Goal: Task Accomplishment & Management: Manage account settings

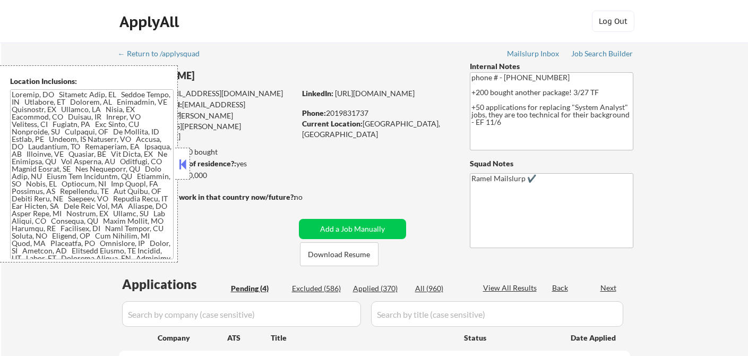
select select ""pending""
click at [183, 166] on button at bounding box center [183, 164] width 12 height 16
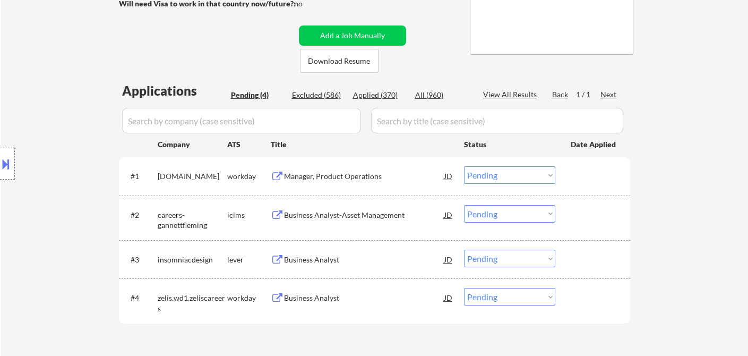
scroll to position [236, 0]
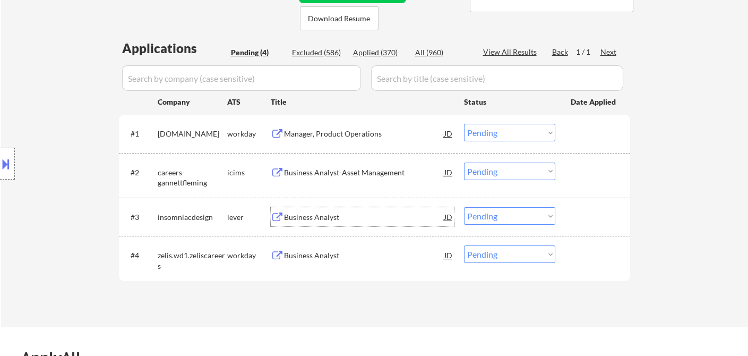
click at [333, 223] on div "Business Analyst" at bounding box center [364, 216] width 160 height 19
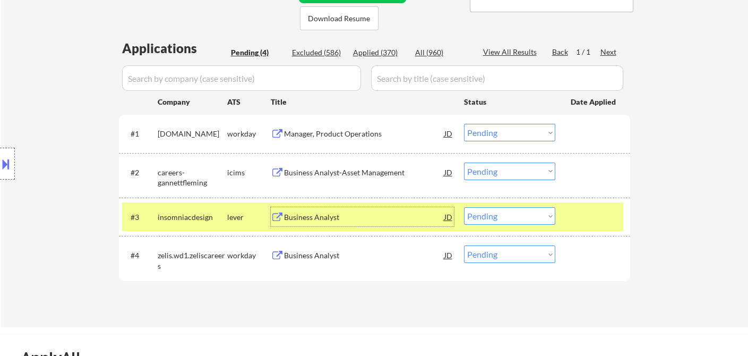
click at [358, 215] on div "Business Analyst" at bounding box center [364, 217] width 160 height 11
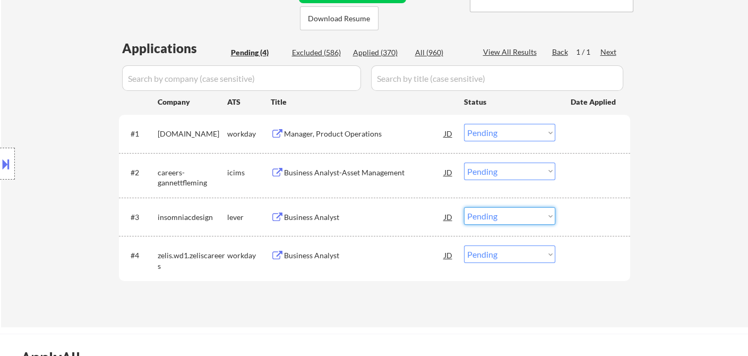
drag, startPoint x: 483, startPoint y: 216, endPoint x: 488, endPoint y: 222, distance: 8.0
click at [483, 216] on select "Choose an option... Pending Applied Excluded (Questions) Excluded (Expired) Exc…" at bounding box center [509, 216] width 91 height 18
click at [464, 207] on select "Choose an option... Pending Applied Excluded (Questions) Excluded (Expired) Exc…" at bounding box center [509, 216] width 91 height 18
click at [324, 257] on div "Business Analyst" at bounding box center [364, 255] width 160 height 11
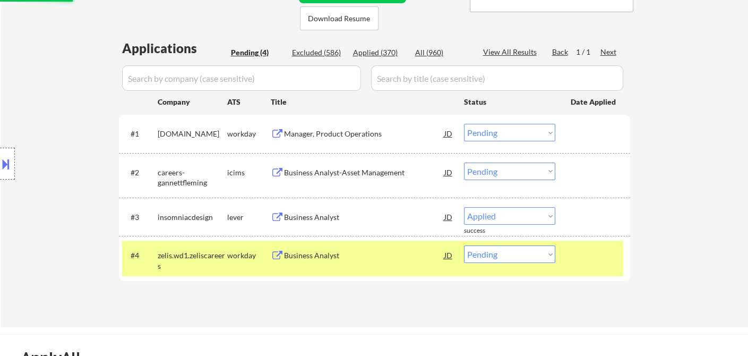
select select ""pending""
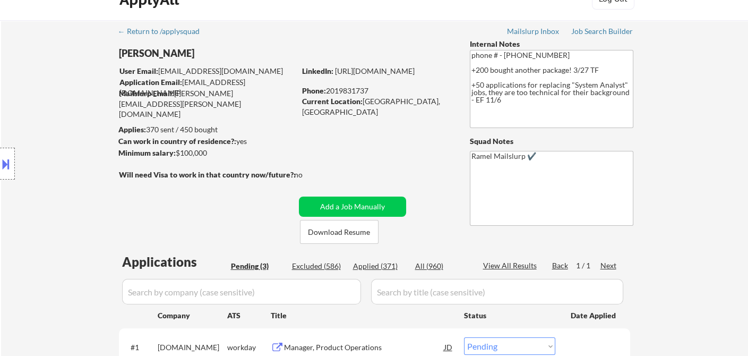
scroll to position [0, 0]
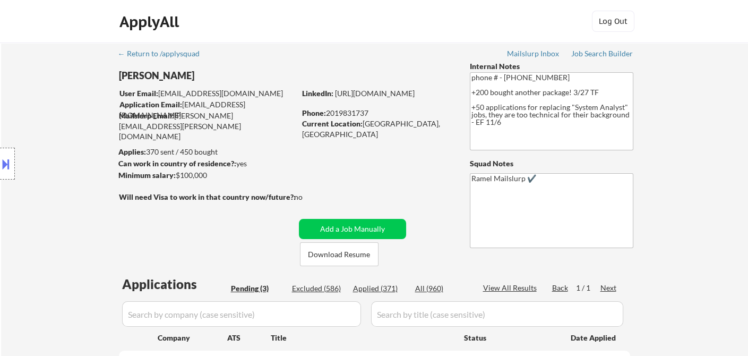
click at [8, 170] on button at bounding box center [6, 164] width 12 height 18
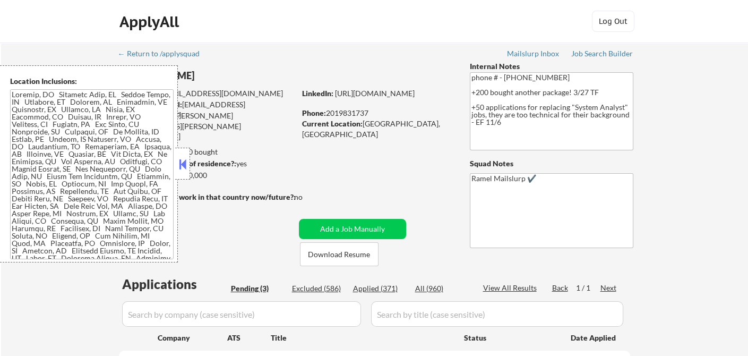
click at [182, 168] on button at bounding box center [183, 164] width 12 height 16
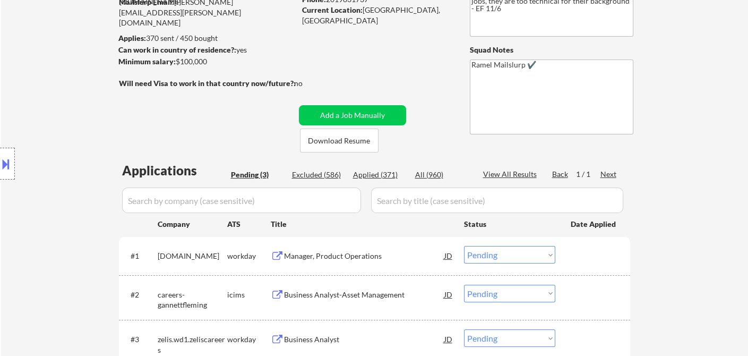
scroll to position [177, 0]
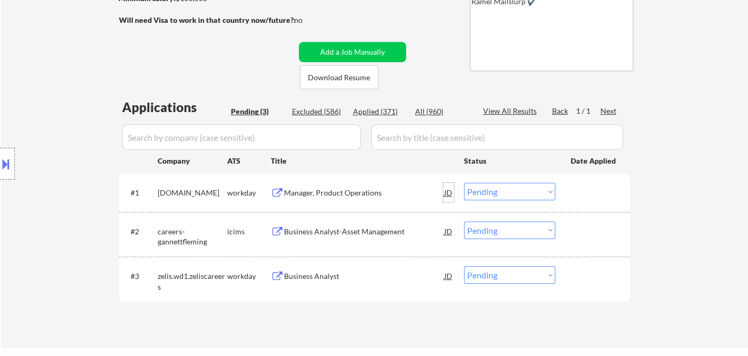
click at [447, 192] on div "JD" at bounding box center [448, 192] width 11 height 19
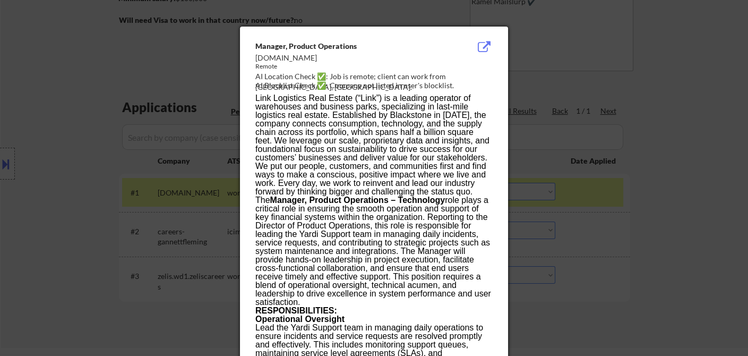
drag, startPoint x: 636, startPoint y: 262, endPoint x: 651, endPoint y: 267, distance: 15.6
click at [636, 262] on div at bounding box center [374, 178] width 748 height 356
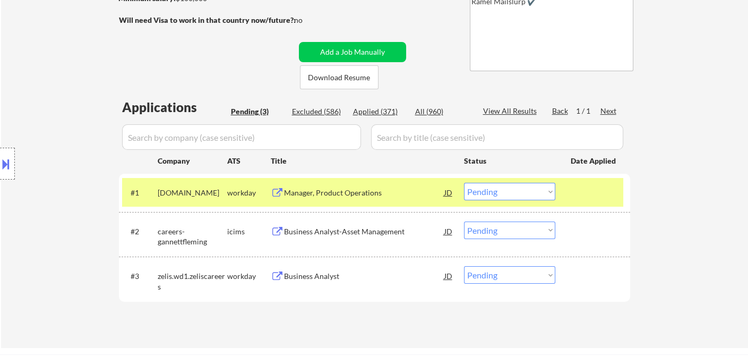
scroll to position [236, 0]
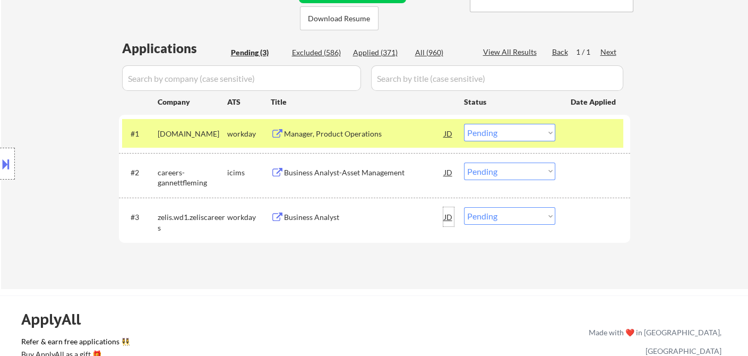
click at [450, 221] on div "JD" at bounding box center [448, 216] width 11 height 19
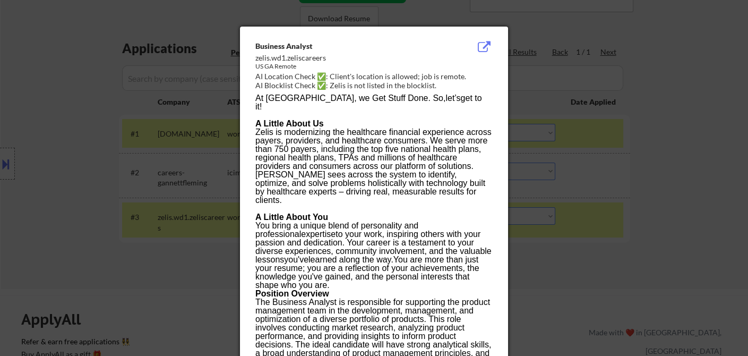
click at [583, 278] on div at bounding box center [374, 178] width 748 height 356
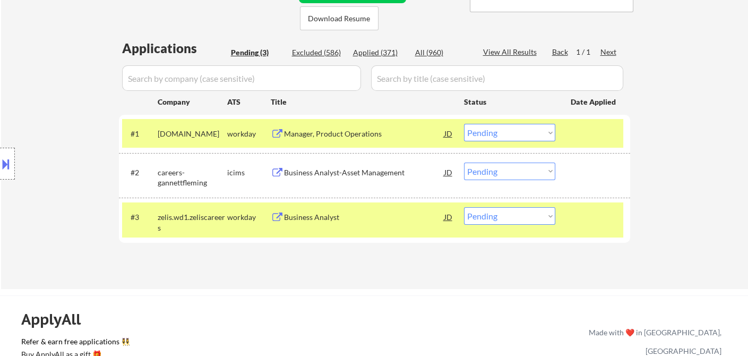
click at [320, 135] on div "Manager, Product Operations" at bounding box center [364, 134] width 160 height 11
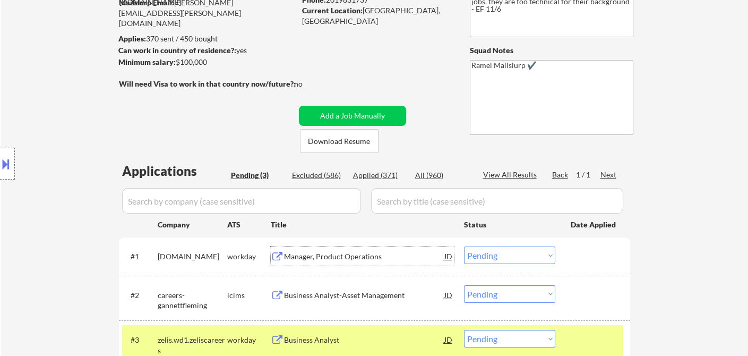
scroll to position [59, 0]
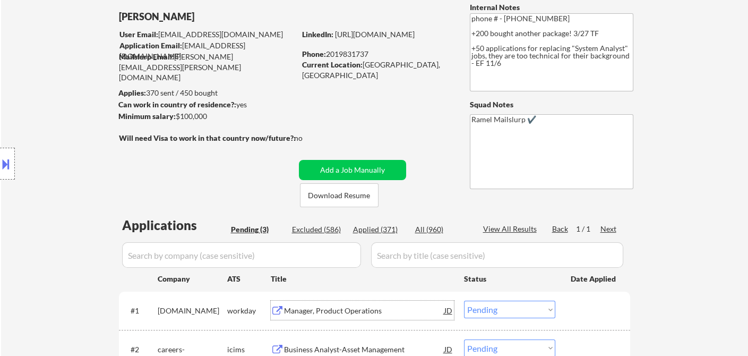
click at [345, 50] on div "Phone: 2019831737" at bounding box center [377, 54] width 150 height 11
drag, startPoint x: 345, startPoint y: 50, endPoint x: 350, endPoint y: 55, distance: 7.5
click at [347, 52] on div "Phone: 2019831737" at bounding box center [377, 54] width 150 height 11
copy div "2019831737"
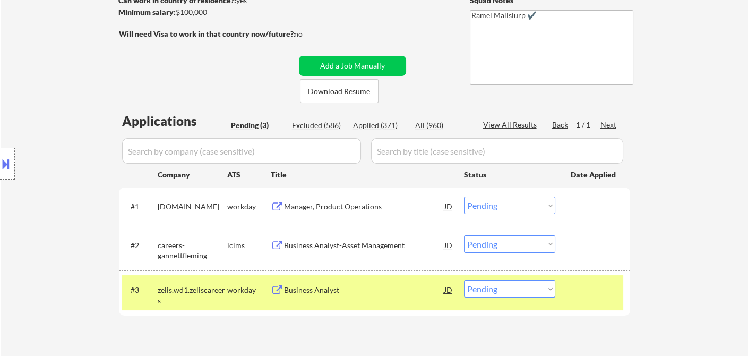
scroll to position [177, 0]
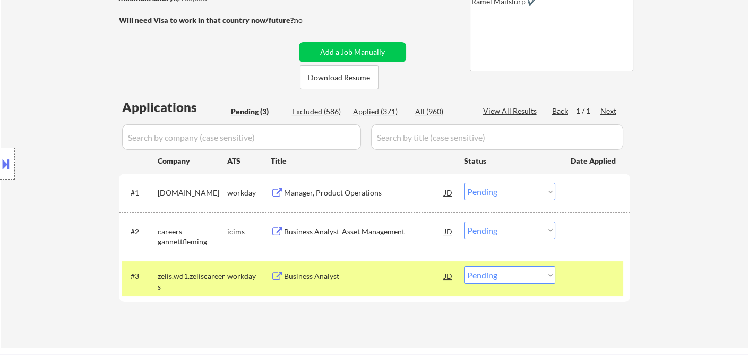
click at [478, 194] on select "Choose an option... Pending Applied Excluded (Questions) Excluded (Expired) Exc…" at bounding box center [509, 192] width 91 height 18
click at [464, 183] on select "Choose an option... Pending Applied Excluded (Questions) Excluded (Expired) Exc…" at bounding box center [509, 192] width 91 height 18
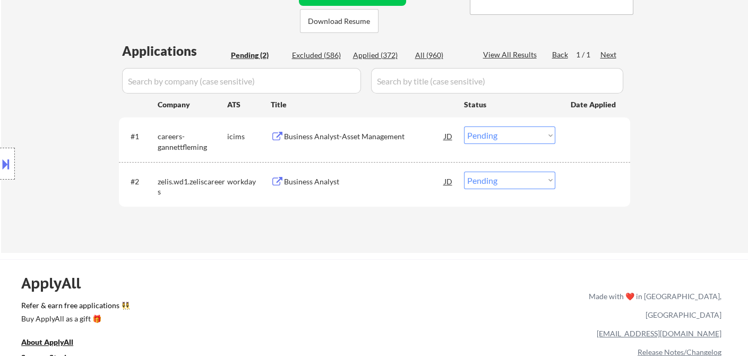
scroll to position [236, 0]
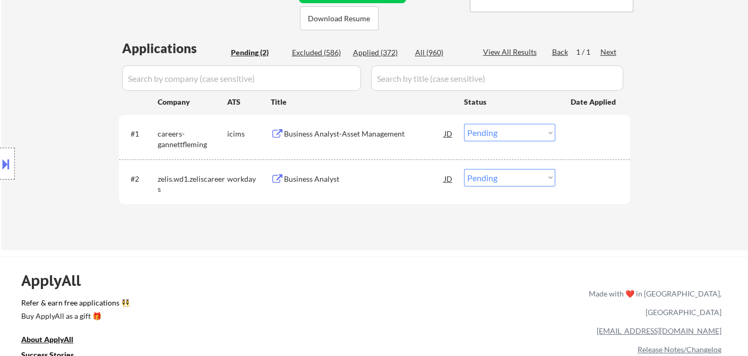
click at [334, 137] on div "Business Analyst-Asset Management" at bounding box center [364, 134] width 160 height 11
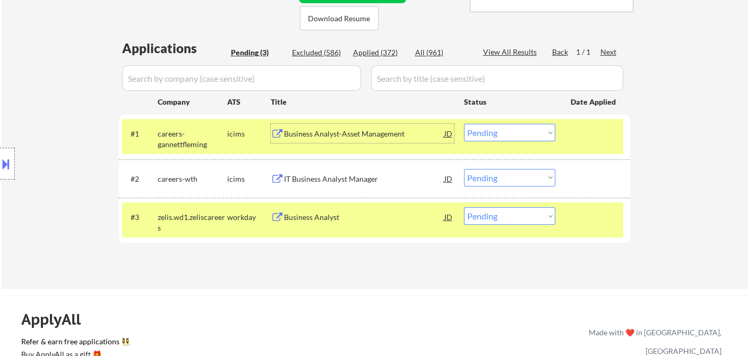
click at [494, 134] on select "Choose an option... Pending Applied Excluded (Questions) Excluded (Expired) Exc…" at bounding box center [509, 133] width 91 height 18
click at [464, 124] on select "Choose an option... Pending Applied Excluded (Questions) Excluded (Expired) Exc…" at bounding box center [509, 133] width 91 height 18
click at [335, 183] on div "IT Business Analyst Manager" at bounding box center [364, 179] width 160 height 11
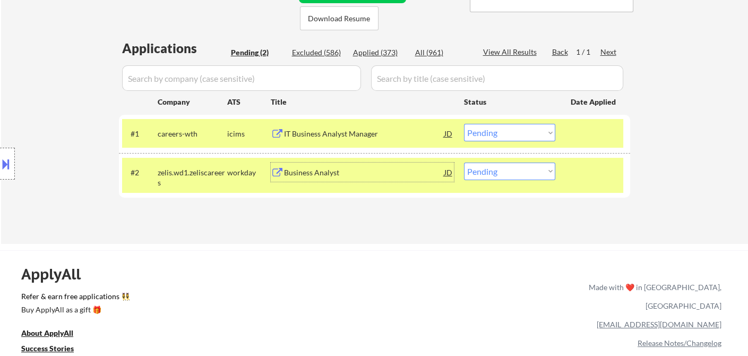
drag, startPoint x: 507, startPoint y: 133, endPoint x: 511, endPoint y: 139, distance: 6.8
click at [507, 133] on select "Choose an option... Pending Applied Excluded (Questions) Excluded (Expired) Exc…" at bounding box center [509, 133] width 91 height 18
click at [464, 124] on select "Choose an option... Pending Applied Excluded (Questions) Excluded (Expired) Exc…" at bounding box center [509, 133] width 91 height 18
click at [317, 177] on div "Business Analyst" at bounding box center [364, 172] width 160 height 19
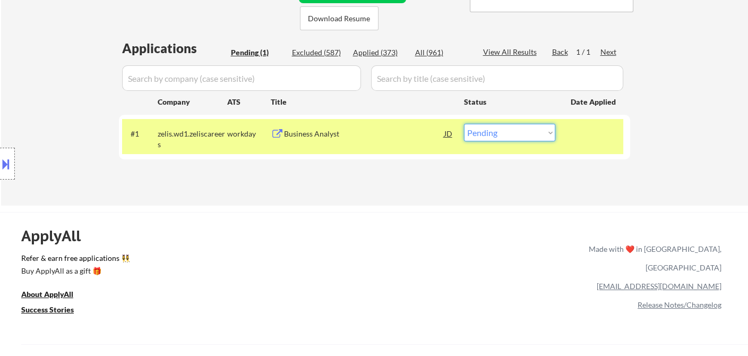
drag, startPoint x: 505, startPoint y: 127, endPoint x: 514, endPoint y: 137, distance: 13.5
click at [505, 127] on select "Choose an option... Pending Applied Excluded (Questions) Excluded (Expired) Exc…" at bounding box center [509, 133] width 91 height 18
click at [464, 124] on select "Choose an option... Pending Applied Excluded (Questions) Excluded (Expired) Exc…" at bounding box center [509, 133] width 91 height 18
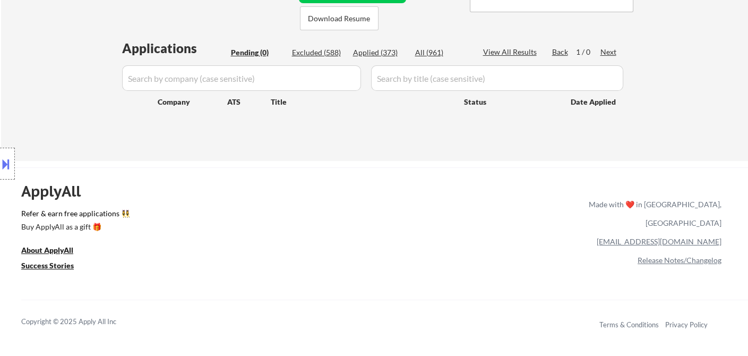
drag, startPoint x: 39, startPoint y: 88, endPoint x: 178, endPoint y: 47, distance: 145.0
click at [39, 88] on div "Location Inclusions:" at bounding box center [95, 163] width 190 height 197
click at [394, 52] on div "Applied (373)" at bounding box center [379, 52] width 53 height 11
select select ""applied""
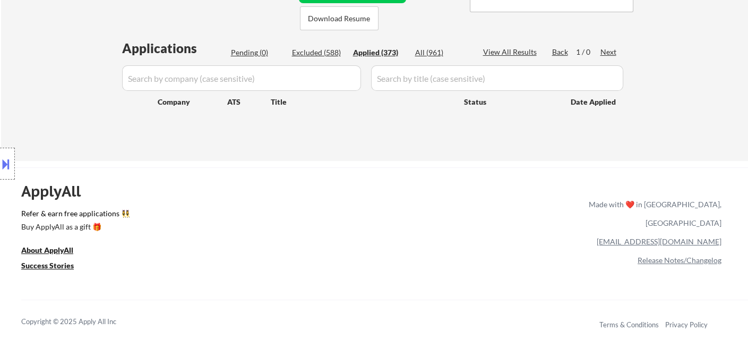
select select ""applied""
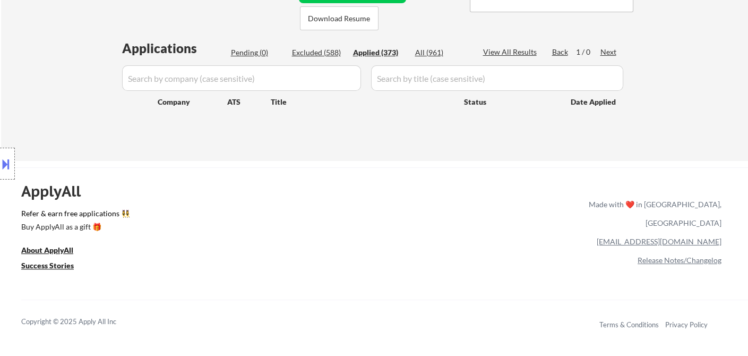
select select ""applied""
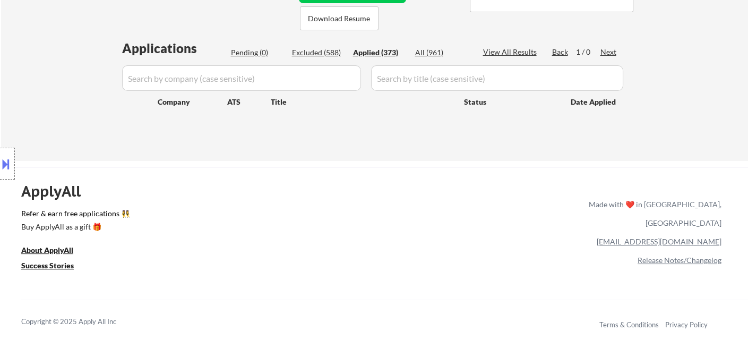
select select ""applied""
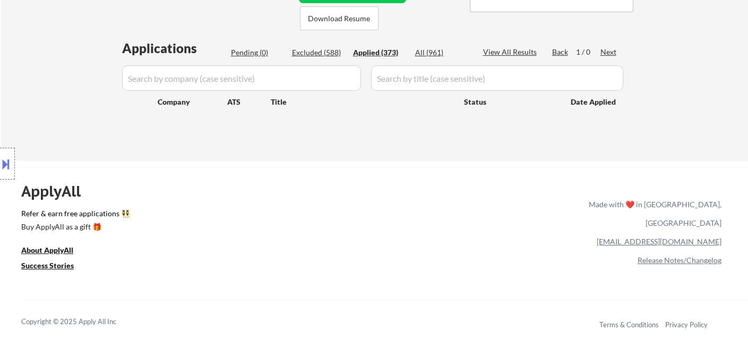
select select ""applied""
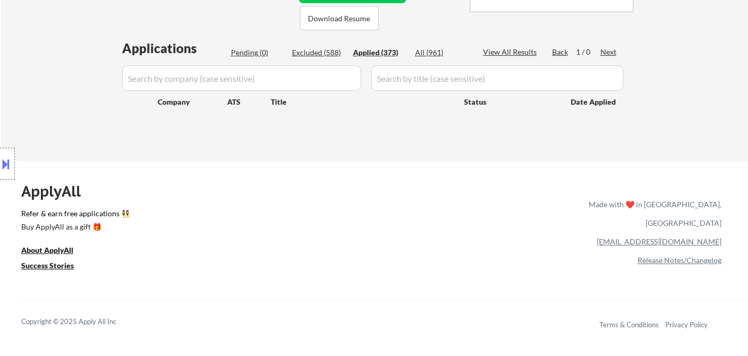
select select ""applied""
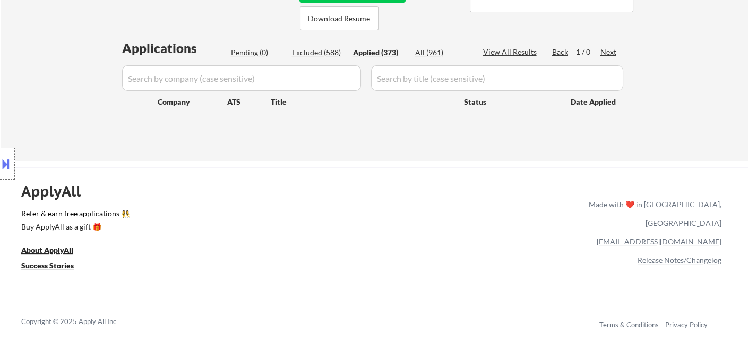
select select ""applied""
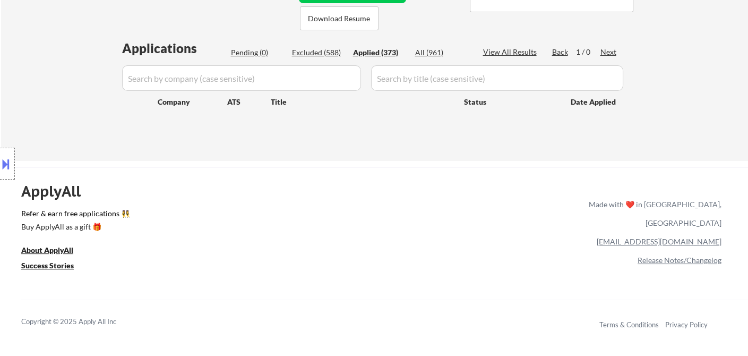
select select ""applied""
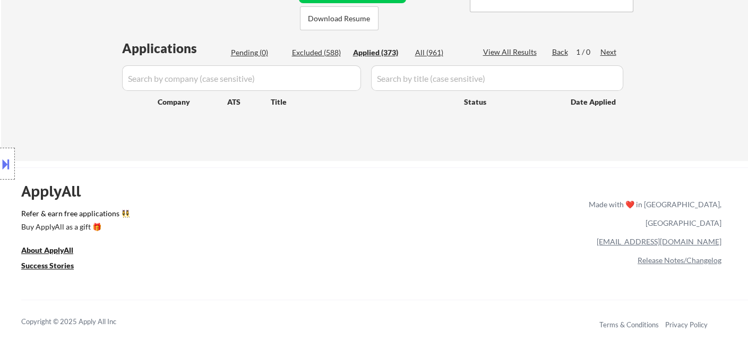
select select ""applied""
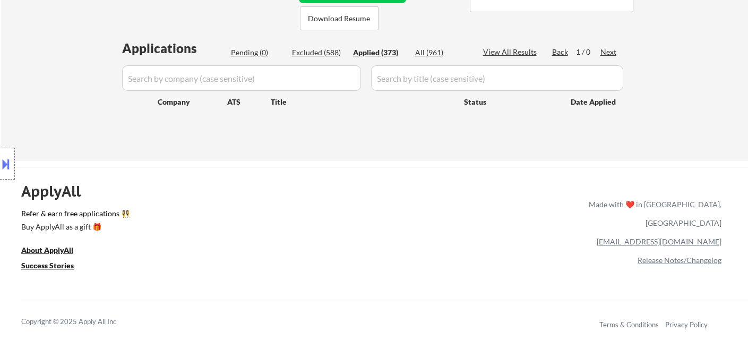
select select ""applied""
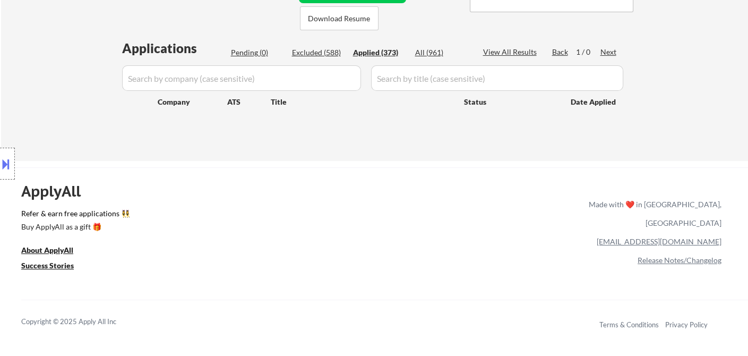
select select ""applied""
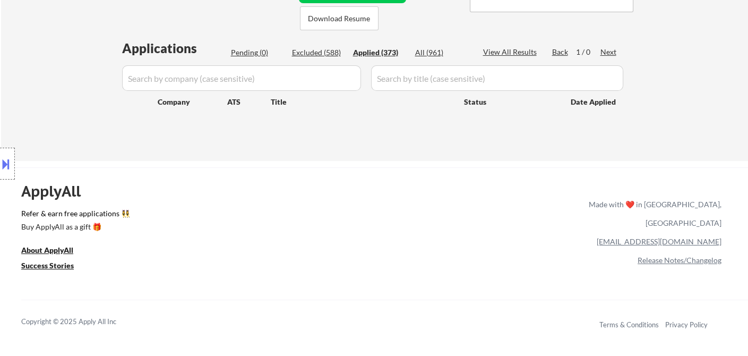
select select ""applied""
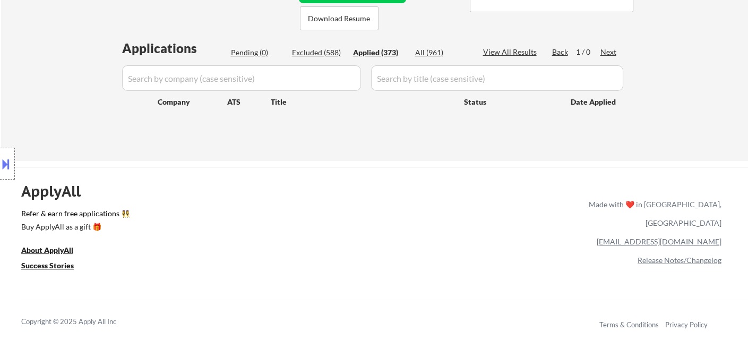
select select ""applied""
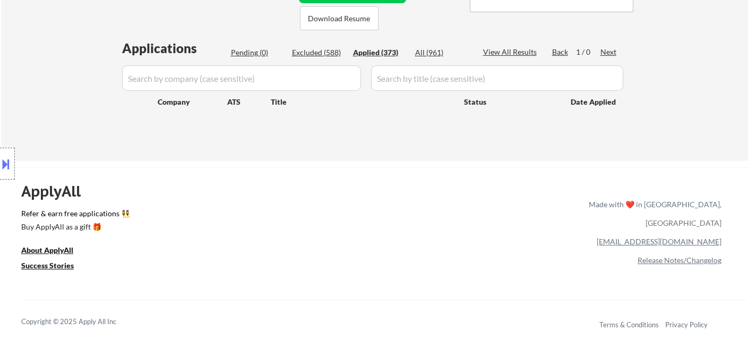
select select ""applied""
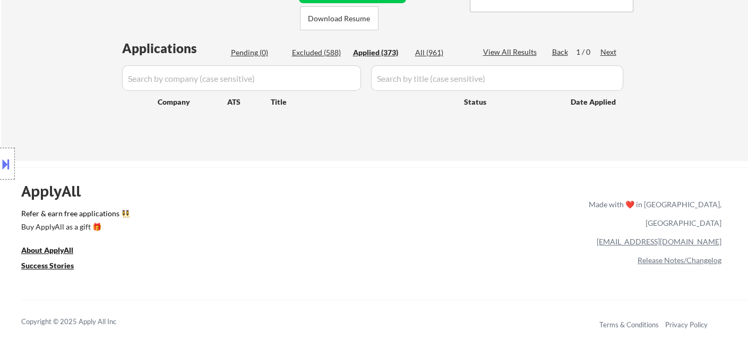
select select ""applied""
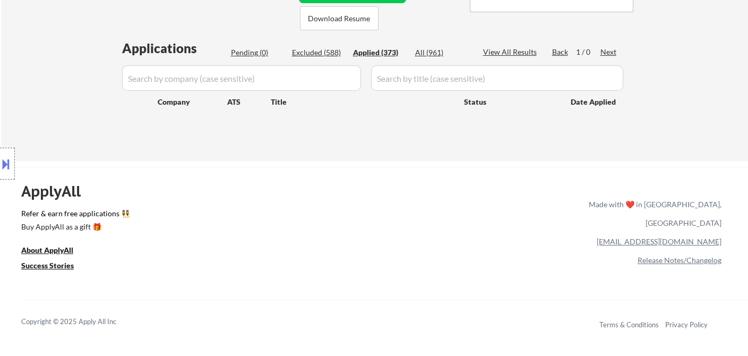
select select ""applied""
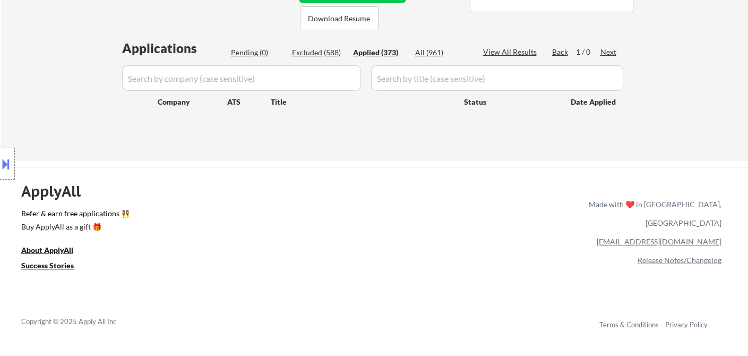
select select ""applied""
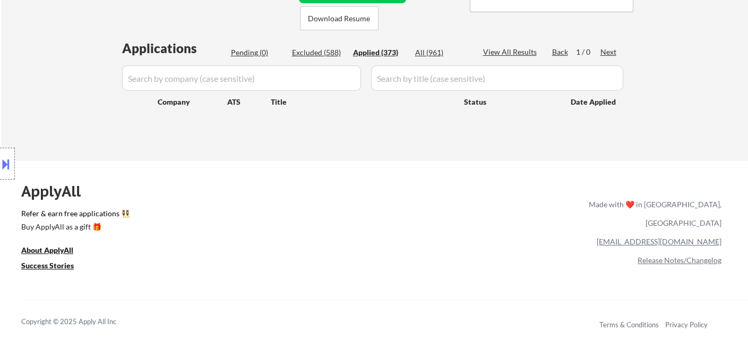
select select ""applied""
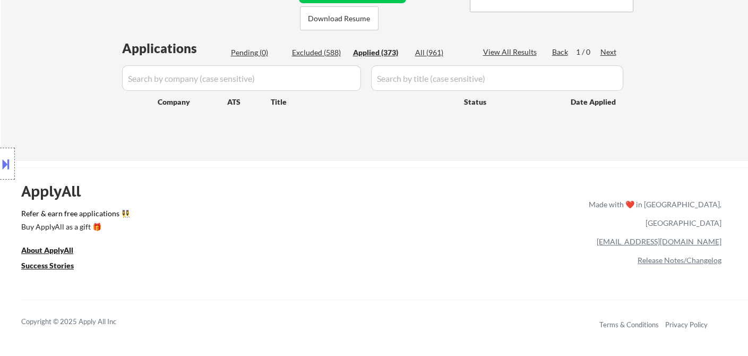
select select ""applied""
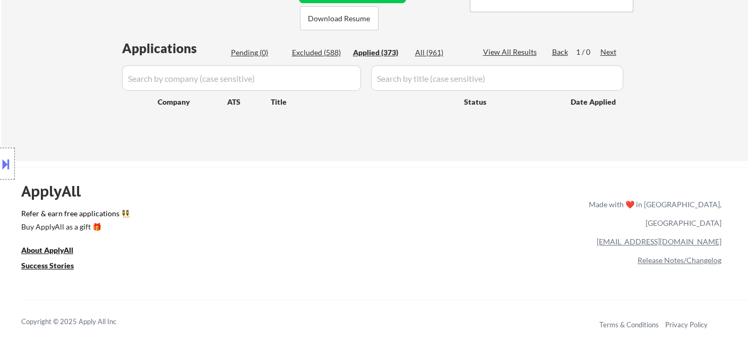
select select ""applied""
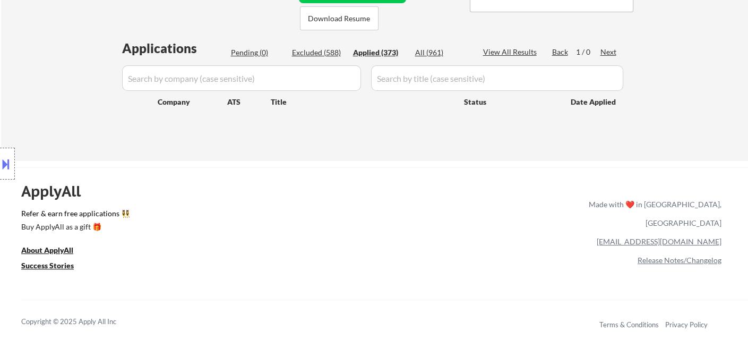
select select ""applied""
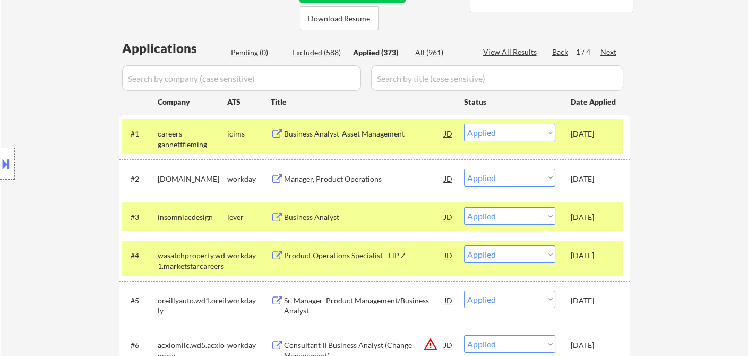
drag, startPoint x: 42, startPoint y: 74, endPoint x: 74, endPoint y: 79, distance: 32.2
click at [42, 74] on div "Location Inclusions:" at bounding box center [95, 163] width 190 height 197
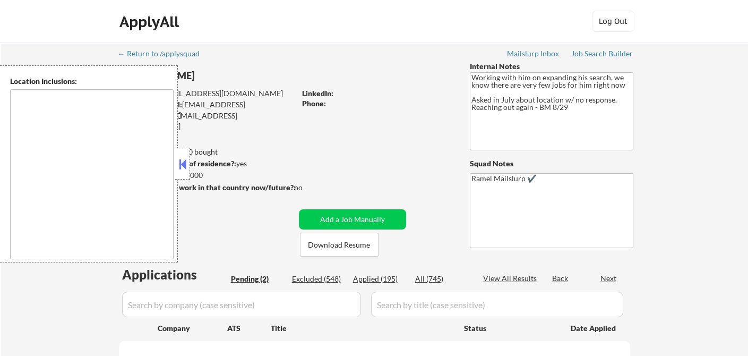
select select ""pending""
type textarea "Saratoga Springs, NY Ballston Spa, NY Milton, NY Wilton, NY Greenfield, NY Malt…"
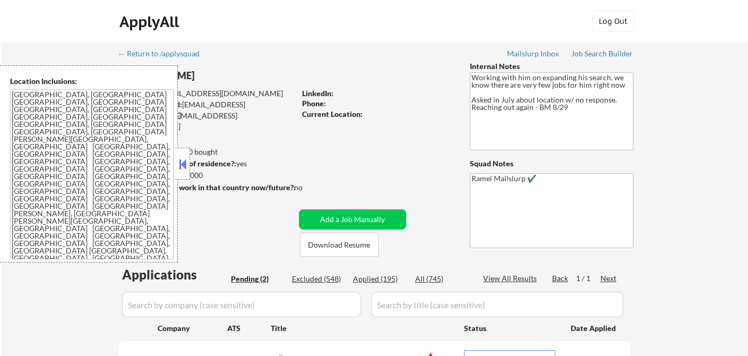
click at [183, 163] on button at bounding box center [183, 164] width 12 height 16
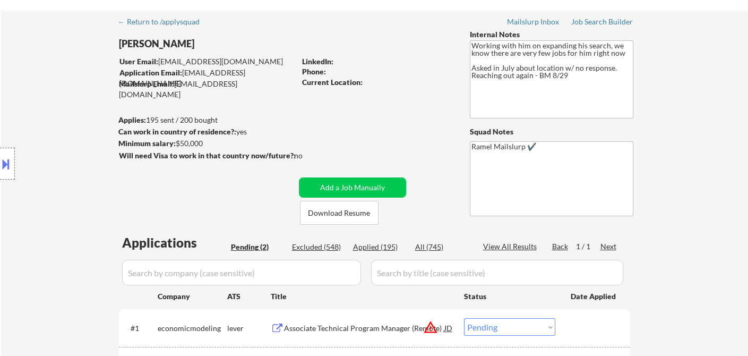
scroll to position [59, 0]
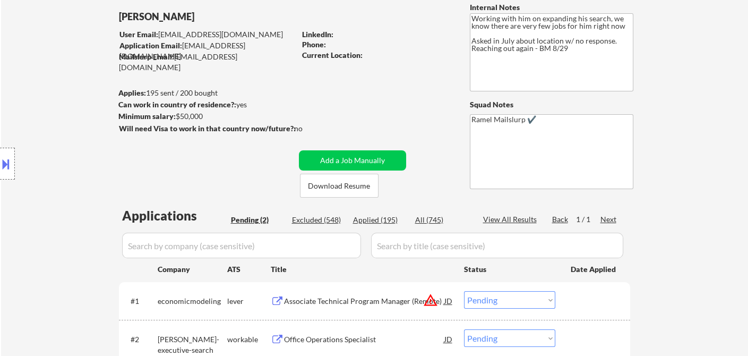
click at [8, 163] on button at bounding box center [6, 164] width 12 height 18
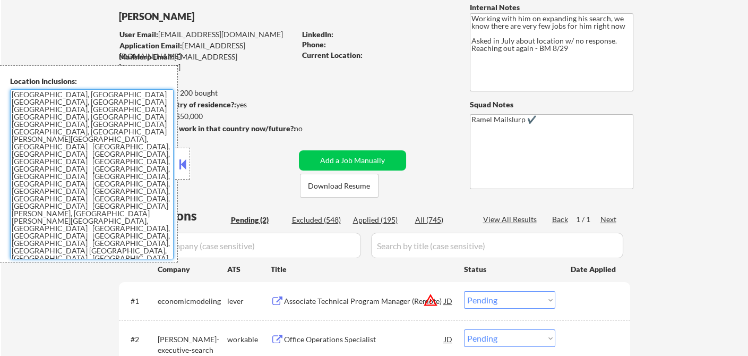
click at [64, 173] on textarea "Saratoga Springs, NY Ballston Spa, NY Milton, NY Wilton, NY Greenfield, NY Malt…" at bounding box center [92, 174] width 164 height 170
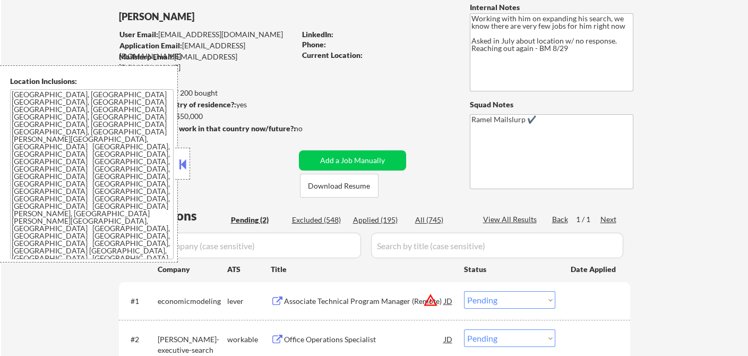
click at [6, 47] on div "← Return to /applysquad Mailslurp Inbox Job Search Builder Giovanni Peyo User E…" at bounding box center [374, 198] width 747 height 428
click at [22, 50] on div "← Return to /applysquad Mailslurp Inbox Job Search Builder Giovanni Peyo User E…" at bounding box center [374, 198] width 747 height 428
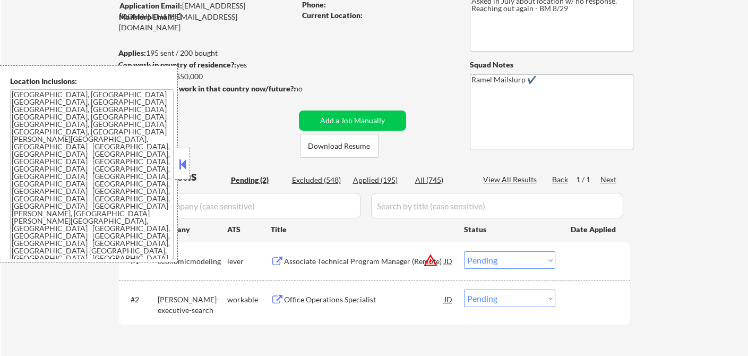
scroll to position [118, 0]
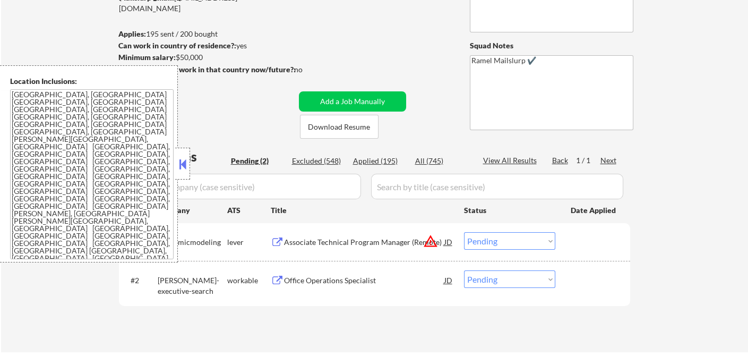
click at [331, 280] on div "Office Operations Specialist" at bounding box center [364, 280] width 160 height 11
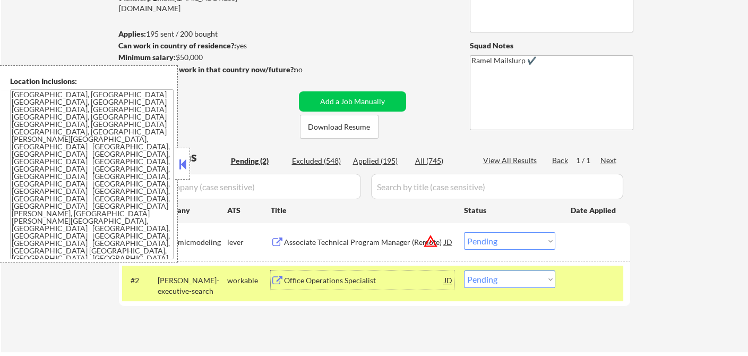
click at [486, 283] on select "Choose an option... Pending Applied Excluded (Questions) Excluded (Expired) Exc…" at bounding box center [509, 279] width 91 height 18
select select ""applied""
click at [464, 270] on select "Choose an option... Pending Applied Excluded (Questions) Excluded (Expired) Exc…" at bounding box center [509, 279] width 91 height 18
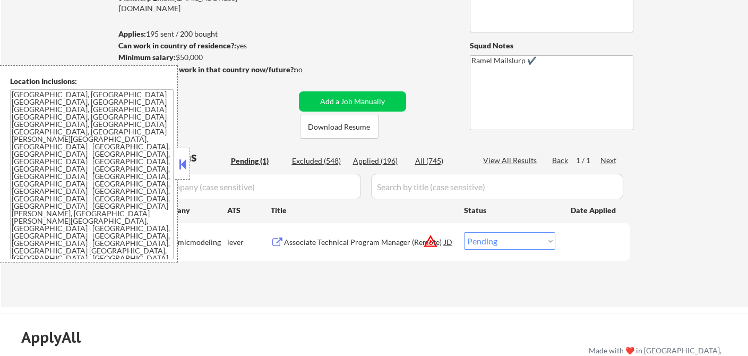
click at [185, 167] on button at bounding box center [183, 164] width 12 height 16
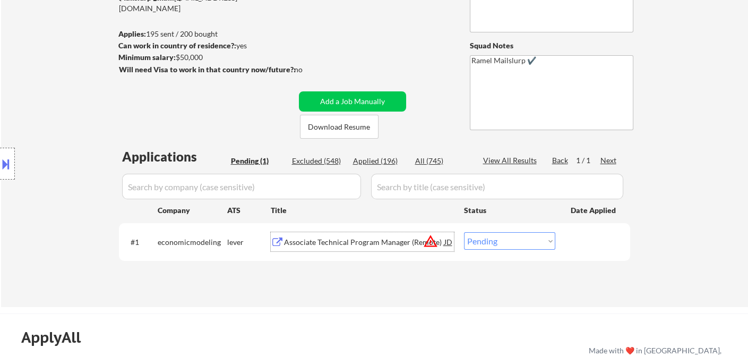
click at [375, 244] on div "Associate Technical Program Manager (Remote)" at bounding box center [364, 242] width 160 height 11
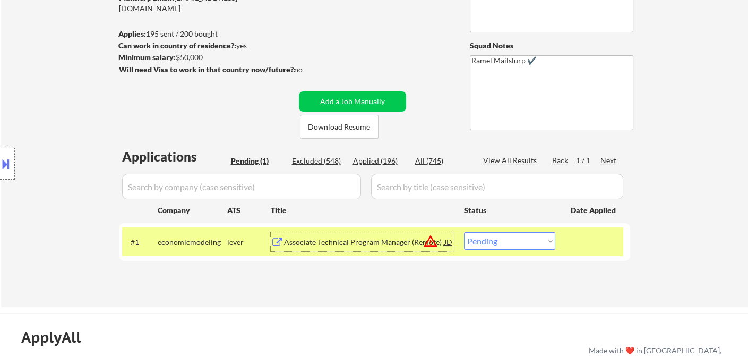
click at [505, 244] on select "Choose an option... Pending Applied Excluded (Questions) Excluded (Expired) Exc…" at bounding box center [509, 241] width 91 height 18
select select ""excluded__location_""
click at [464, 232] on select "Choose an option... Pending Applied Excluded (Questions) Excluded (Expired) Exc…" at bounding box center [509, 241] width 91 height 18
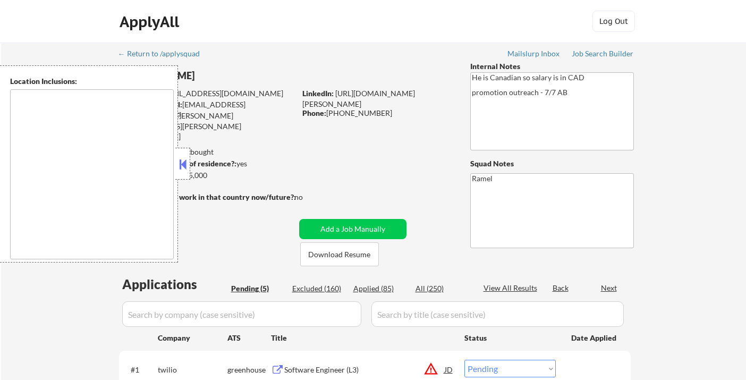
select select ""pending""
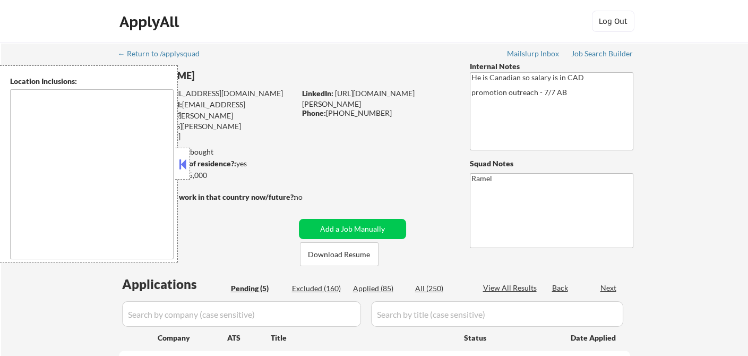
type textarea "remote"
select select ""pending""
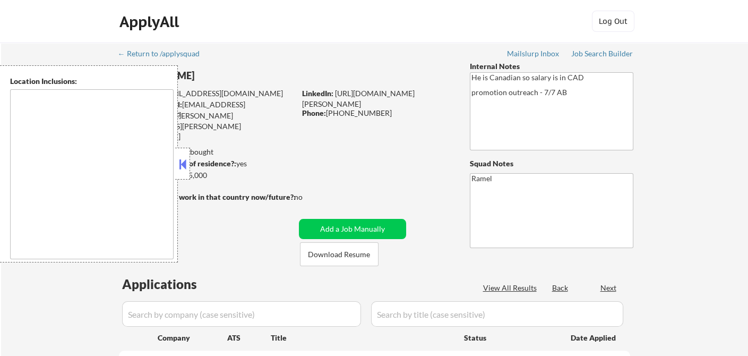
select select ""pending""
type textarea "remote"
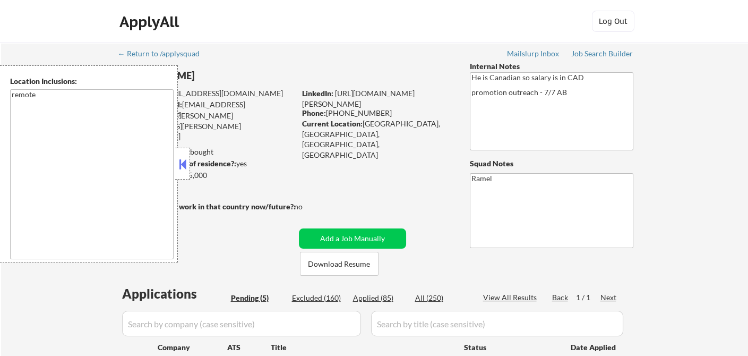
drag, startPoint x: 188, startPoint y: 160, endPoint x: 203, endPoint y: 163, distance: 15.0
click at [187, 160] on button at bounding box center [183, 164] width 12 height 16
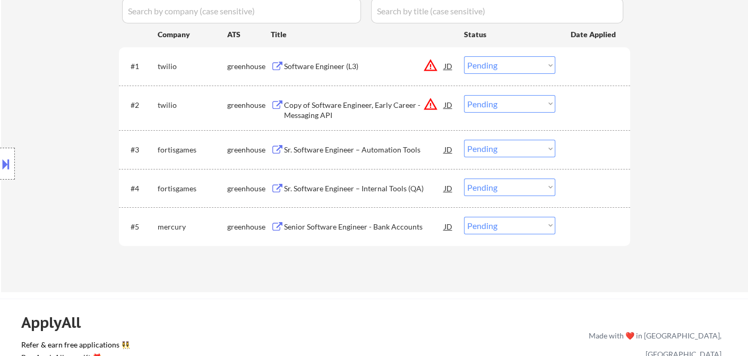
scroll to position [236, 0]
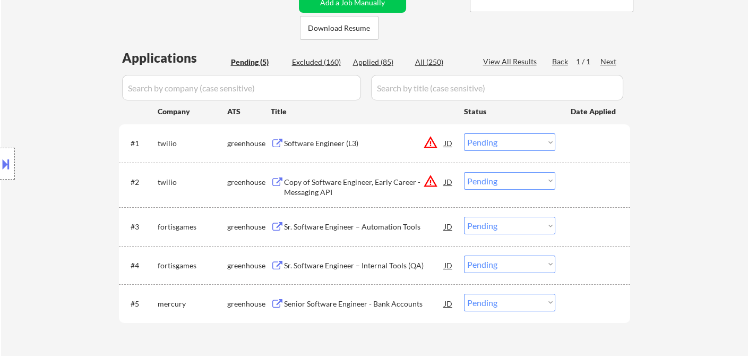
click at [25, 116] on div "Location Inclusions: remote" at bounding box center [95, 163] width 190 height 197
click at [387, 227] on div "Sr. Software Engineer – Automation Tools" at bounding box center [364, 226] width 160 height 11
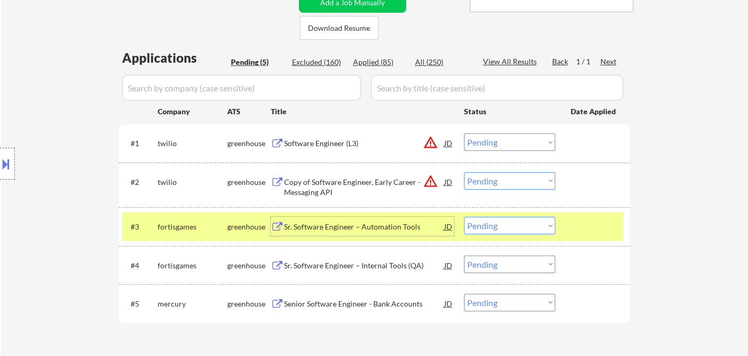
click at [508, 228] on select "Choose an option... Pending Applied Excluded (Questions) Excluded (Expired) Exc…" at bounding box center [509, 226] width 91 height 18
click at [464, 217] on select "Choose an option... Pending Applied Excluded (Questions) Excluded (Expired) Exc…" at bounding box center [509, 226] width 91 height 18
click at [354, 263] on div "Sr. Software Engineer – Internal Tools (QA)" at bounding box center [364, 265] width 160 height 11
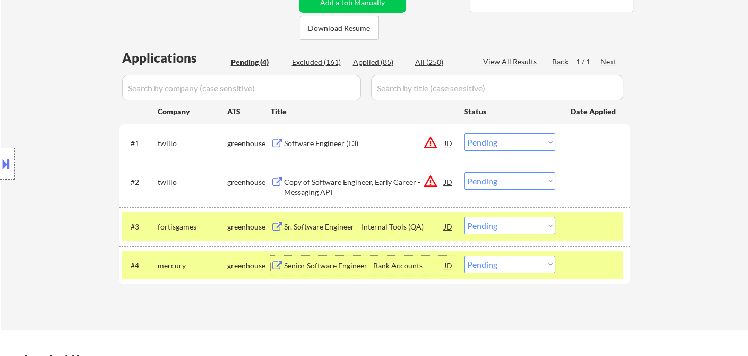
click at [509, 224] on select "Choose an option... Pending Applied Excluded (Questions) Excluded (Expired) Exc…" at bounding box center [509, 226] width 91 height 18
click at [464, 217] on select "Choose an option... Pending Applied Excluded (Questions) Excluded (Expired) Exc…" at bounding box center [509, 226] width 91 height 18
click at [408, 263] on div "Senior Software Engineer - Bank Accounts" at bounding box center [364, 265] width 160 height 11
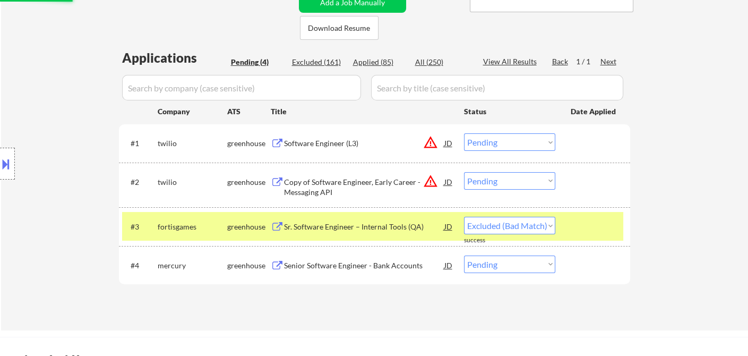
select select ""pending""
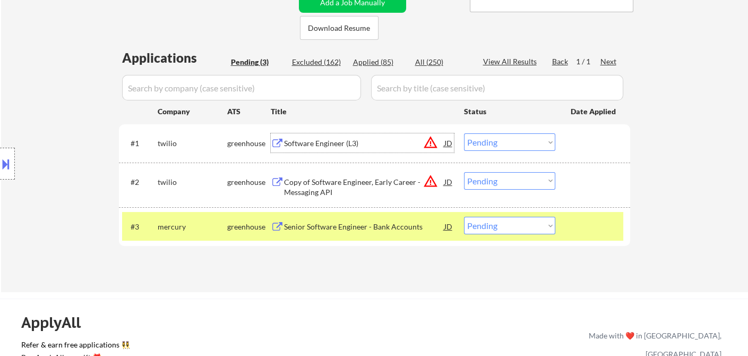
click at [353, 143] on div "Software Engineer (L3)" at bounding box center [364, 143] width 160 height 11
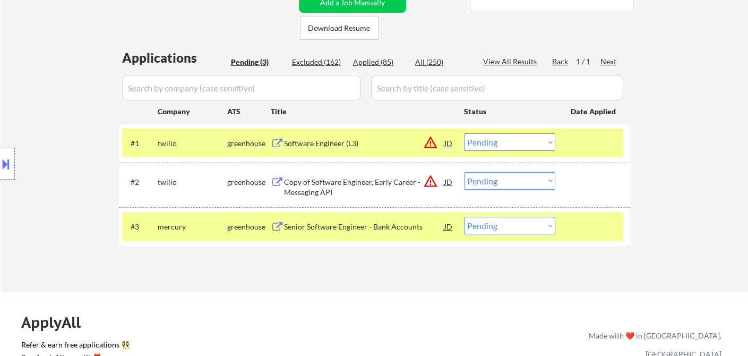
click at [8, 163] on button at bounding box center [6, 164] width 12 height 18
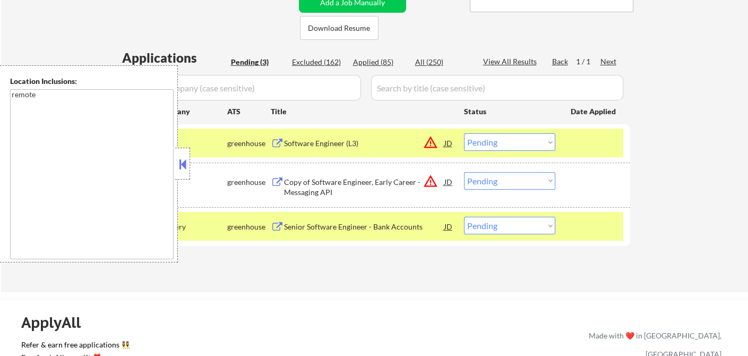
click at [182, 160] on button at bounding box center [183, 164] width 12 height 16
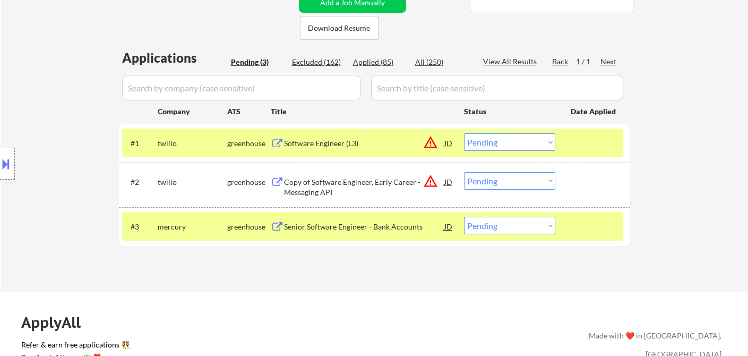
drag, startPoint x: 494, startPoint y: 145, endPoint x: 501, endPoint y: 147, distance: 6.6
click at [495, 144] on select "Choose an option... Pending Applied Excluded (Questions) Excluded (Expired) Exc…" at bounding box center [509, 142] width 91 height 18
click at [464, 133] on select "Choose an option... Pending Applied Excluded (Questions) Excluded (Expired) Exc…" at bounding box center [509, 142] width 91 height 18
click at [365, 186] on div "Copy of Software Engineer, Early Career - Messaging API" at bounding box center [364, 187] width 160 height 21
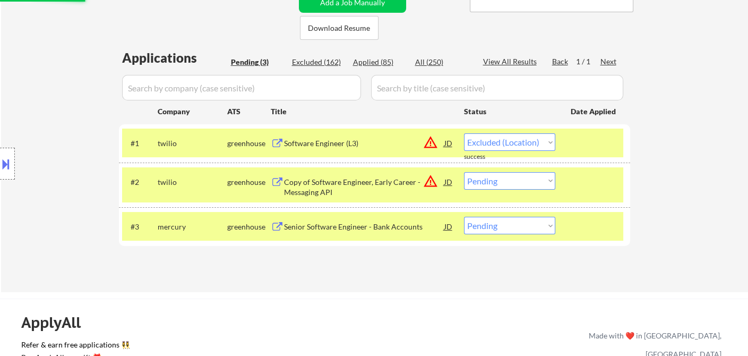
select select ""pending""
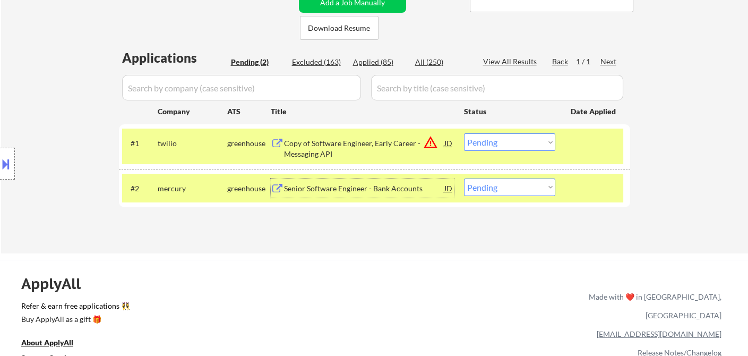
click at [510, 198] on div "#2 mercury greenhouse Senior Software Engineer - Bank Accounts JD warning_amber…" at bounding box center [372, 188] width 501 height 29
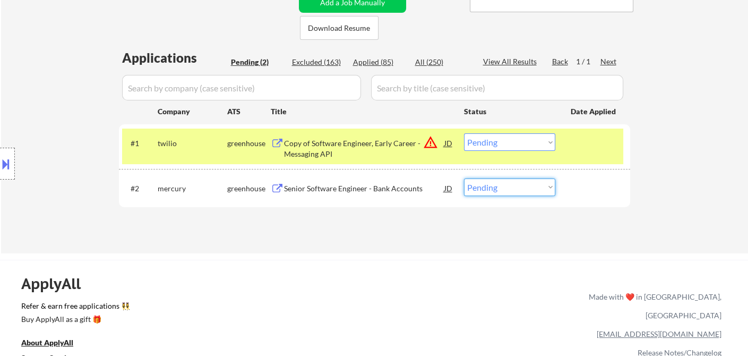
select select ""excluded__other_""
click at [464, 178] on select "Choose an option... Pending Applied Excluded (Questions) Excluded (Expired) Exc…" at bounding box center [509, 187] width 91 height 18
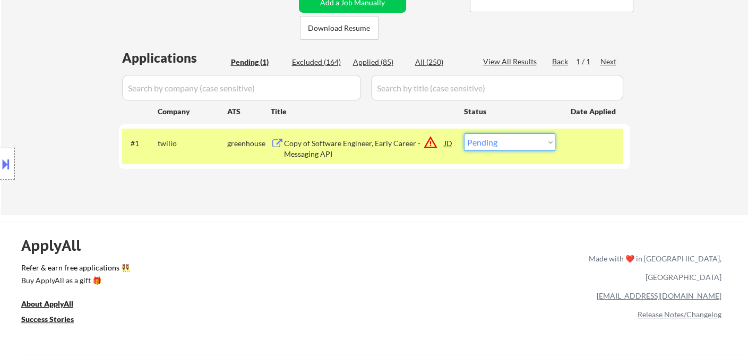
click at [525, 141] on select "Choose an option... Pending Applied Excluded (Questions) Excluded (Expired) Exc…" at bounding box center [509, 142] width 91 height 18
select select ""excluded__location_""
click at [464, 133] on select "Choose an option... Pending Applied Excluded (Questions) Excluded (Expired) Exc…" at bounding box center [509, 142] width 91 height 18
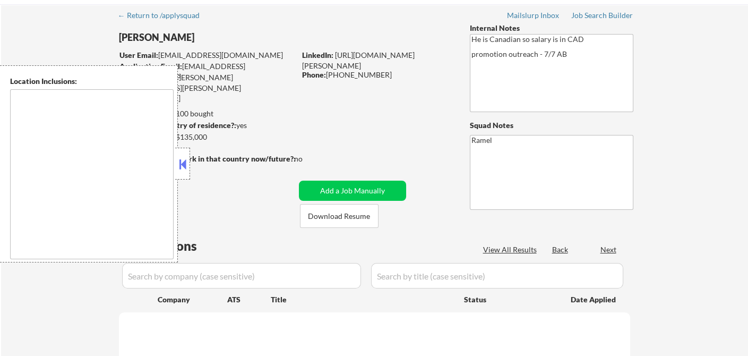
scroll to position [59, 0]
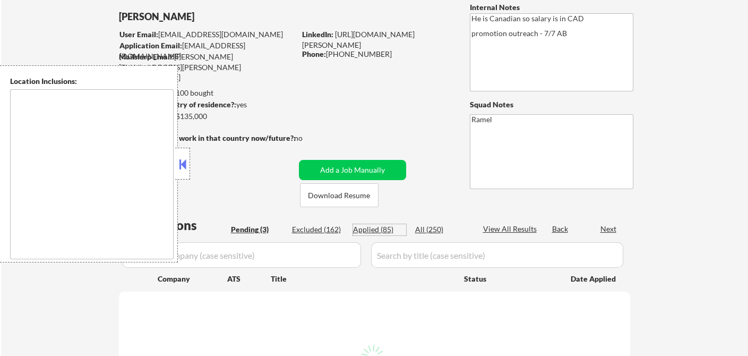
click at [388, 229] on div "Applied (85)" at bounding box center [379, 229] width 53 height 11
type textarea "remote"
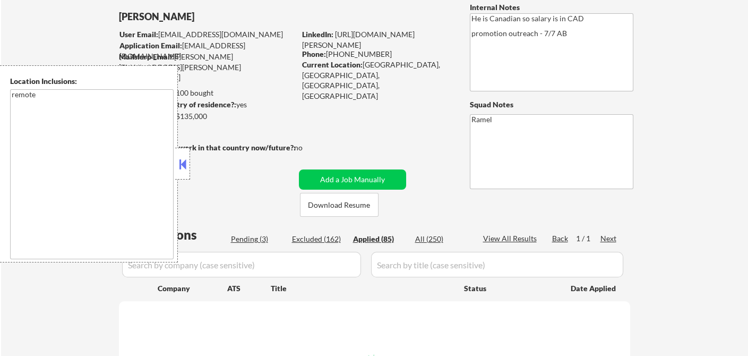
click at [184, 165] on button at bounding box center [183, 164] width 12 height 16
select select ""applied""
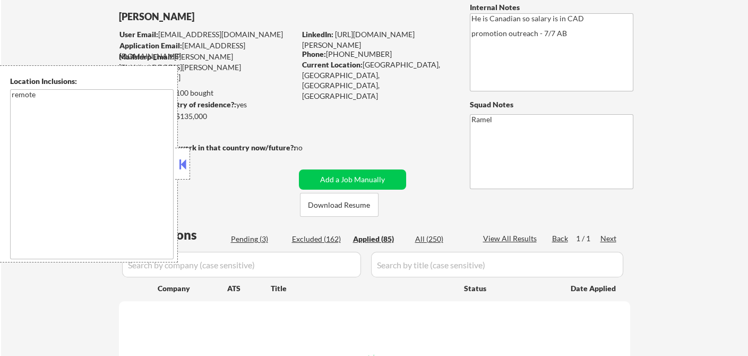
select select ""applied""
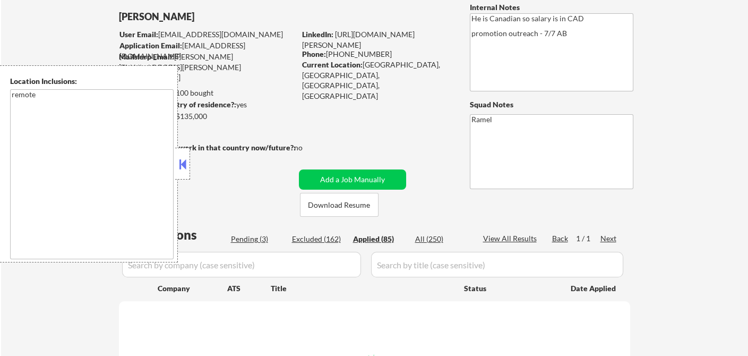
select select ""applied""
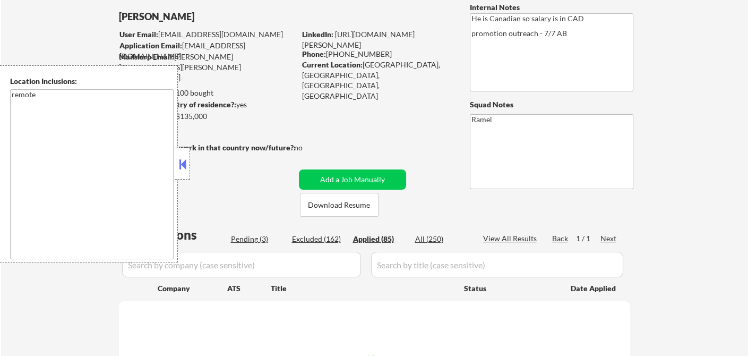
select select ""applied""
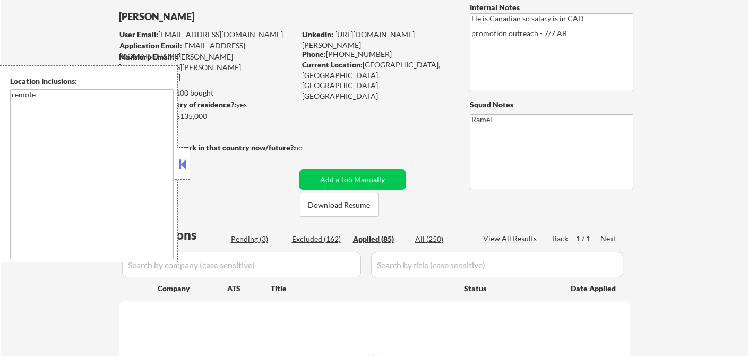
select select ""applied""
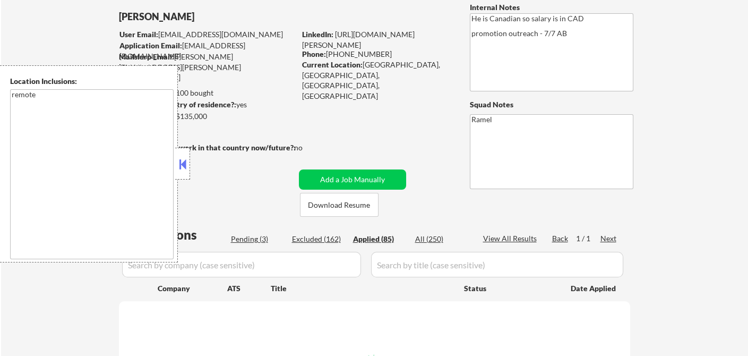
select select ""applied""
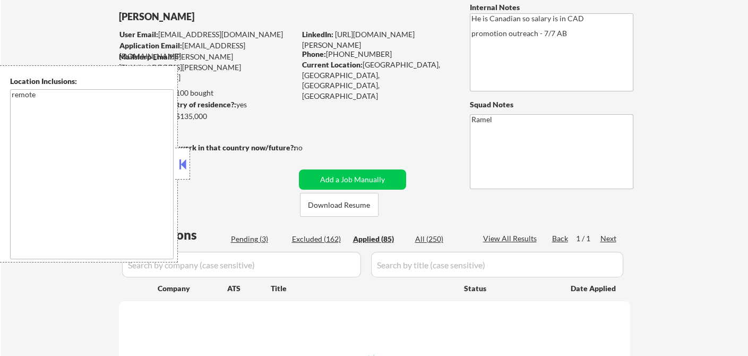
select select ""applied""
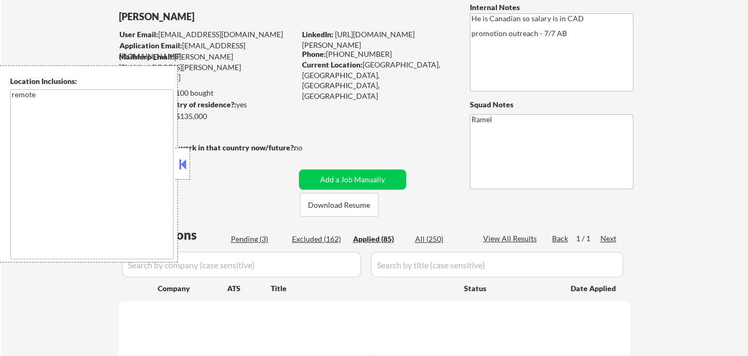
select select ""applied""
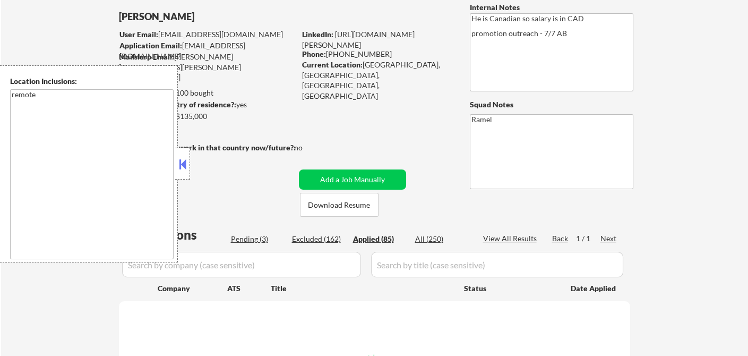
select select ""applied""
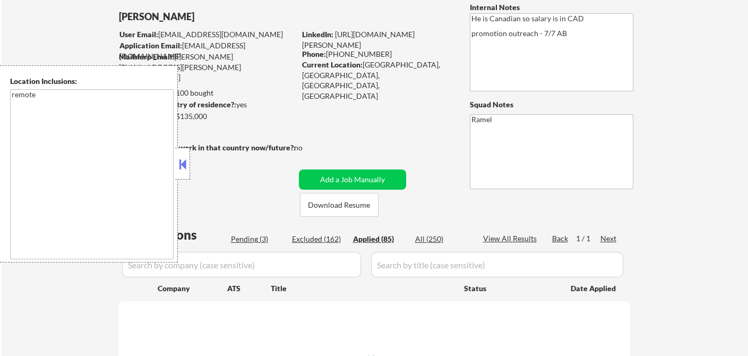
select select ""applied""
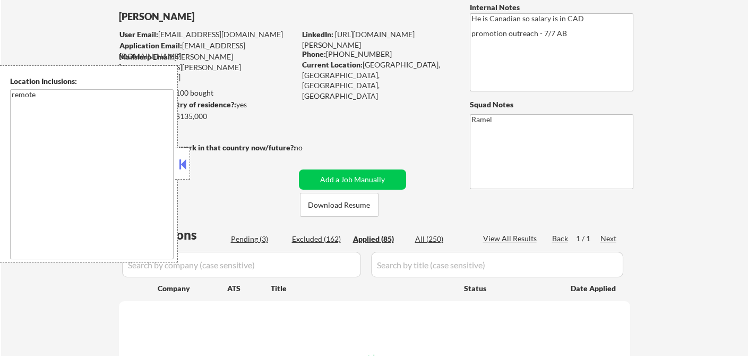
select select ""applied""
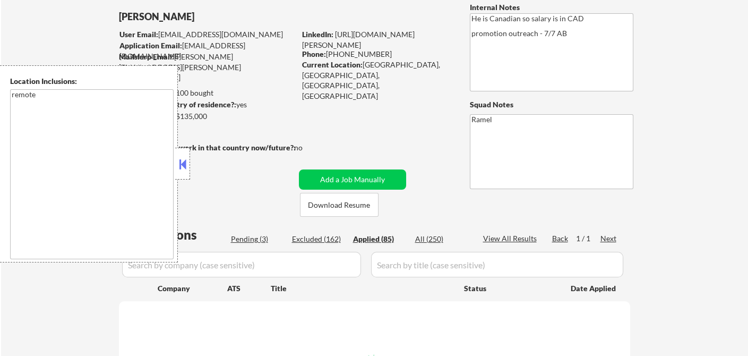
select select ""applied""
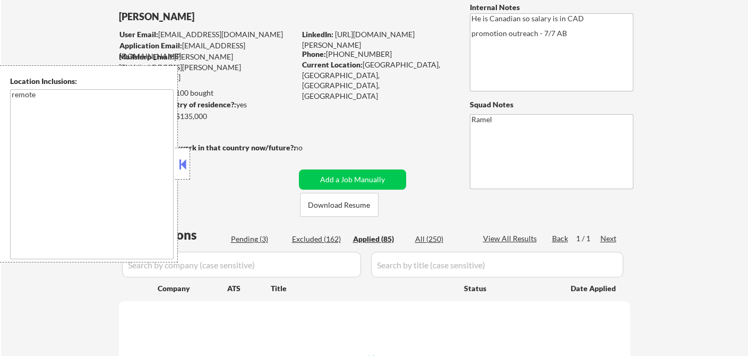
select select ""applied""
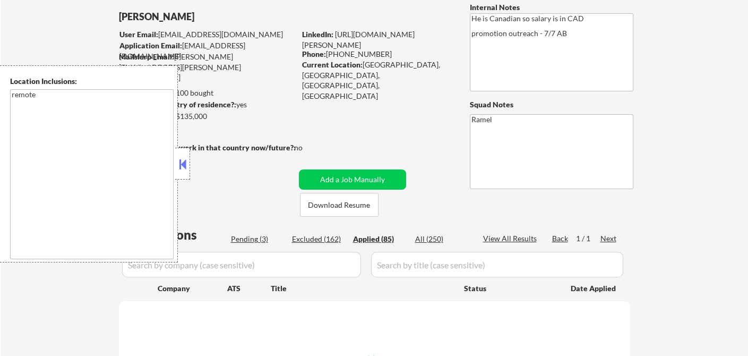
select select ""applied""
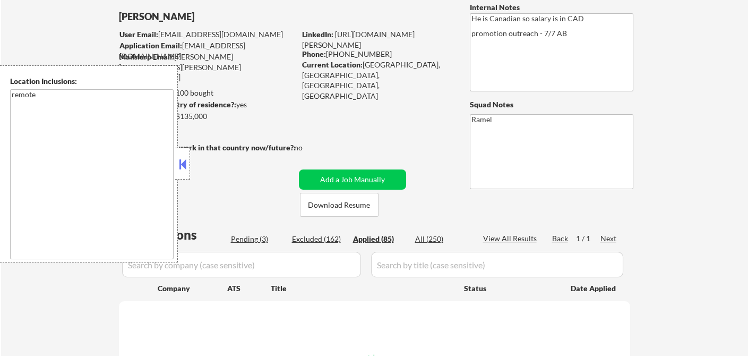
select select ""applied""
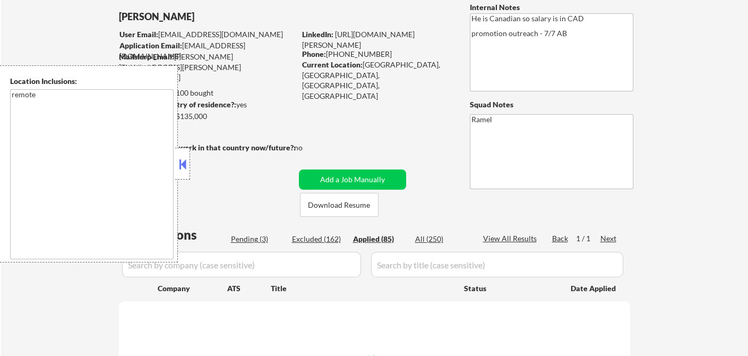
select select ""applied""
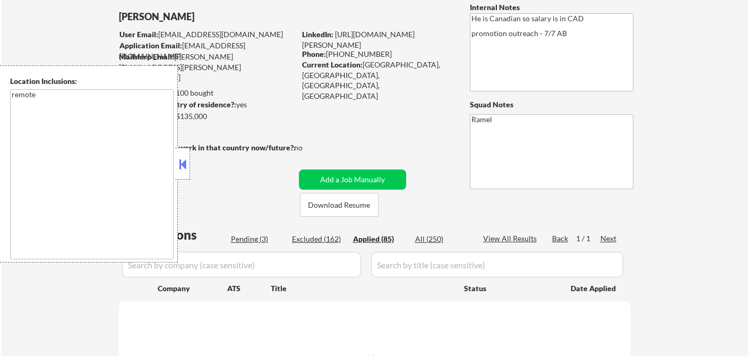
select select ""applied""
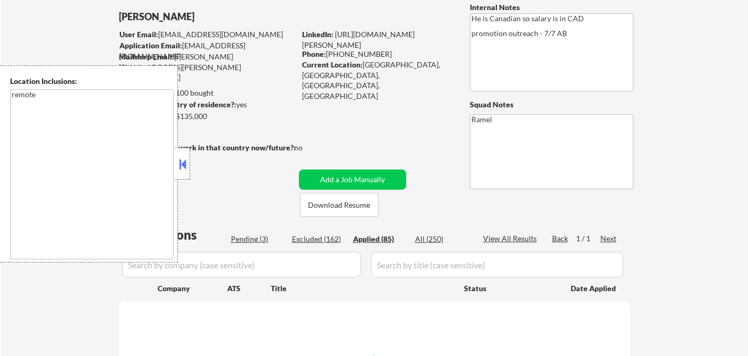
select select ""applied""
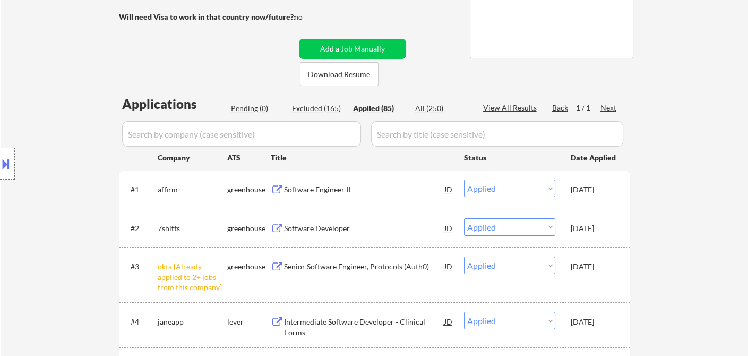
scroll to position [0, 0]
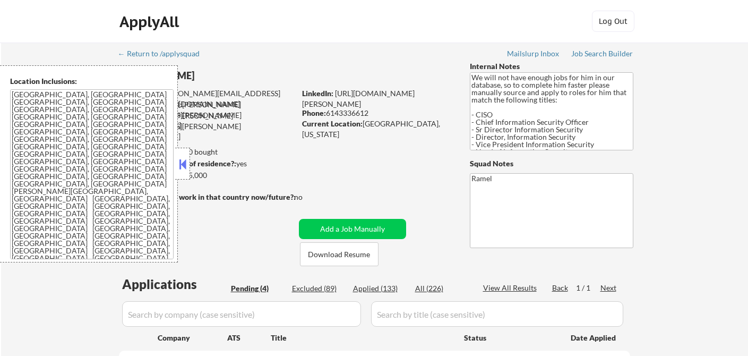
select select ""pending""
click at [185, 161] on button at bounding box center [183, 164] width 12 height 16
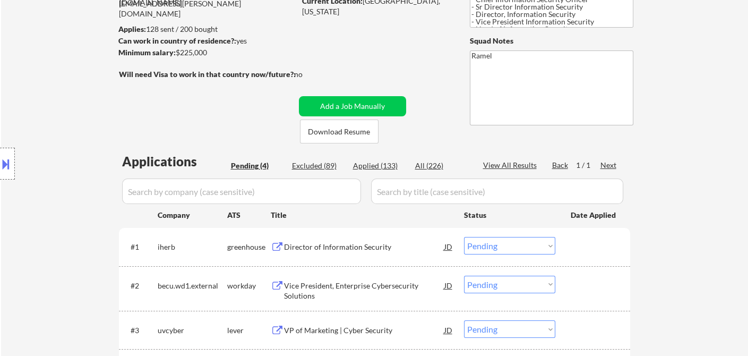
scroll to position [59, 0]
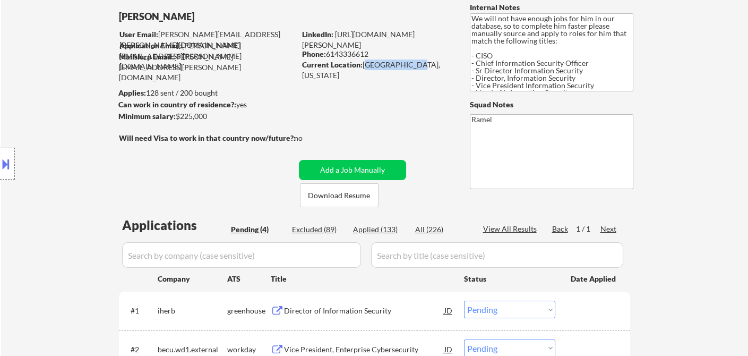
drag, startPoint x: 362, startPoint y: 65, endPoint x: 401, endPoint y: 66, distance: 39.3
click at [401, 66] on div "Current Location: [GEOGRAPHIC_DATA], [US_STATE]" at bounding box center [377, 69] width 150 height 21
copy div "[GEOGRAPHIC_DATA], [US_STATE]"
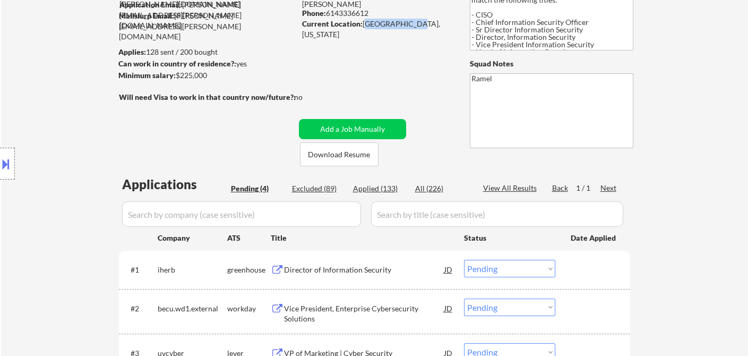
scroll to position [118, 0]
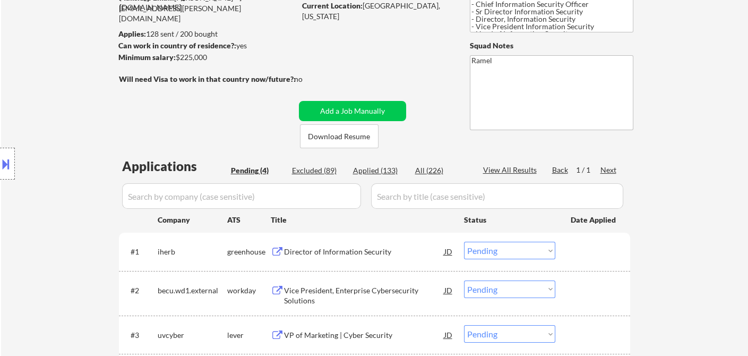
click at [20, 100] on div "Location Inclusions: [GEOGRAPHIC_DATA], [GEOGRAPHIC_DATA] [GEOGRAPHIC_DATA], [G…" at bounding box center [95, 163] width 190 height 197
click at [8, 170] on button at bounding box center [6, 164] width 12 height 18
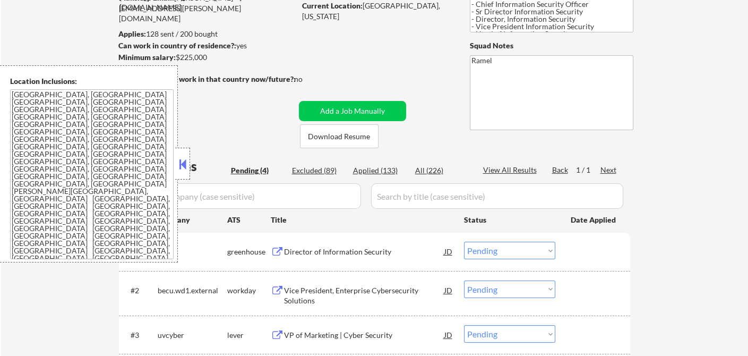
click at [115, 168] on textarea "[GEOGRAPHIC_DATA], [GEOGRAPHIC_DATA] [GEOGRAPHIC_DATA], [GEOGRAPHIC_DATA] [GEOG…" at bounding box center [92, 174] width 164 height 170
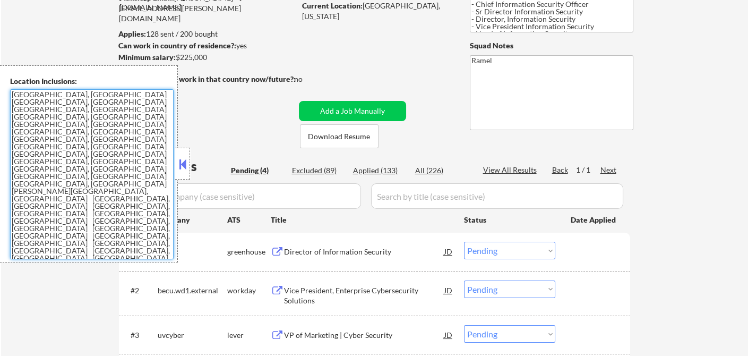
click at [32, 253] on textarea "[GEOGRAPHIC_DATA], [GEOGRAPHIC_DATA] [GEOGRAPHIC_DATA], [GEOGRAPHIC_DATA] [GEOG…" at bounding box center [92, 174] width 164 height 170
click at [337, 254] on div "Director of Information Security" at bounding box center [364, 251] width 160 height 11
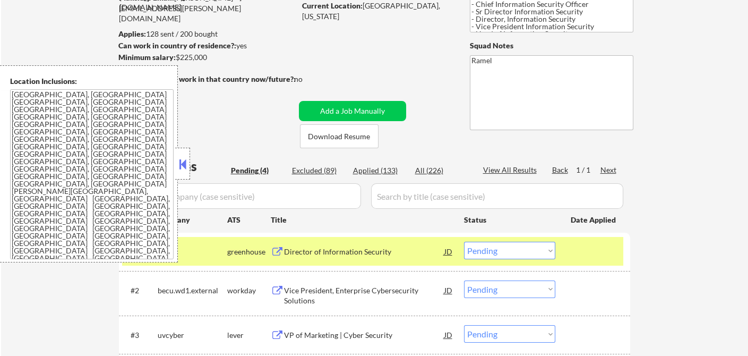
click at [185, 158] on button at bounding box center [183, 164] width 12 height 16
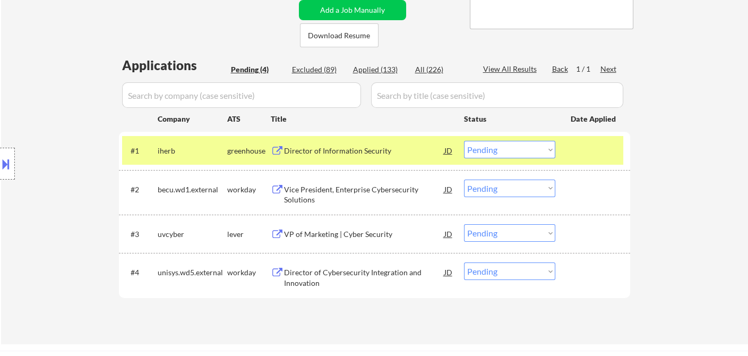
scroll to position [236, 0]
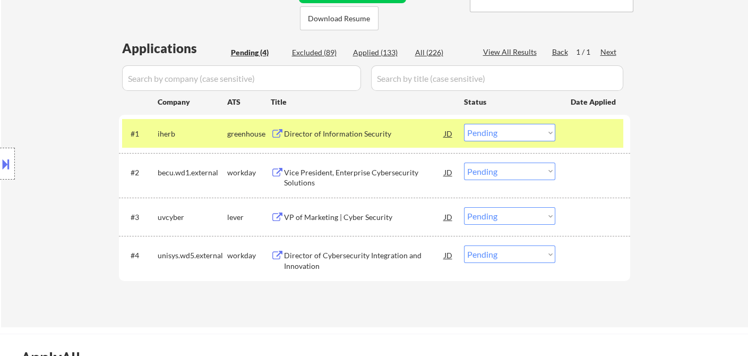
drag, startPoint x: 506, startPoint y: 133, endPoint x: 506, endPoint y: 140, distance: 6.4
click at [506, 133] on select "Choose an option... Pending Applied Excluded (Questions) Excluded (Expired) Exc…" at bounding box center [509, 133] width 91 height 18
click at [464, 124] on select "Choose an option... Pending Applied Excluded (Questions) Excluded (Expired) Exc…" at bounding box center [509, 133] width 91 height 18
select select ""pending""
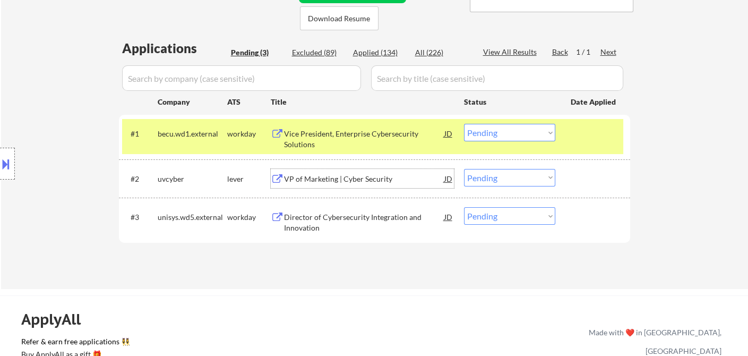
click at [365, 183] on div "VP of Marketing | Cyber Security" at bounding box center [364, 179] width 160 height 11
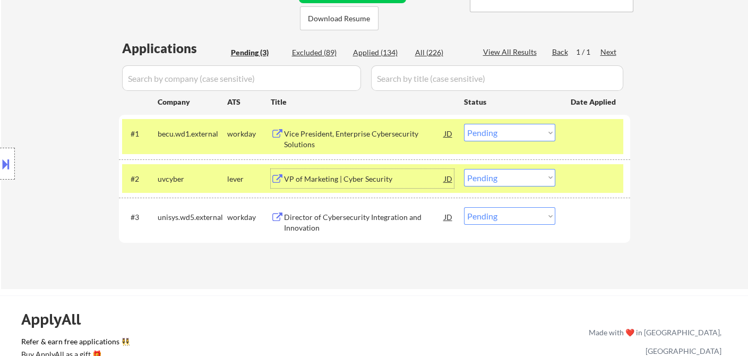
click at [518, 180] on select "Choose an option... Pending Applied Excluded (Questions) Excluded (Expired) Exc…" at bounding box center [509, 178] width 91 height 18
click at [464, 169] on select "Choose an option... Pending Applied Excluded (Questions) Excluded (Expired) Exc…" at bounding box center [509, 178] width 91 height 18
click at [373, 224] on div "Applications Pending (3) Excluded (89) Applied (134) All (226) View All Results…" at bounding box center [374, 153] width 511 height 229
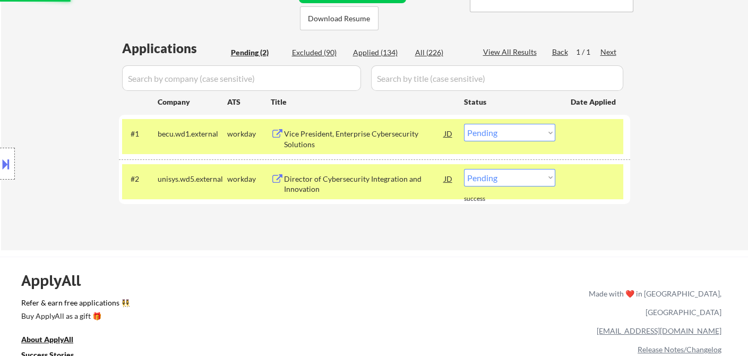
click at [361, 181] on div "Director of Cybersecurity Integration and Innovation" at bounding box center [364, 184] width 160 height 21
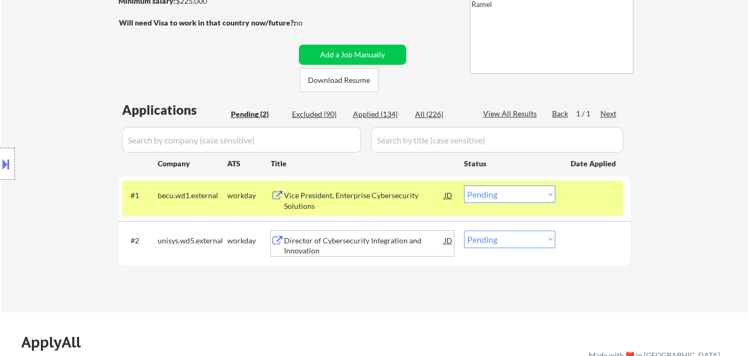
scroll to position [59, 0]
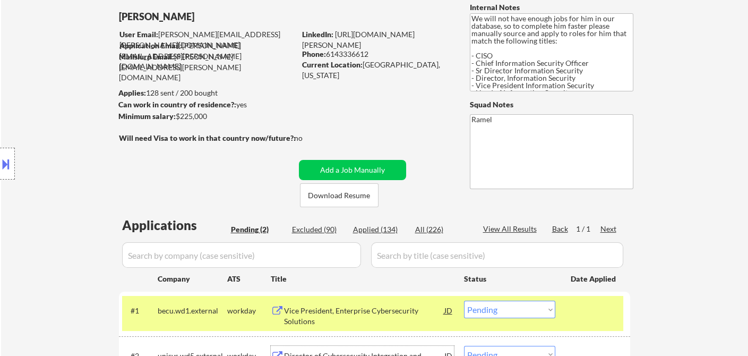
click at [353, 53] on div "Phone: [PHONE_NUMBER]" at bounding box center [377, 54] width 150 height 11
copy div "6143336612"
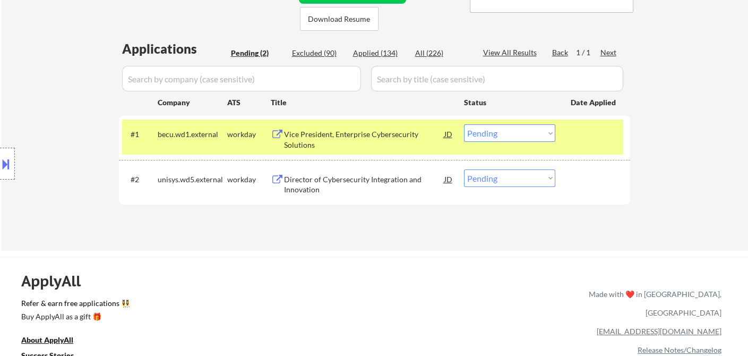
scroll to position [236, 0]
click at [509, 177] on select "Choose an option... Pending Applied Excluded (Questions) Excluded (Expired) Exc…" at bounding box center [509, 178] width 91 height 18
select select ""applied""
click at [464, 169] on select "Choose an option... Pending Applied Excluded (Questions) Excluded (Expired) Exc…" at bounding box center [509, 178] width 91 height 18
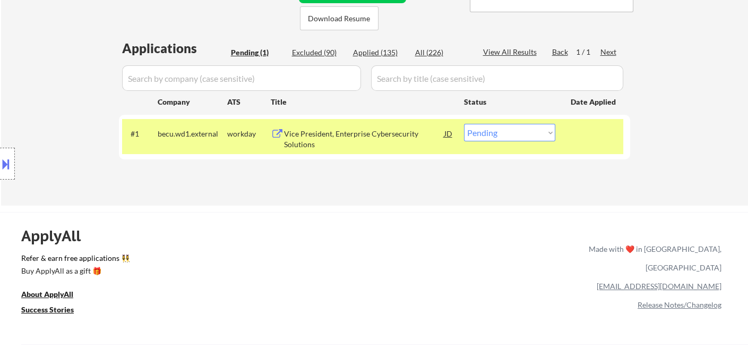
click at [354, 139] on div "Vice President, Enterprise Cybersecurity Solutions" at bounding box center [364, 139] width 160 height 21
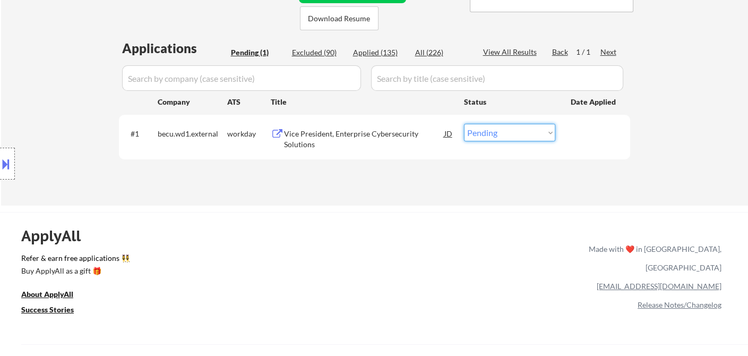
click at [511, 133] on select "Choose an option... Pending Applied Excluded (Questions) Excluded (Expired) Exc…" at bounding box center [509, 133] width 91 height 18
select select ""applied""
click at [464, 124] on select "Choose an option... Pending Applied Excluded (Questions) Excluded (Expired) Exc…" at bounding box center [509, 133] width 91 height 18
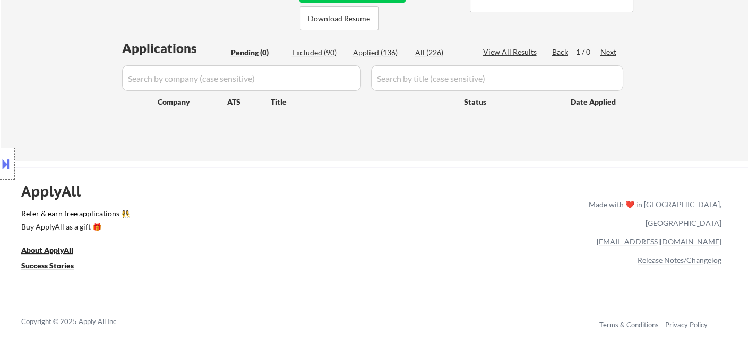
click at [387, 49] on div "Applied (136)" at bounding box center [379, 52] width 53 height 11
click at [381, 50] on div "Applied (136)" at bounding box center [379, 52] width 53 height 11
select select ""applied""
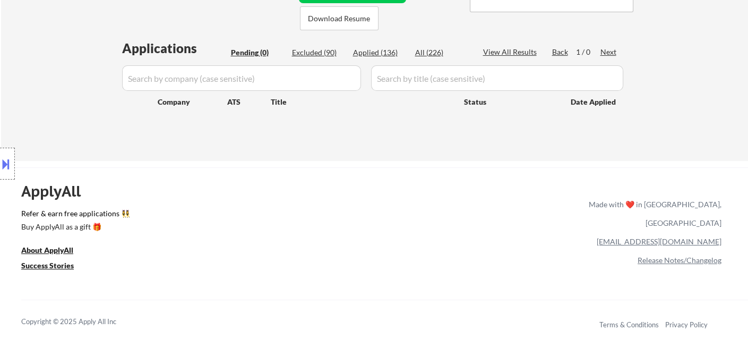
select select ""applied""
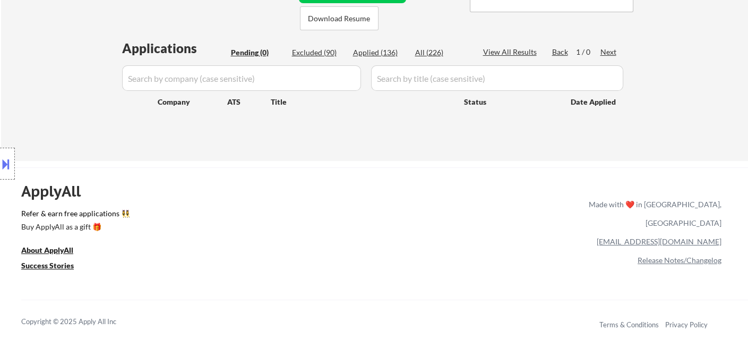
select select ""applied""
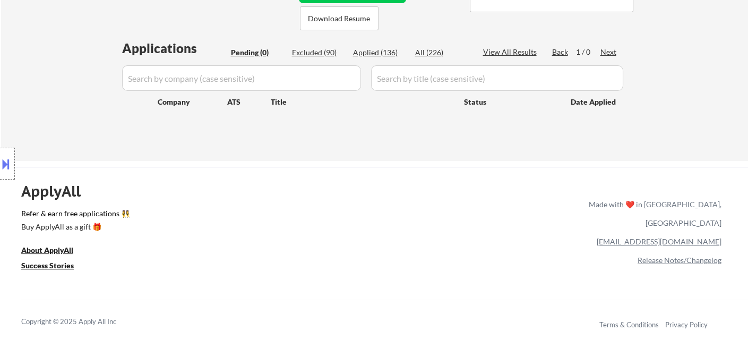
select select ""applied""
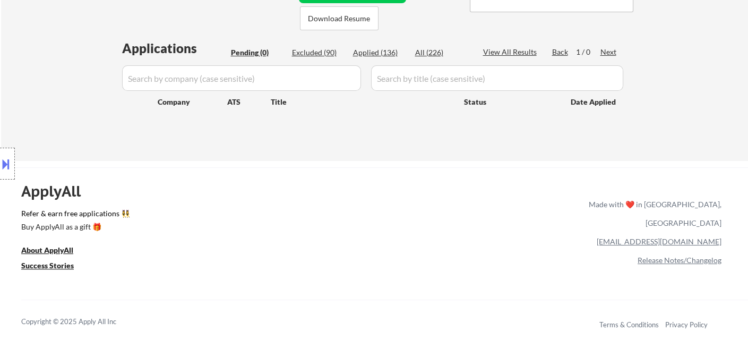
select select ""applied""
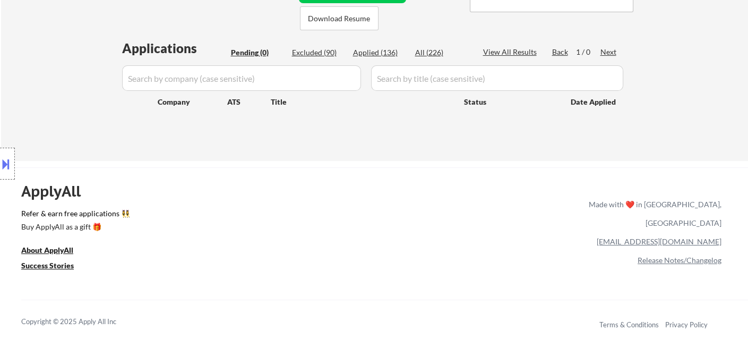
select select ""applied""
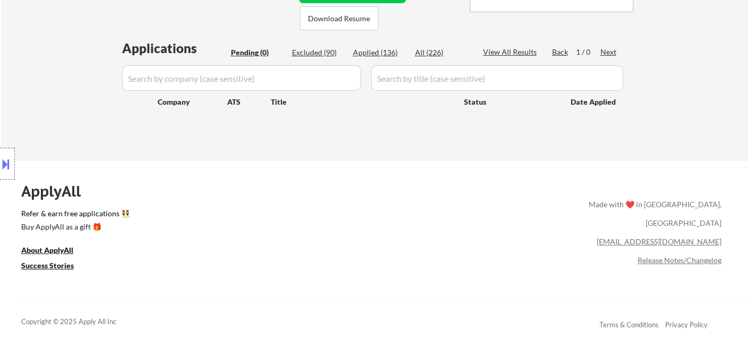
select select ""applied""
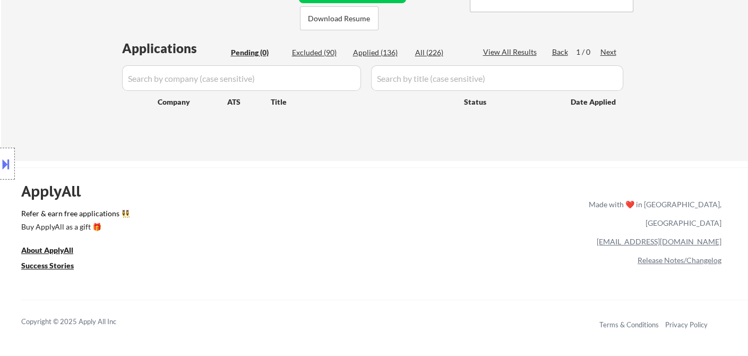
select select ""applied""
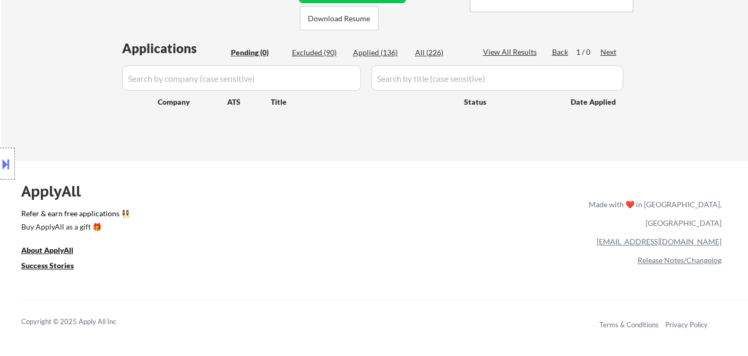
select select ""applied""
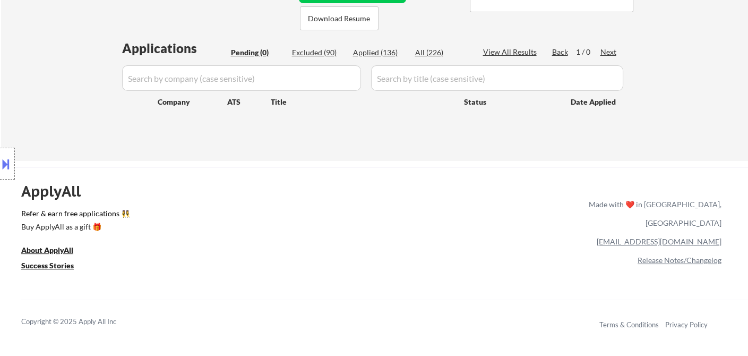
select select ""applied""
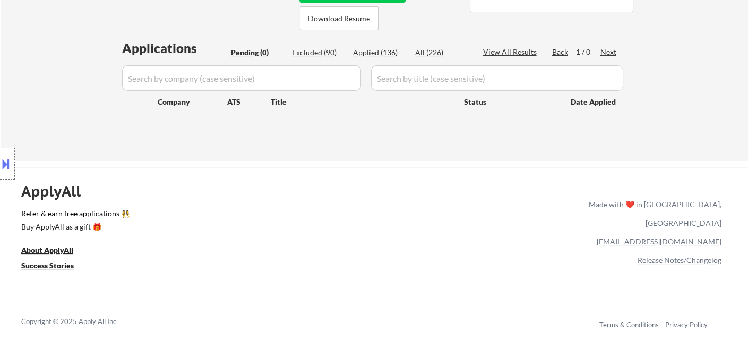
select select ""applied""
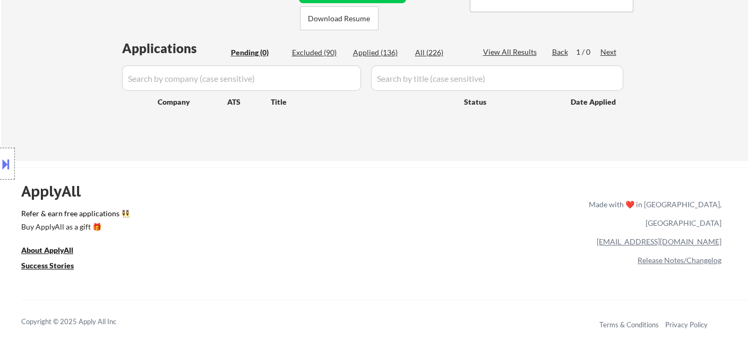
select select ""applied""
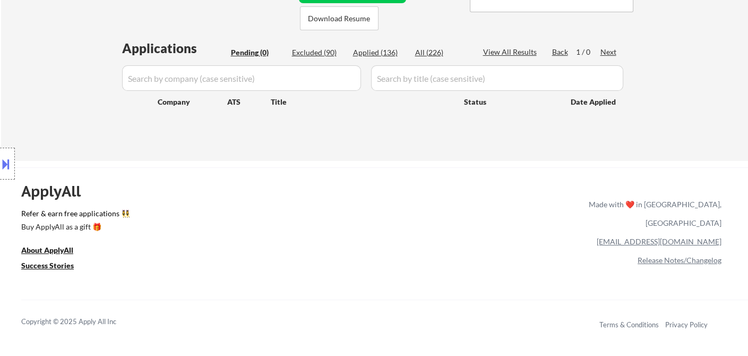
select select ""applied""
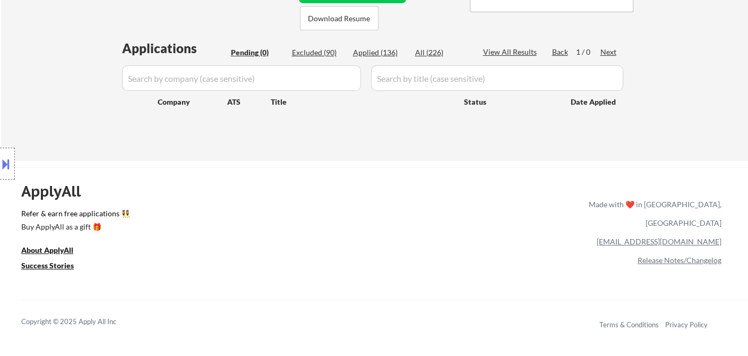
select select ""applied""
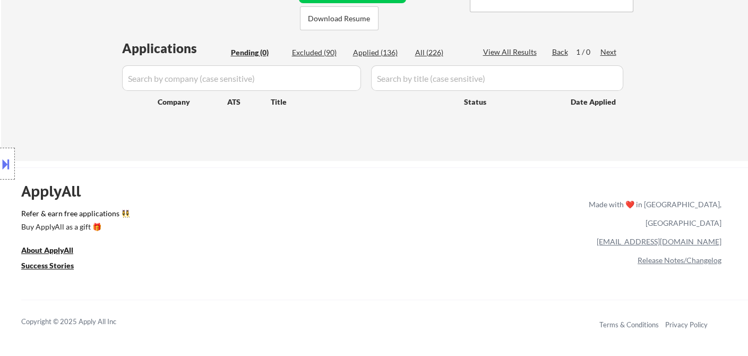
select select ""applied""
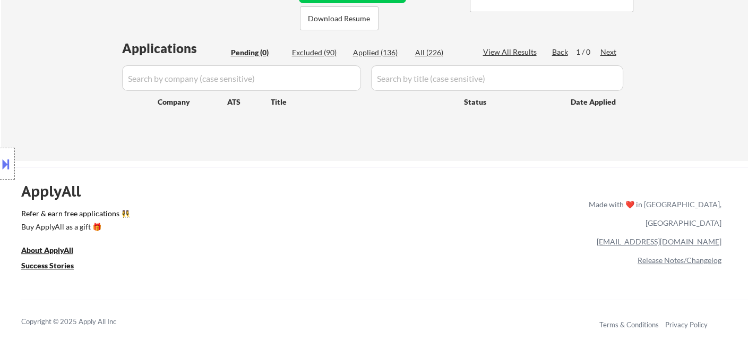
select select ""applied""
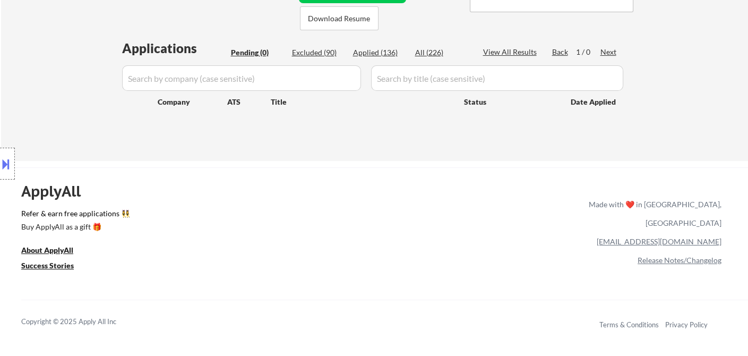
select select ""applied""
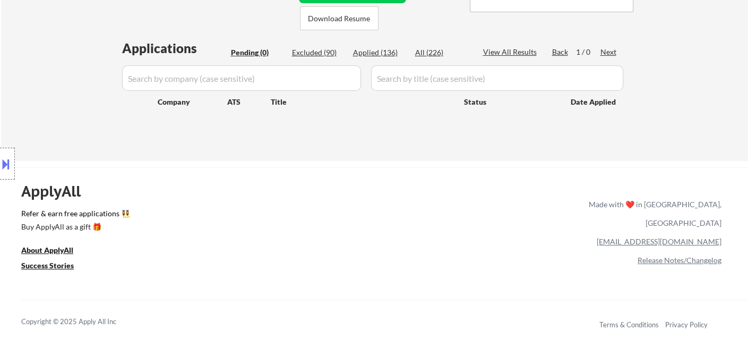
select select ""applied""
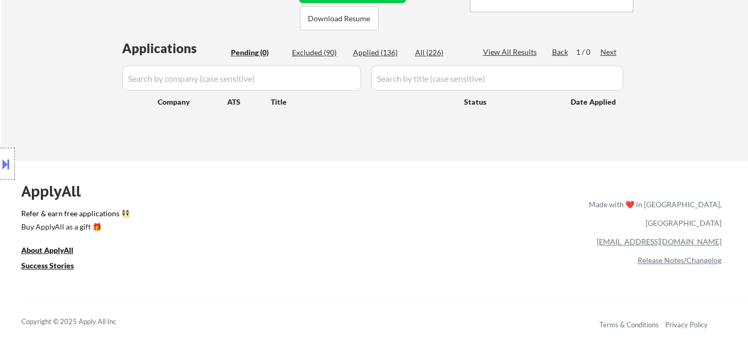
select select ""applied""
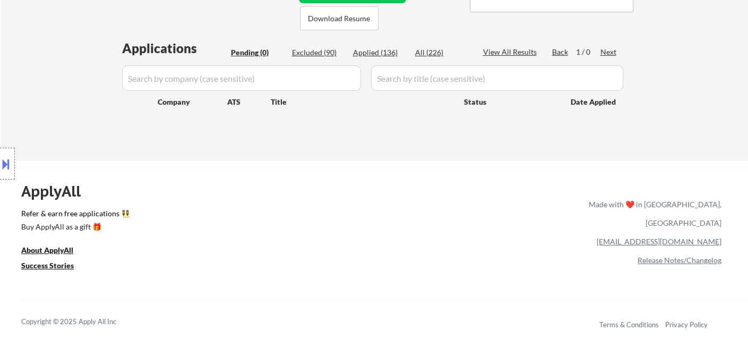
select select ""applied""
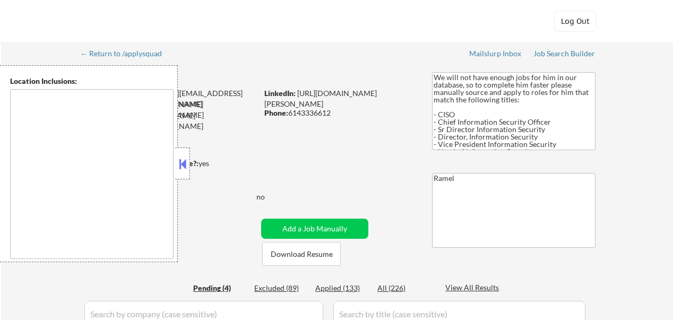
type textarea "[GEOGRAPHIC_DATA], [GEOGRAPHIC_DATA] [GEOGRAPHIC_DATA], [GEOGRAPHIC_DATA] [GEOG…"
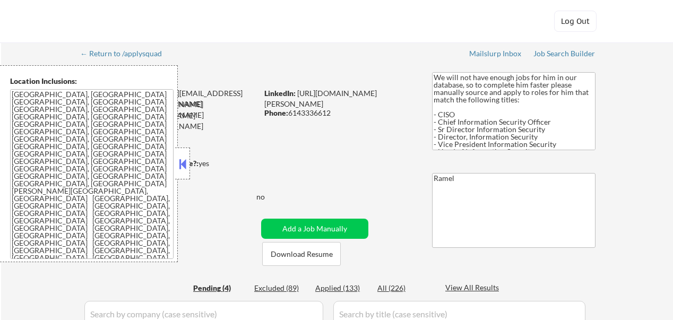
select select ""pending""
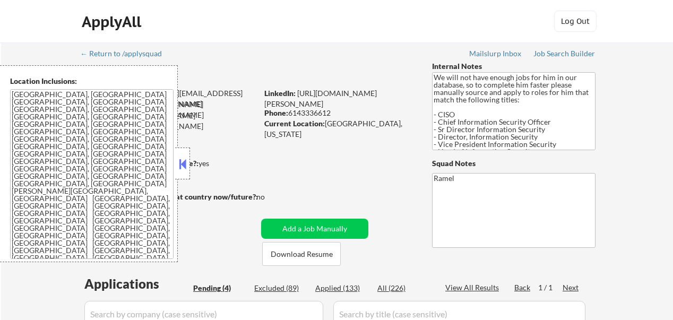
select select ""pending""
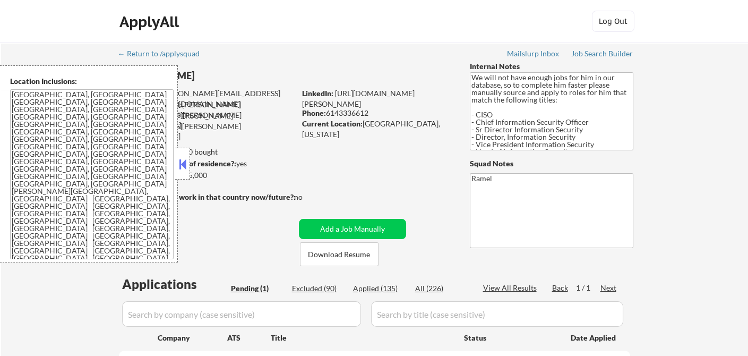
click at [363, 114] on div "Phone: [PHONE_NUMBER]" at bounding box center [377, 113] width 150 height 11
click at [363, 114] on div "Phone: 6143336612" at bounding box center [377, 113] width 150 height 11
copy div "6143336612"
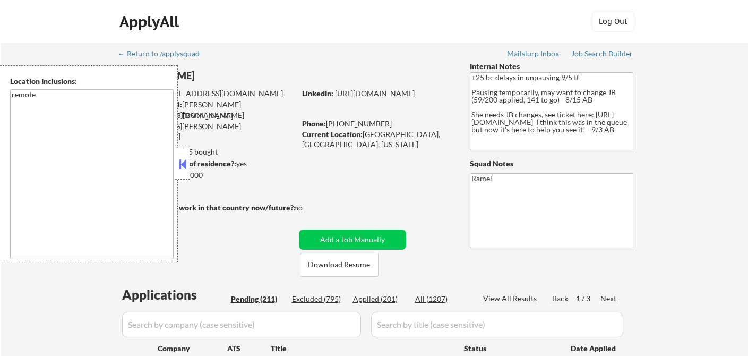
select select ""pending""
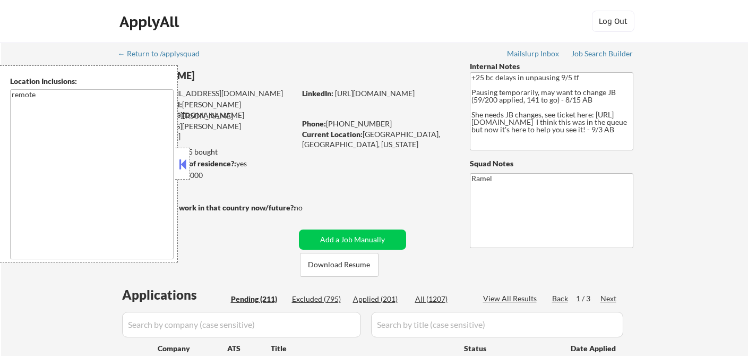
select select ""pending""
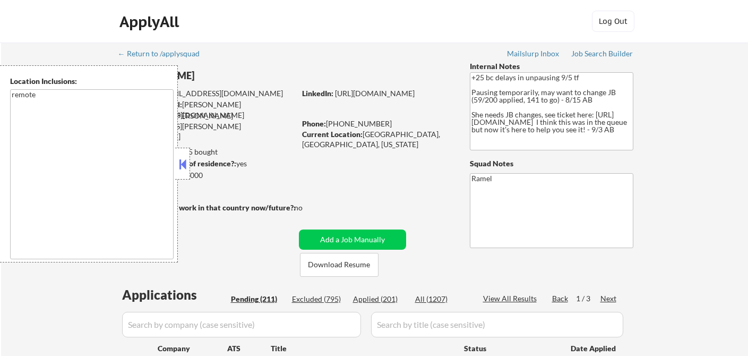
select select ""pending""
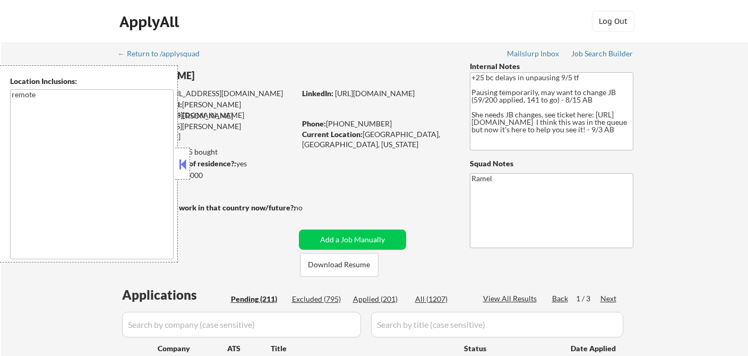
select select ""pending""
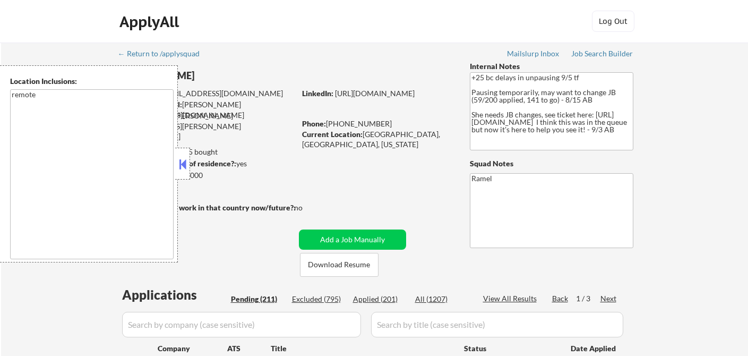
select select ""pending""
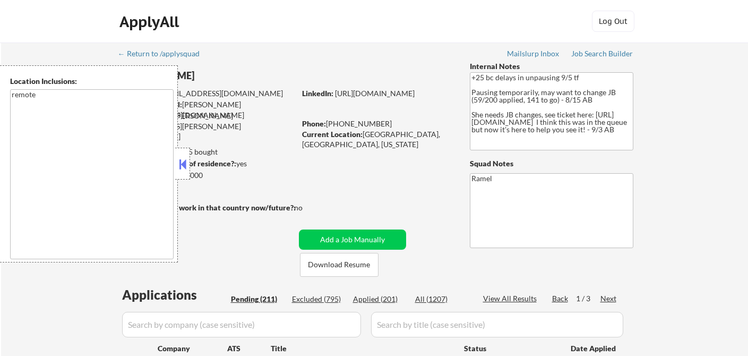
select select ""pending""
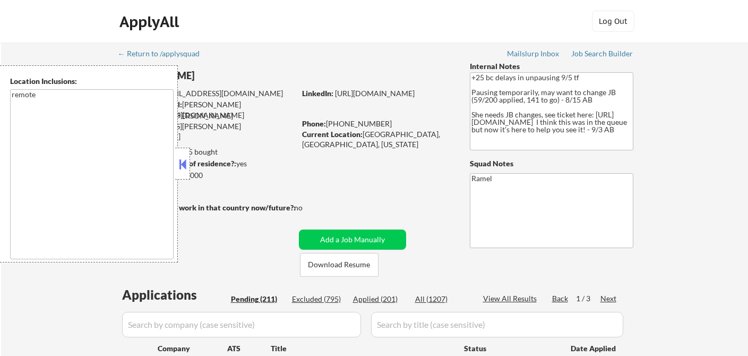
select select ""pending""
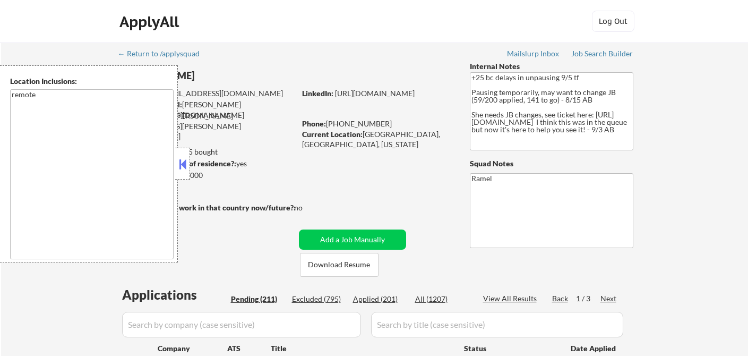
select select ""pending""
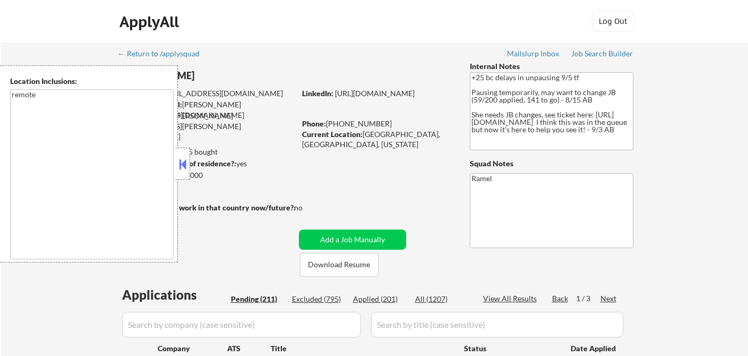
select select ""pending""
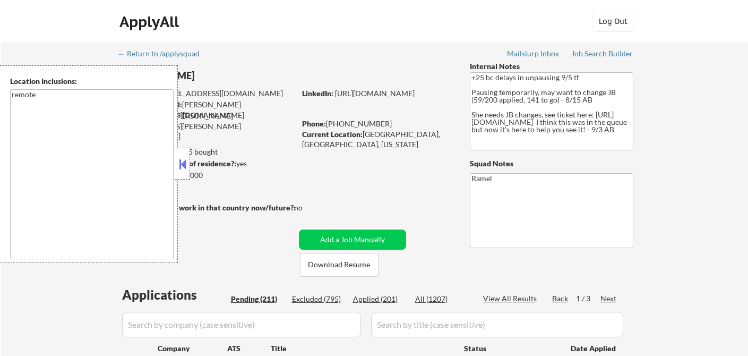
select select ""pending""
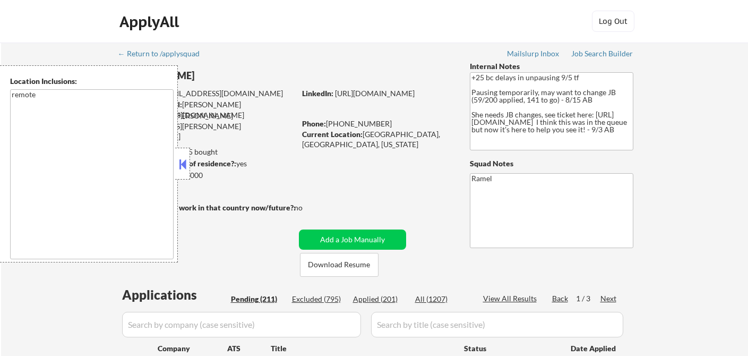
select select ""pending""
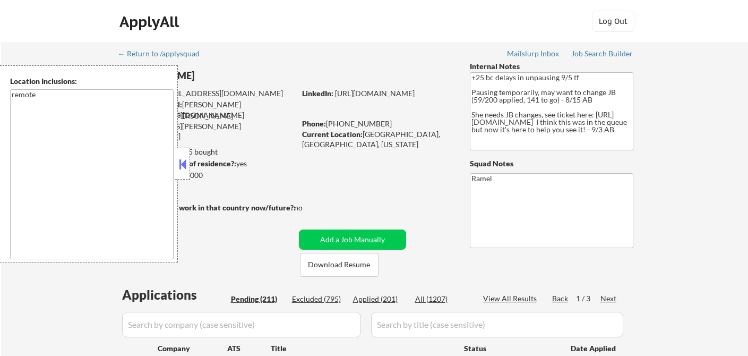
select select ""pending""
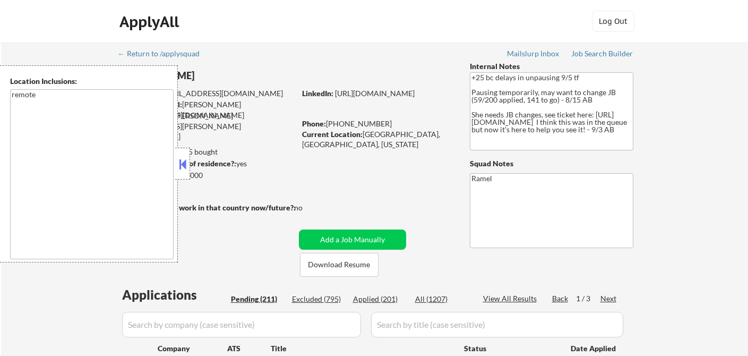
select select ""pending""
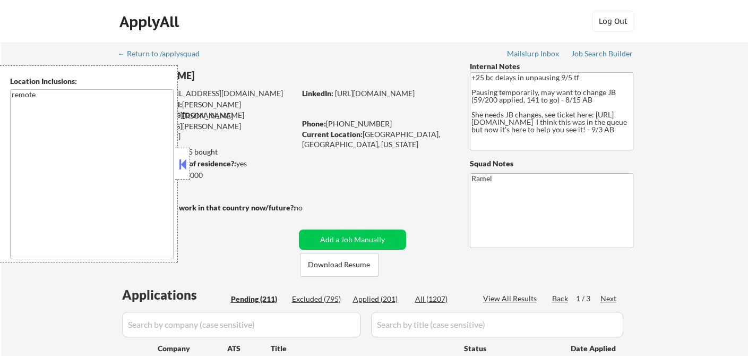
select select ""pending""
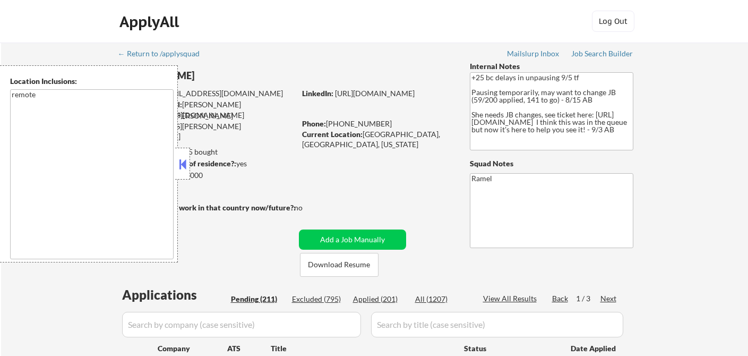
select select ""pending""
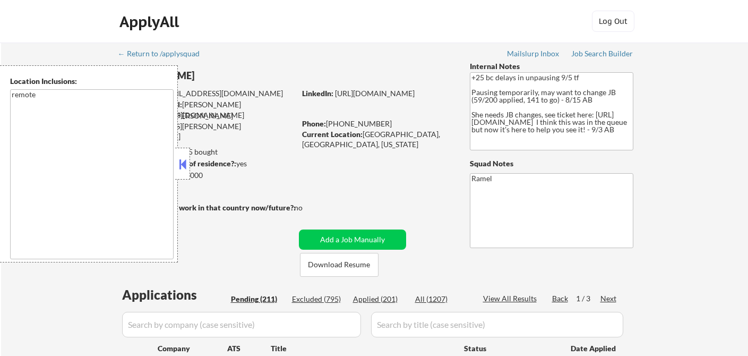
select select ""pending""
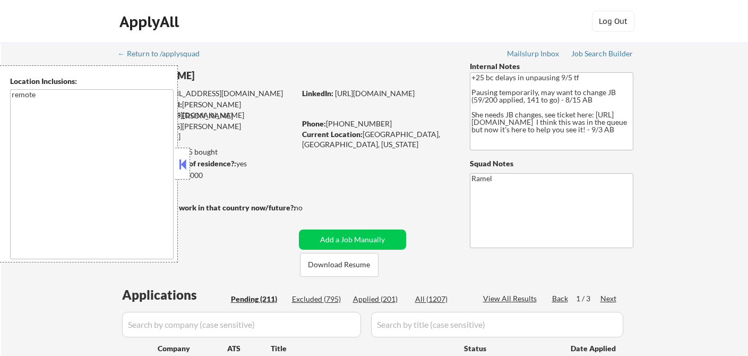
select select ""pending""
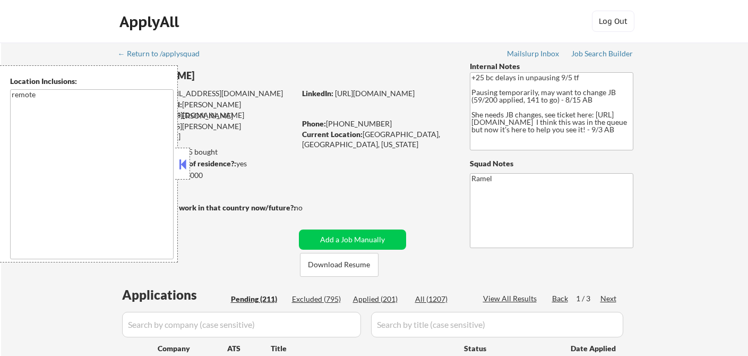
select select ""pending""
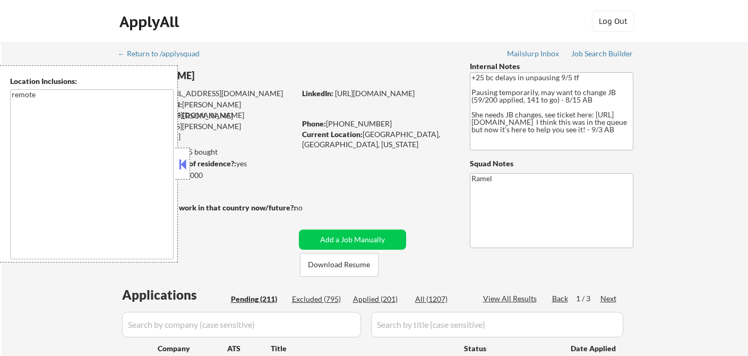
select select ""pending""
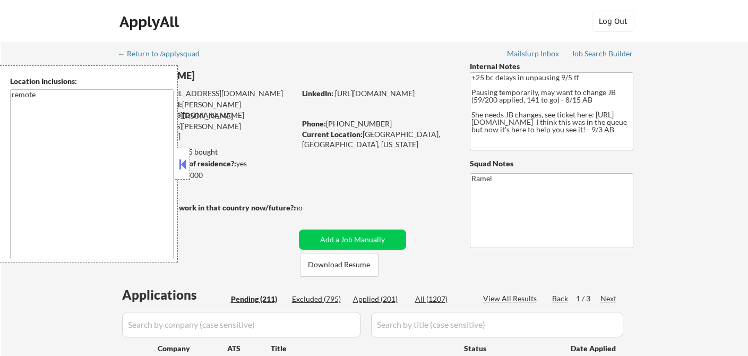
select select ""pending""
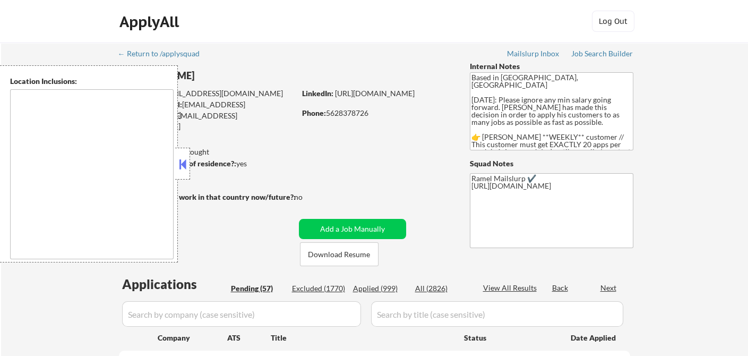
type textarea "[GEOGRAPHIC_DATA], [GEOGRAPHIC_DATA] [GEOGRAPHIC_DATA], [GEOGRAPHIC_DATA] [GEOG…"
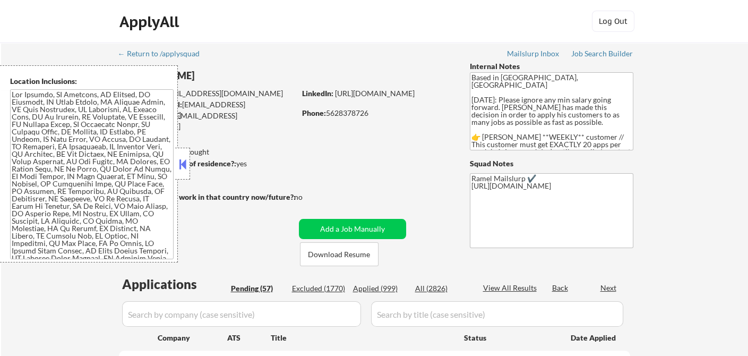
select select ""pending""
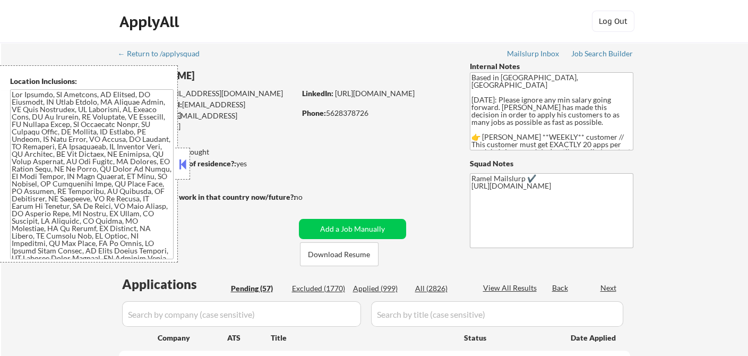
select select ""pending""
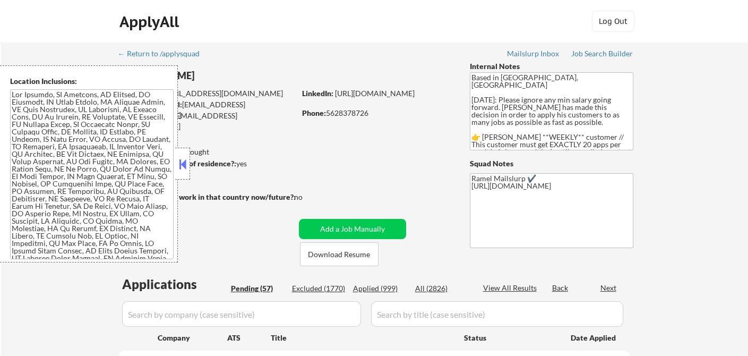
select select ""pending""
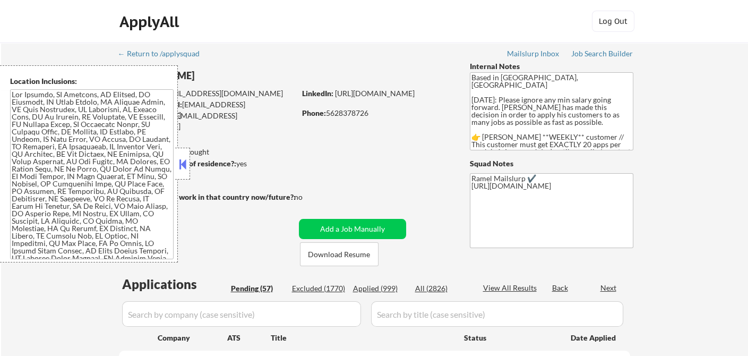
select select ""pending""
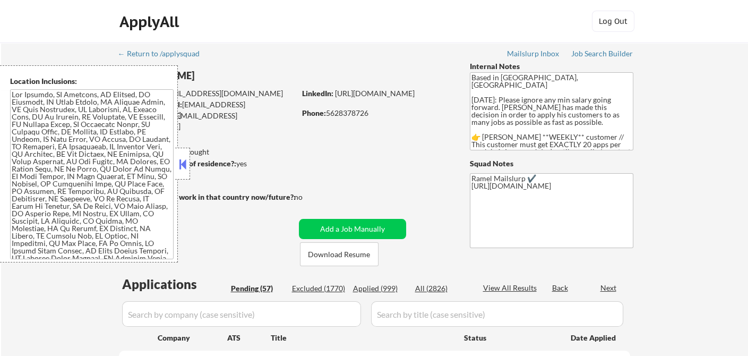
select select ""pending""
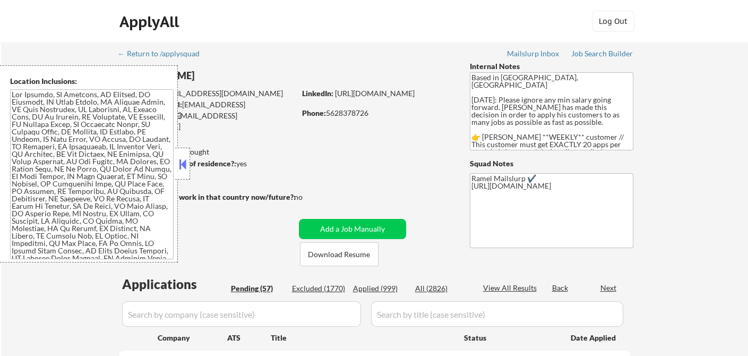
select select ""pending""
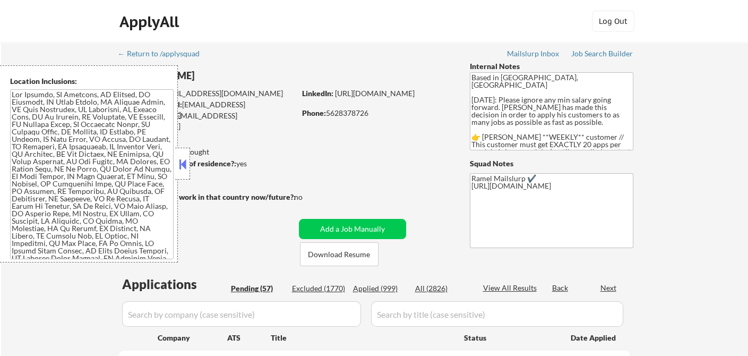
select select ""pending""
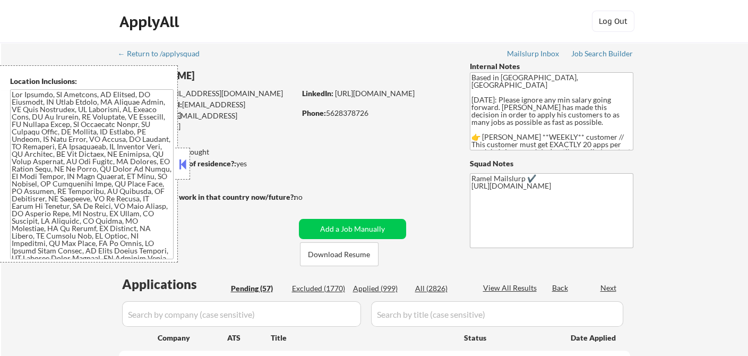
select select ""pending""
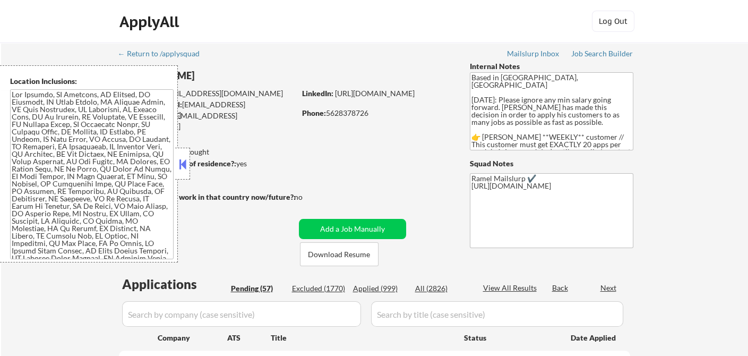
select select ""pending""
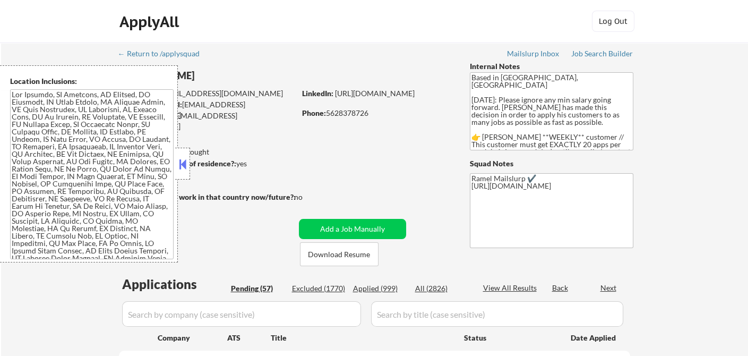
select select ""pending""
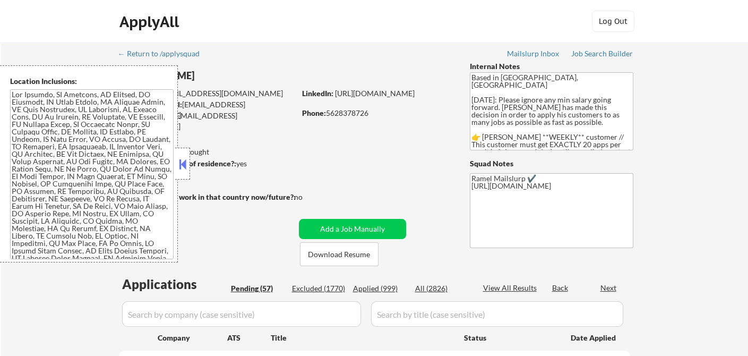
select select ""pending""
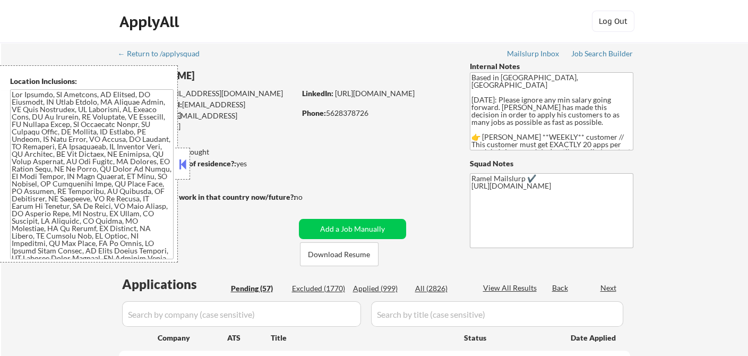
select select ""pending""
click at [178, 156] on button at bounding box center [183, 164] width 12 height 16
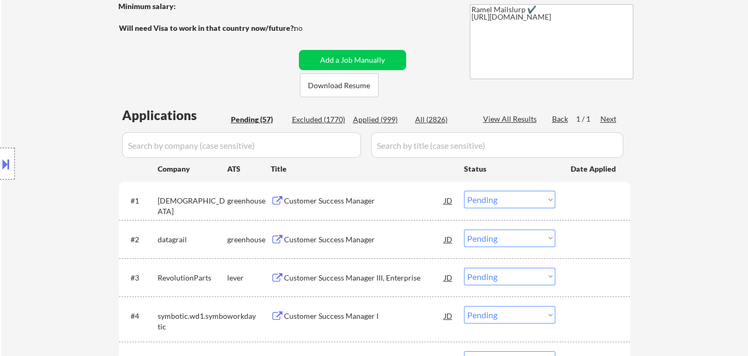
scroll to position [177, 0]
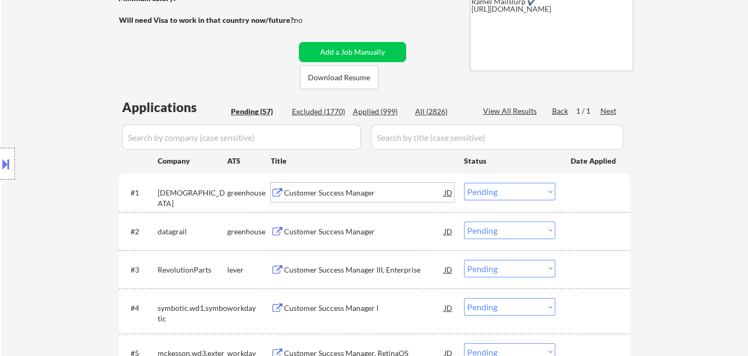
click at [356, 196] on div "Customer Success Manager" at bounding box center [364, 192] width 160 height 11
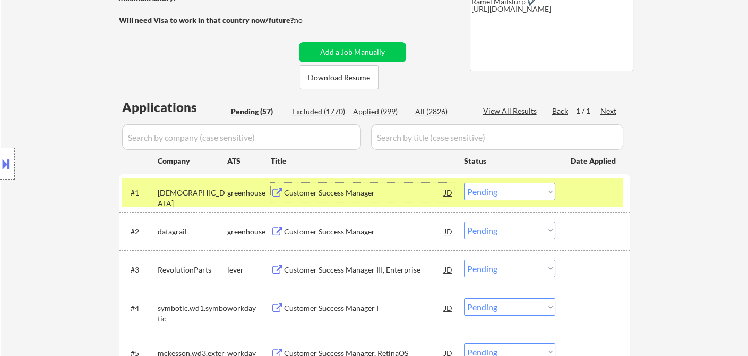
click at [497, 192] on select "Choose an option... Pending Applied Excluded (Questions) Excluded (Expired) Exc…" at bounding box center [509, 192] width 91 height 18
click at [464, 183] on select "Choose an option... Pending Applied Excluded (Questions) Excluded (Expired) Exc…" at bounding box center [509, 192] width 91 height 18
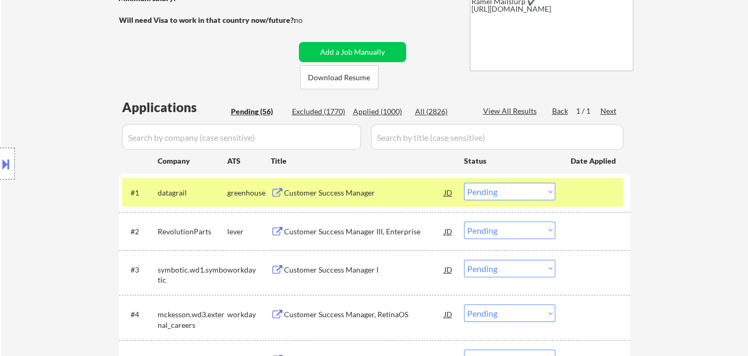
click at [330, 194] on div "Customer Success Manager" at bounding box center [364, 192] width 160 height 11
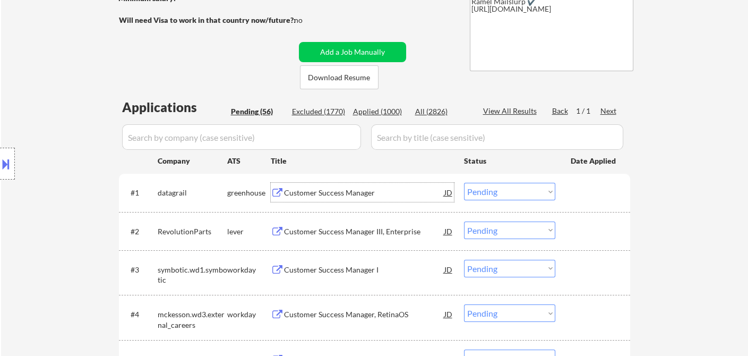
drag, startPoint x: 519, startPoint y: 191, endPoint x: 510, endPoint y: 198, distance: 10.9
click at [519, 191] on select "Choose an option... Pending Applied Excluded (Questions) Excluded (Expired) Exc…" at bounding box center [509, 192] width 91 height 18
click at [464, 183] on select "Choose an option... Pending Applied Excluded (Questions) Excluded (Expired) Exc…" at bounding box center [509, 192] width 91 height 18
click at [385, 236] on div "Customer Success Manager III, Enterprise" at bounding box center [364, 230] width 160 height 19
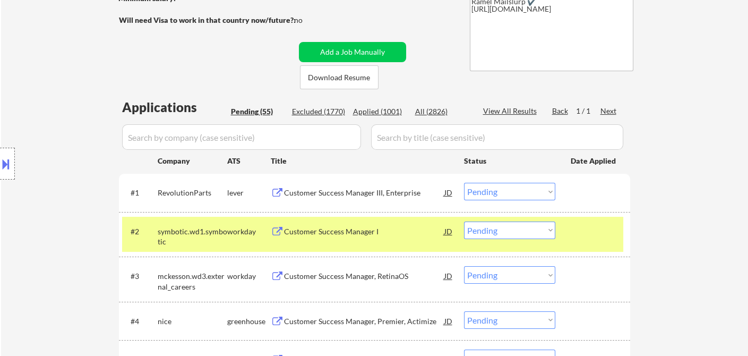
drag, startPoint x: 476, startPoint y: 193, endPoint x: 482, endPoint y: 195, distance: 6.4
click at [476, 193] on select "Choose an option... Pending Applied Excluded (Questions) Excluded (Expired) Exc…" at bounding box center [509, 192] width 91 height 18
click at [464, 183] on select "Choose an option... Pending Applied Excluded (Questions) Excluded (Expired) Exc…" at bounding box center [509, 192] width 91 height 18
select select ""pending""
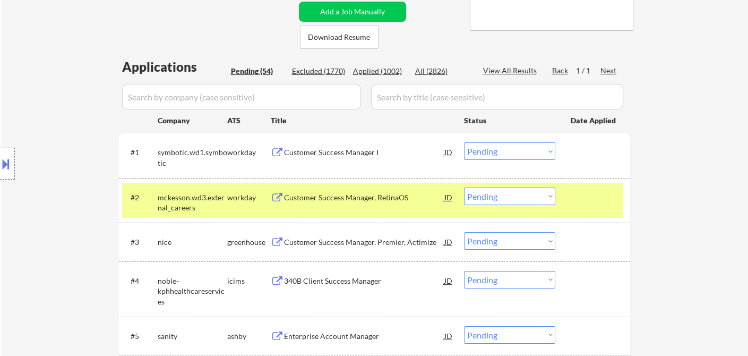
scroll to position [236, 0]
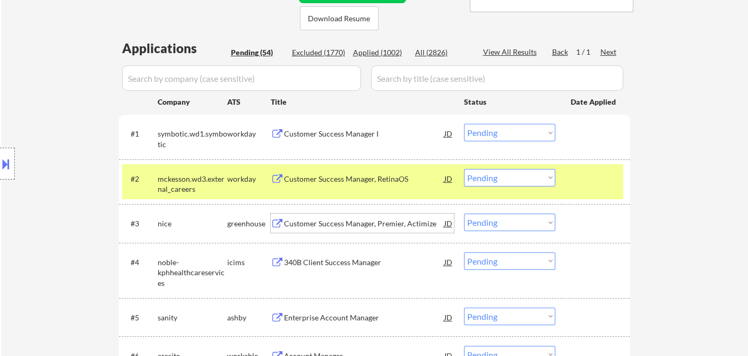
click at [355, 227] on div "Customer Success Manager, Premier, Actimize" at bounding box center [364, 223] width 160 height 11
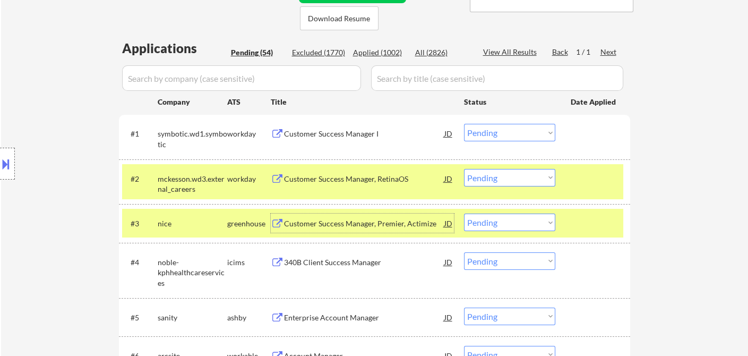
click at [10, 161] on button at bounding box center [6, 164] width 12 height 18
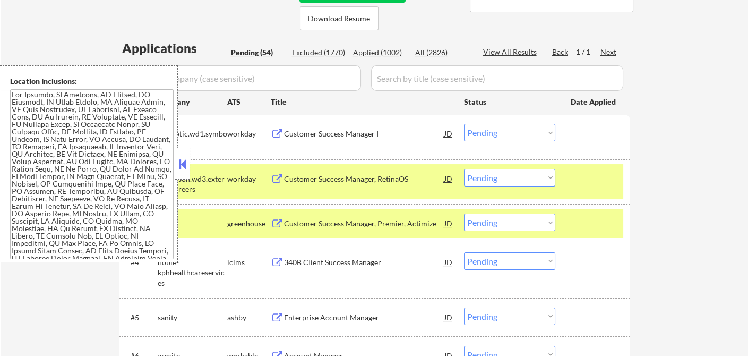
click at [181, 160] on button at bounding box center [183, 164] width 12 height 16
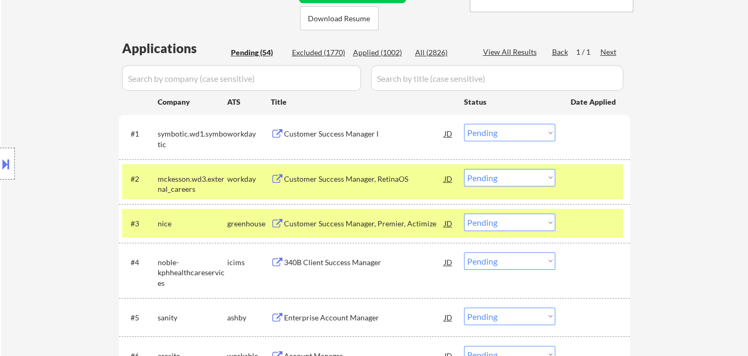
click at [509, 226] on select "Choose an option... Pending Applied Excluded (Questions) Excluded (Expired) Exc…" at bounding box center [509, 222] width 91 height 18
click at [464, 213] on select "Choose an option... Pending Applied Excluded (Questions) Excluded (Expired) Exc…" at bounding box center [509, 222] width 91 height 18
select select ""pending""
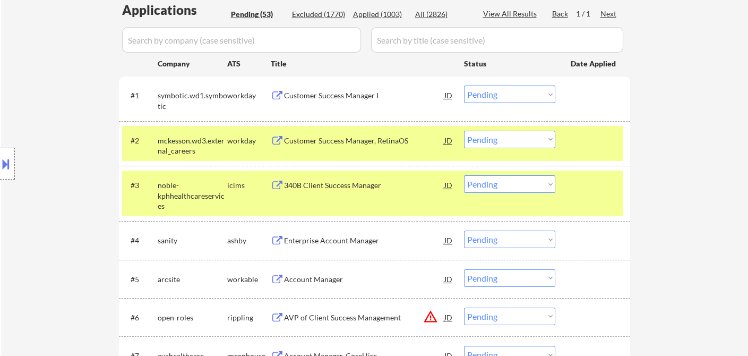
scroll to position [295, 0]
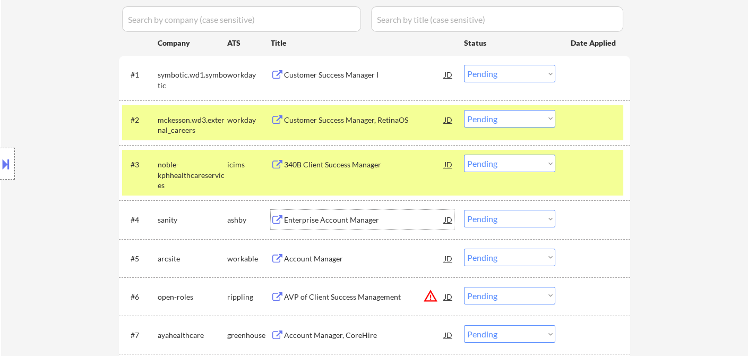
click at [349, 220] on div "Enterprise Account Manager" at bounding box center [364, 220] width 160 height 11
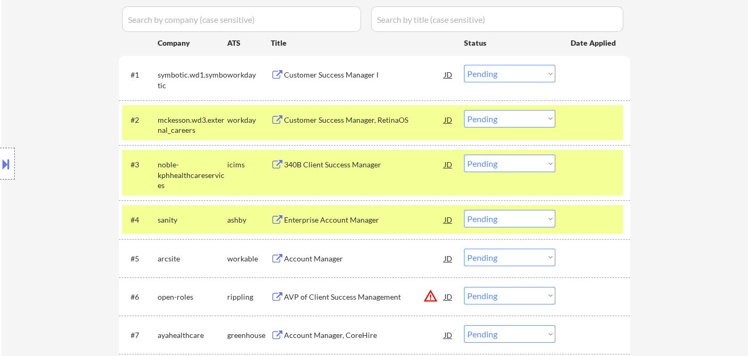
click at [36, 80] on div "Location Inclusions:" at bounding box center [95, 163] width 190 height 197
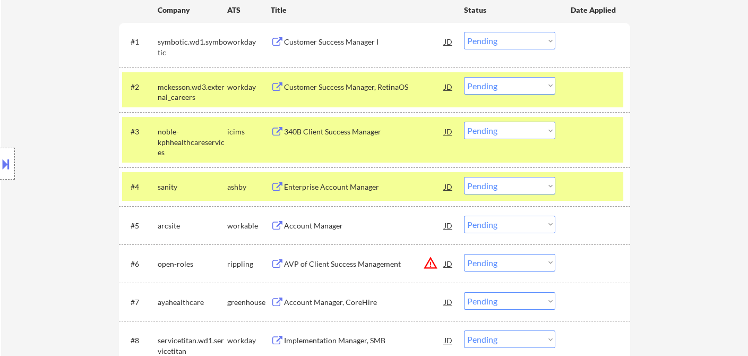
scroll to position [354, 0]
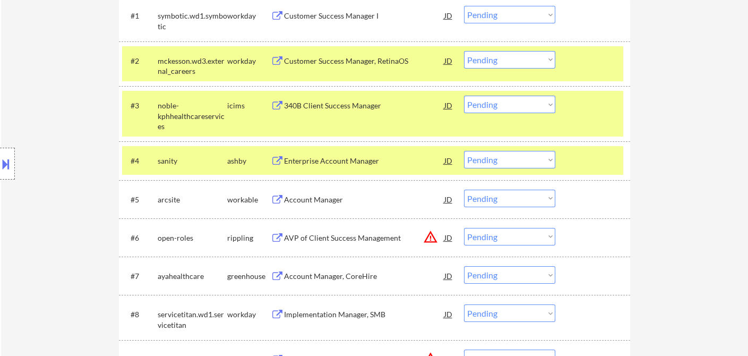
click at [330, 199] on div "Account Manager" at bounding box center [364, 199] width 160 height 11
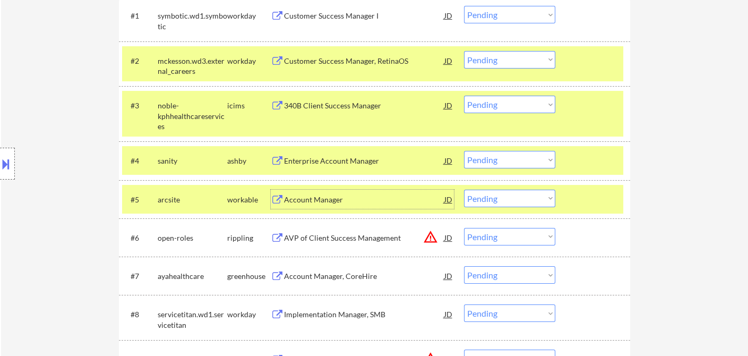
click at [523, 203] on select "Choose an option... Pending Applied Excluded (Questions) Excluded (Expired) Exc…" at bounding box center [509, 199] width 91 height 18
click at [464, 190] on select "Choose an option... Pending Applied Excluded (Questions) Excluded (Expired) Exc…" at bounding box center [509, 199] width 91 height 18
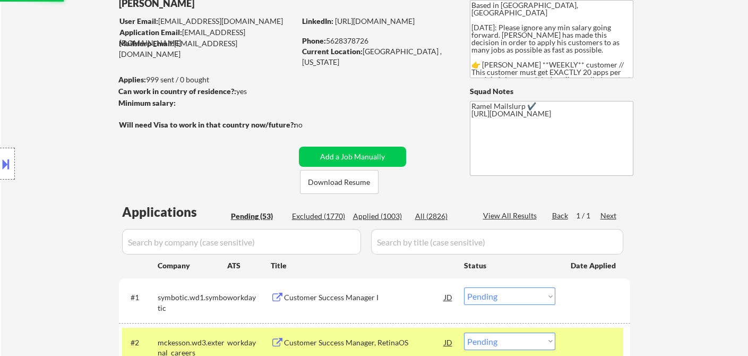
scroll to position [59, 0]
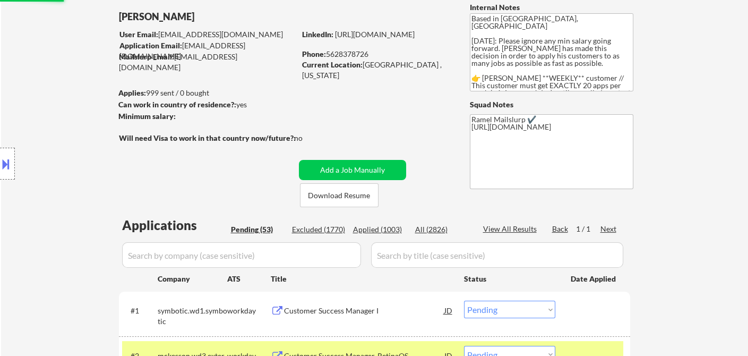
select select ""pending""
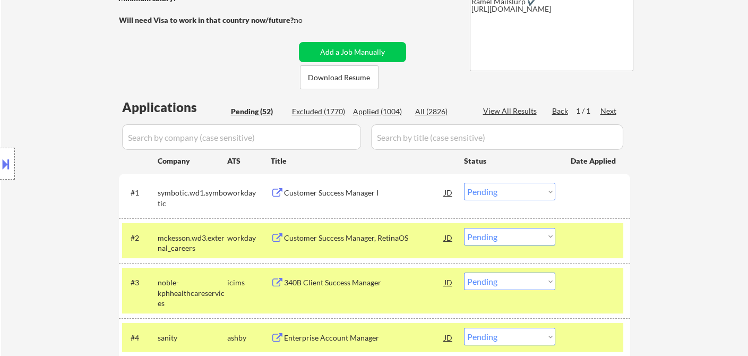
scroll to position [236, 0]
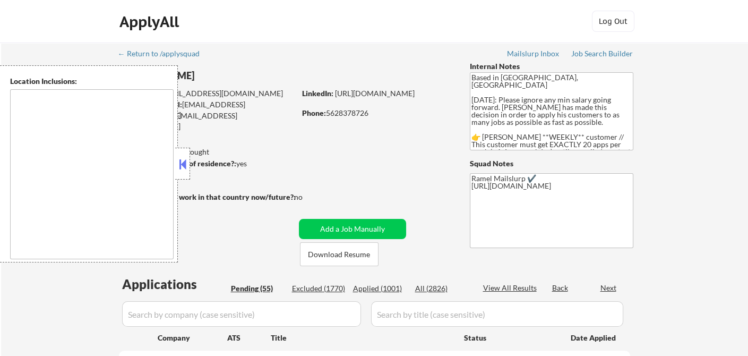
type textarea "[GEOGRAPHIC_DATA], [GEOGRAPHIC_DATA] [GEOGRAPHIC_DATA], [GEOGRAPHIC_DATA] [GEOG…"
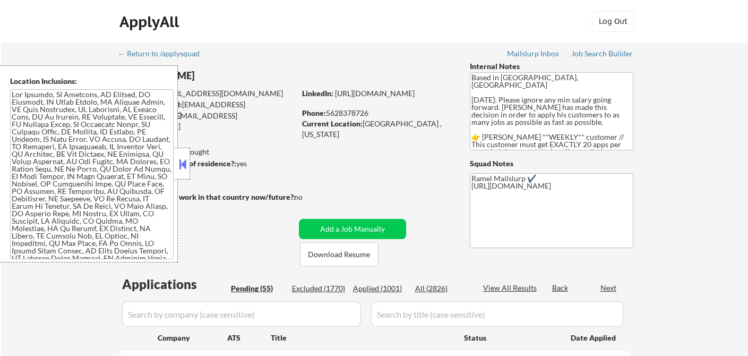
select select ""pending""
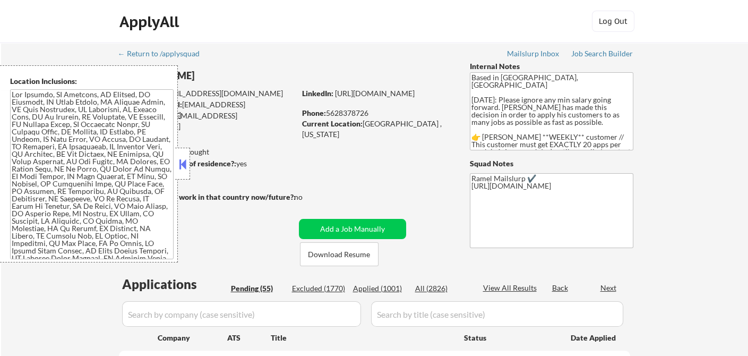
select select ""pending""
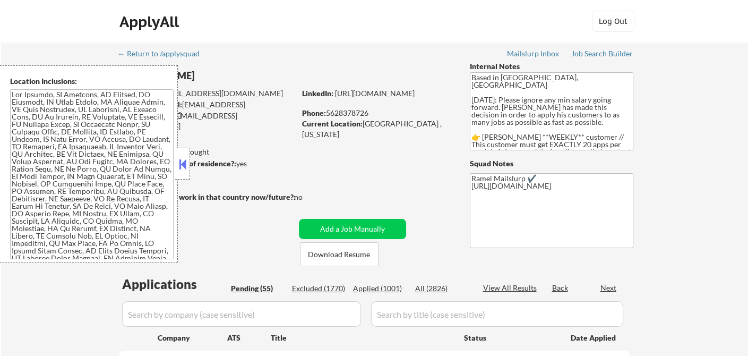
select select ""pending""
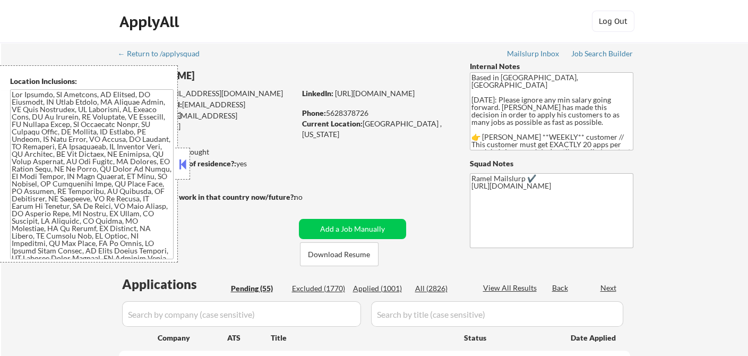
select select ""pending""
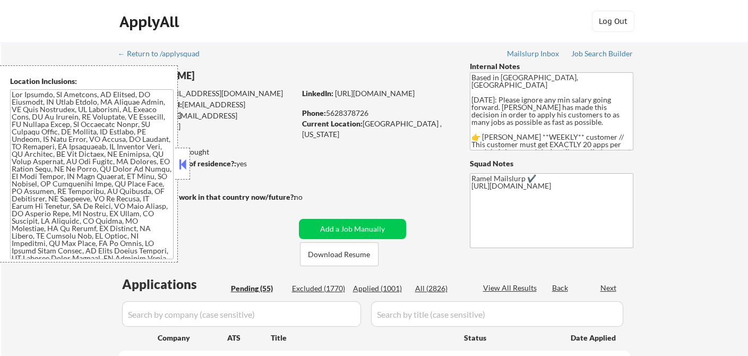
select select ""pending""
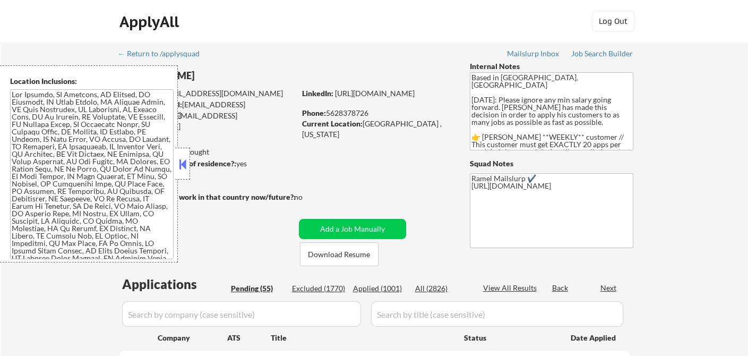
select select ""pending""
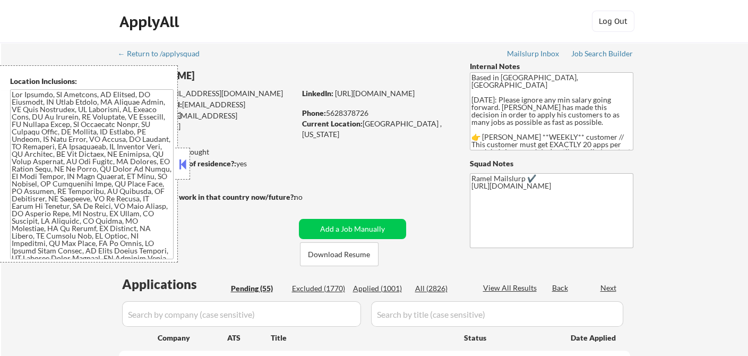
select select ""pending""
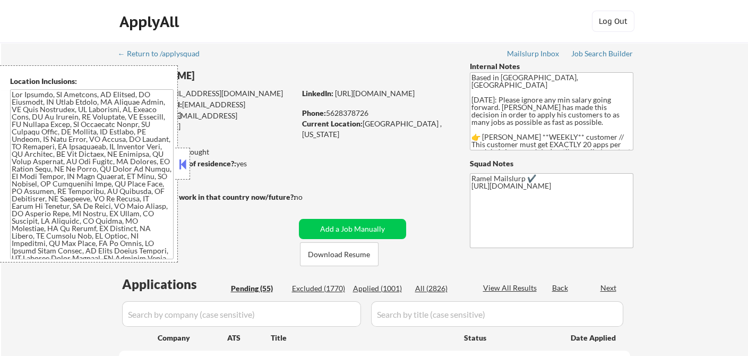
select select ""pending""
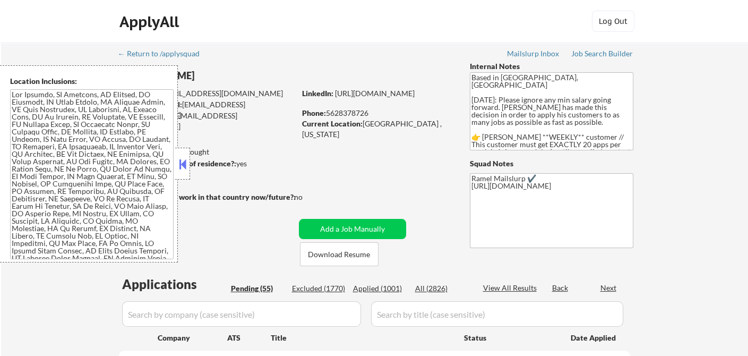
select select ""pending""
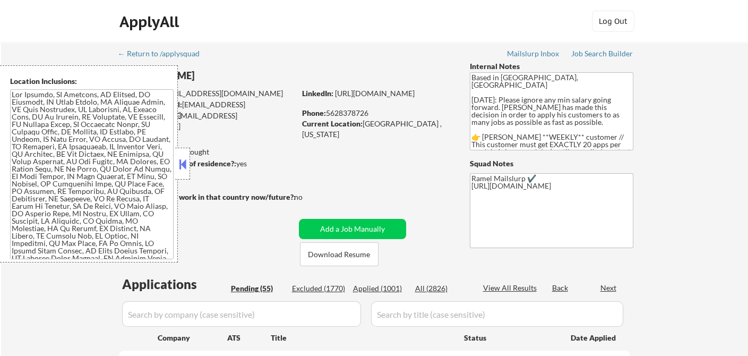
select select ""pending""
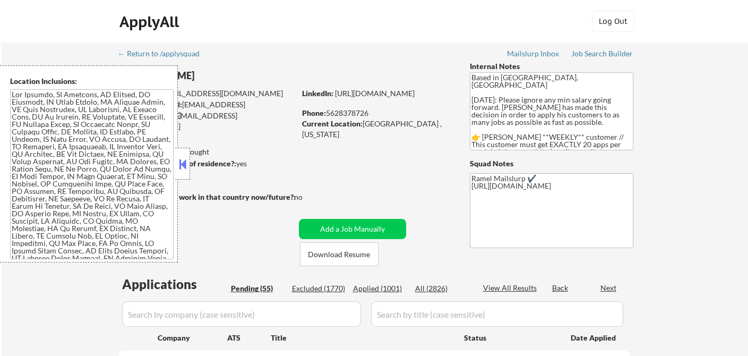
select select ""pending""
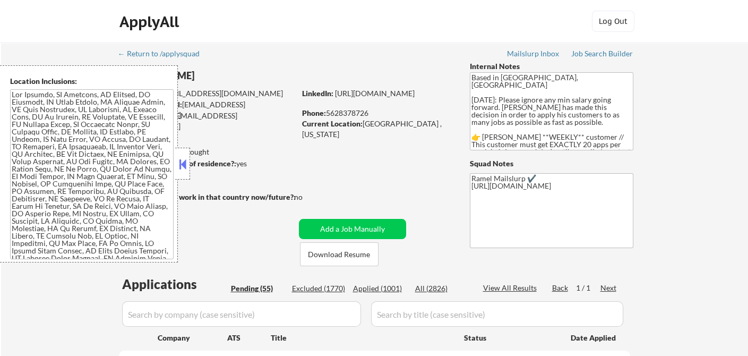
scroll to position [59, 0]
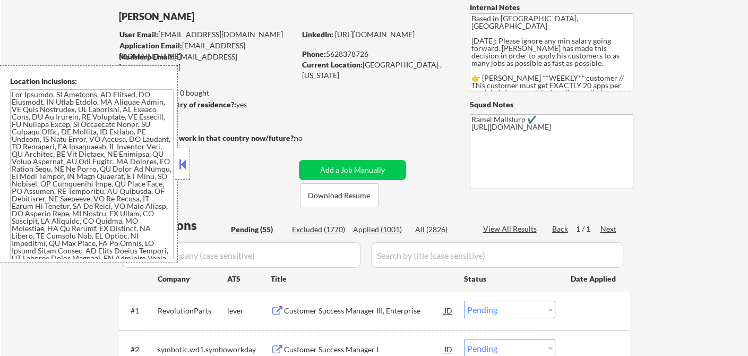
click at [390, 230] on div "Applied (1001)" at bounding box center [379, 229] width 53 height 11
click at [183, 167] on button at bounding box center [183, 164] width 12 height 16
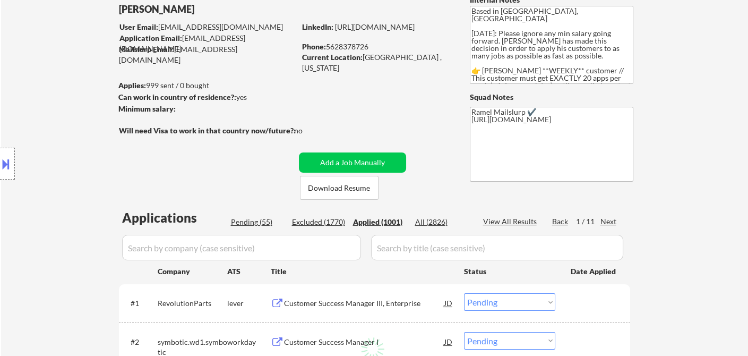
scroll to position [174, 0]
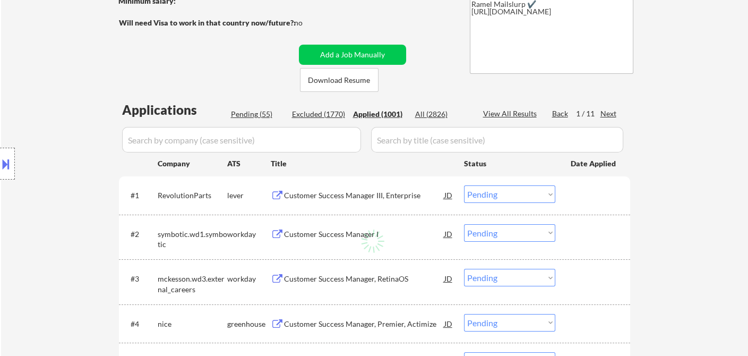
select select ""applied""
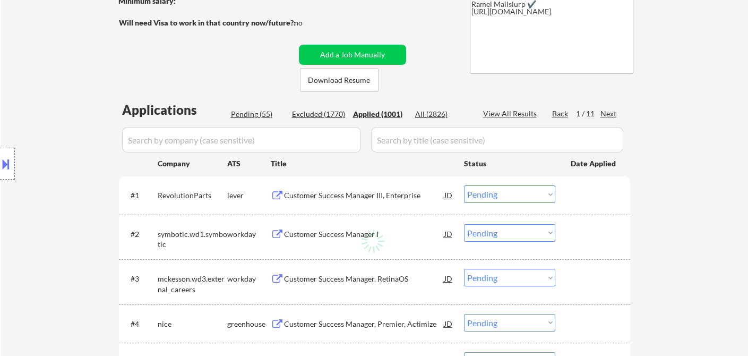
select select ""applied""
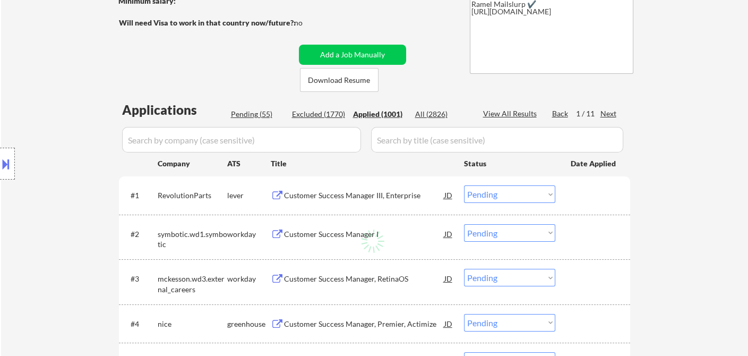
select select ""applied""
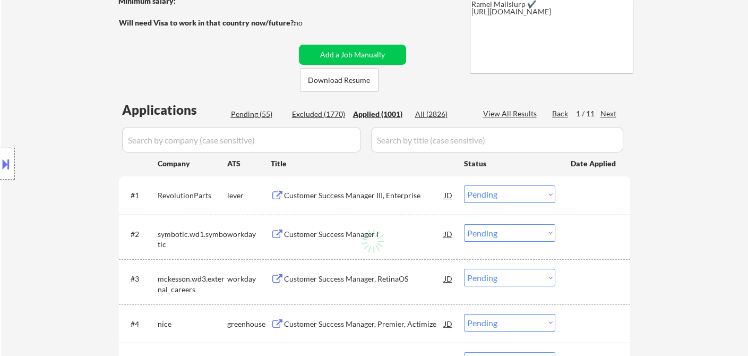
select select ""applied""
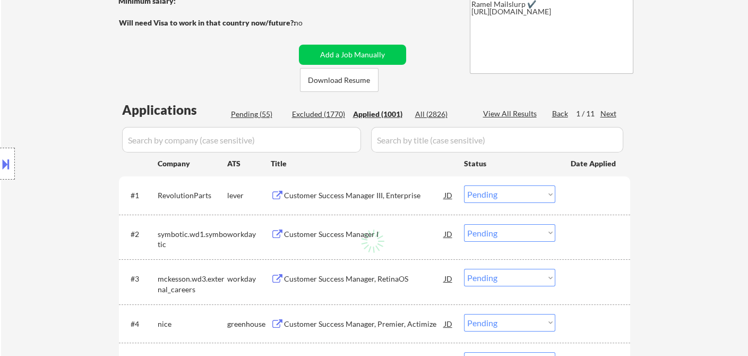
select select ""applied""
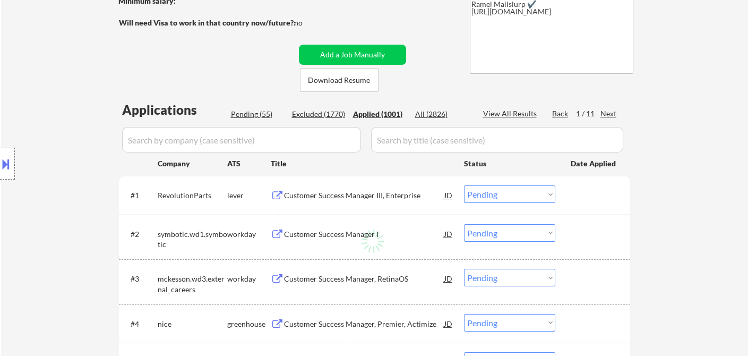
select select ""applied""
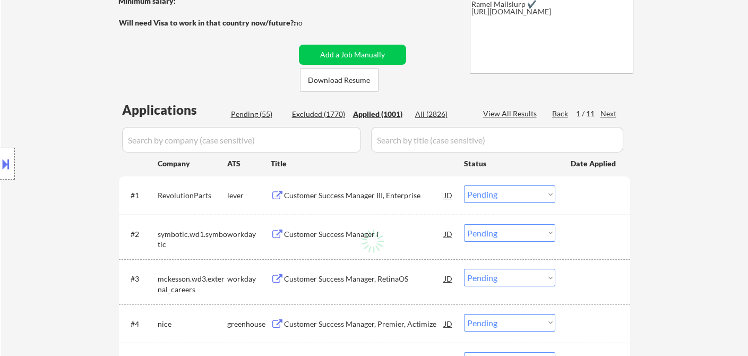
select select ""applied""
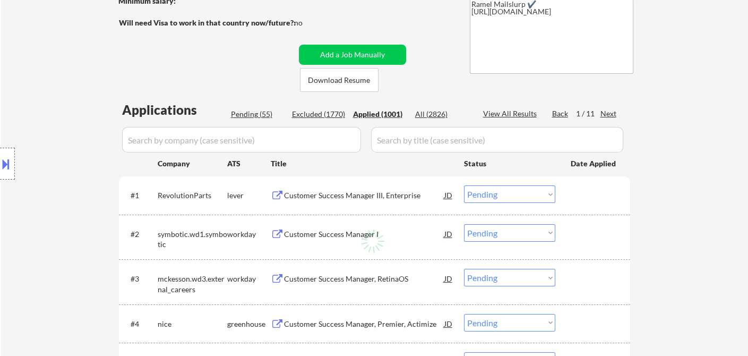
select select ""applied""
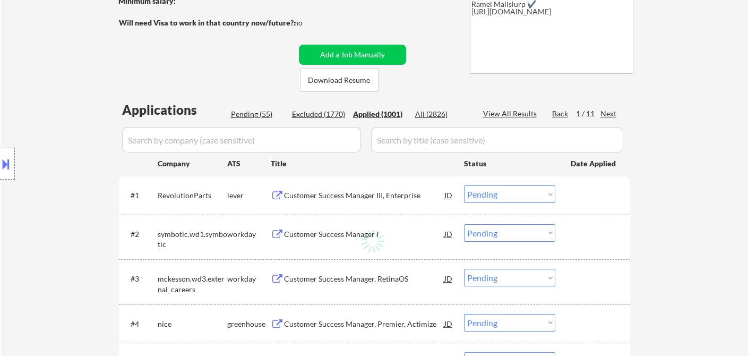
select select ""applied""
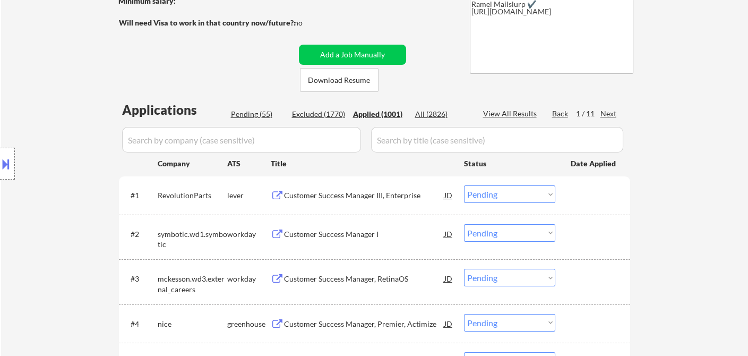
select select ""applied""
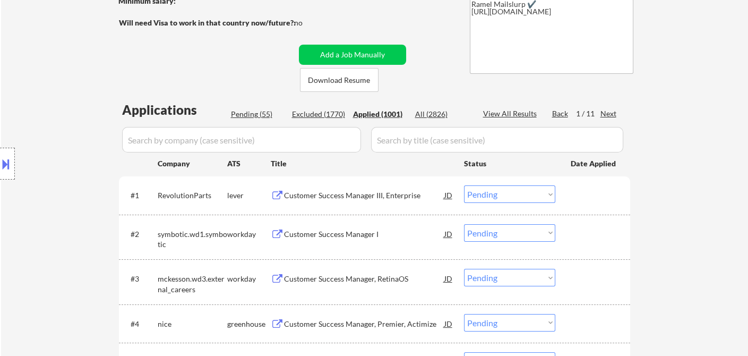
select select ""applied""
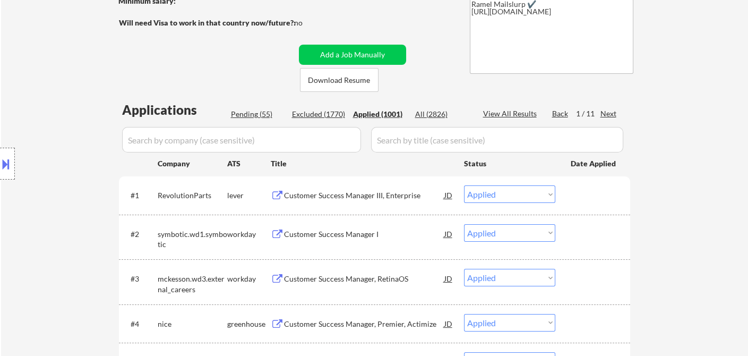
select select ""applied""
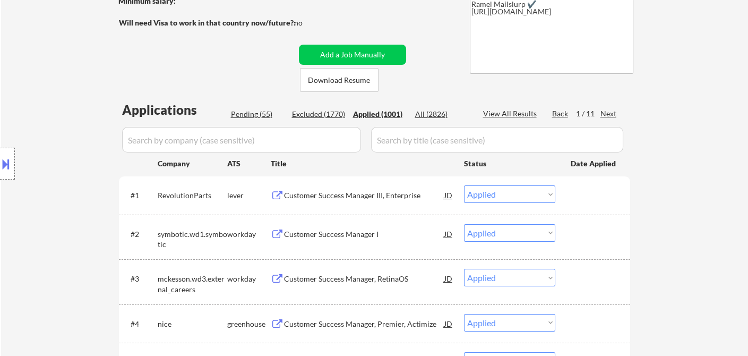
select select ""applied""
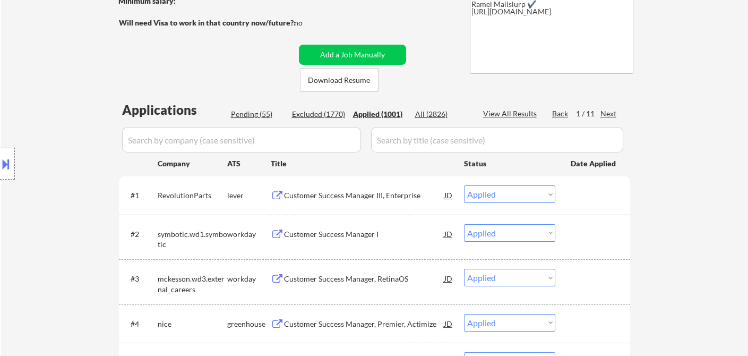
select select ""applied""
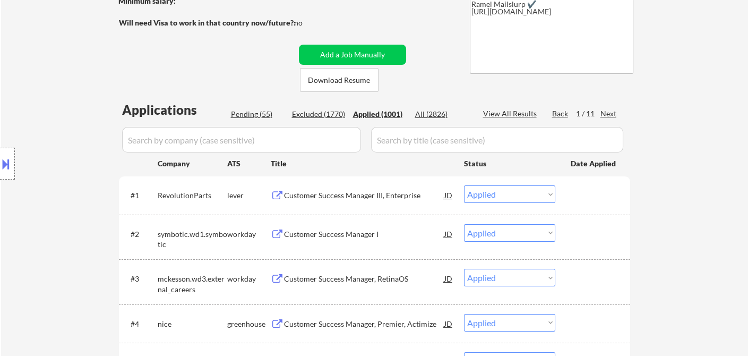
select select ""applied""
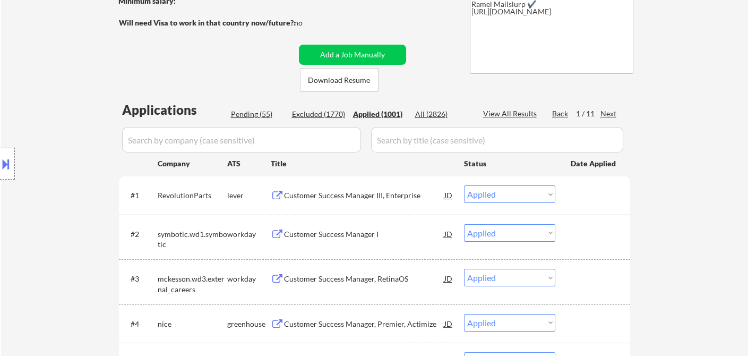
select select ""applied""
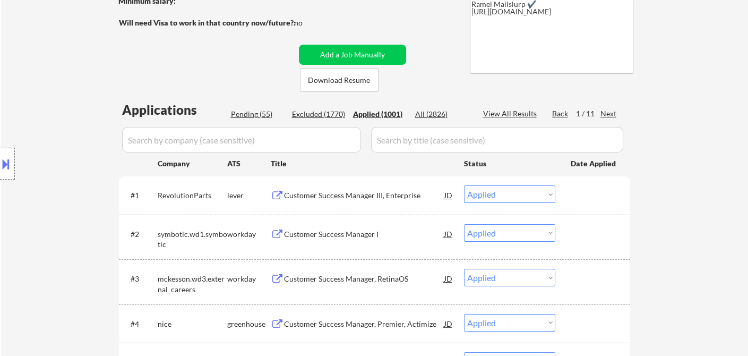
select select ""applied""
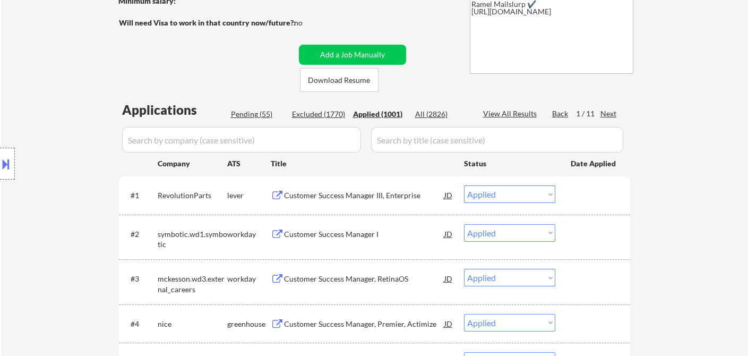
select select ""applied""
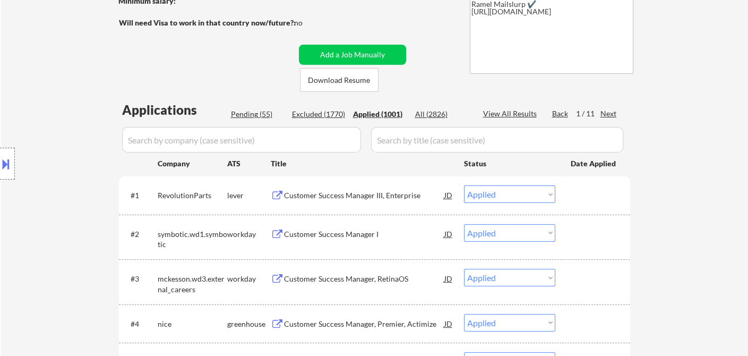
select select ""applied""
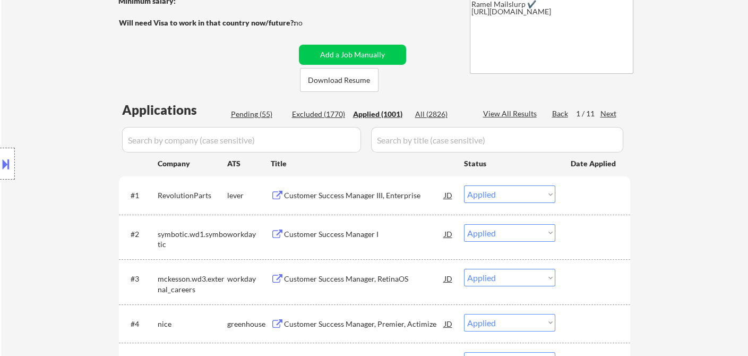
select select ""applied""
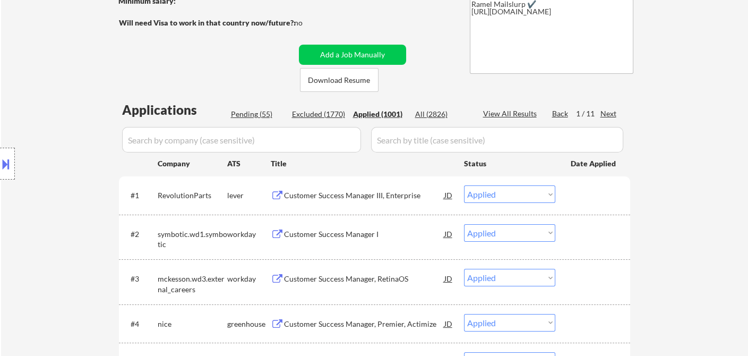
scroll to position [177, 0]
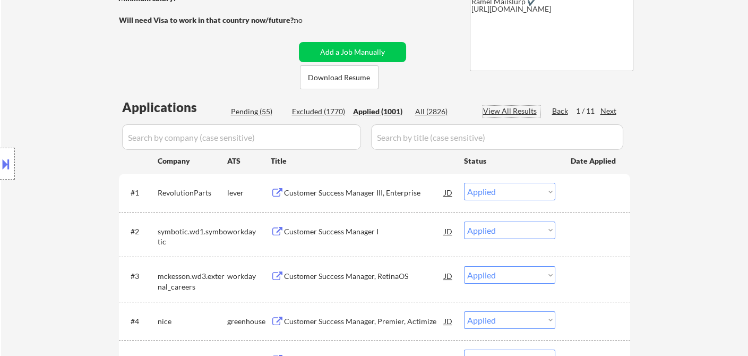
click at [517, 114] on div "View All Results" at bounding box center [511, 111] width 57 height 11
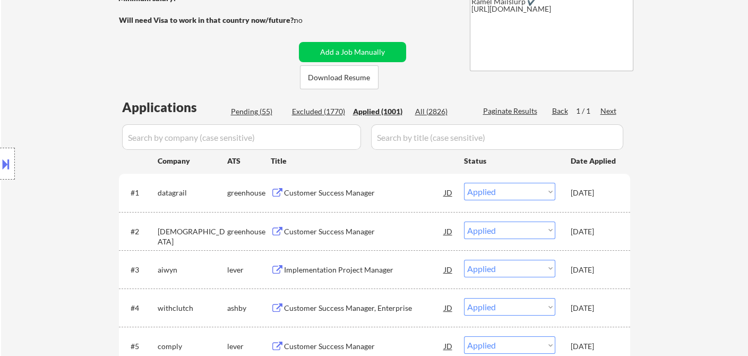
scroll to position [2385, 0]
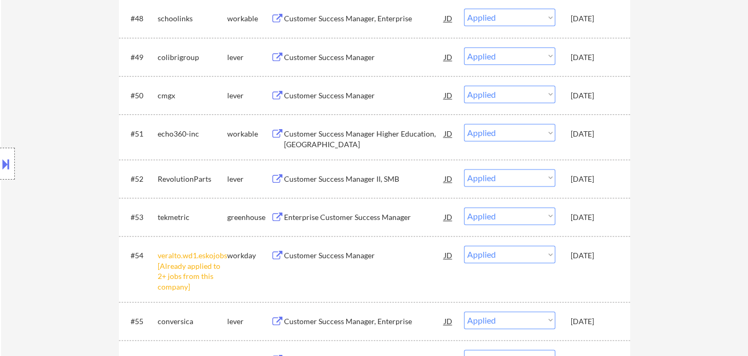
select select ""applied""
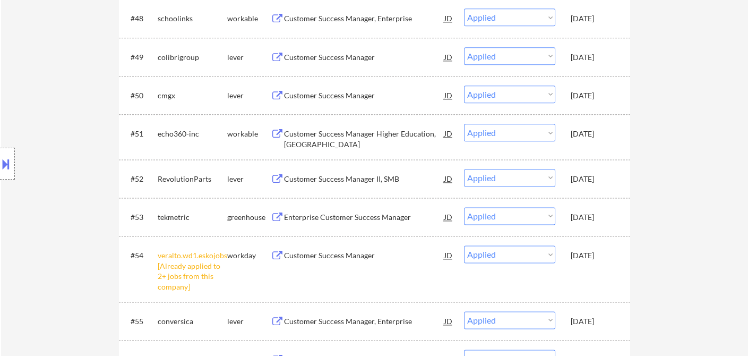
select select ""applied""
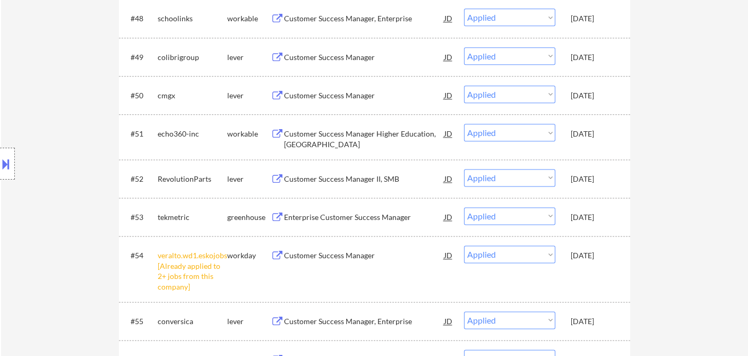
select select ""applied""
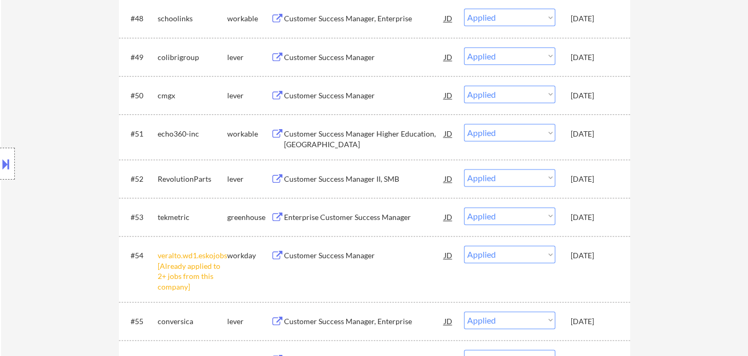
select select ""applied""
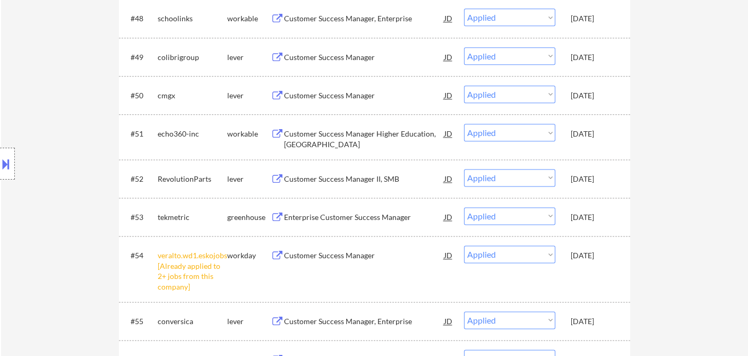
select select ""applied""
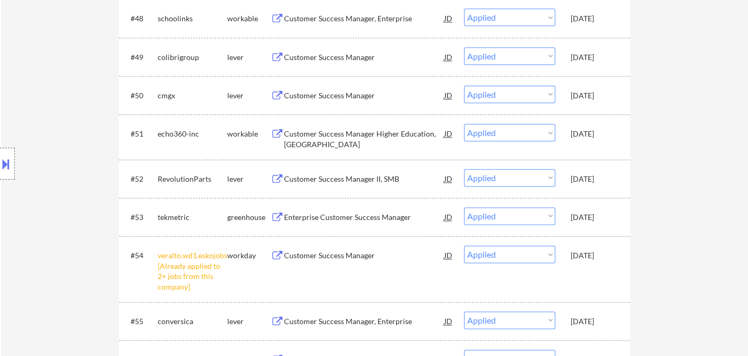
select select ""applied""
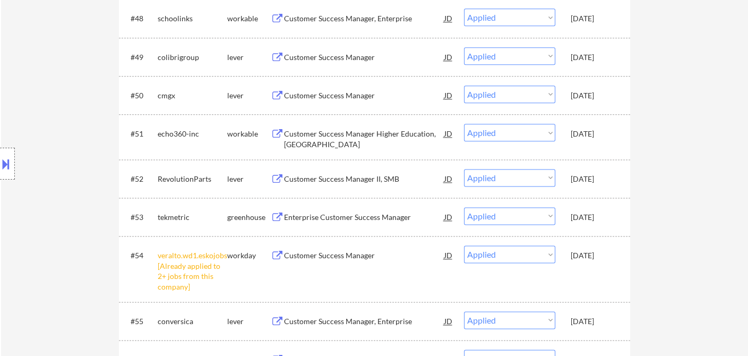
select select ""applied""
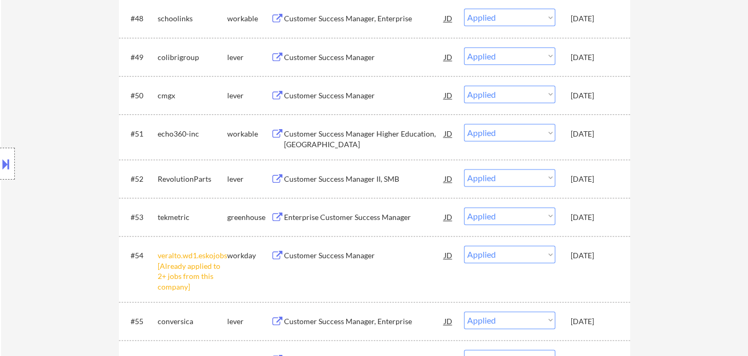
select select ""applied""
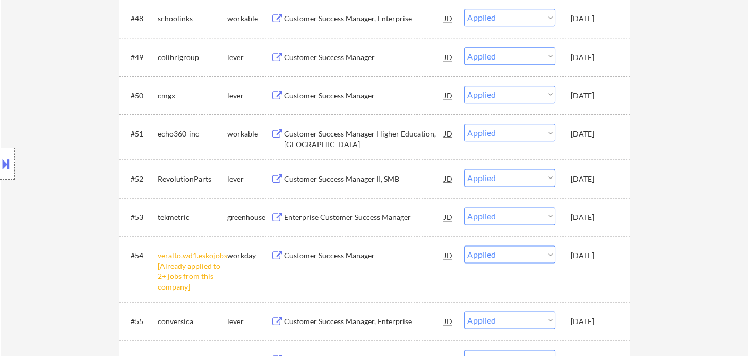
select select ""applied""
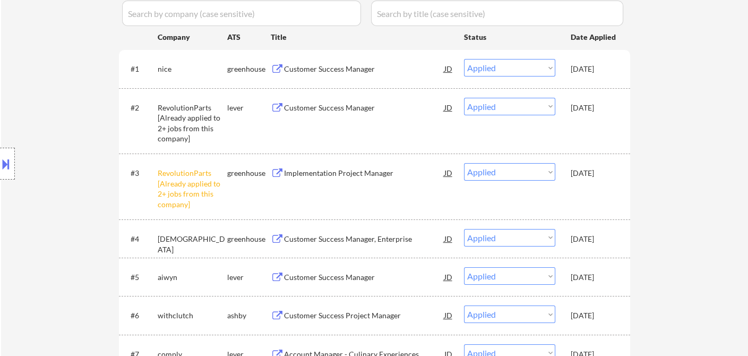
scroll to position [261, 0]
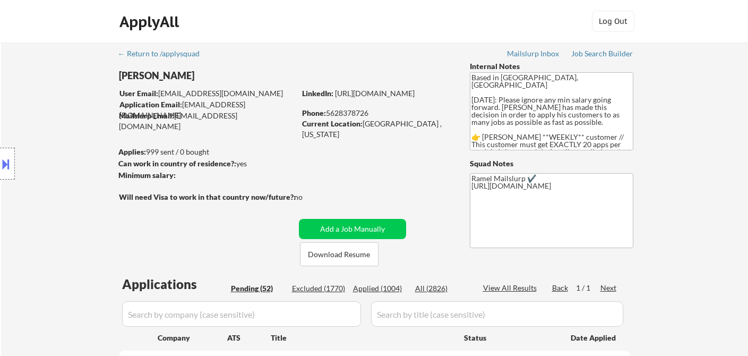
select select ""pending""
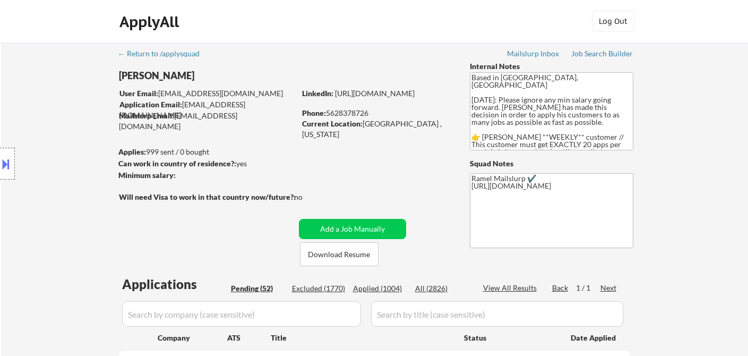
select select ""pending""
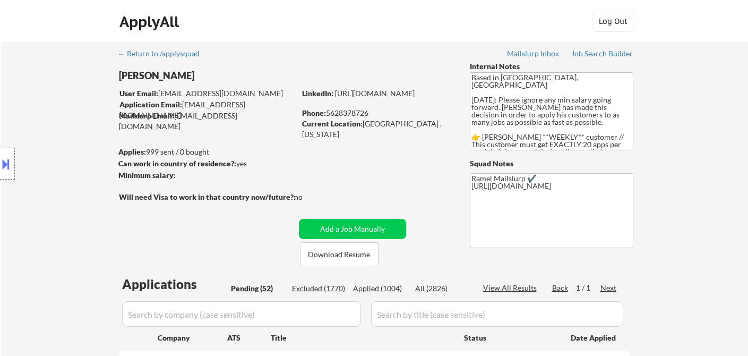
select select ""pending""
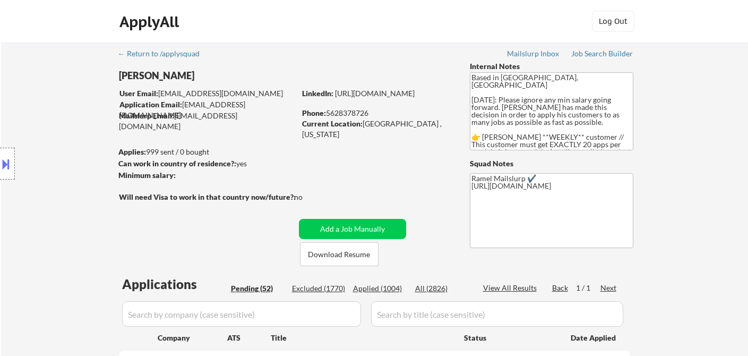
select select ""pending""
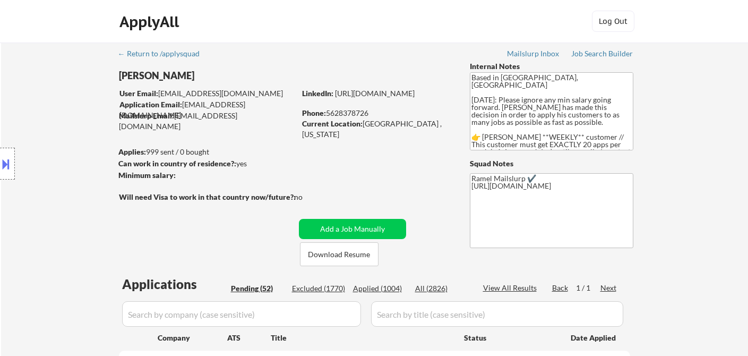
select select ""pending""
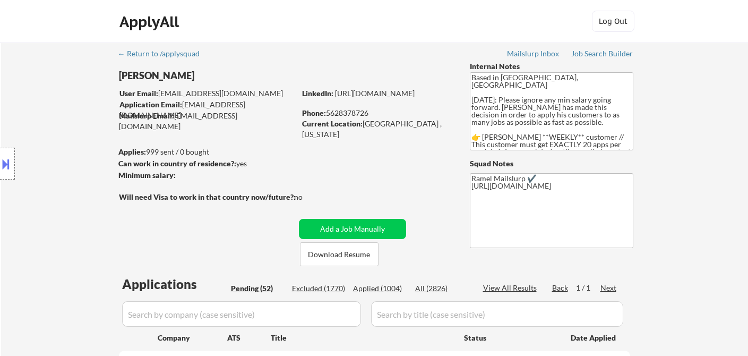
select select ""pending""
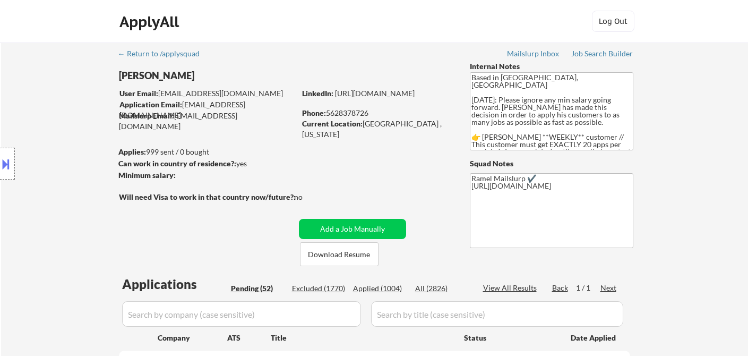
select select ""pending""
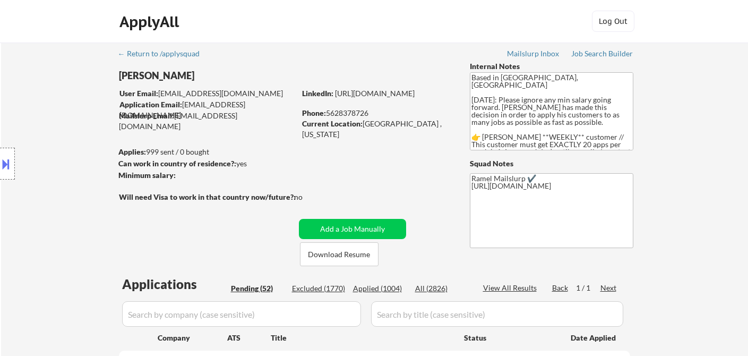
select select ""pending""
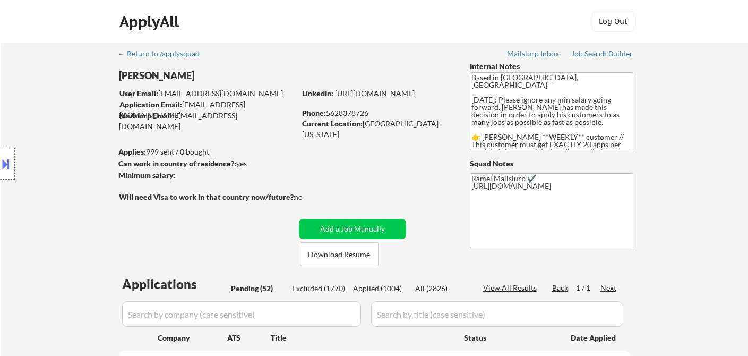
select select ""pending""
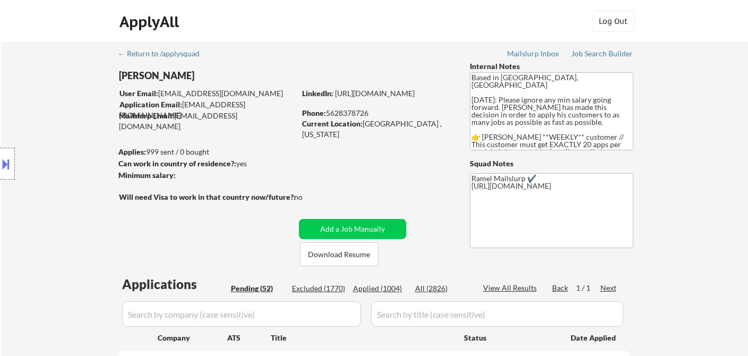
select select ""pending""
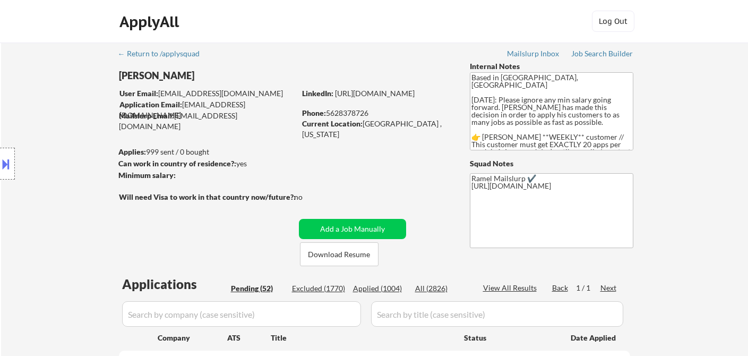
select select ""pending""
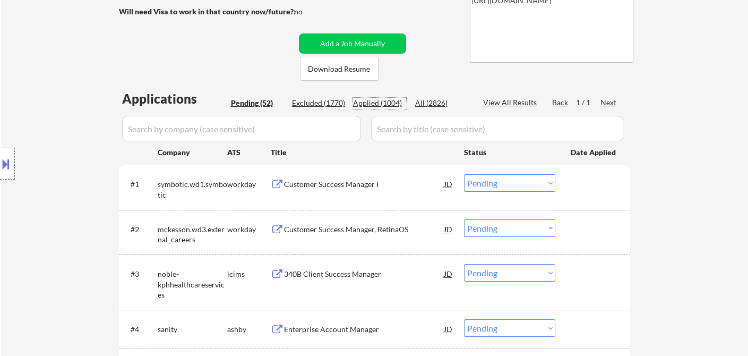
click at [394, 104] on div "Applied (1004)" at bounding box center [379, 103] width 53 height 11
select select ""applied""
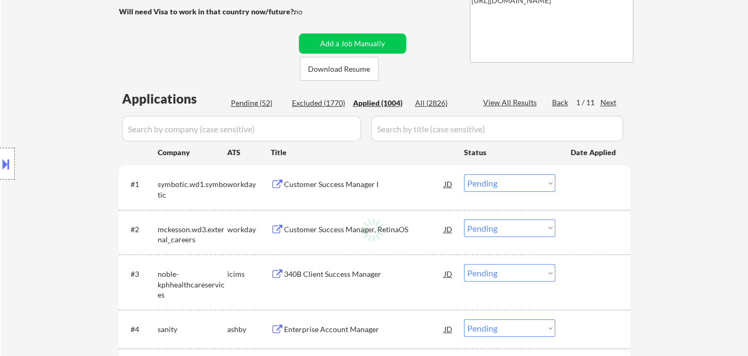
select select ""applied""
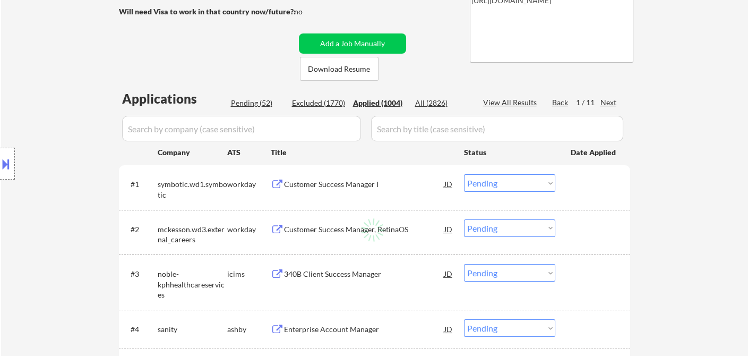
select select ""applied""
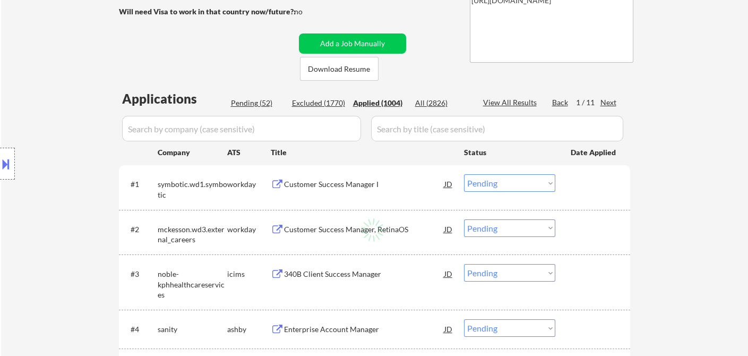
select select ""applied""
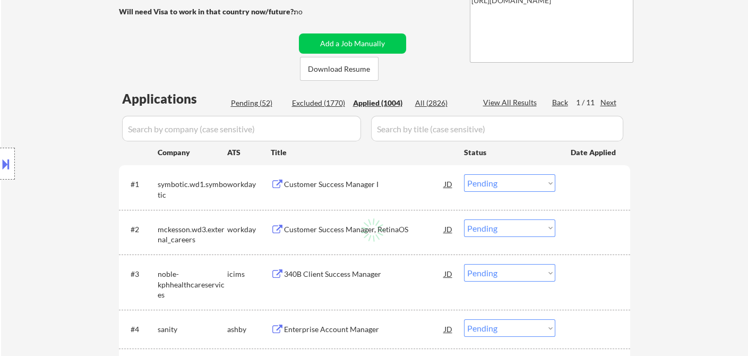
select select ""applied""
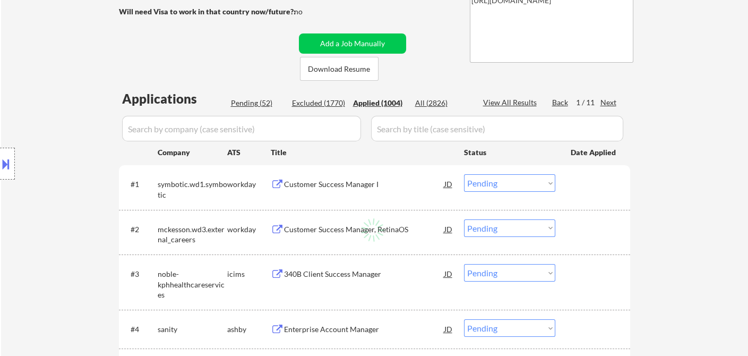
select select ""applied""
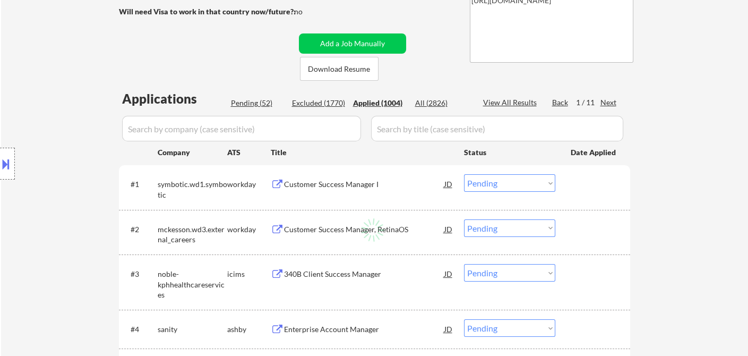
select select ""applied""
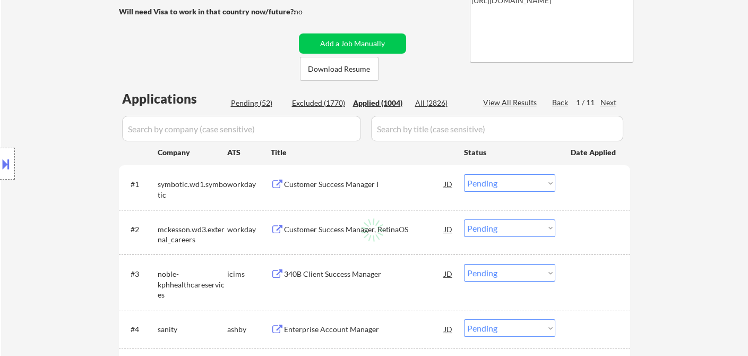
select select ""applied""
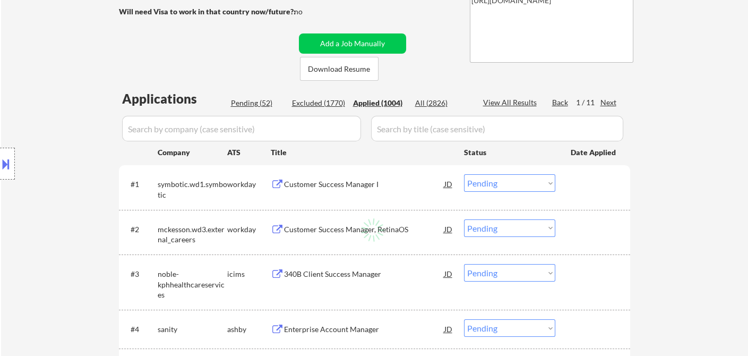
select select ""applied""
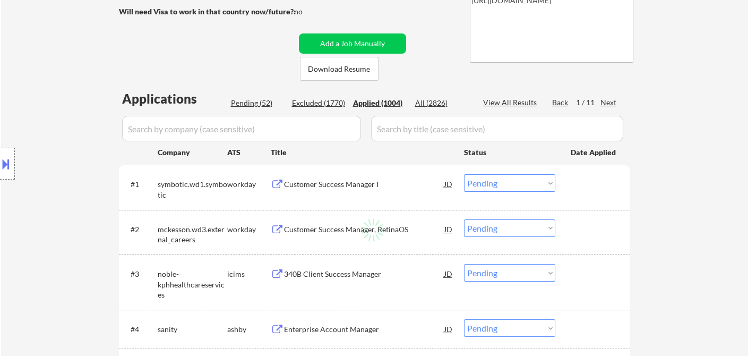
select select ""applied""
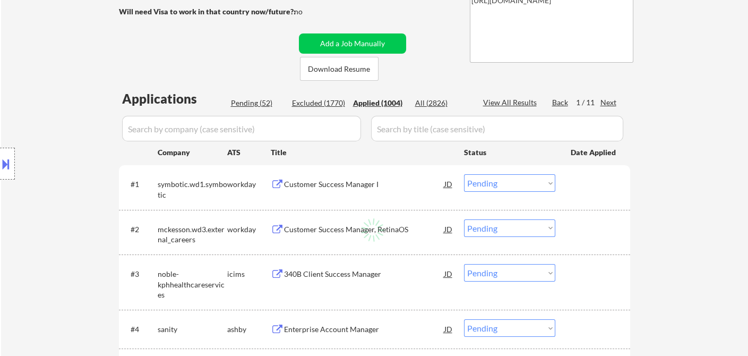
select select ""applied""
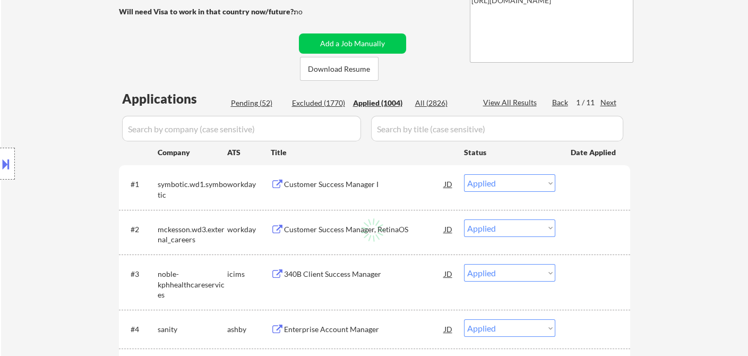
select select ""applied""
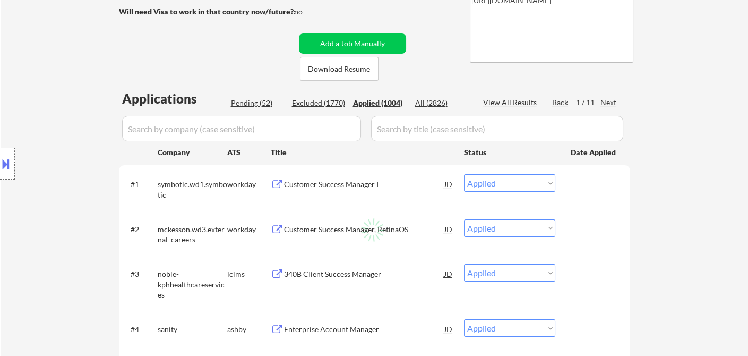
select select ""applied""
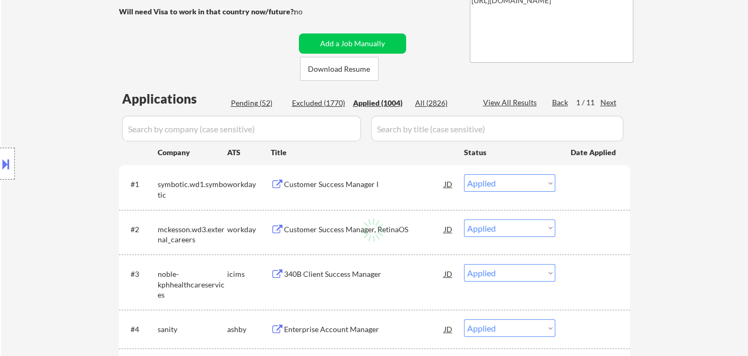
select select ""applied""
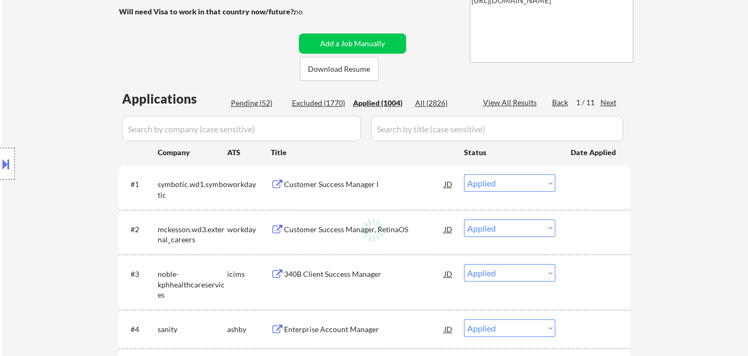
select select ""applied""
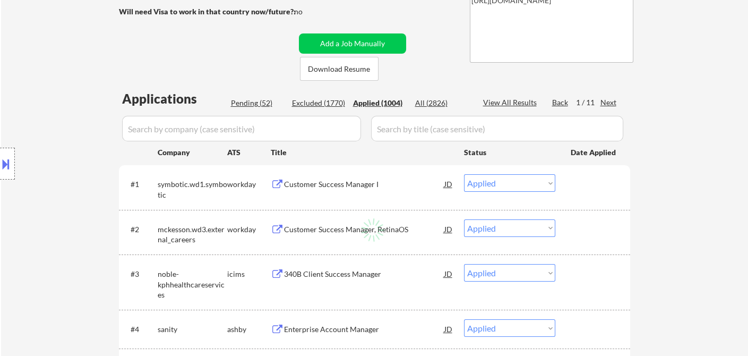
select select ""applied""
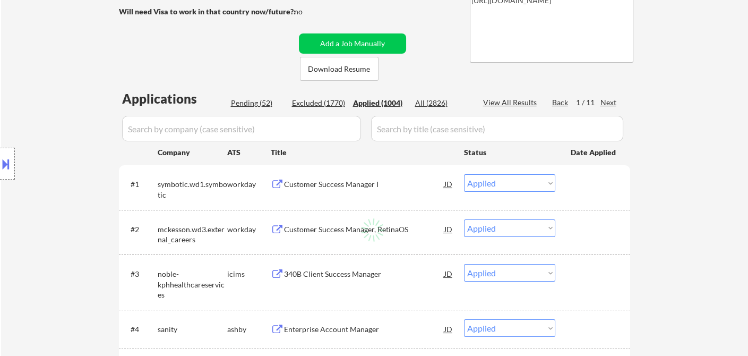
select select ""applied""
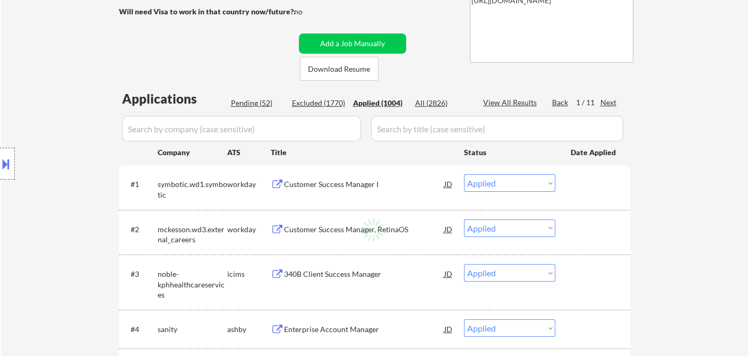
select select ""applied""
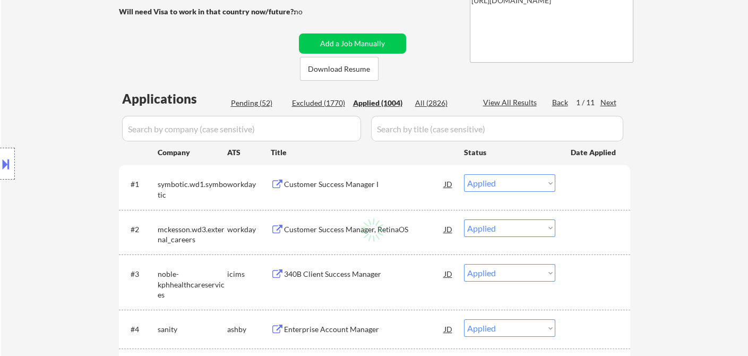
select select ""applied""
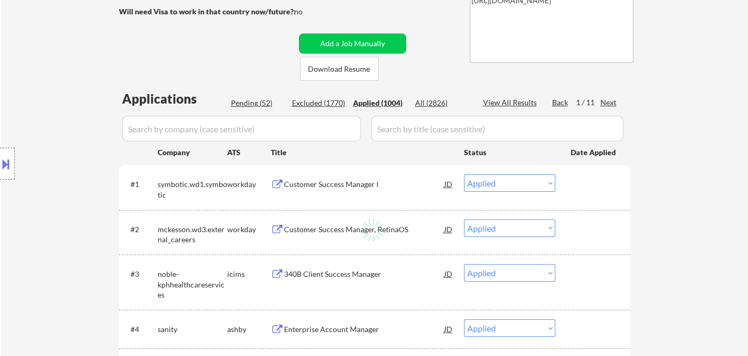
select select ""applied""
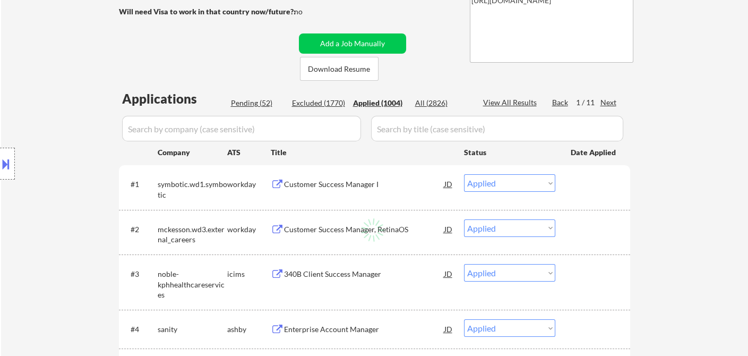
select select ""applied""
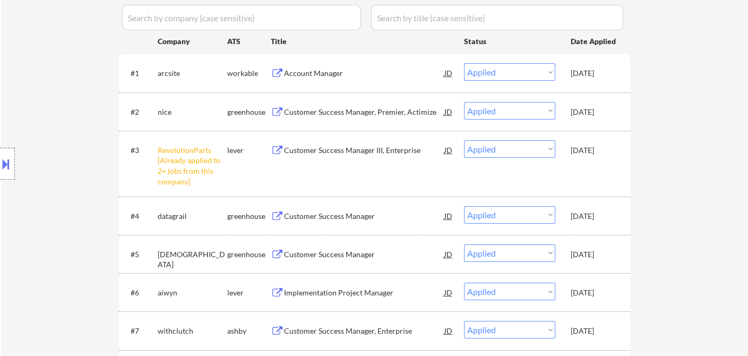
scroll to position [303, 0]
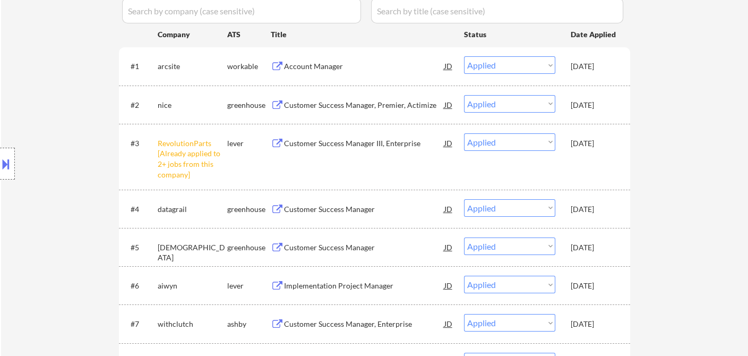
click at [25, 67] on div "Location Inclusions:" at bounding box center [95, 163] width 190 height 197
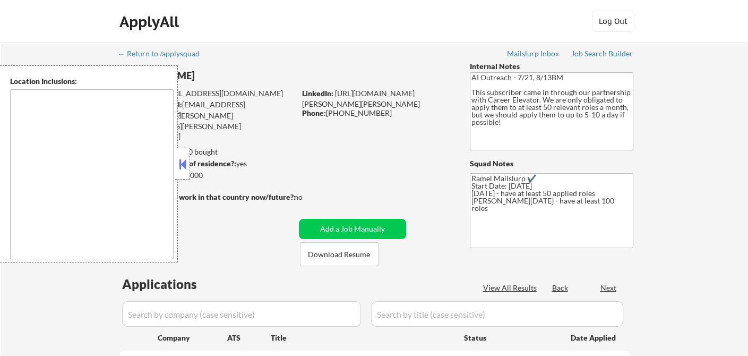
select select ""pending""
type textarea "[GEOGRAPHIC_DATA], [GEOGRAPHIC_DATA] [GEOGRAPHIC_DATA], [GEOGRAPHIC_DATA], [GEO…"
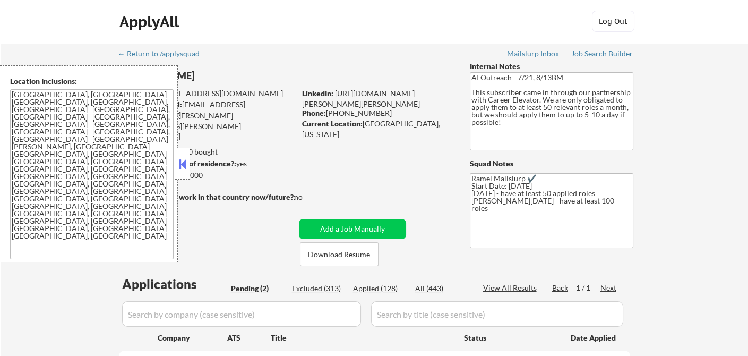
drag, startPoint x: 183, startPoint y: 167, endPoint x: 203, endPoint y: 159, distance: 22.0
click at [183, 165] on button at bounding box center [183, 164] width 12 height 16
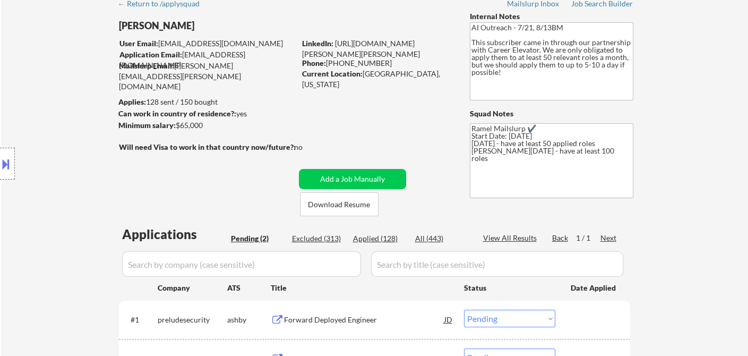
scroll to position [177, 0]
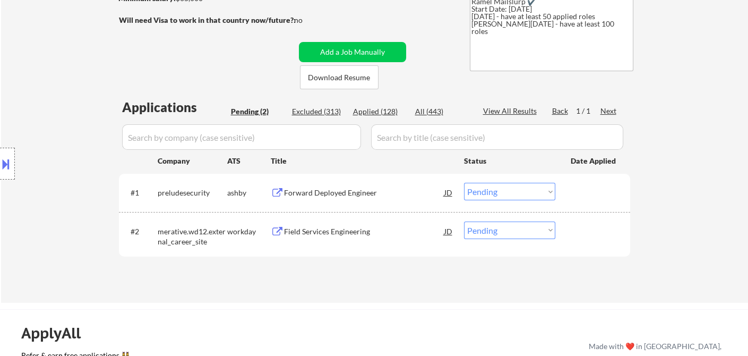
drag, startPoint x: 51, startPoint y: 190, endPoint x: 66, endPoint y: 177, distance: 19.2
click at [51, 190] on div "Location Inclusions: Charlotte, NC Matthews, NC Mint Hill, NC Pineville, NC Hun…" at bounding box center [95, 163] width 190 height 197
click at [325, 194] on div "Forward Deployed Engineer" at bounding box center [364, 192] width 160 height 11
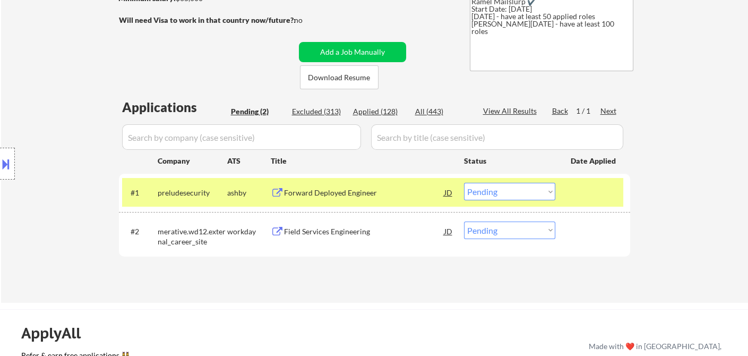
click at [2, 169] on button at bounding box center [6, 164] width 12 height 18
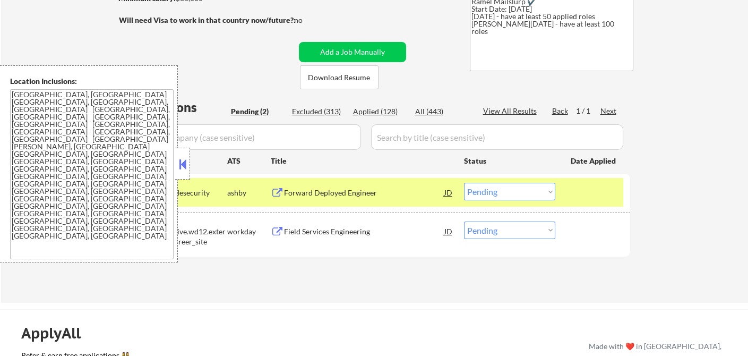
click at [80, 176] on textarea "Charlotte, NC Matthews, NC Mint Hill, NC Pineville, NC Huntersville, NC Corneli…" at bounding box center [92, 174] width 164 height 170
click at [38, 271] on div "← Return to /applysquad Mailslurp Inbox Job Search Builder Graham Young User Em…" at bounding box center [374, 84] width 747 height 437
click at [184, 166] on button at bounding box center [183, 164] width 12 height 16
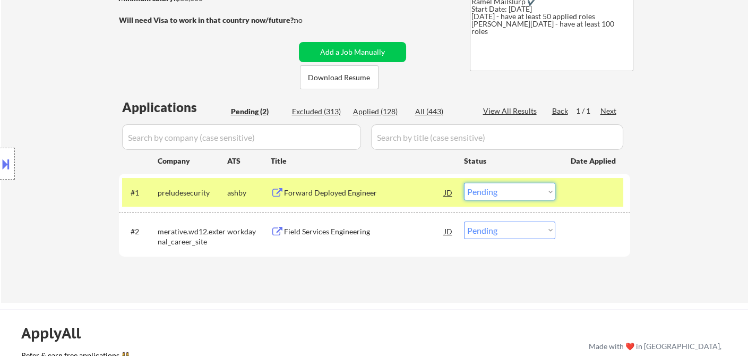
click at [501, 194] on select "Choose an option... Pending Applied Excluded (Questions) Excluded (Expired) Exc…" at bounding box center [509, 192] width 91 height 18
click at [464, 183] on select "Choose an option... Pending Applied Excluded (Questions) Excluded (Expired) Exc…" at bounding box center [509, 192] width 91 height 18
click at [331, 237] on div "Field Services Engineering" at bounding box center [364, 230] width 160 height 19
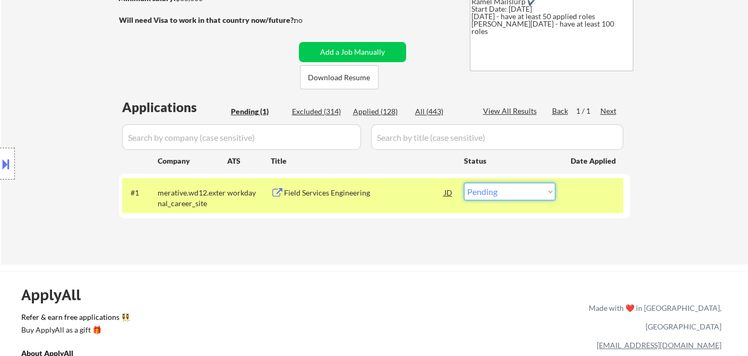
click at [494, 195] on select "Choose an option... Pending Applied Excluded (Questions) Excluded (Expired) Exc…" at bounding box center [509, 192] width 91 height 18
select select ""excluded__bad_match_""
click at [464, 183] on select "Choose an option... Pending Applied Excluded (Questions) Excluded (Expired) Exc…" at bounding box center [509, 192] width 91 height 18
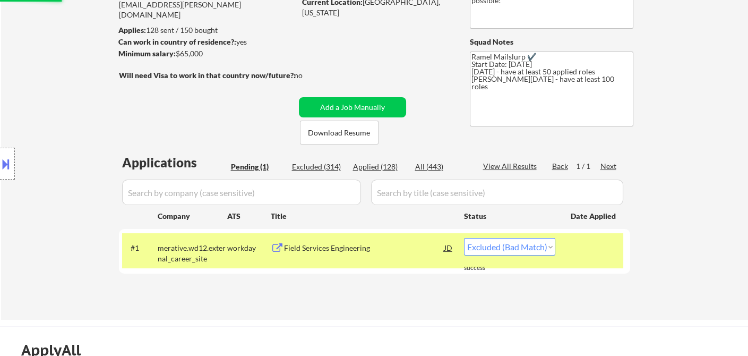
scroll to position [59, 0]
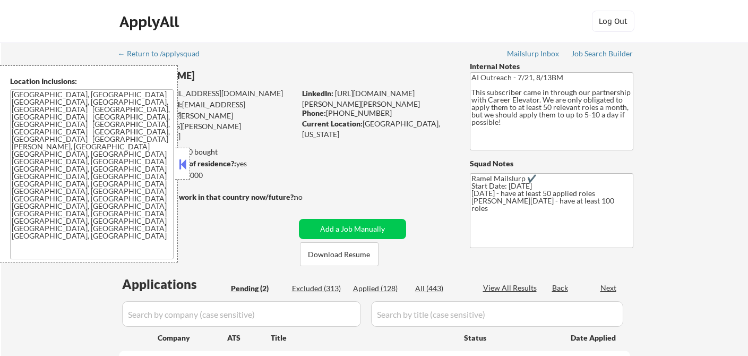
select select ""pending""
drag, startPoint x: 179, startPoint y: 170, endPoint x: 193, endPoint y: 167, distance: 13.7
click at [179, 170] on button at bounding box center [183, 164] width 12 height 16
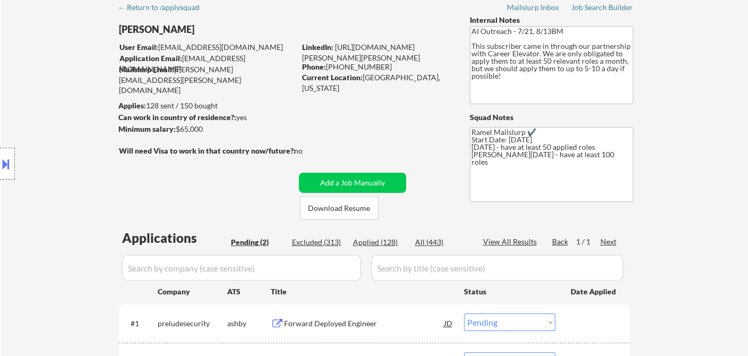
scroll to position [118, 0]
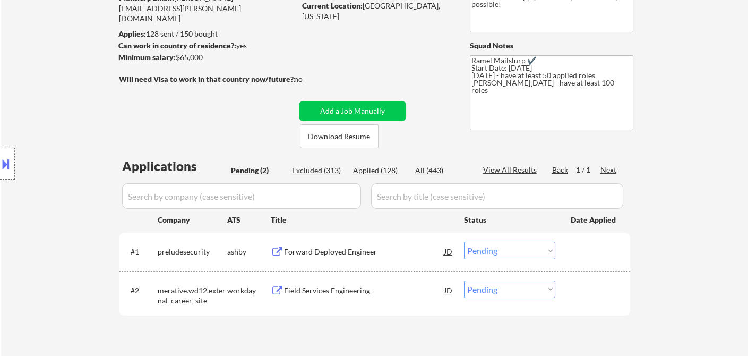
click at [392, 168] on div "Applied (128)" at bounding box center [379, 170] width 53 height 11
select select ""applied""
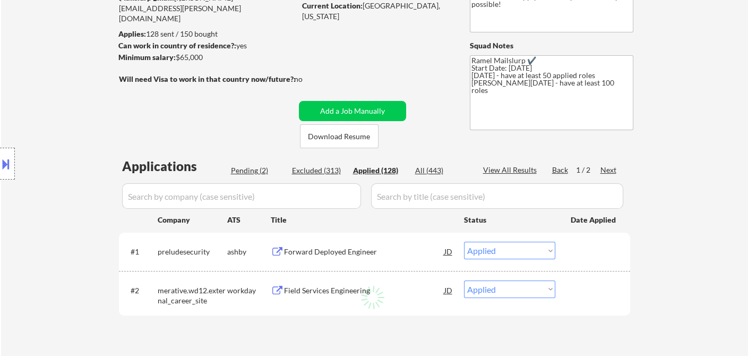
select select ""applied""
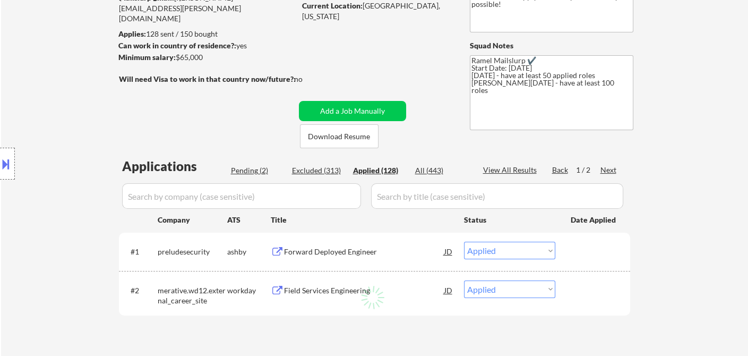
select select ""applied""
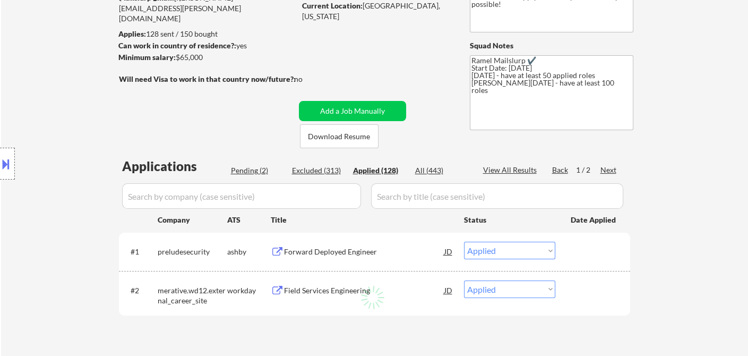
select select ""applied""
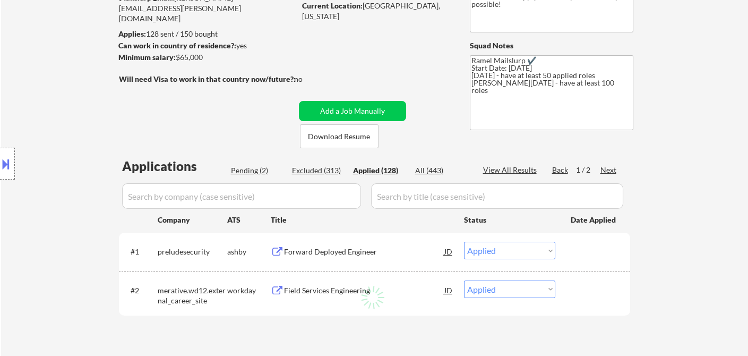
select select ""applied""
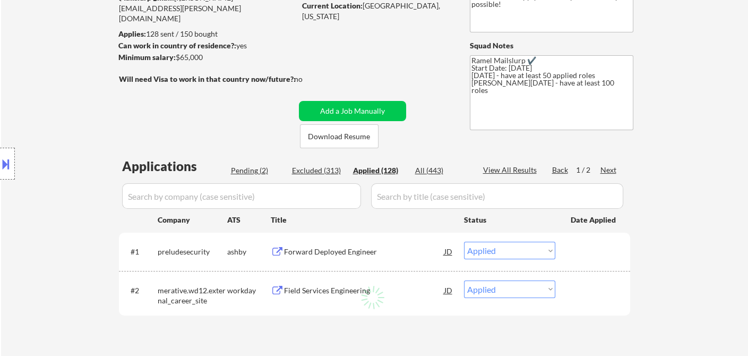
select select ""applied""
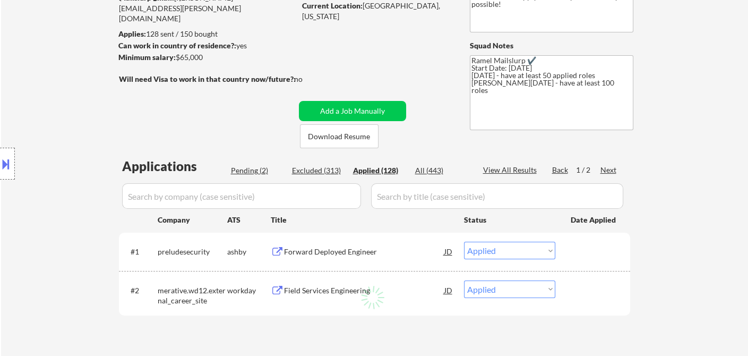
select select ""applied""
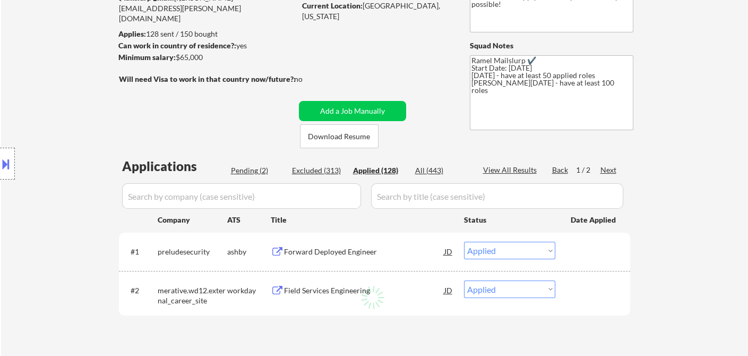
select select ""applied""
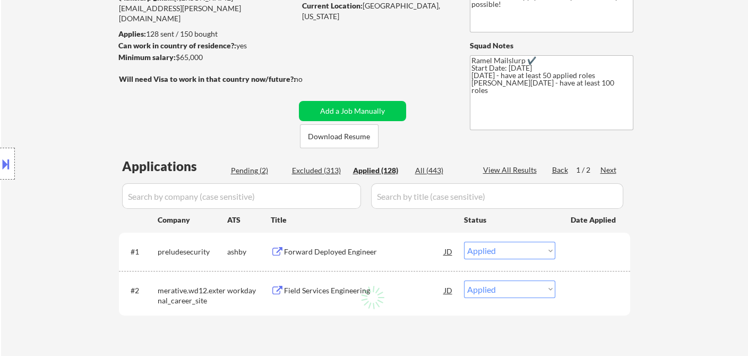
select select ""applied""
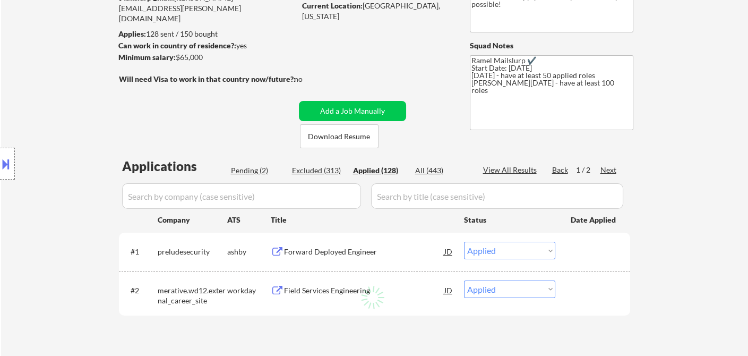
select select ""applied""
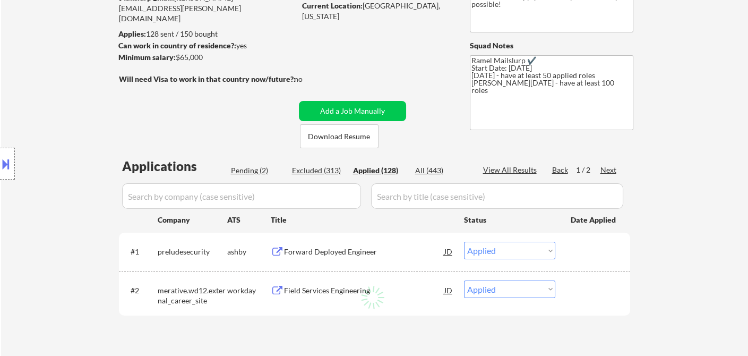
select select ""applied""
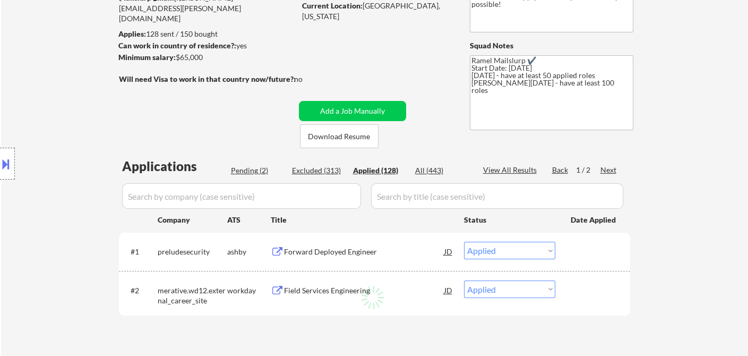
select select ""applied""
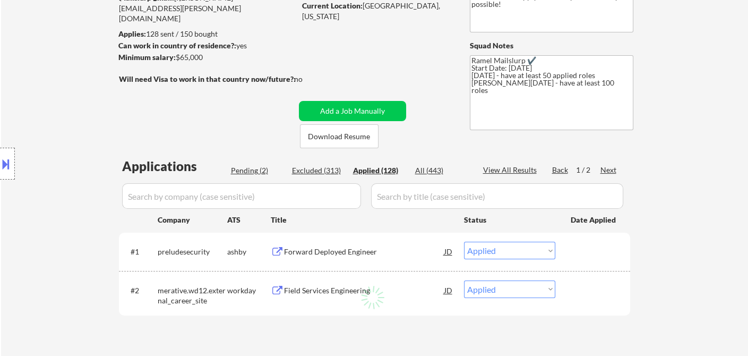
select select ""applied""
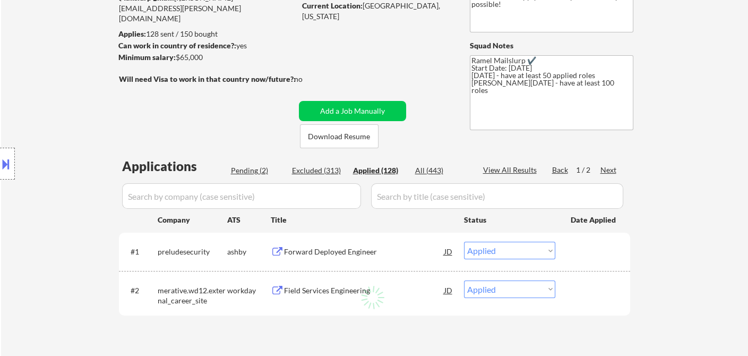
select select ""applied""
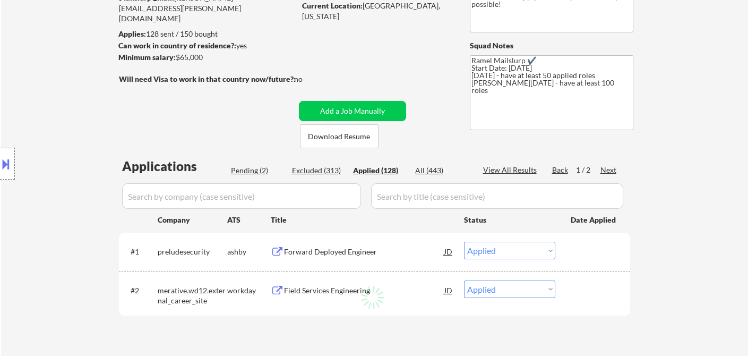
select select ""applied""
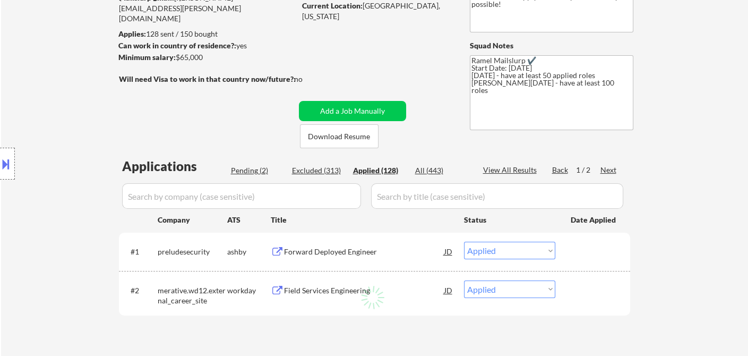
select select ""applied""
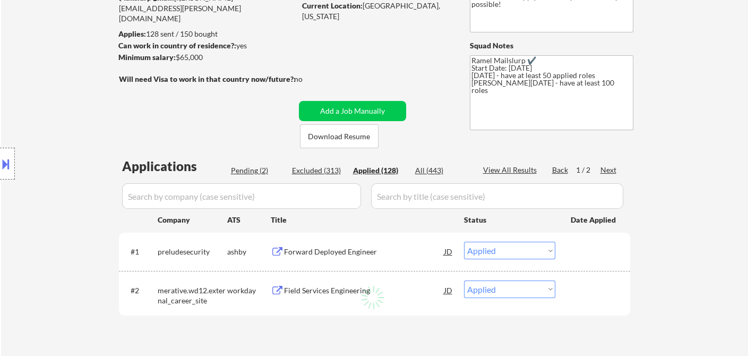
select select ""applied""
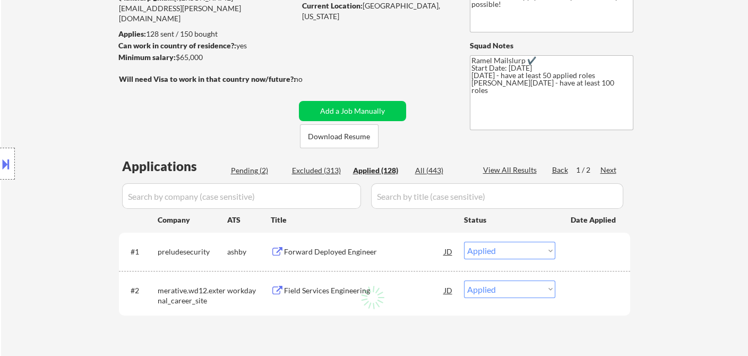
select select ""applied""
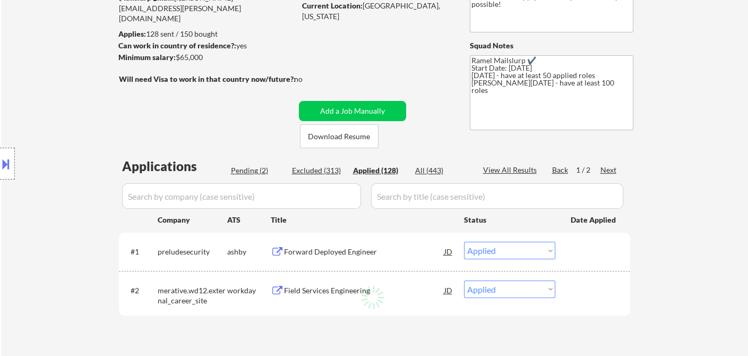
select select ""applied""
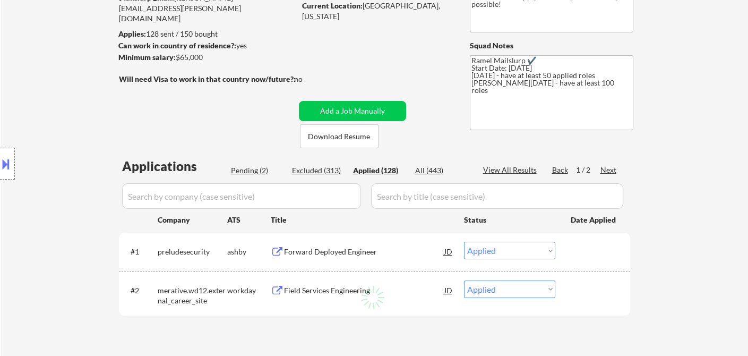
select select ""applied""
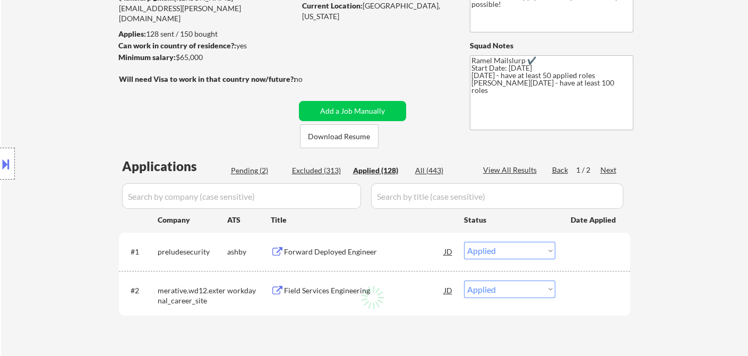
select select ""applied""
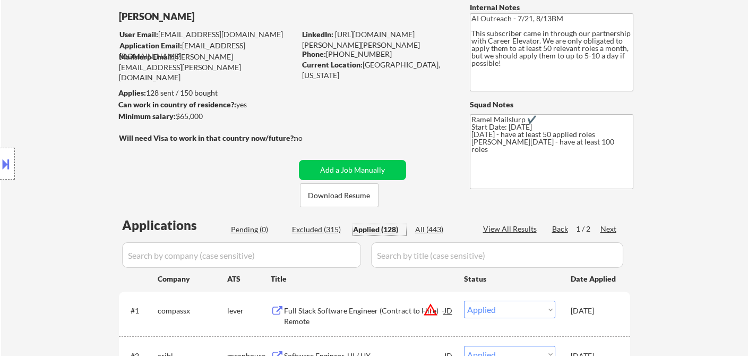
scroll to position [0, 0]
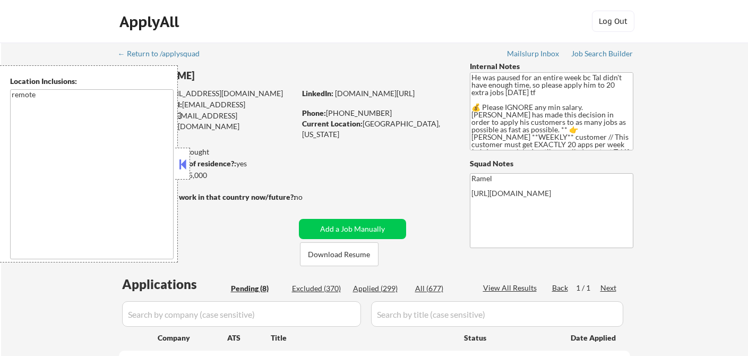
select select ""pending""
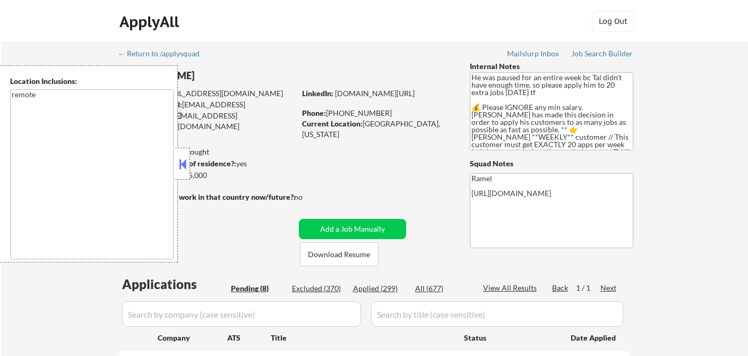
select select ""pending""
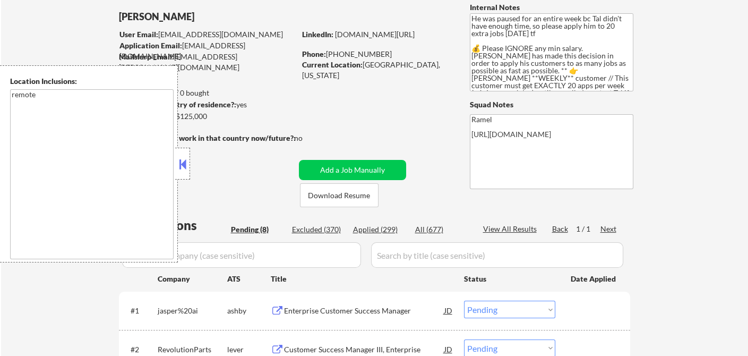
click at [187, 166] on button at bounding box center [183, 164] width 12 height 16
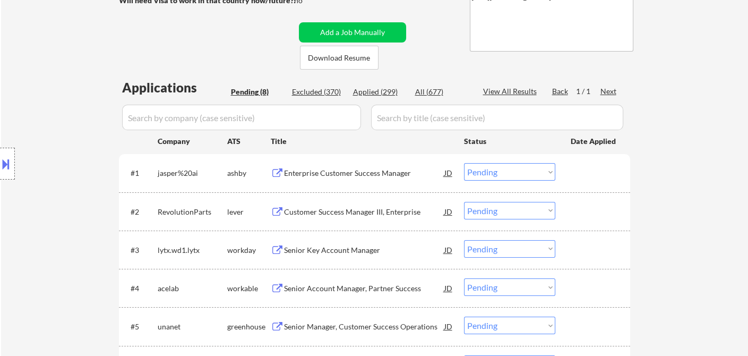
scroll to position [295, 0]
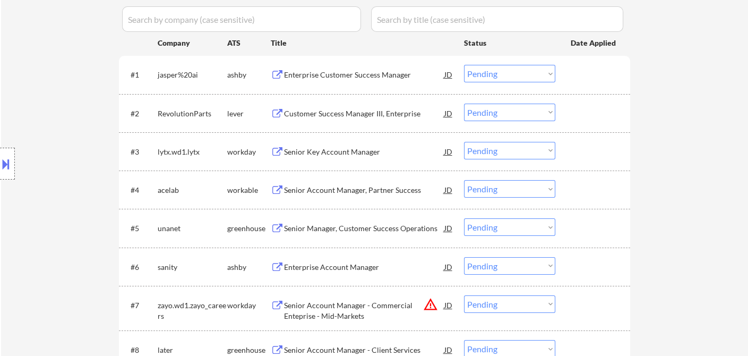
drag, startPoint x: 37, startPoint y: 99, endPoint x: 73, endPoint y: 93, distance: 37.0
click at [37, 99] on div "Location Inclusions: remote" at bounding box center [95, 163] width 190 height 197
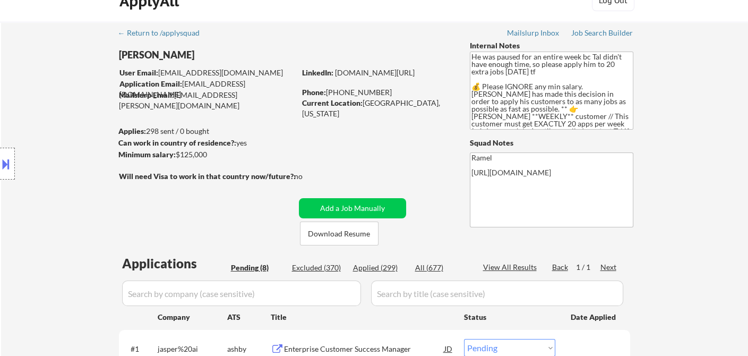
scroll to position [0, 0]
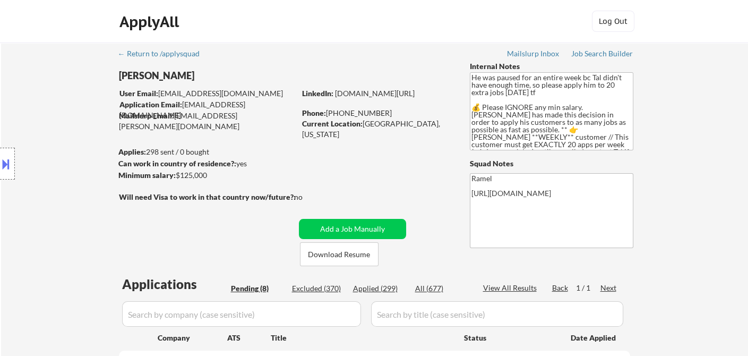
drag, startPoint x: 207, startPoint y: 71, endPoint x: 112, endPoint y: 75, distance: 95.2
click at [121, 75] on body "← Return to /applysquad Mailslurp Inbox Job Search Builder [PERSON_NAME] User E…" at bounding box center [374, 178] width 748 height 356
click at [216, 73] on div "[PERSON_NAME]" at bounding box center [228, 75] width 218 height 13
drag, startPoint x: 201, startPoint y: 73, endPoint x: 130, endPoint y: 74, distance: 71.2
click at [130, 74] on body "← Return to /applysquad Mailslurp Inbox Job Search Builder [PERSON_NAME] User E…" at bounding box center [374, 178] width 748 height 356
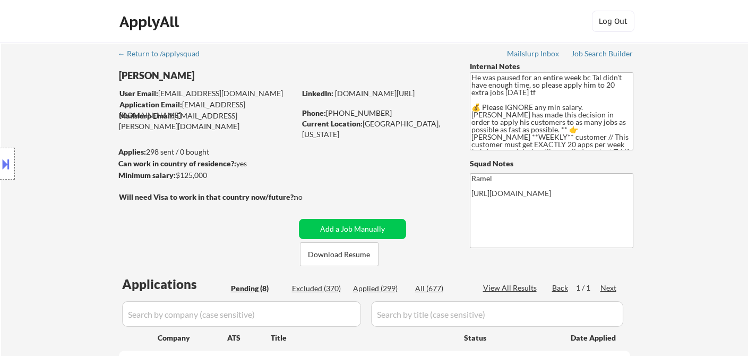
click at [229, 76] on div "[PERSON_NAME]" at bounding box center [228, 75] width 218 height 13
drag, startPoint x: 119, startPoint y: 73, endPoint x: 197, endPoint y: 73, distance: 78.1
click at [195, 73] on body "← Return to /applysquad Mailslurp Inbox Job Search Builder Yonahtan Pimentel Us…" at bounding box center [374, 178] width 748 height 356
click at [212, 73] on div "[PERSON_NAME]" at bounding box center [228, 75] width 218 height 13
drag, startPoint x: 204, startPoint y: 73, endPoint x: 129, endPoint y: 73, distance: 75.4
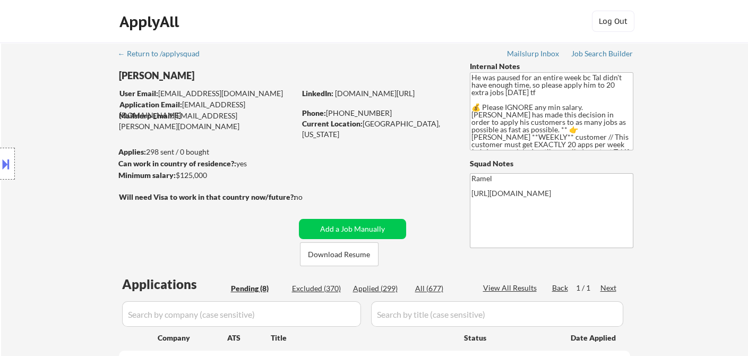
click at [129, 73] on body "← Return to /applysquad Mailslurp Inbox Job Search Builder Yonahtan Pimentel Us…" at bounding box center [374, 178] width 748 height 356
drag, startPoint x: 202, startPoint y: 72, endPoint x: 150, endPoint y: 72, distance: 52.6
click at [150, 72] on body "← Return to /applysquad Mailslurp Inbox Job Search Builder Yonahtan Pimentel Us…" at bounding box center [374, 178] width 748 height 356
click at [156, 73] on div "Location Inclusions: remote" at bounding box center [95, 163] width 190 height 197
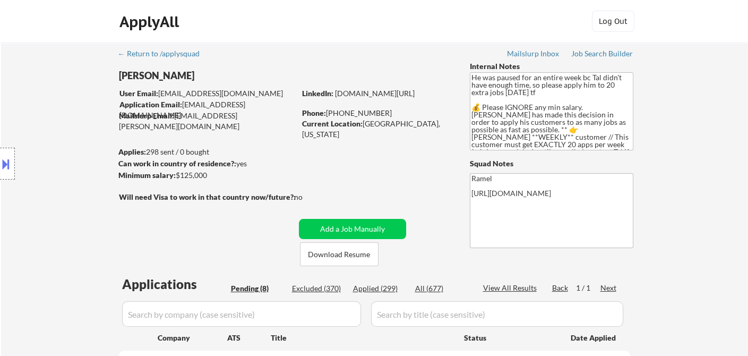
drag, startPoint x: 160, startPoint y: 74, endPoint x: 204, endPoint y: 74, distance: 43.6
click at [204, 74] on body "← Return to /applysquad Mailslurp Inbox Job Search Builder Yonahtan Pimentel Us…" at bounding box center [374, 178] width 748 height 356
click at [231, 71] on div "[PERSON_NAME]" at bounding box center [228, 75] width 218 height 13
click at [15, 160] on div "Location Inclusions: remote" at bounding box center [95, 163] width 190 height 197
click at [8, 167] on button at bounding box center [6, 164] width 12 height 18
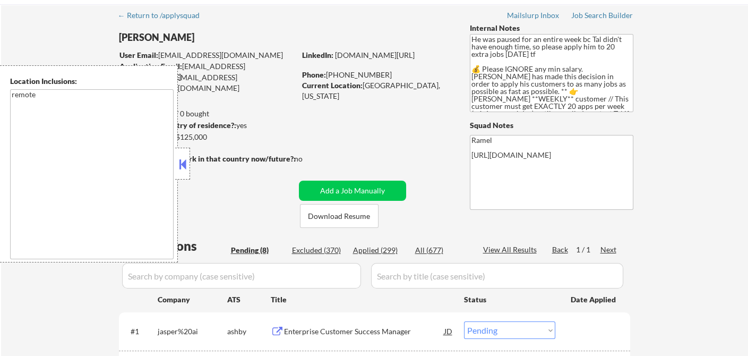
scroll to position [59, 0]
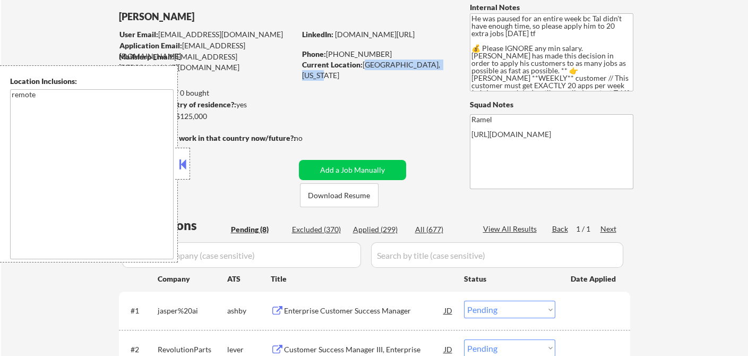
drag, startPoint x: 363, startPoint y: 64, endPoint x: 450, endPoint y: 64, distance: 87.1
click at [450, 64] on div "Current Location: [GEOGRAPHIC_DATA], [US_STATE]" at bounding box center [377, 69] width 150 height 21
copy div "[GEOGRAPHIC_DATA], [US_STATE]"
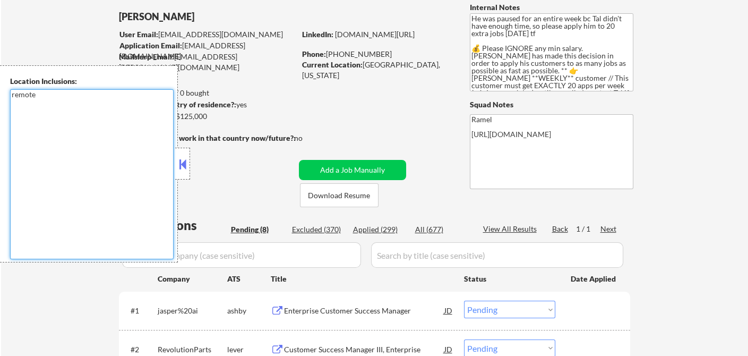
drag, startPoint x: 18, startPoint y: 154, endPoint x: 38, endPoint y: 146, distance: 22.4
click at [19, 154] on textarea "remote" at bounding box center [92, 174] width 164 height 170
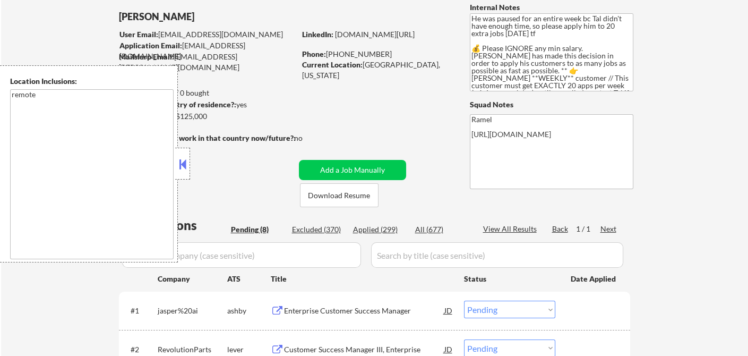
click at [185, 165] on button at bounding box center [183, 164] width 12 height 16
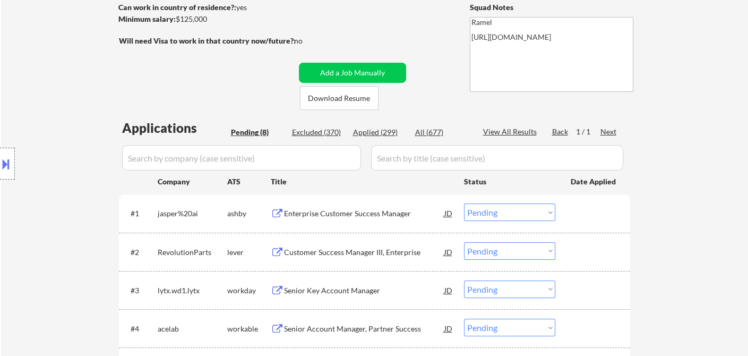
scroll to position [177, 0]
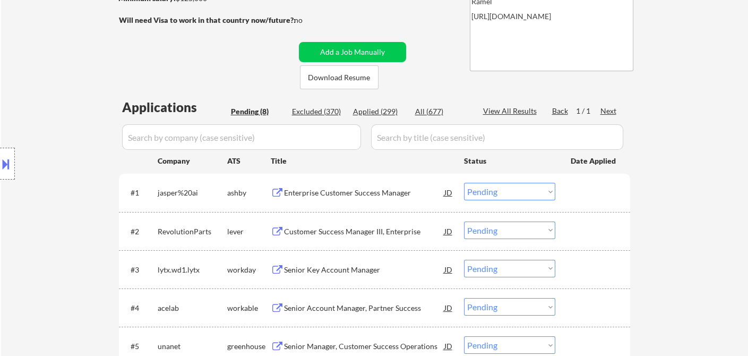
click at [348, 199] on div "Enterprise Customer Success Manager" at bounding box center [364, 192] width 160 height 19
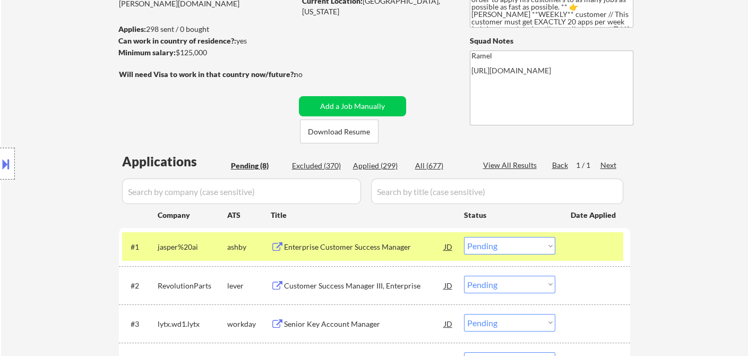
scroll to position [59, 0]
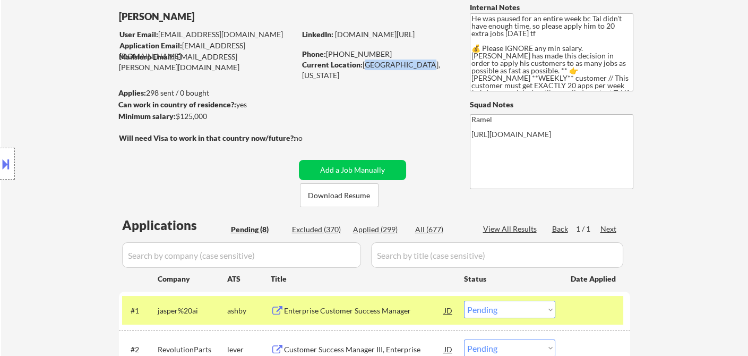
drag, startPoint x: 363, startPoint y: 62, endPoint x: 417, endPoint y: 66, distance: 54.3
click at [417, 66] on div "Current Location: [GEOGRAPHIC_DATA], [US_STATE]" at bounding box center [377, 69] width 150 height 21
copy div "South Orange, N"
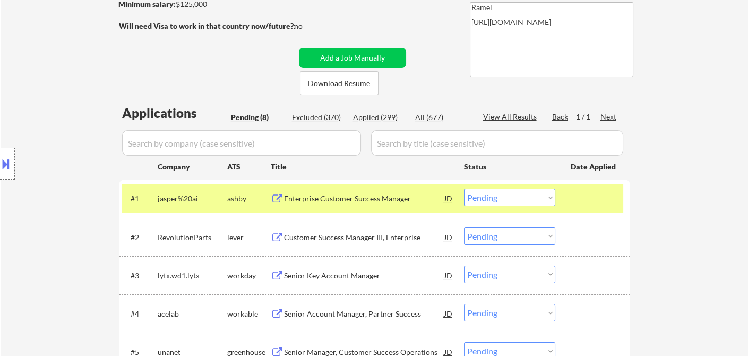
scroll to position [177, 0]
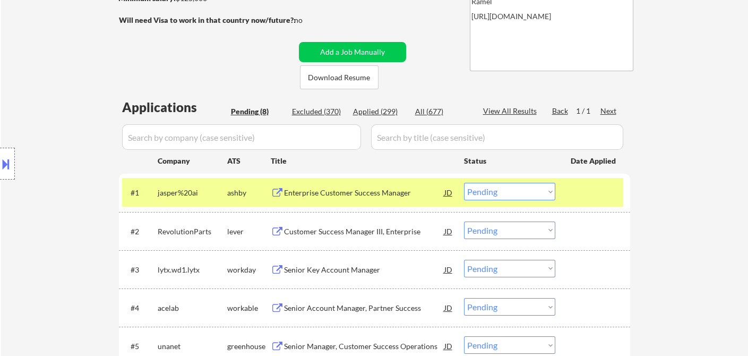
click at [501, 189] on select "Choose an option... Pending Applied Excluded (Questions) Excluded (Expired) Exc…" at bounding box center [509, 192] width 91 height 18
click at [464, 183] on select "Choose an option... Pending Applied Excluded (Questions) Excluded (Expired) Exc…" at bounding box center [509, 192] width 91 height 18
click at [375, 235] on div "Customer Success Manager III, Enterprise" at bounding box center [364, 231] width 160 height 11
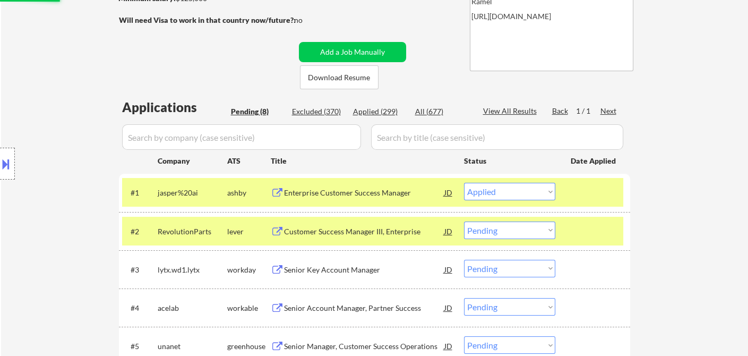
select select ""pending""
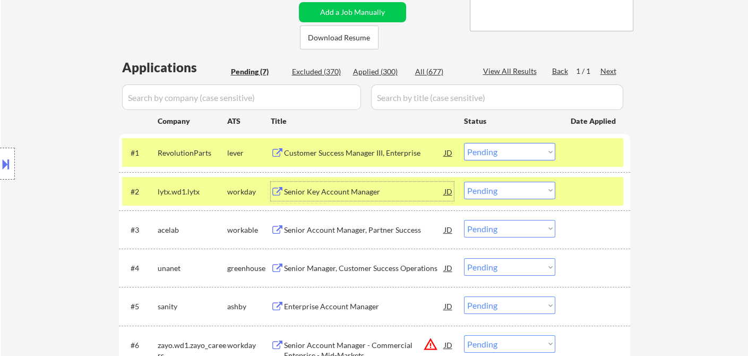
scroll to position [236, 0]
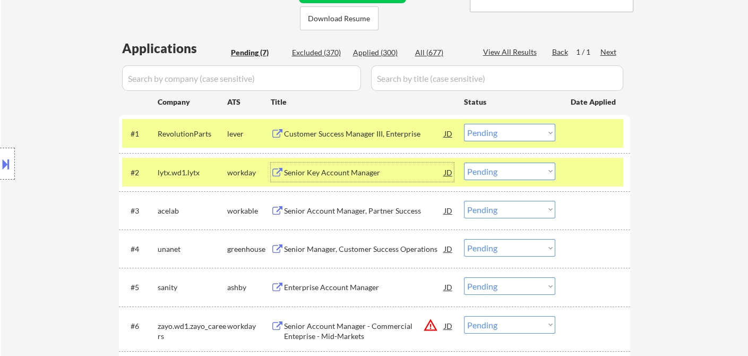
click at [342, 213] on div "Senior Account Manager, Partner Success" at bounding box center [364, 211] width 160 height 11
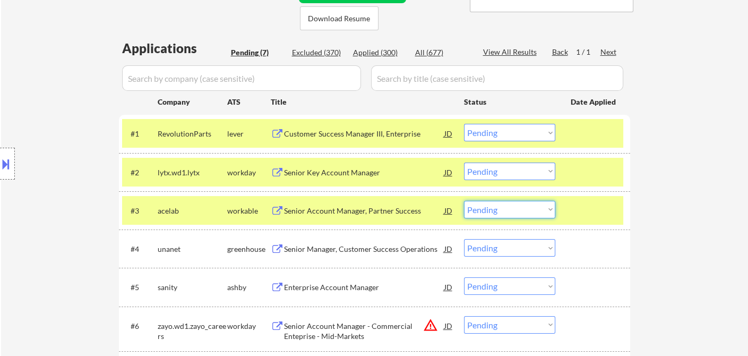
click at [532, 210] on select "Choose an option... Pending Applied Excluded (Questions) Excluded (Expired) Exc…" at bounding box center [509, 210] width 91 height 18
click at [464, 201] on select "Choose an option... Pending Applied Excluded (Questions) Excluded (Expired) Exc…" at bounding box center [509, 210] width 91 height 18
click at [334, 251] on div "Senior Manager, Customer Success Operations" at bounding box center [364, 249] width 160 height 11
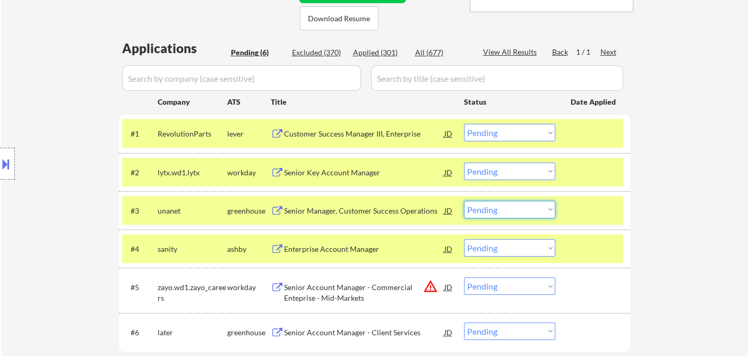
click at [484, 211] on select "Choose an option... Pending Applied Excluded (Questions) Excluded (Expired) Exc…" at bounding box center [509, 210] width 91 height 18
click at [464, 201] on select "Choose an option... Pending Applied Excluded (Questions) Excluded (Expired) Exc…" at bounding box center [509, 210] width 91 height 18
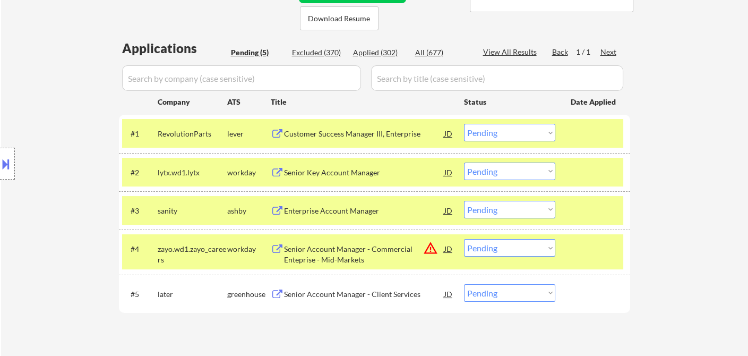
click at [335, 212] on div "Enterprise Account Manager" at bounding box center [364, 211] width 160 height 11
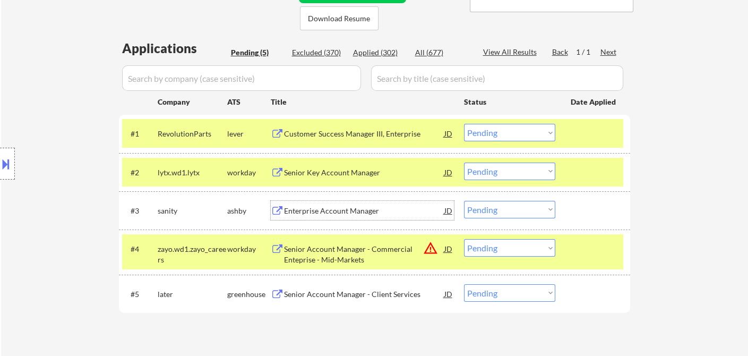
click at [511, 213] on select "Choose an option... Pending Applied Excluded (Questions) Excluded (Expired) Exc…" at bounding box center [509, 210] width 91 height 18
click at [464, 201] on select "Choose an option... Pending Applied Excluded (Questions) Excluded (Expired) Exc…" at bounding box center [509, 210] width 91 height 18
select select ""pending""
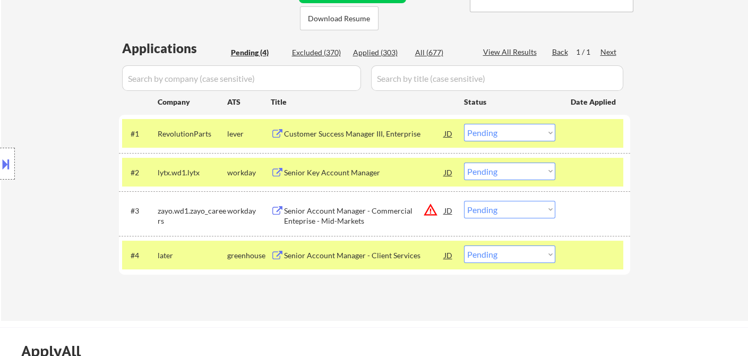
click at [339, 260] on div "Senior Account Manager - Client Services" at bounding box center [364, 254] width 160 height 19
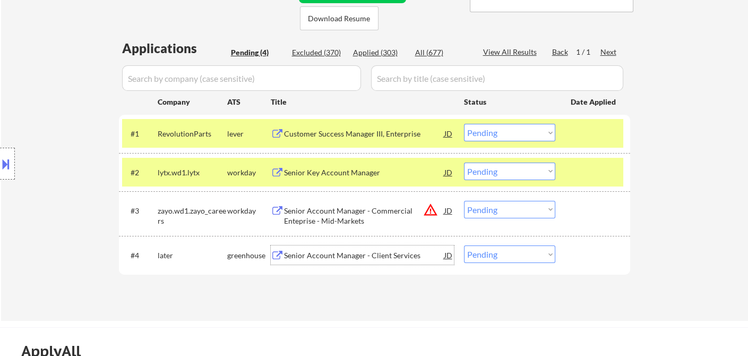
click at [514, 259] on select "Choose an option... Pending Applied Excluded (Questions) Excluded (Expired) Exc…" at bounding box center [509, 254] width 91 height 18
select select ""applied""
click at [464, 245] on select "Choose an option... Pending Applied Excluded (Questions) Excluded (Expired) Exc…" at bounding box center [509, 254] width 91 height 18
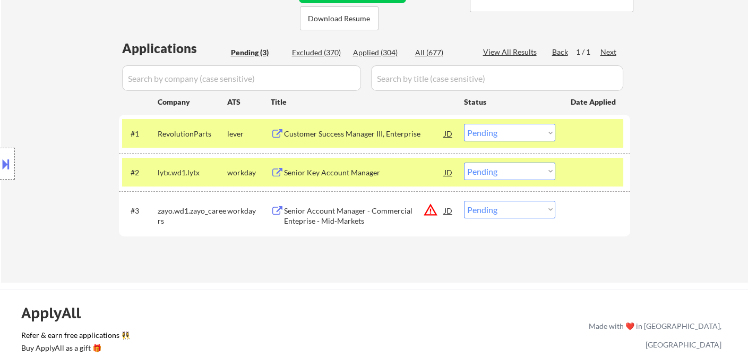
click at [348, 173] on div "Senior Key Account Manager" at bounding box center [364, 172] width 160 height 11
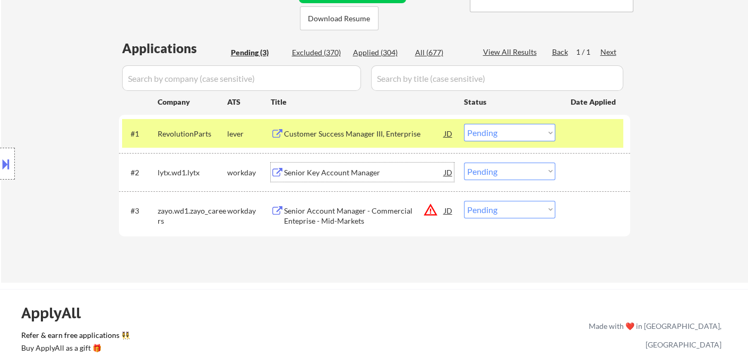
click at [347, 174] on div "Senior Key Account Manager" at bounding box center [364, 172] width 160 height 11
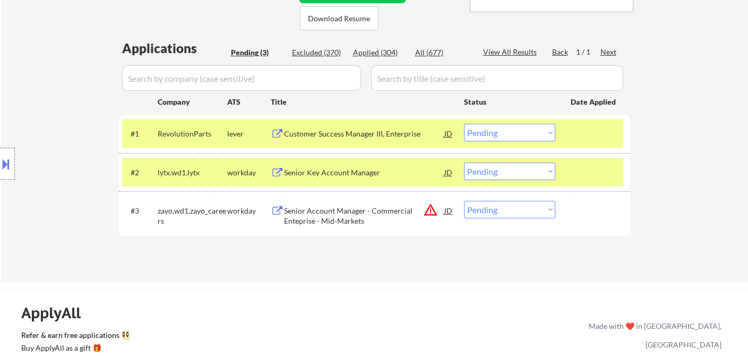
click at [15, 165] on div "Location Inclusions: remote" at bounding box center [95, 163] width 190 height 197
click at [13, 165] on div at bounding box center [7, 164] width 15 height 32
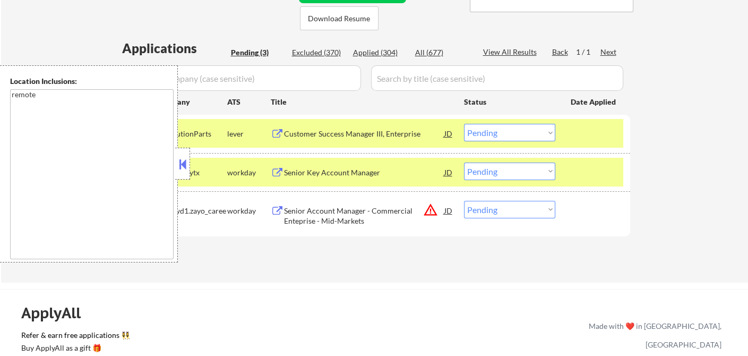
click at [185, 167] on button at bounding box center [183, 164] width 12 height 16
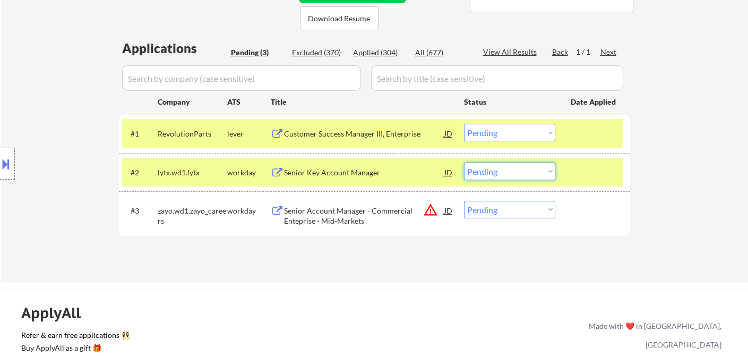
click at [498, 173] on select "Choose an option... Pending Applied Excluded (Questions) Excluded (Expired) Exc…" at bounding box center [509, 172] width 91 height 18
click at [464, 163] on select "Choose an option... Pending Applied Excluded (Questions) Excluded (Expired) Exc…" at bounding box center [509, 172] width 91 height 18
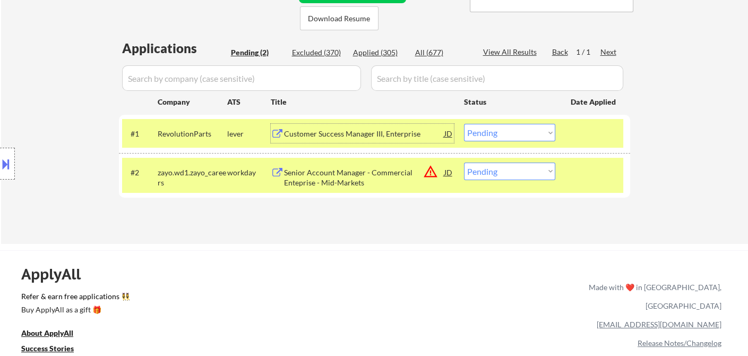
click at [342, 141] on div "Customer Success Manager III, Enterprise" at bounding box center [364, 133] width 160 height 19
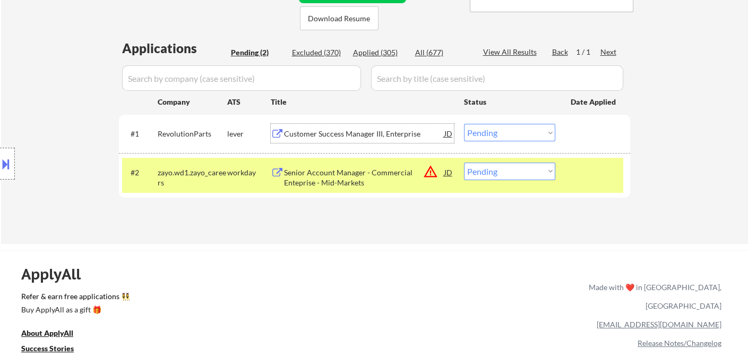
click at [448, 173] on div "JD" at bounding box center [448, 172] width 11 height 19
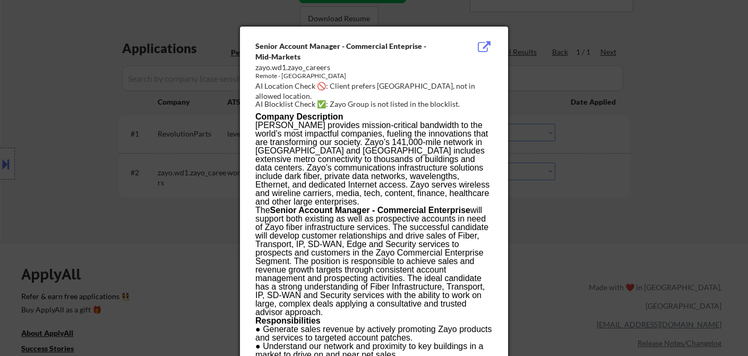
click at [553, 241] on div at bounding box center [374, 178] width 748 height 356
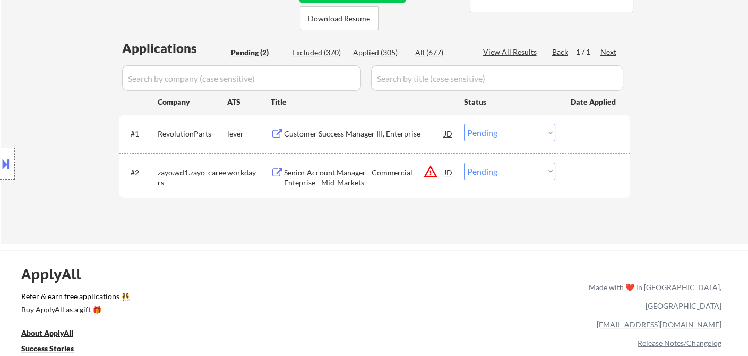
click at [327, 170] on div "Senior Account Manager - Commercial Enteprise - Mid-Markets" at bounding box center [364, 177] width 160 height 21
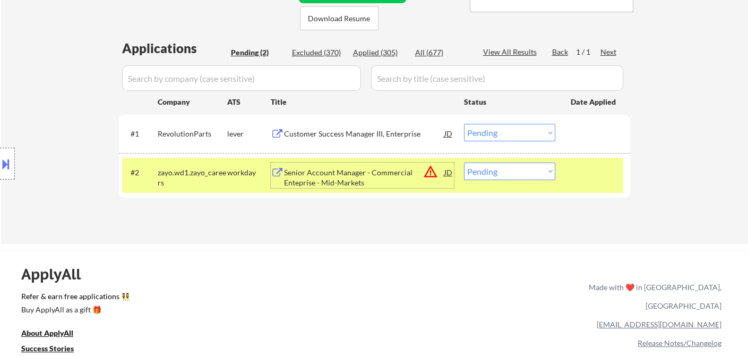
click at [541, 175] on select "Choose an option... Pending Applied Excluded (Questions) Excluded (Expired) Exc…" at bounding box center [509, 172] width 91 height 18
select select ""excluded__location_""
click at [464, 163] on select "Choose an option... Pending Applied Excluded (Questions) Excluded (Expired) Exc…" at bounding box center [509, 172] width 91 height 18
click at [514, 136] on select "Choose an option... Pending Applied Excluded (Questions) Excluded (Expired) Exc…" at bounding box center [509, 133] width 91 height 18
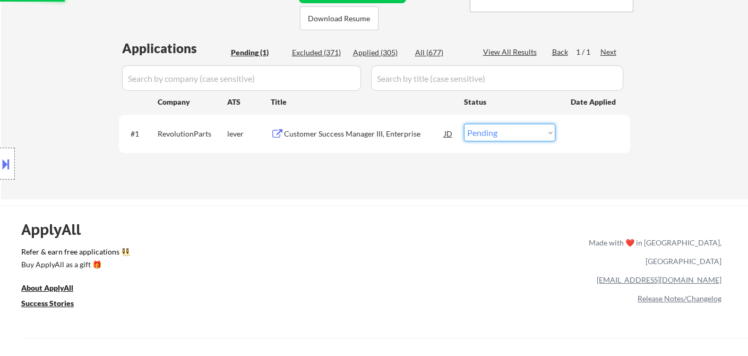
select select ""excluded__bad_match_""
click at [464, 124] on select "Choose an option... Pending Applied Excluded (Questions) Excluded (Expired) Exc…" at bounding box center [509, 133] width 91 height 18
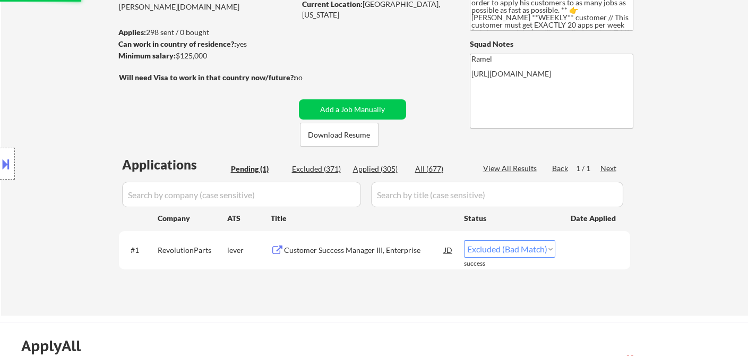
scroll to position [118, 0]
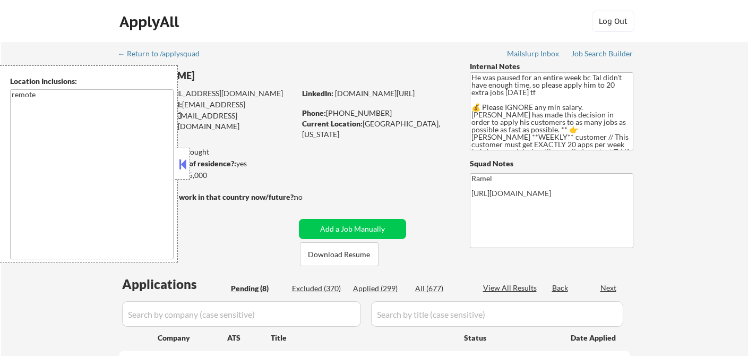
select select ""pending""
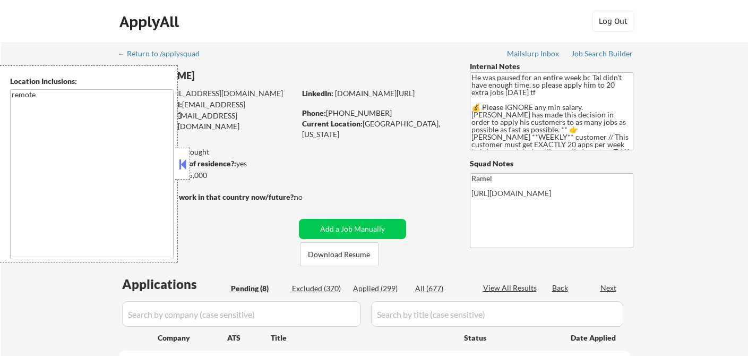
select select ""pending""
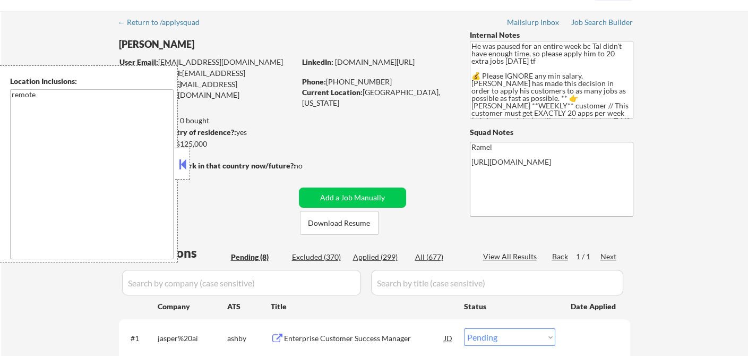
scroll to position [59, 0]
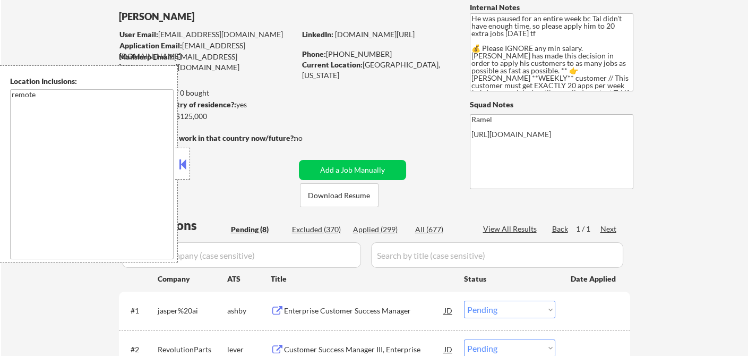
click at [377, 232] on div "Applied (299)" at bounding box center [379, 229] width 53 height 11
click at [178, 165] on button at bounding box center [183, 164] width 12 height 16
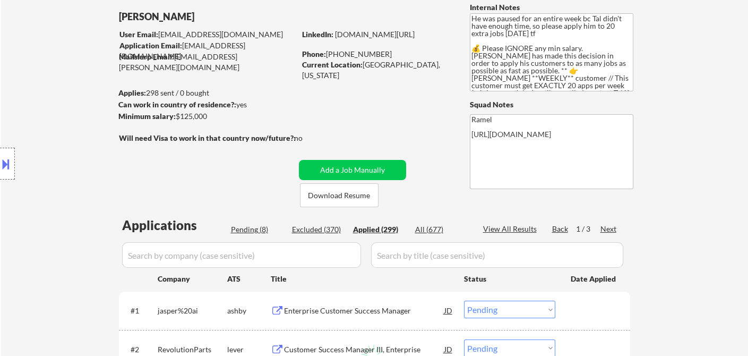
select select ""applied""
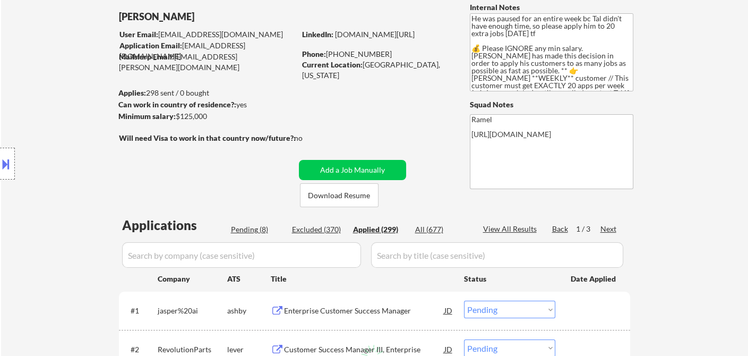
select select ""applied""
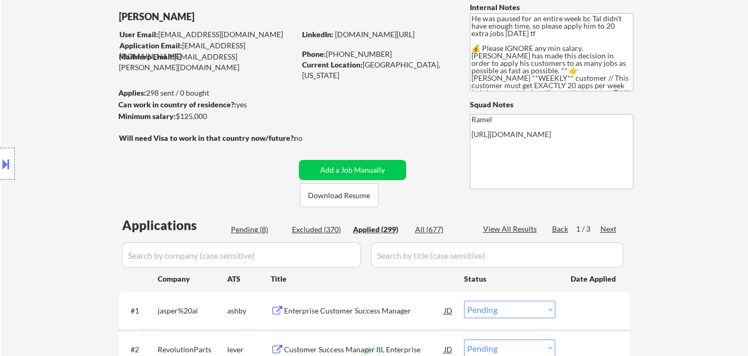
select select ""applied""
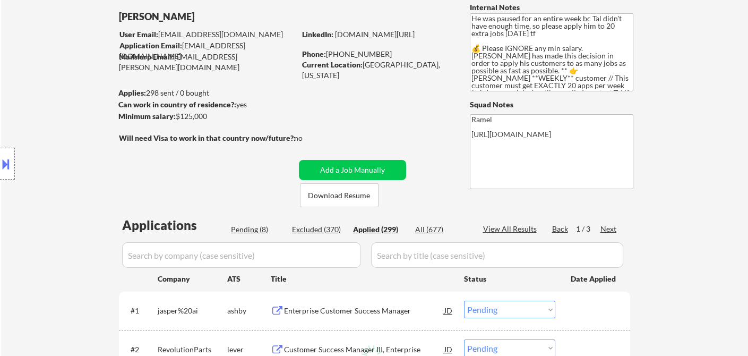
select select ""applied""
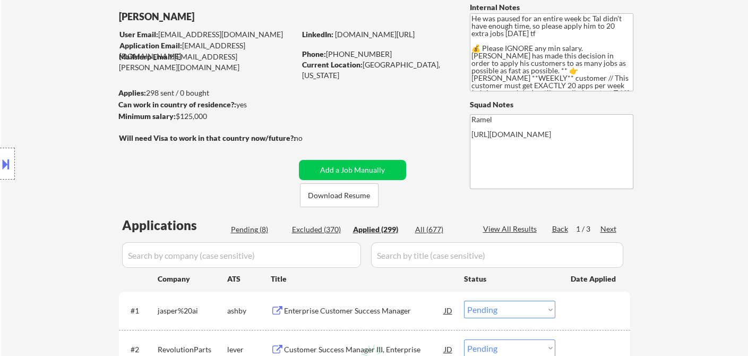
select select ""applied""
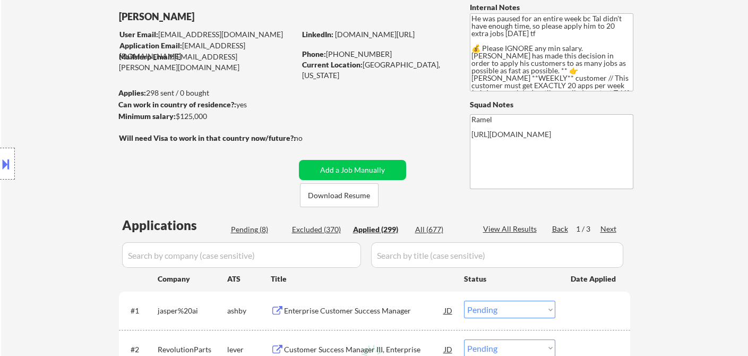
select select ""applied""
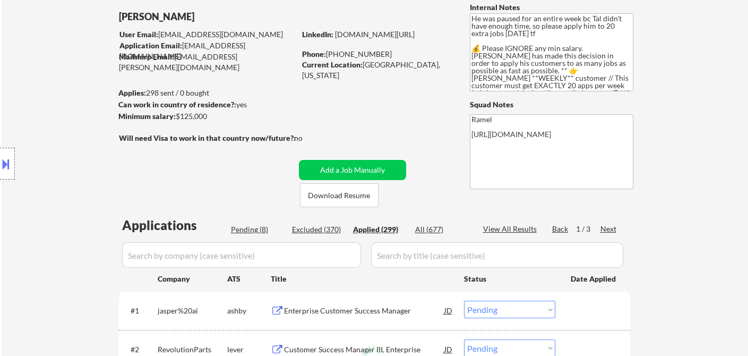
select select ""applied""
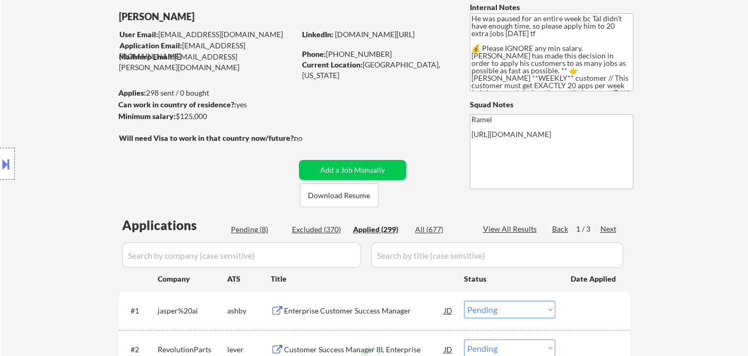
select select ""applied""
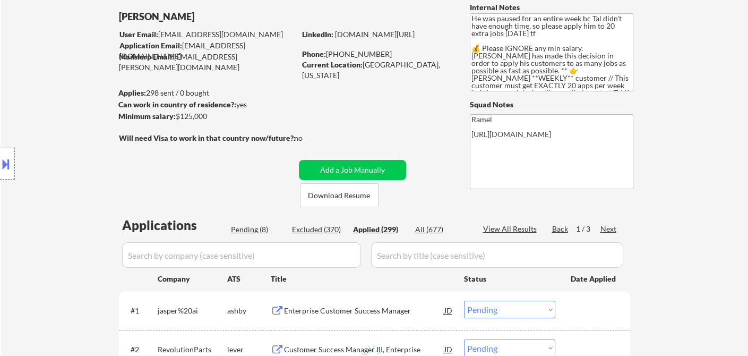
select select ""applied""
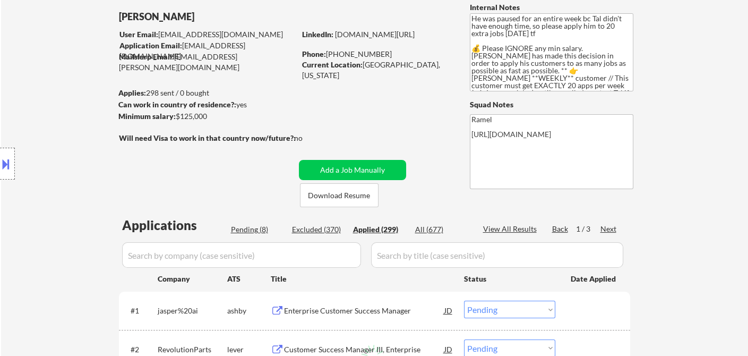
select select ""applied""
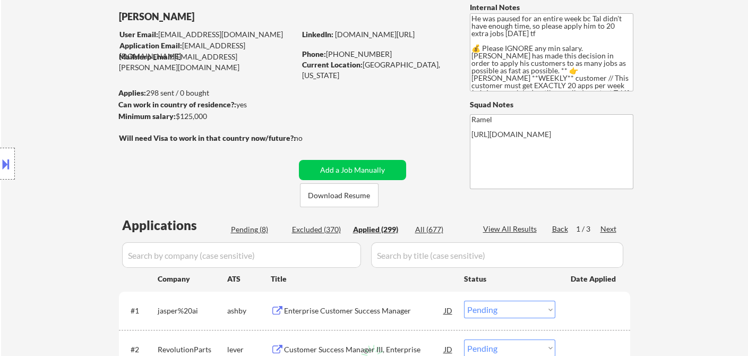
select select ""applied""
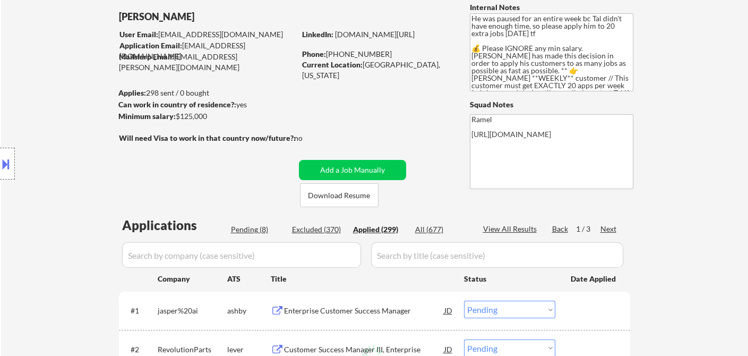
select select ""applied""
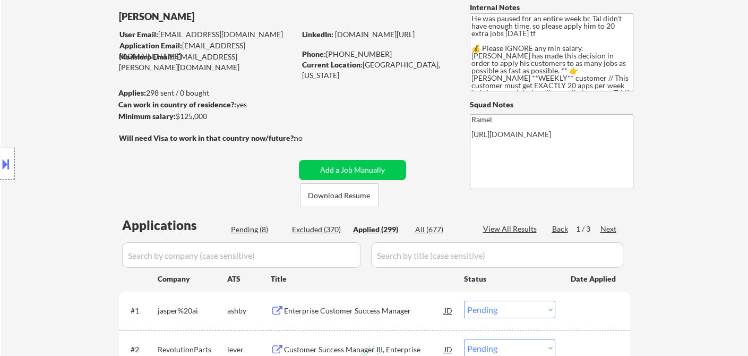
select select ""applied""
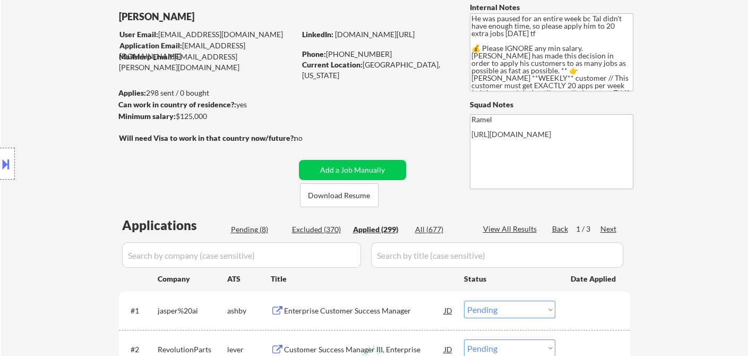
select select ""applied""
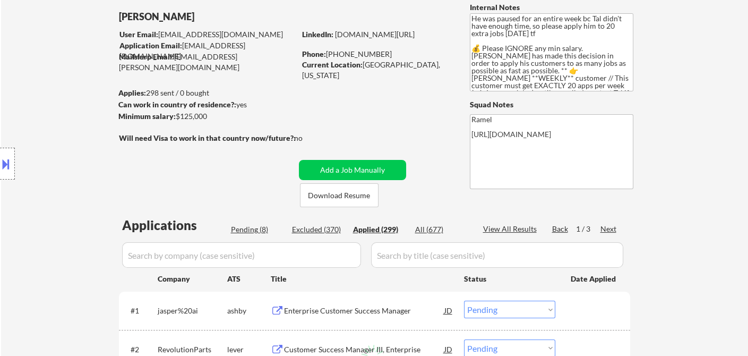
select select ""applied""
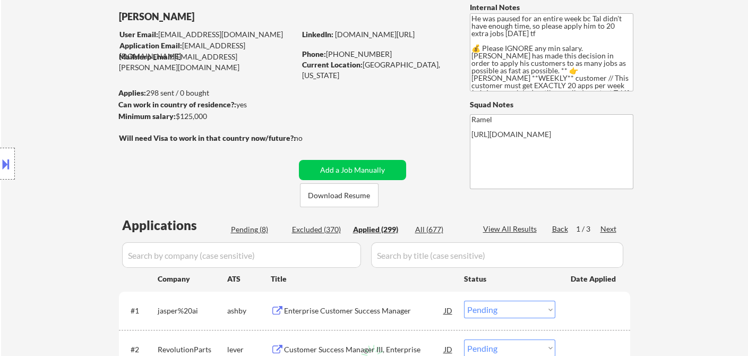
select select ""applied""
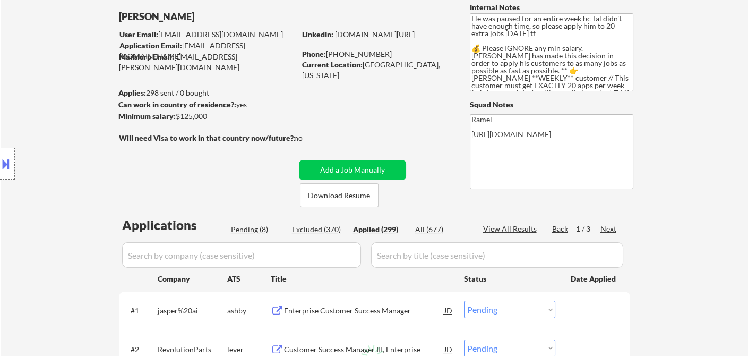
select select ""applied""
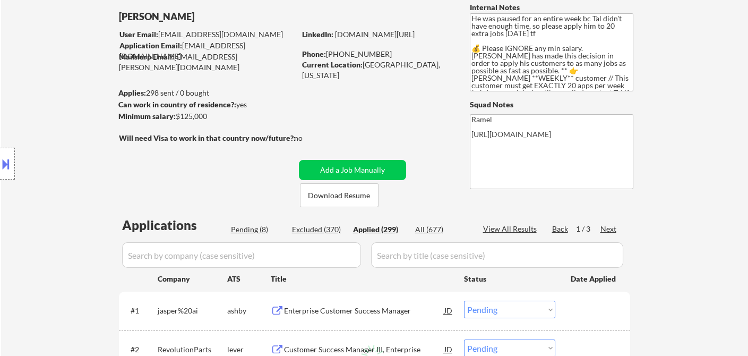
select select ""applied""
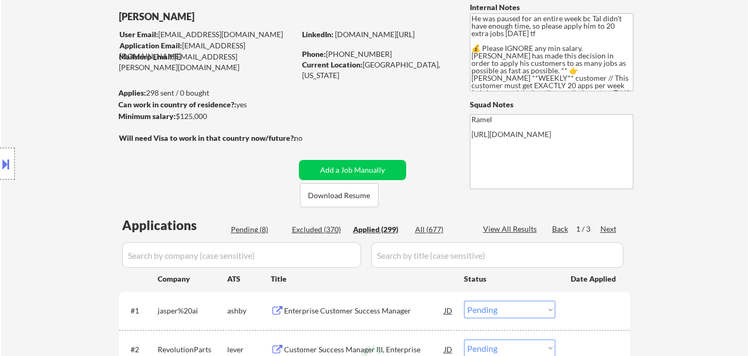
select select ""applied""
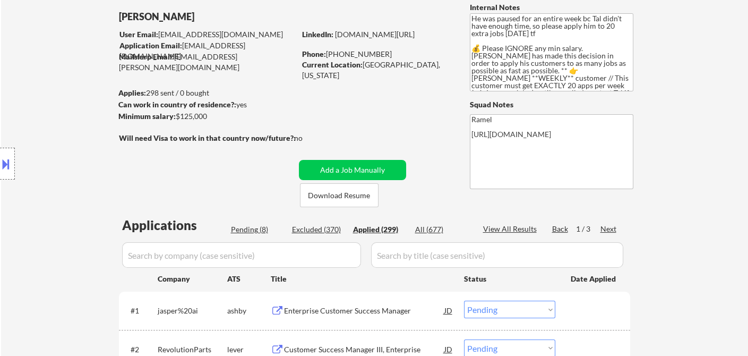
select select ""applied""
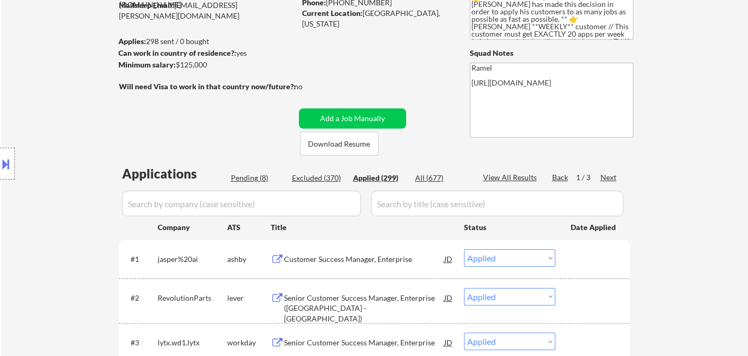
scroll to position [0, 0]
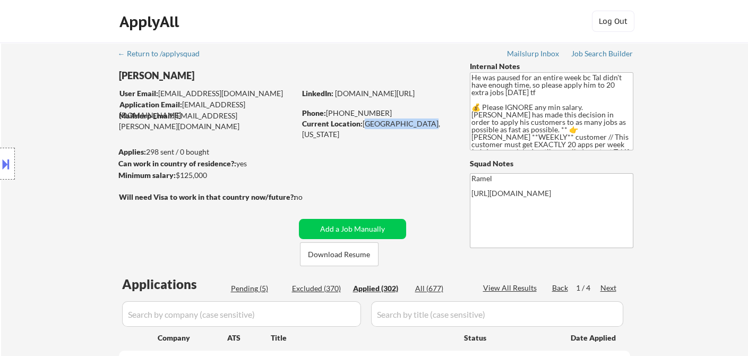
drag, startPoint x: 364, startPoint y: 124, endPoint x: 418, endPoint y: 124, distance: 54.2
click at [418, 124] on div "Current Location: [GEOGRAPHIC_DATA], [US_STATE]" at bounding box center [377, 128] width 150 height 21
copy div "South Orange, Ne"
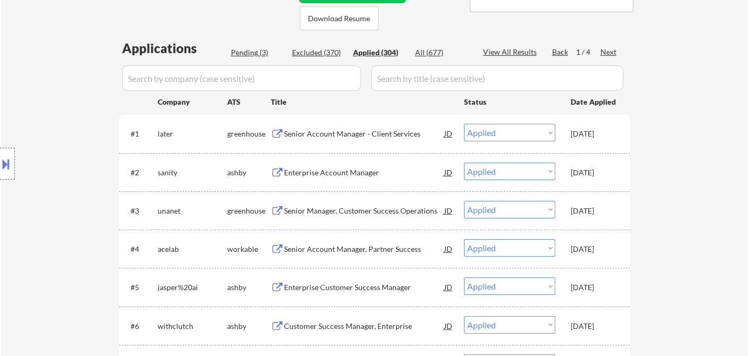
scroll to position [59, 0]
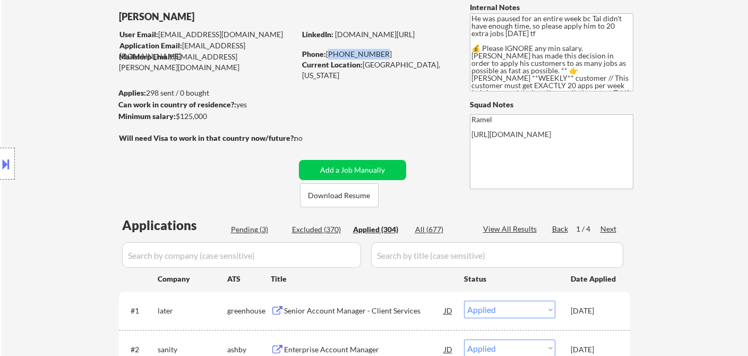
drag, startPoint x: 376, startPoint y: 52, endPoint x: 328, endPoint y: 53, distance: 47.8
click at [328, 53] on div "Phone: 646-842-6932" at bounding box center [377, 54] width 150 height 11
copy div "646-842-6932"
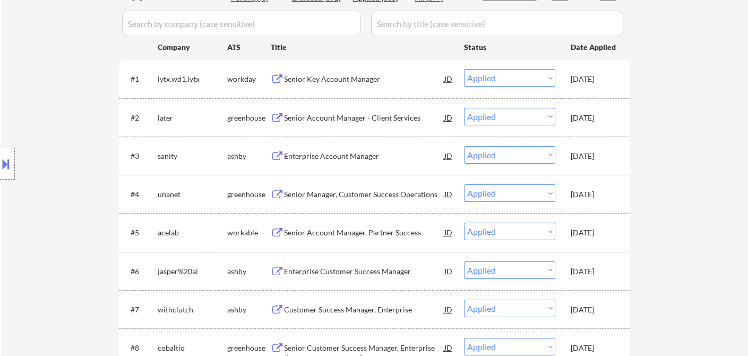
scroll to position [354, 0]
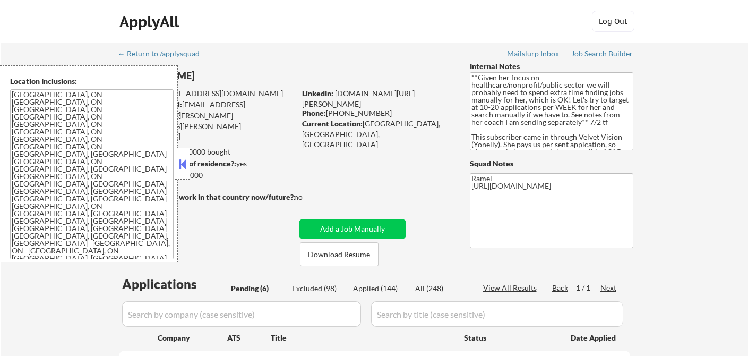
select select ""pending""
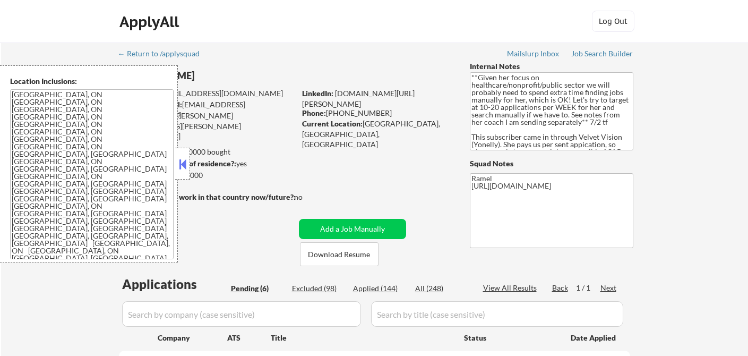
select select ""pending""
drag, startPoint x: 184, startPoint y: 161, endPoint x: 199, endPoint y: 163, distance: 15.0
click at [184, 162] on button at bounding box center [183, 164] width 12 height 16
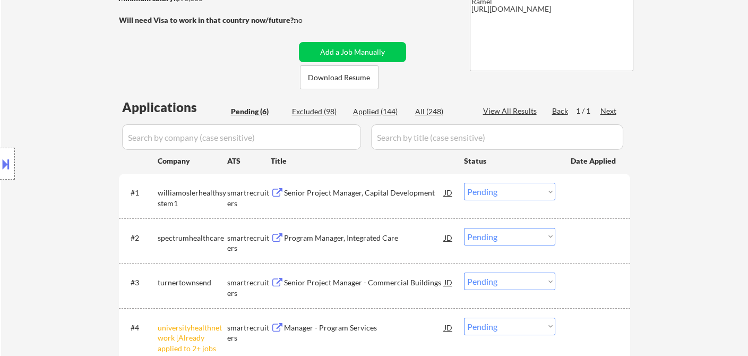
scroll to position [354, 0]
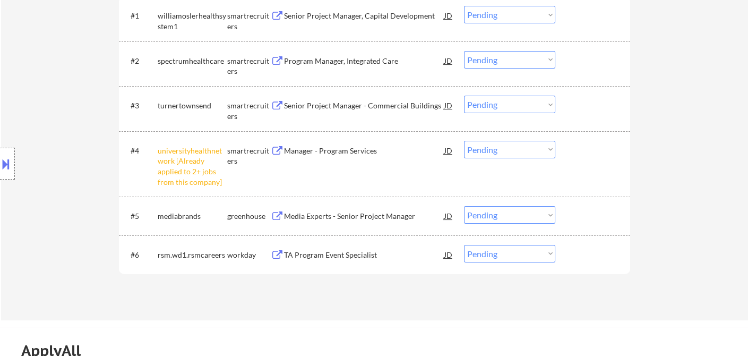
click at [485, 156] on select "Choose an option... Pending Applied Excluded (Questions) Excluded (Expired) Exc…" at bounding box center [509, 150] width 91 height 18
click at [464, 141] on select "Choose an option... Pending Applied Excluded (Questions) Excluded (Expired) Exc…" at bounding box center [509, 150] width 91 height 18
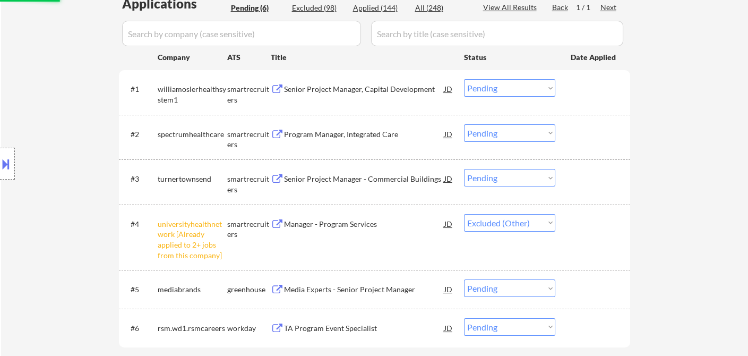
scroll to position [177, 0]
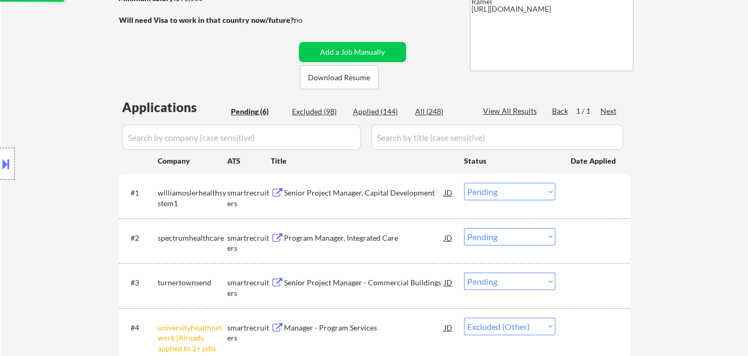
select select ""pending""
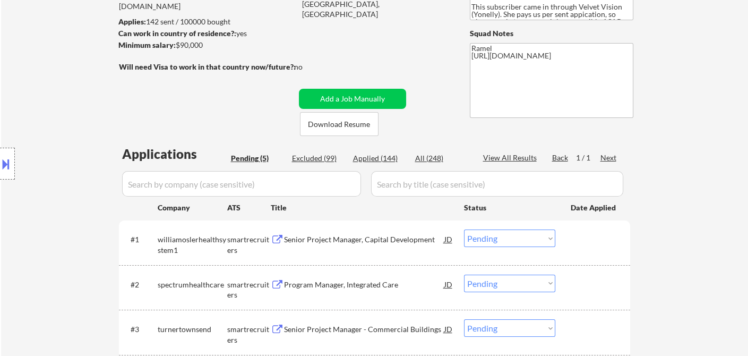
scroll to position [59, 0]
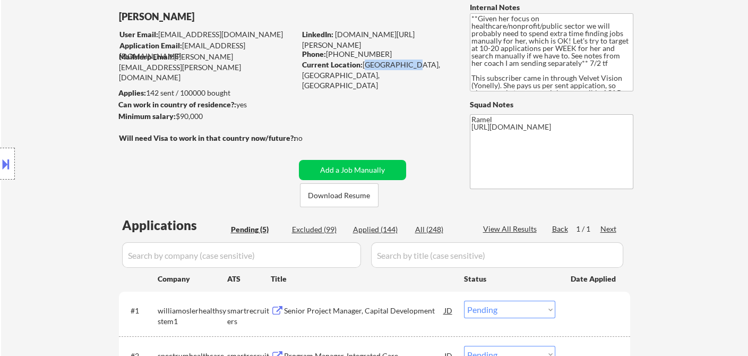
drag, startPoint x: 365, startPoint y: 66, endPoint x: 407, endPoint y: 66, distance: 42.5
click at [407, 66] on div "Current Location: [GEOGRAPHIC_DATA], [GEOGRAPHIC_DATA], [GEOGRAPHIC_DATA]" at bounding box center [377, 74] width 150 height 31
copy div "[PERSON_NAME], [GEOGRAPHIC_DATA]"
click at [12, 169] on div at bounding box center [7, 164] width 15 height 32
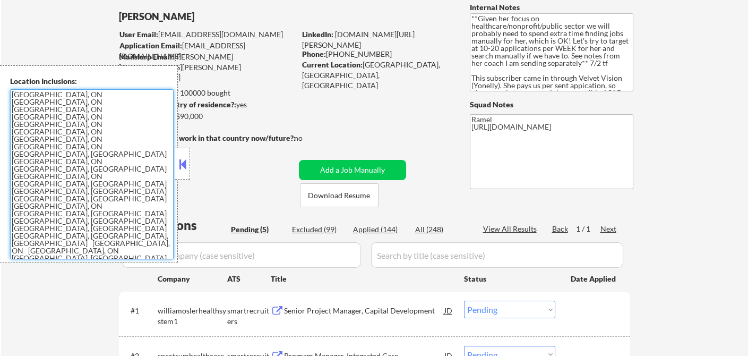
click at [109, 165] on textarea "[GEOGRAPHIC_DATA], ON [GEOGRAPHIC_DATA], ON [GEOGRAPHIC_DATA], ON [GEOGRAPHIC_D…" at bounding box center [92, 174] width 164 height 170
click at [25, 223] on textarea "[GEOGRAPHIC_DATA], ON [GEOGRAPHIC_DATA], ON [GEOGRAPHIC_DATA], ON [GEOGRAPHIC_D…" at bounding box center [92, 174] width 164 height 170
click at [176, 156] on div at bounding box center [182, 164] width 15 height 32
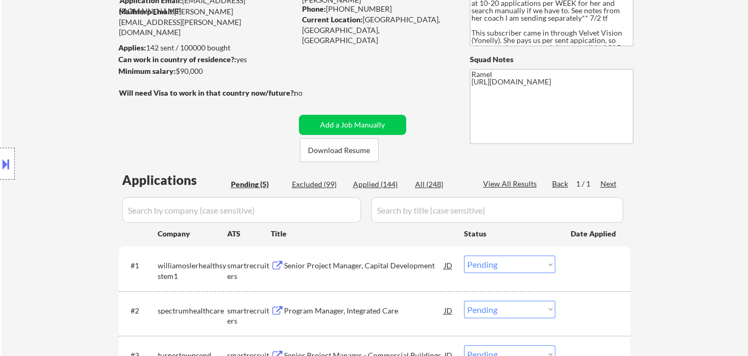
scroll to position [177, 0]
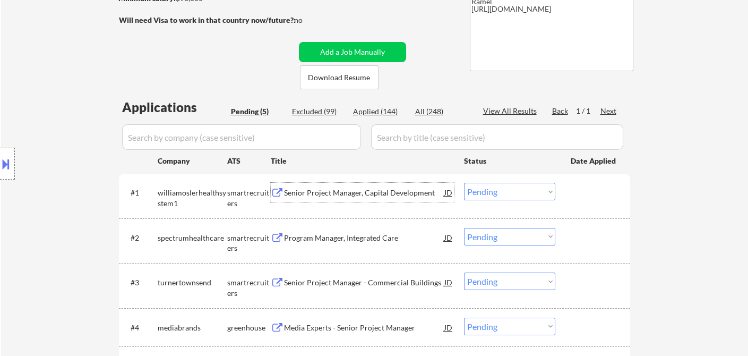
click at [324, 194] on div "Senior Project Manager, Capital Development" at bounding box center [364, 192] width 160 height 11
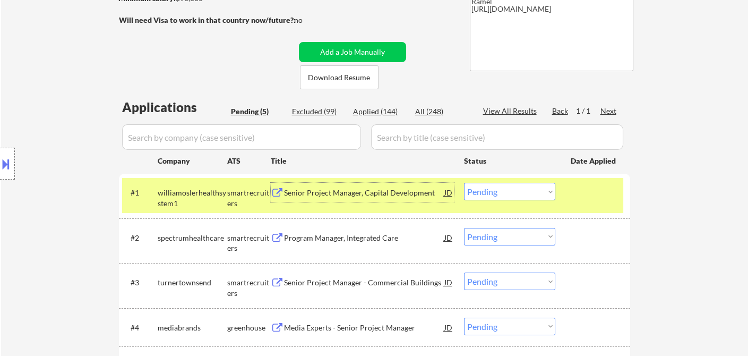
drag, startPoint x: 499, startPoint y: 191, endPoint x: 499, endPoint y: 198, distance: 6.9
click at [499, 190] on select "Choose an option... Pending Applied Excluded (Questions) Excluded (Expired) Exc…" at bounding box center [509, 192] width 91 height 18
click at [464, 183] on select "Choose an option... Pending Applied Excluded (Questions) Excluded (Expired) Exc…" at bounding box center [509, 192] width 91 height 18
click at [337, 238] on div "Program Manager, Integrated Care" at bounding box center [364, 238] width 160 height 11
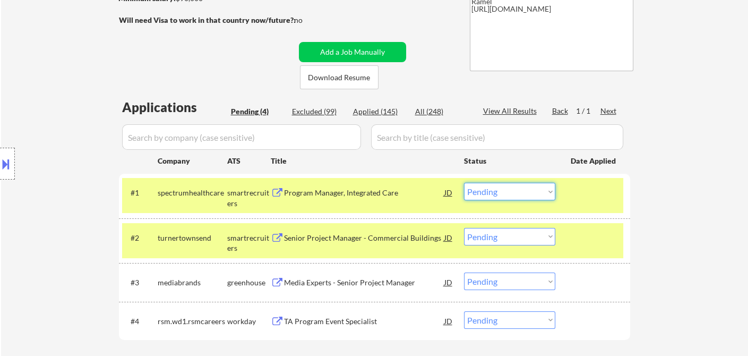
click at [499, 196] on select "Choose an option... Pending Applied Excluded (Questions) Excluded (Expired) Exc…" at bounding box center [509, 192] width 91 height 18
click at [496, 194] on select "Choose an option... Pending Applied Excluded (Questions) Excluded (Expired) Exc…" at bounding box center [509, 192] width 91 height 18
click at [464, 183] on select "Choose an option... Pending Applied Excluded (Questions) Excluded (Expired) Exc…" at bounding box center [509, 192] width 91 height 18
click at [374, 242] on div "Senior Project Manager - Commercial Buildings" at bounding box center [364, 238] width 160 height 11
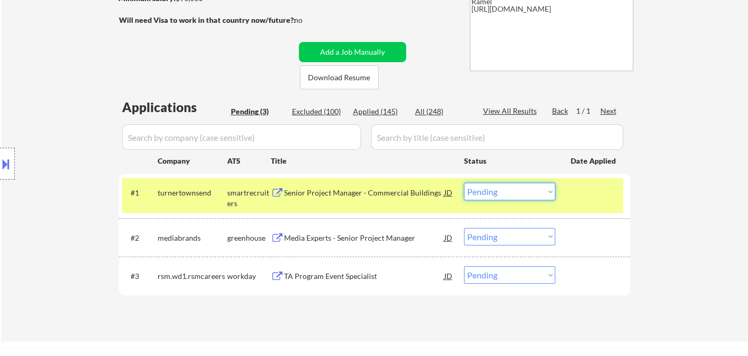
click at [484, 190] on select "Choose an option... Pending Applied Excluded (Questions) Excluded (Expired) Exc…" at bounding box center [509, 192] width 91 height 18
click at [464, 183] on select "Choose an option... Pending Applied Excluded (Questions) Excluded (Expired) Exc…" at bounding box center [509, 192] width 91 height 18
click at [392, 241] on div "Media Experts - Senior Project Manager" at bounding box center [364, 238] width 160 height 11
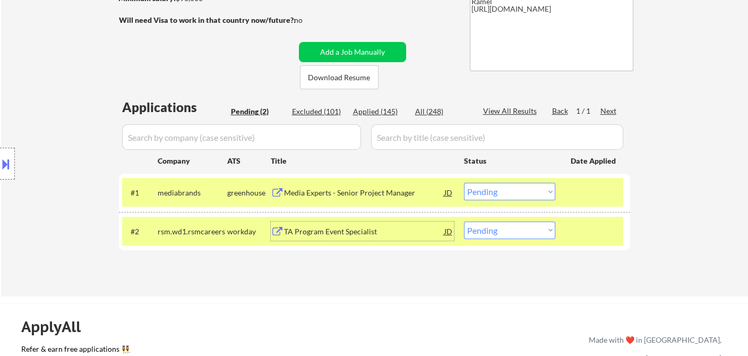
click at [448, 192] on div "JD" at bounding box center [448, 192] width 11 height 19
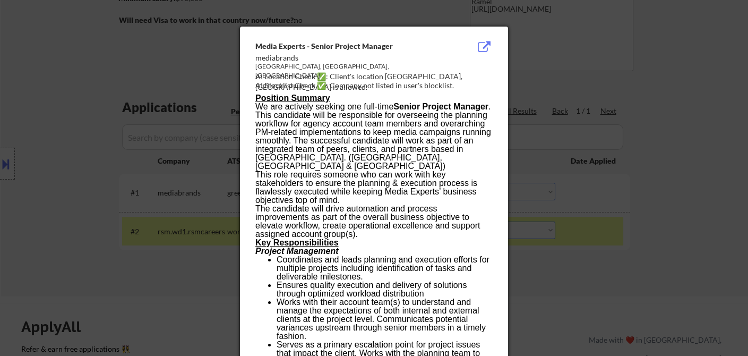
click at [306, 118] on p "We are actively seeking one full-time Senior Project Manager . This candidate w…" at bounding box center [373, 136] width 237 height 68
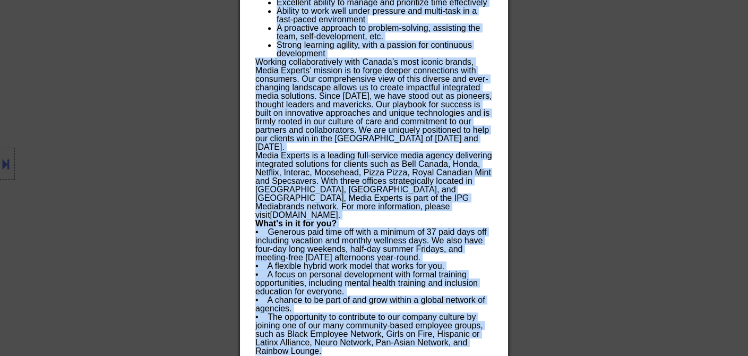
scroll to position [1056, 0]
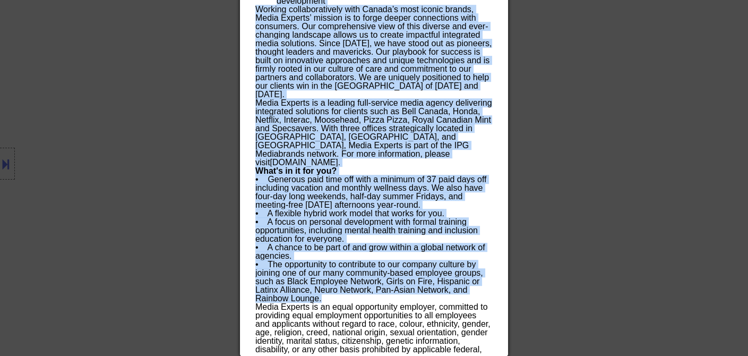
copy div "Media Experts - Senior Project Manager mediabrands Toronto, Ontario, Canada AI …"
drag, startPoint x: 254, startPoint y: 47, endPoint x: 364, endPoint y: 349, distance: 322.0
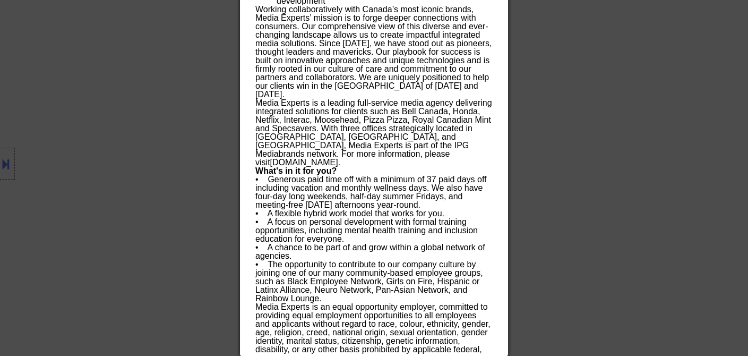
click at [556, 179] on div at bounding box center [374, 178] width 748 height 356
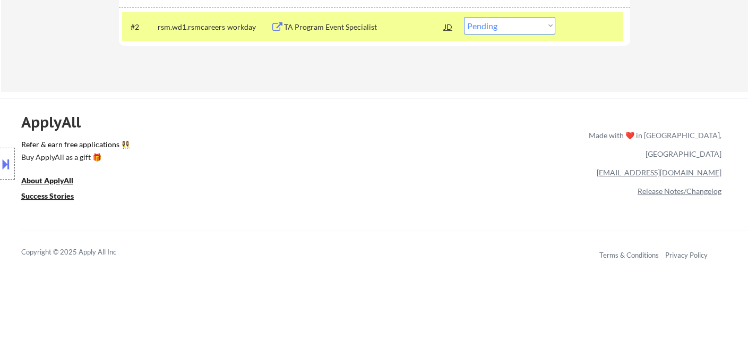
scroll to position [308, 0]
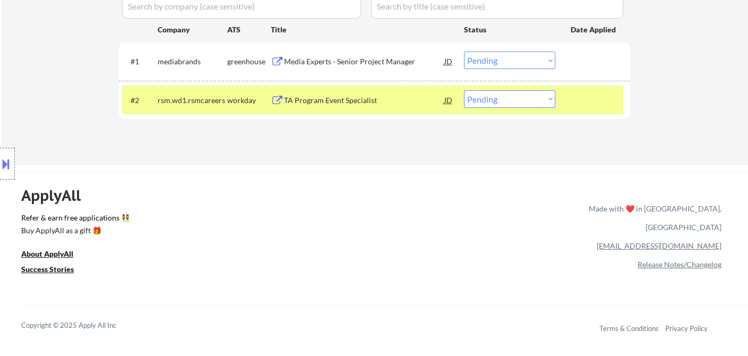
drag, startPoint x: 525, startPoint y: 56, endPoint x: 527, endPoint y: 67, distance: 10.7
click at [525, 56] on select "Choose an option... Pending Applied Excluded (Questions) Excluded (Expired) Exc…" at bounding box center [509, 61] width 91 height 18
click at [464, 52] on select "Choose an option... Pending Applied Excluded (Questions) Excluded (Expired) Exc…" at bounding box center [509, 61] width 91 height 18
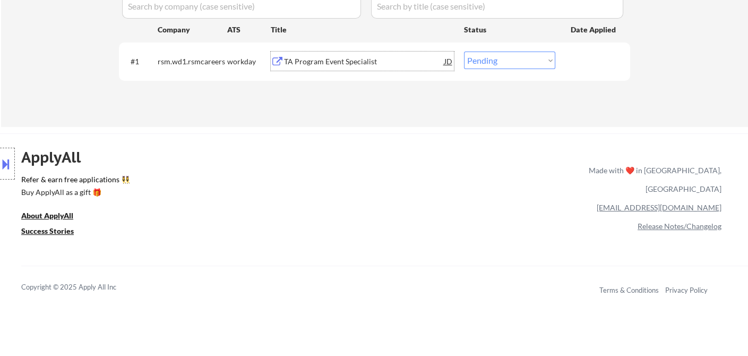
click at [311, 64] on div "TA Program Event Specialist" at bounding box center [364, 61] width 160 height 11
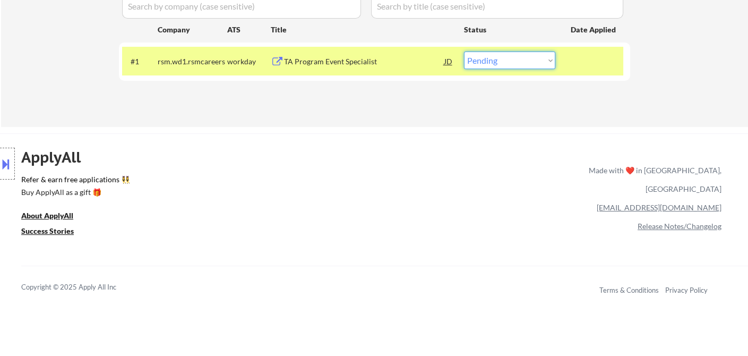
click at [516, 65] on select "Choose an option... Pending Applied Excluded (Questions) Excluded (Expired) Exc…" at bounding box center [509, 61] width 91 height 18
select select ""excluded__salary_""
click at [464, 52] on select "Choose an option... Pending Applied Excluded (Questions) Excluded (Expired) Exc…" at bounding box center [509, 61] width 91 height 18
drag, startPoint x: 421, startPoint y: 181, endPoint x: 434, endPoint y: 187, distance: 14.5
click at [433, 186] on div "ApplyAll Refer & earn free applications 👯‍♀️ Buy ApplyAll as a gift 🎁 About App…" at bounding box center [374, 225] width 748 height 168
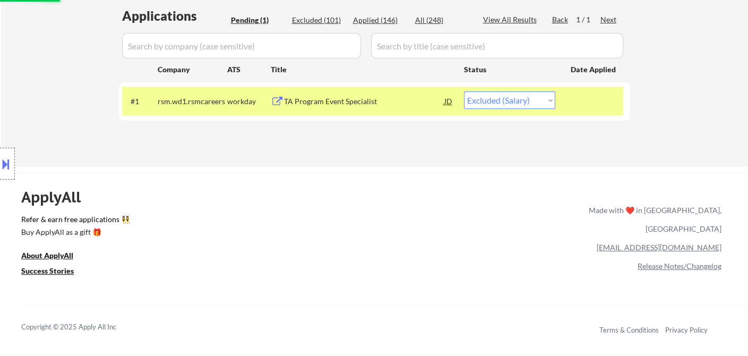
scroll to position [190, 0]
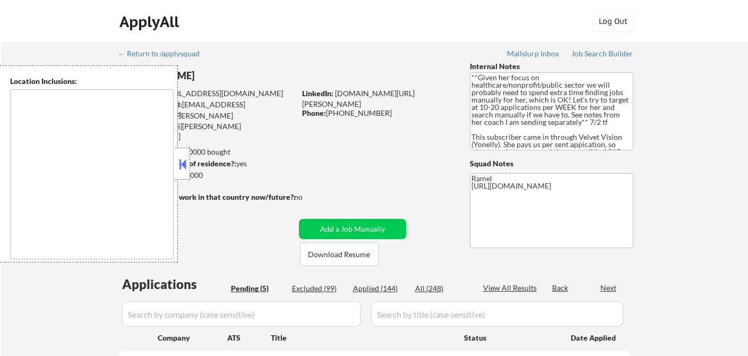
type textarea "[GEOGRAPHIC_DATA], ON [GEOGRAPHIC_DATA], ON [GEOGRAPHIC_DATA], ON [GEOGRAPHIC_D…"
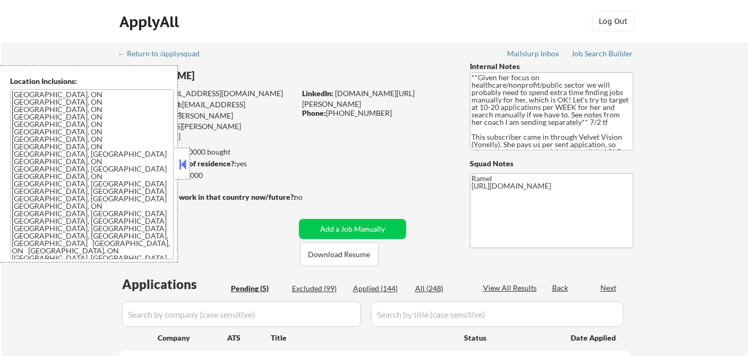
select select ""pending""
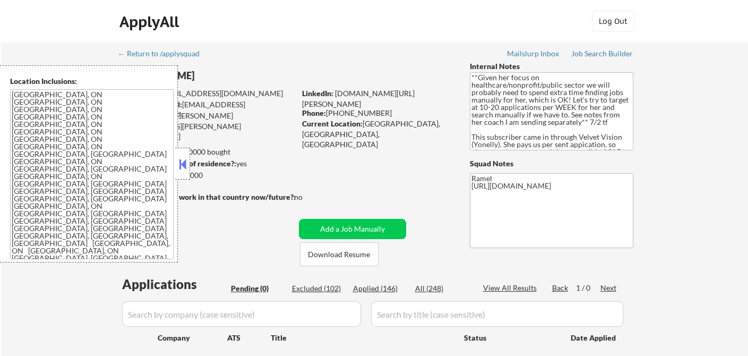
click at [386, 291] on div "Applied (146)" at bounding box center [379, 288] width 53 height 11
select select ""applied""
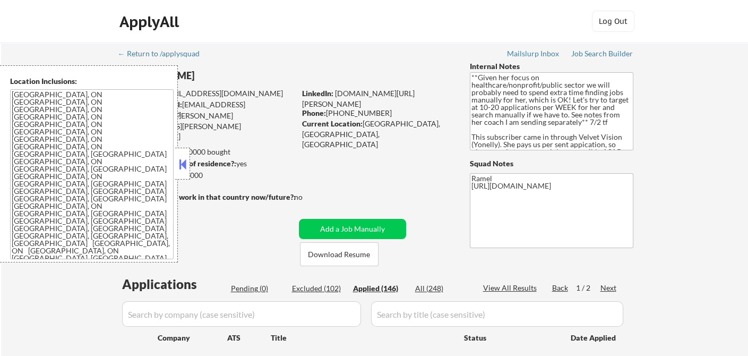
select select ""applied""
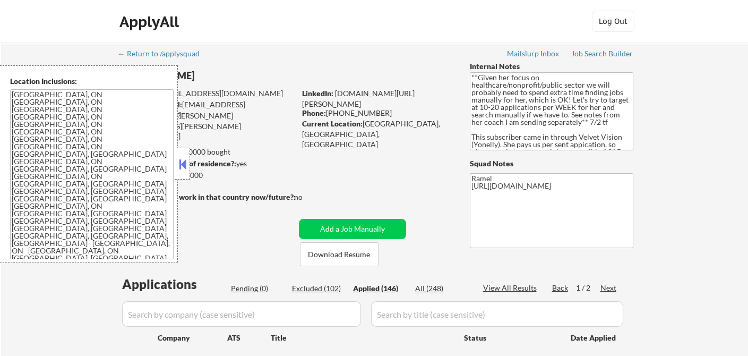
select select ""applied""
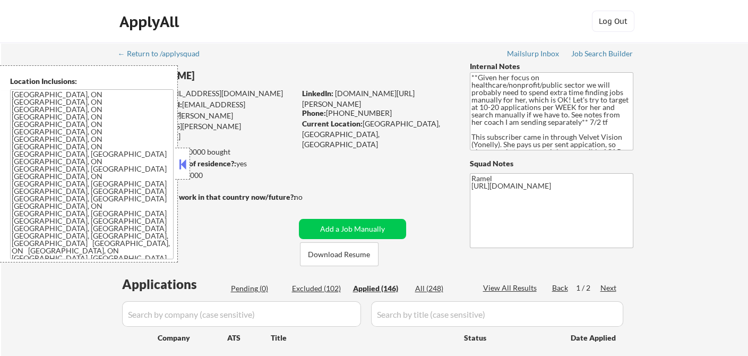
select select ""applied""
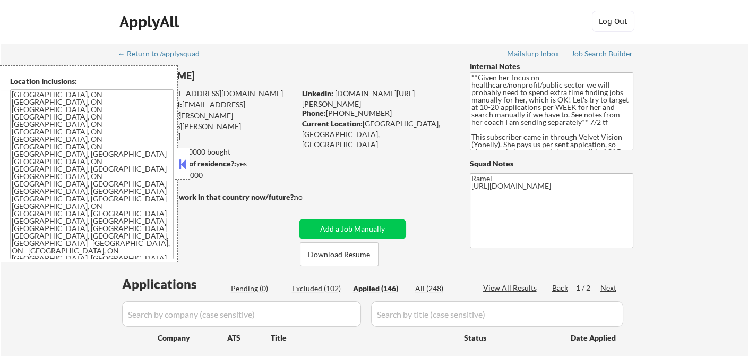
select select ""applied""
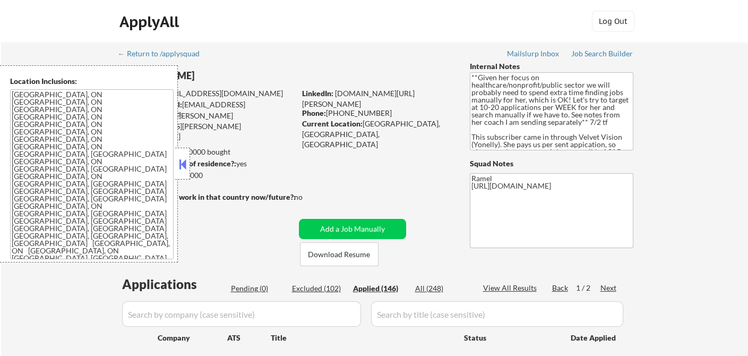
select select ""applied""
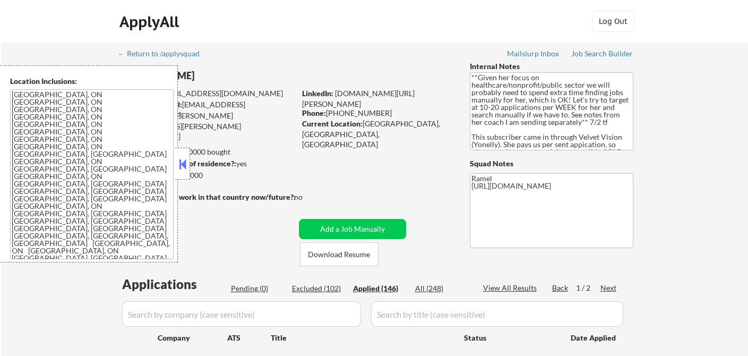
select select ""applied""
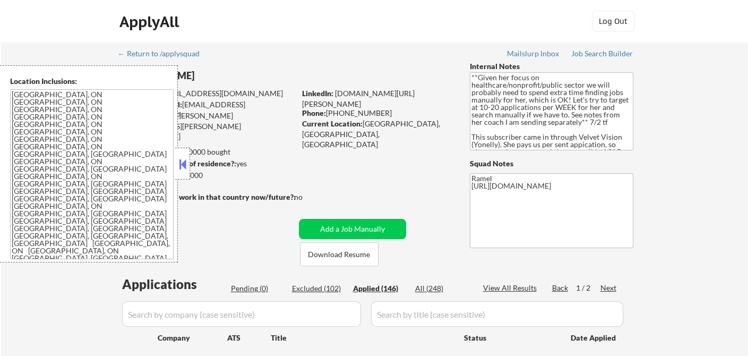
select select ""applied""
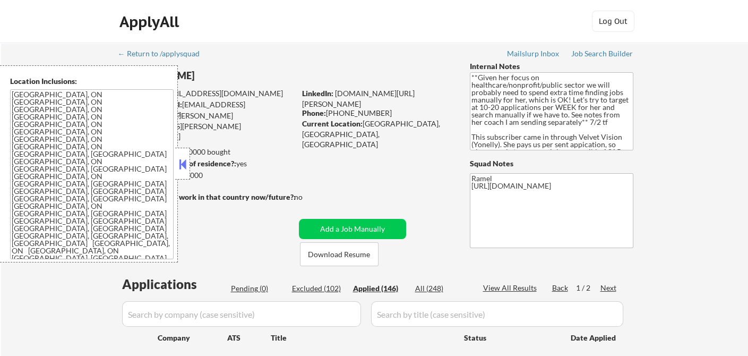
select select ""applied""
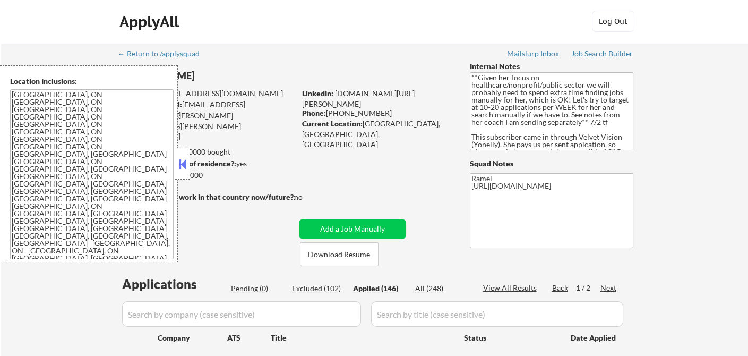
select select ""applied""
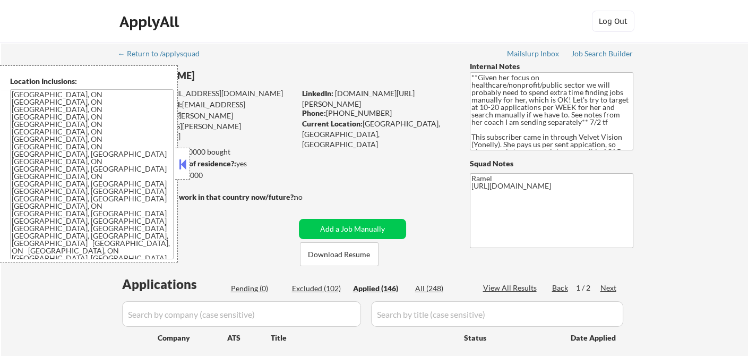
select select ""applied""
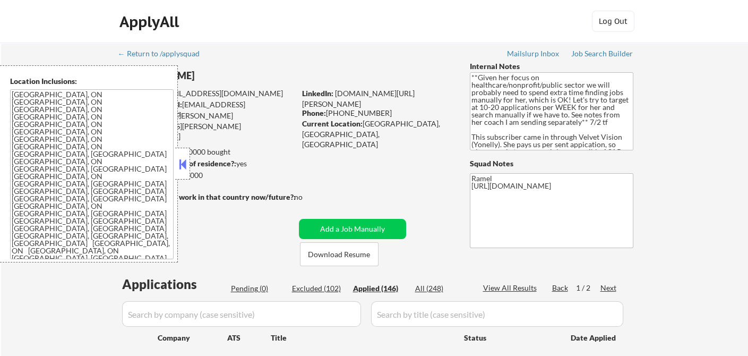
select select ""applied""
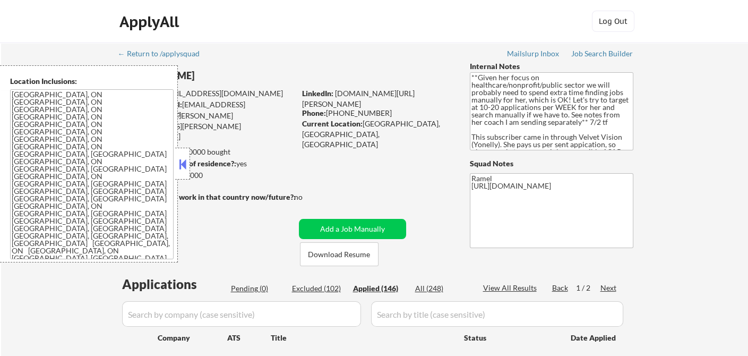
select select ""applied""
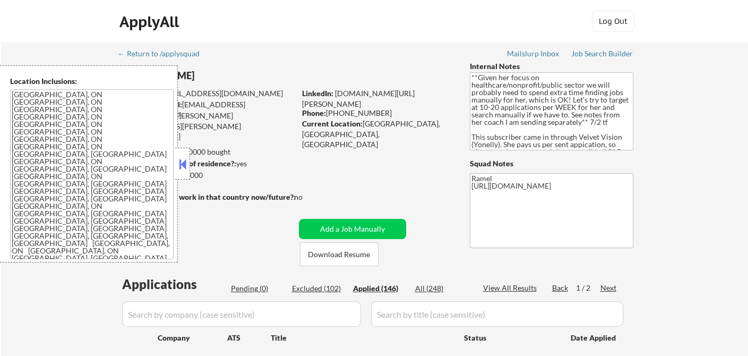
select select ""applied""
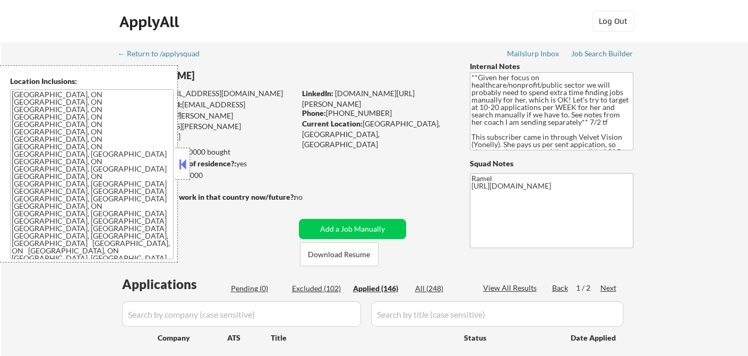
select select ""applied""
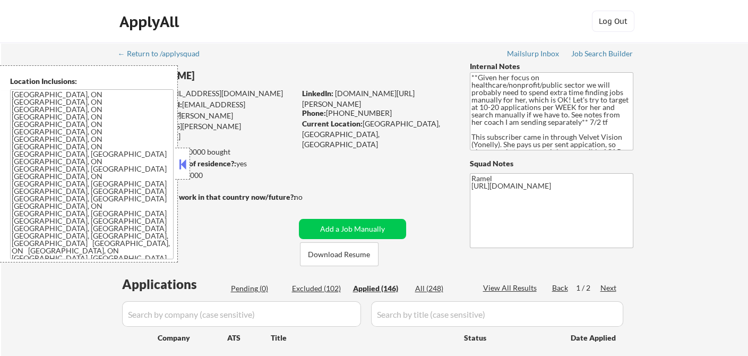
select select ""applied""
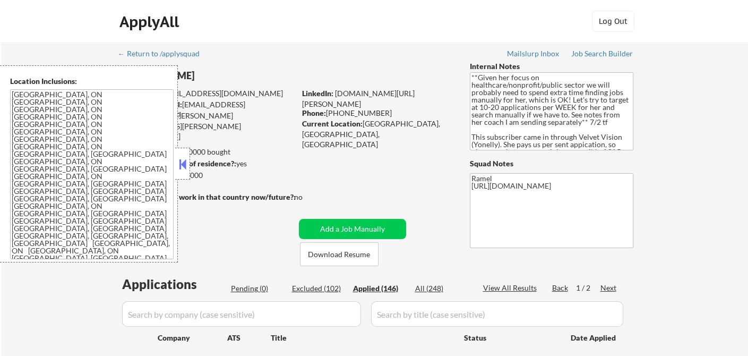
select select ""applied""
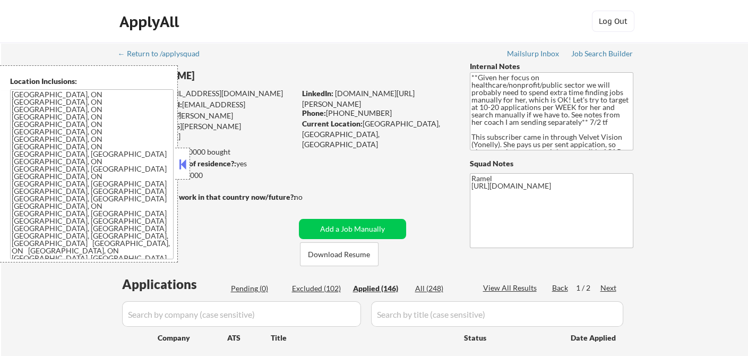
select select ""applied""
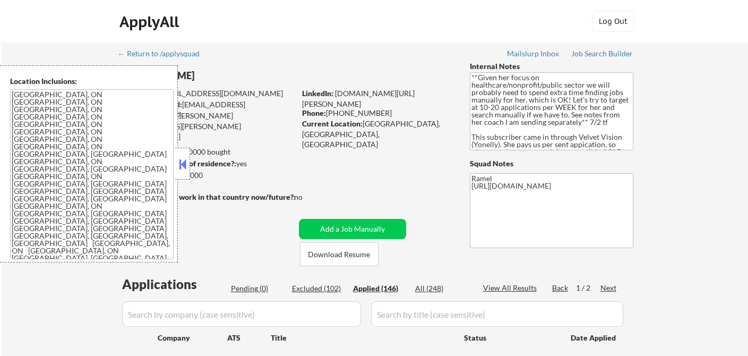
select select ""applied""
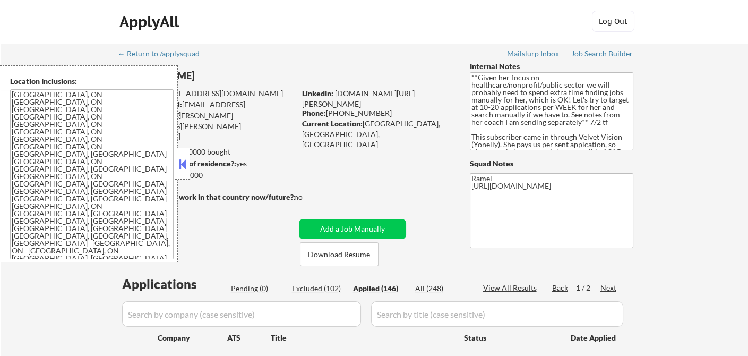
select select ""applied""
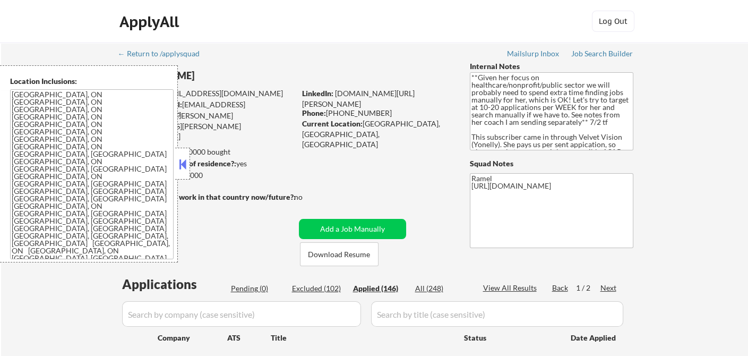
select select ""applied""
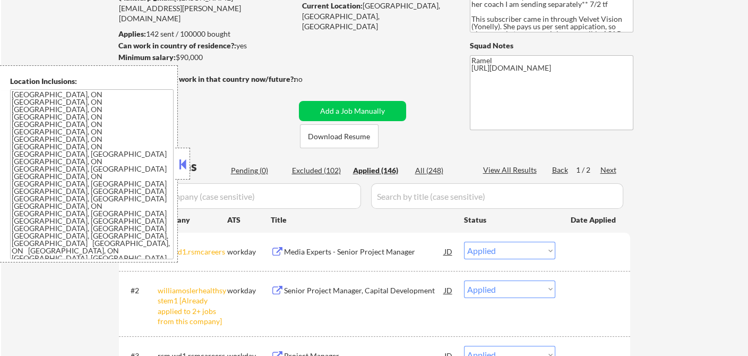
click at [181, 162] on button at bounding box center [183, 164] width 12 height 16
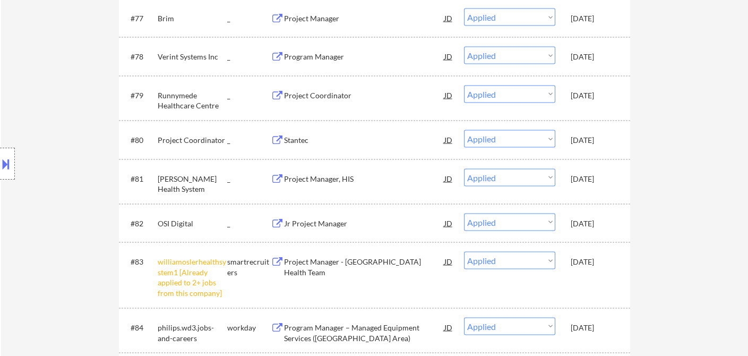
scroll to position [257, 0]
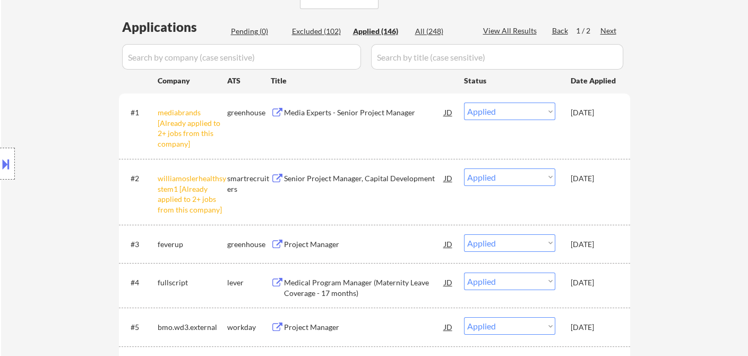
drag, startPoint x: 36, startPoint y: 77, endPoint x: 43, endPoint y: 60, distance: 18.5
click at [35, 76] on div "Location Inclusions: Hamilton, ON Burlington, ON Stoney Creek, ON Dundas, ON An…" at bounding box center [95, 163] width 190 height 197
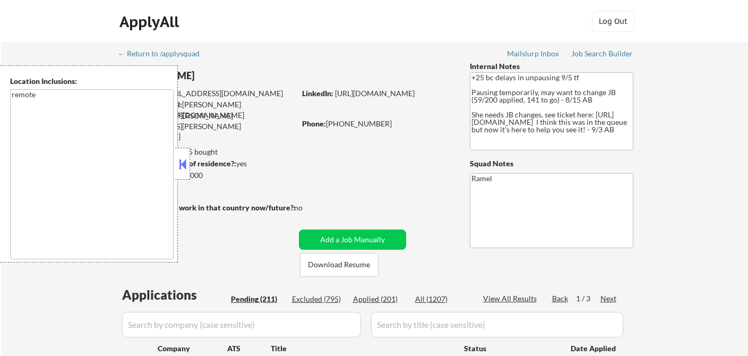
select select ""pending""
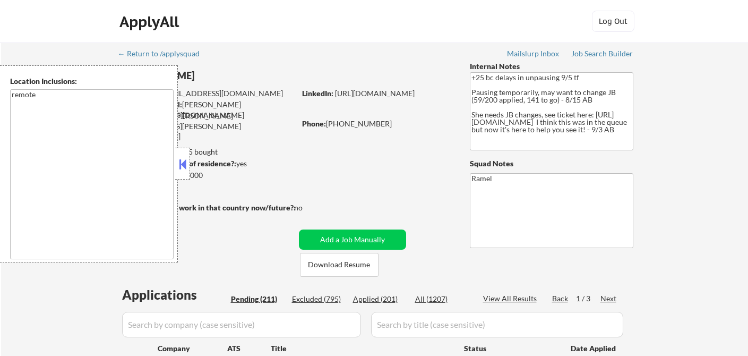
select select ""pending""
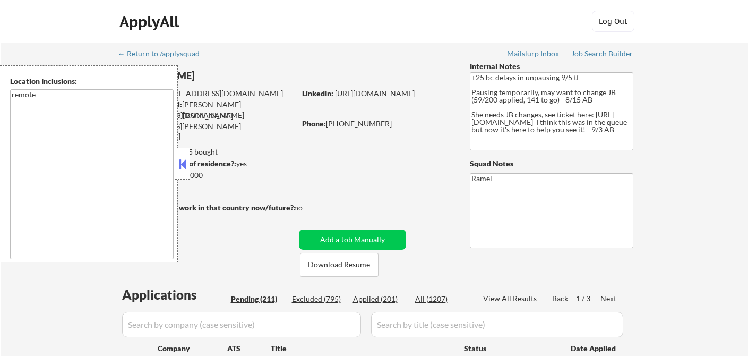
select select ""pending""
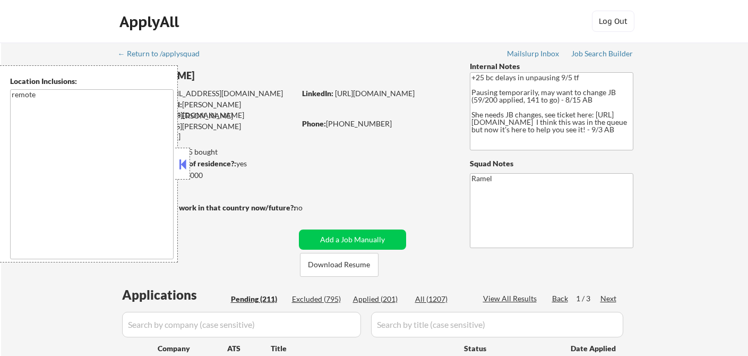
select select ""pending""
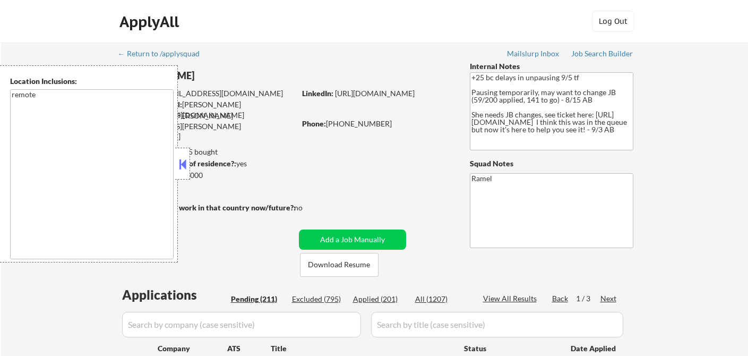
select select ""pending""
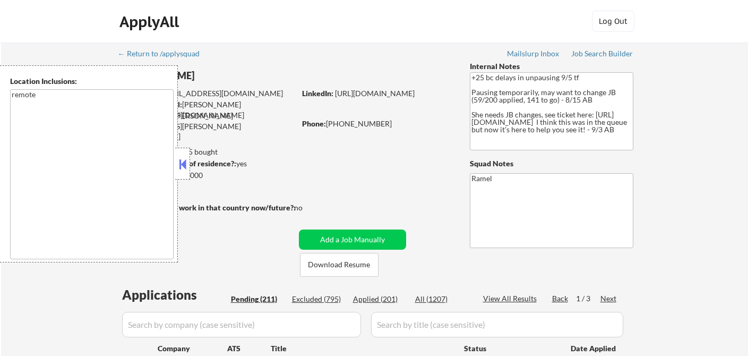
select select ""pending""
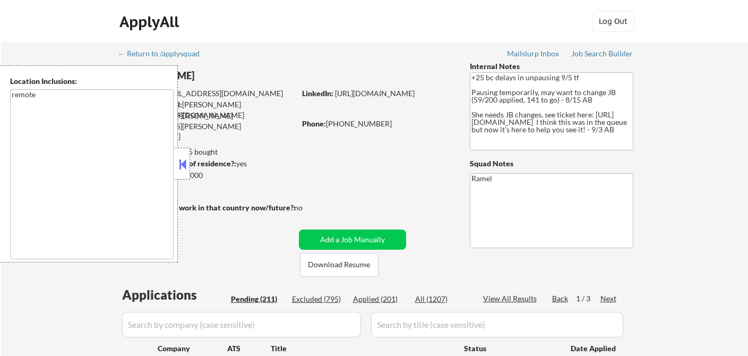
select select ""pending""
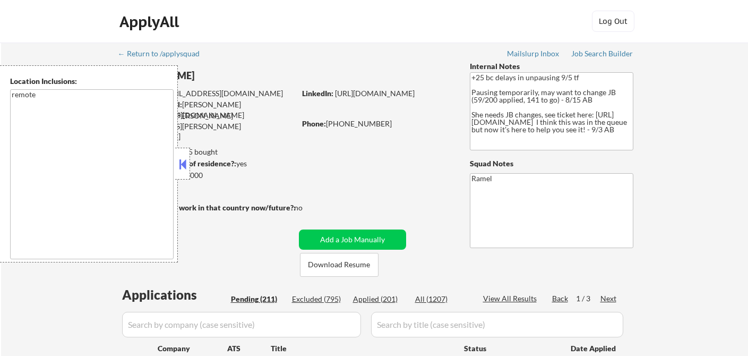
select select ""pending""
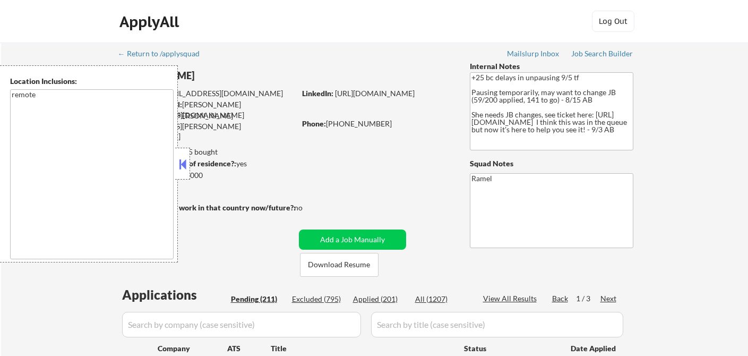
select select ""pending""
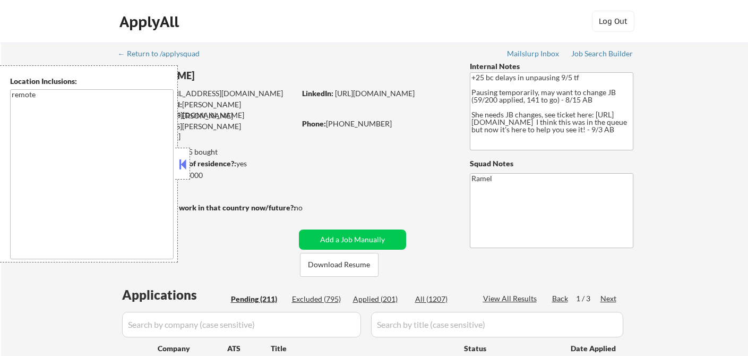
select select ""pending""
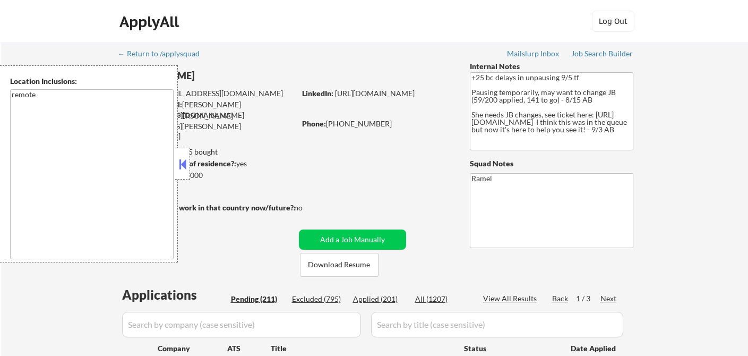
select select ""pending""
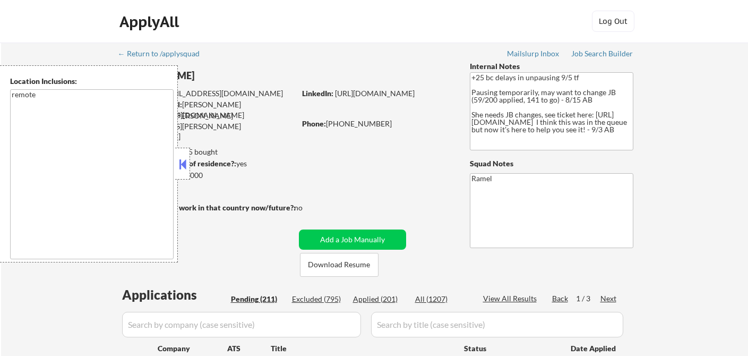
select select ""pending""
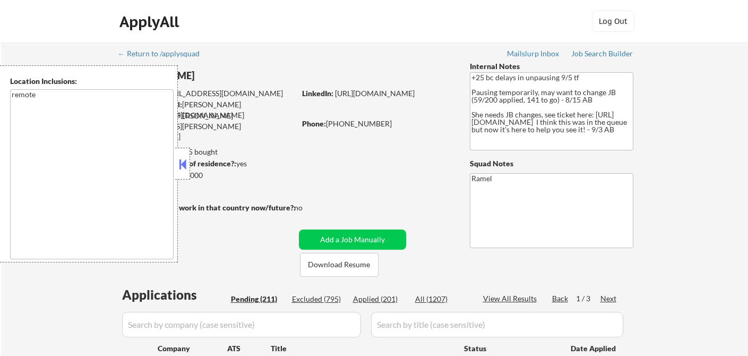
select select ""pending""
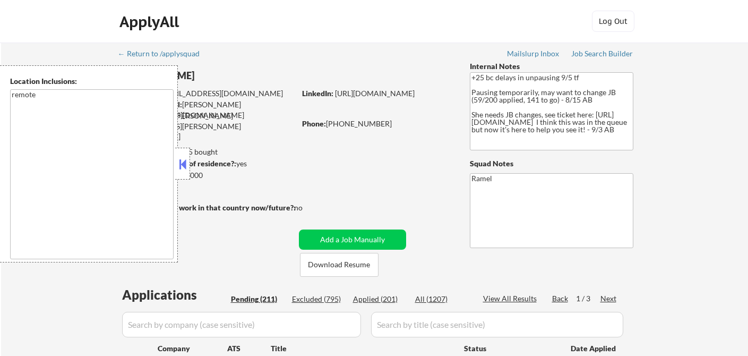
select select ""pending""
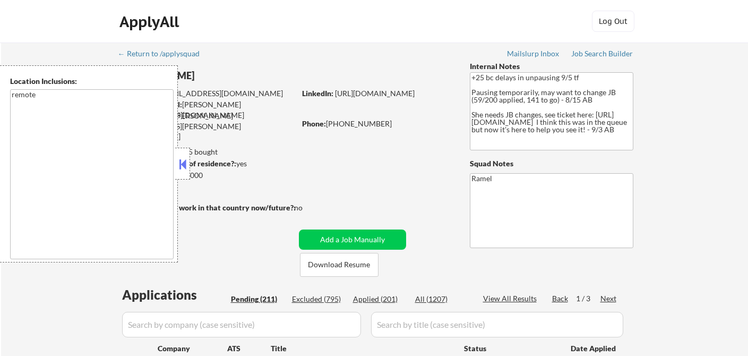
select select ""pending""
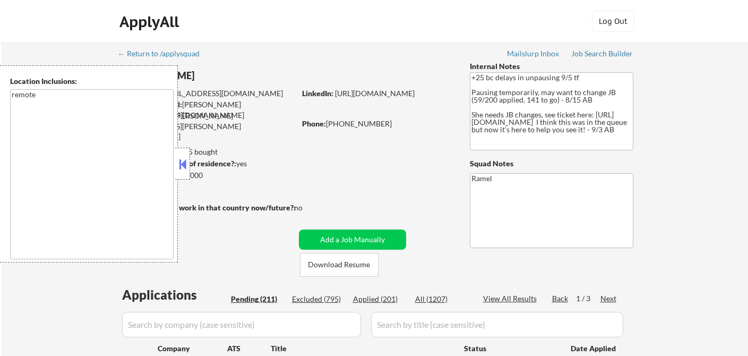
select select ""pending""
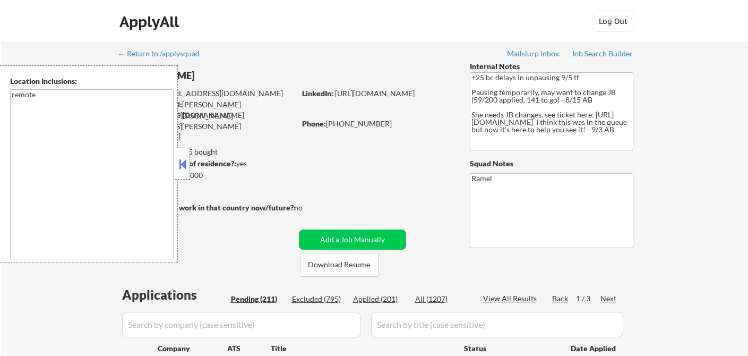
select select ""pending""
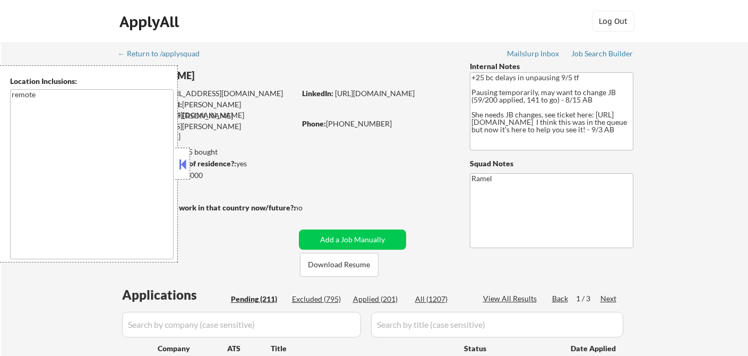
select select ""pending""
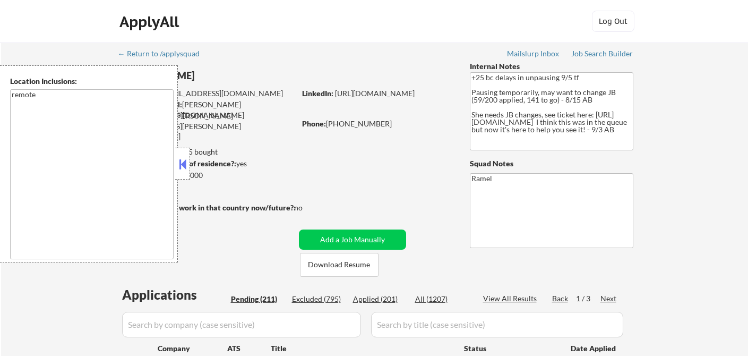
select select ""pending""
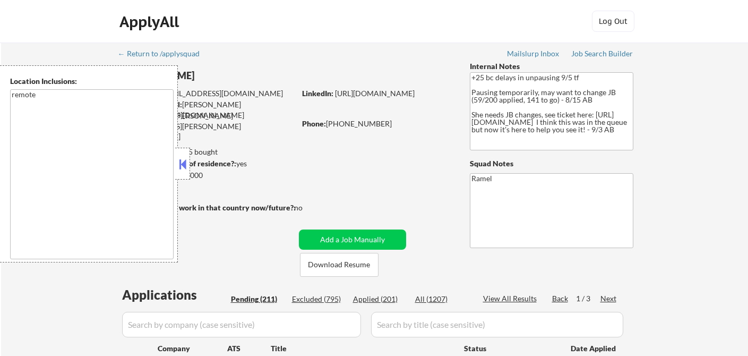
select select ""pending""
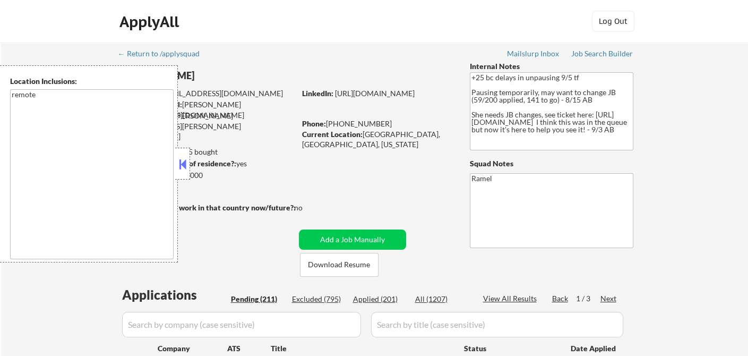
click at [183, 159] on button at bounding box center [183, 164] width 12 height 16
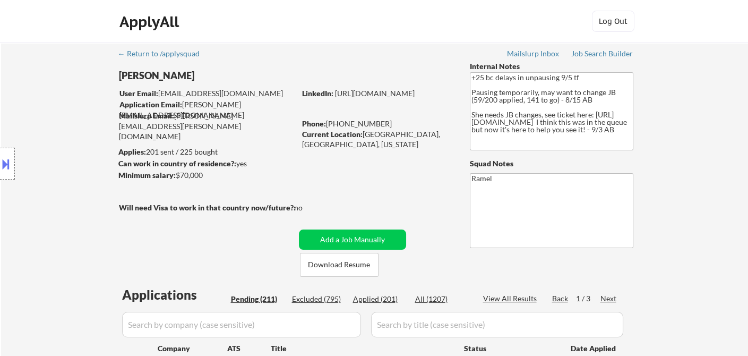
click at [42, 122] on div "Location Inclusions: remote" at bounding box center [95, 163] width 190 height 197
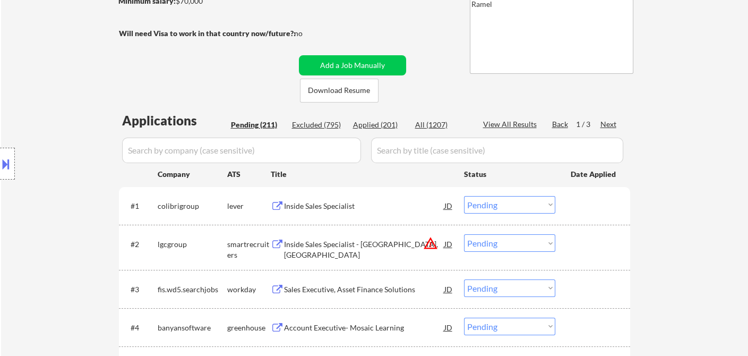
scroll to position [177, 0]
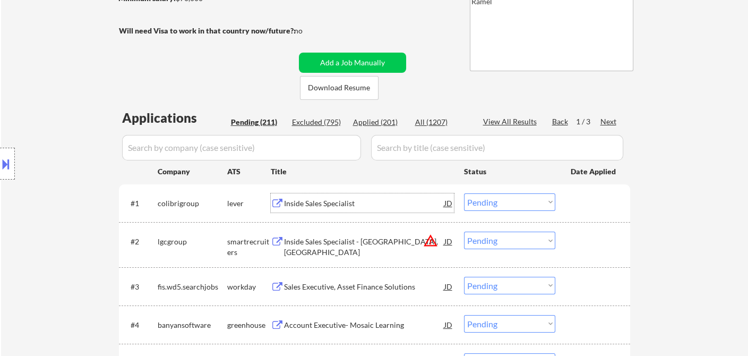
click at [335, 203] on div "Inside Sales Specialist" at bounding box center [364, 203] width 160 height 11
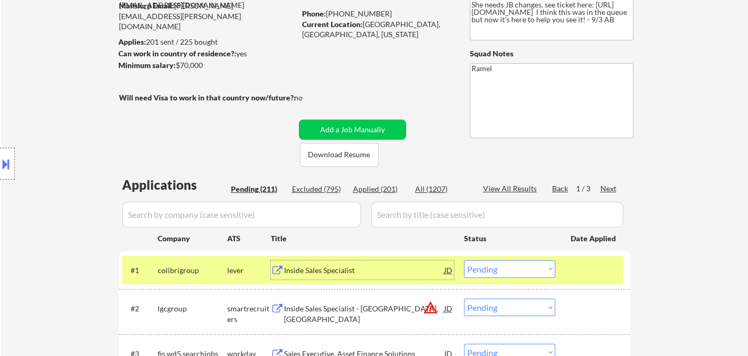
scroll to position [59, 0]
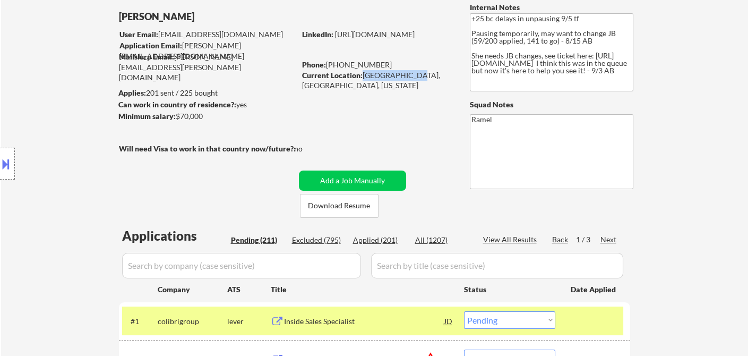
drag, startPoint x: 362, startPoint y: 74, endPoint x: 404, endPoint y: 76, distance: 42.0
click at [404, 76] on div "Current Location: [GEOGRAPHIC_DATA], [GEOGRAPHIC_DATA], [US_STATE]" at bounding box center [377, 80] width 150 height 21
copy div "[GEOGRAPHIC_DATA], [GEOGRAPHIC_DATA]"
select select ""pending""
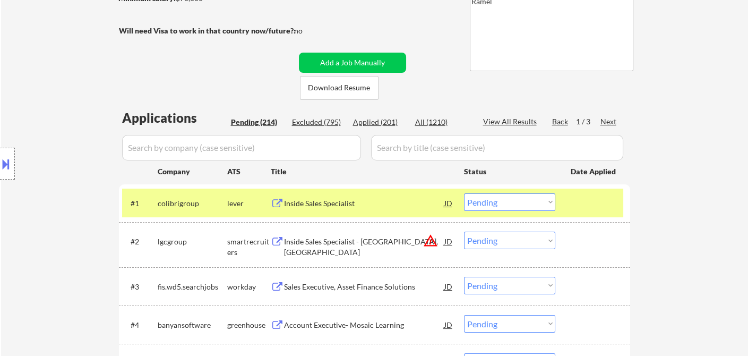
click at [503, 202] on select "Choose an option... Pending Applied Excluded (Questions) Excluded (Expired) Exc…" at bounding box center [509, 202] width 91 height 18
click at [464, 193] on select "Choose an option... Pending Applied Excluded (Questions) Excluded (Expired) Exc…" at bounding box center [509, 202] width 91 height 18
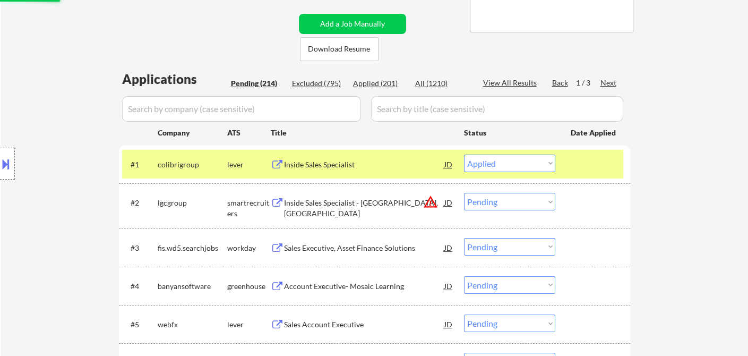
scroll to position [236, 0]
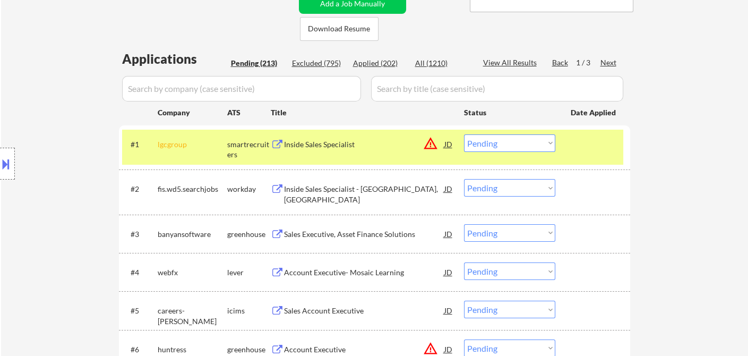
click at [523, 147] on select "Choose an option... Pending Applied Excluded (Questions) Excluded (Expired) Exc…" at bounding box center [509, 143] width 91 height 18
click at [464, 134] on select "Choose an option... Pending Applied Excluded (Questions) Excluded (Expired) Exc…" at bounding box center [509, 143] width 91 height 18
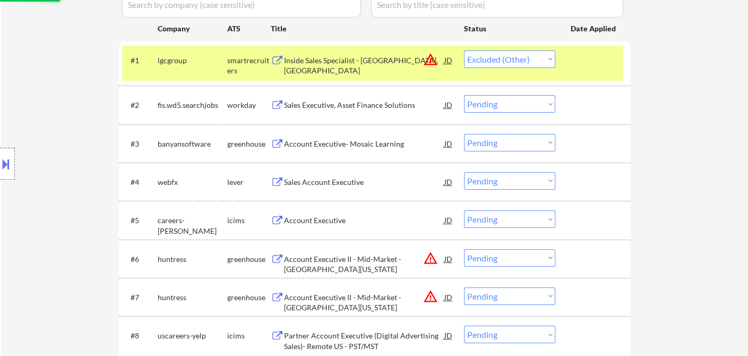
scroll to position [354, 0]
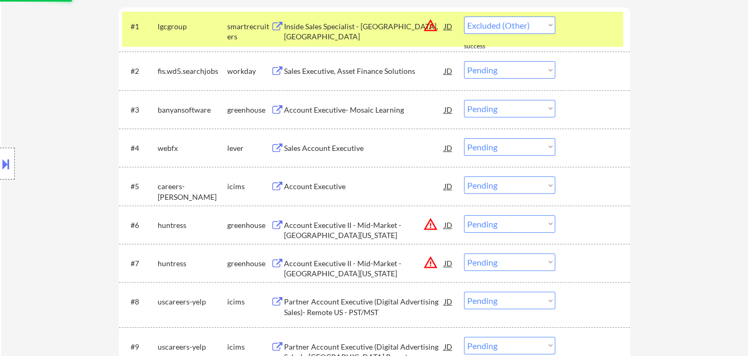
select select ""pending""
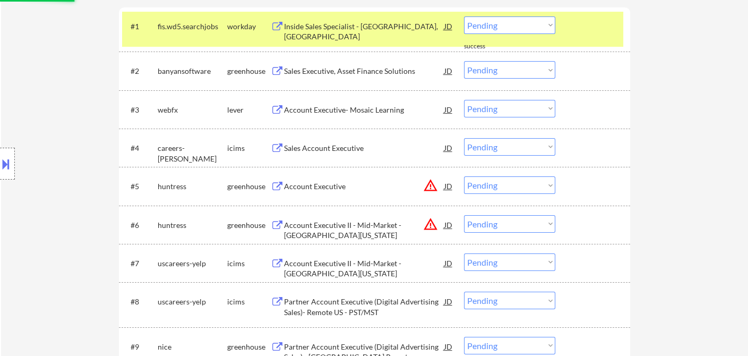
scroll to position [295, 0]
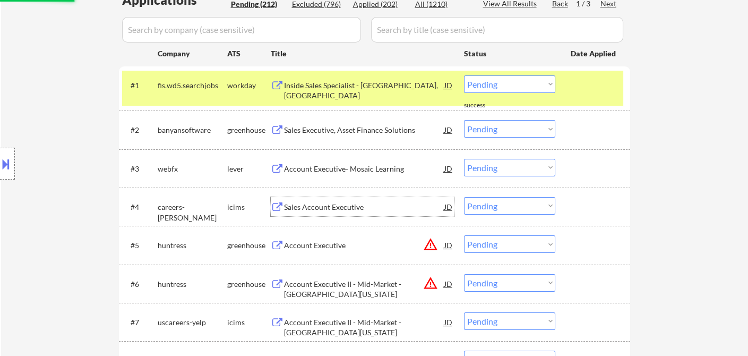
click at [336, 208] on div "Sales Account Executive" at bounding box center [364, 207] width 160 height 11
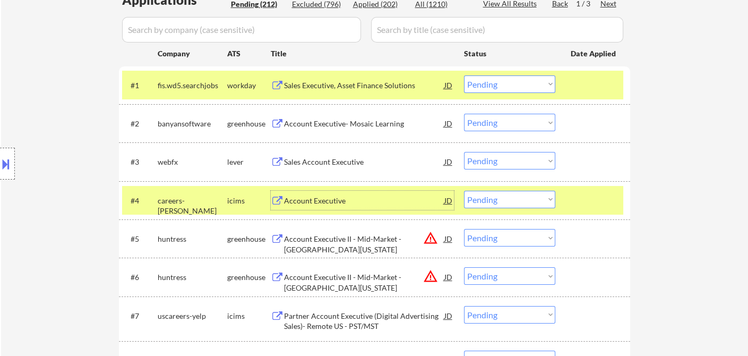
click at [331, 165] on div "Sales Account Executive" at bounding box center [364, 162] width 160 height 11
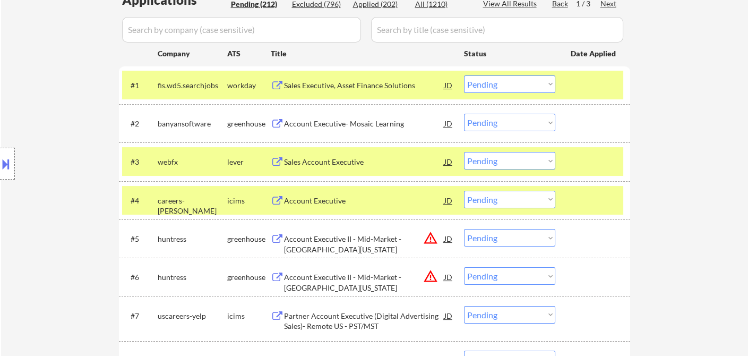
click at [503, 163] on select "Choose an option... Pending Applied Excluded (Questions) Excluded (Expired) Exc…" at bounding box center [509, 161] width 91 height 18
click at [464, 152] on select "Choose an option... Pending Applied Excluded (Questions) Excluded (Expired) Exc…" at bounding box center [509, 161] width 91 height 18
select select ""pending""
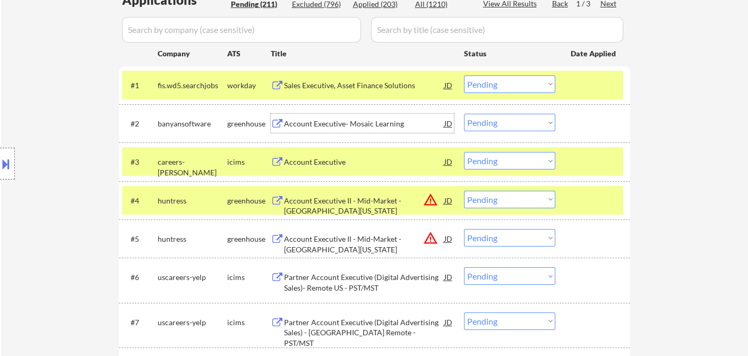
click at [364, 123] on div "Account Executive- Mosaic Learning" at bounding box center [364, 123] width 160 height 11
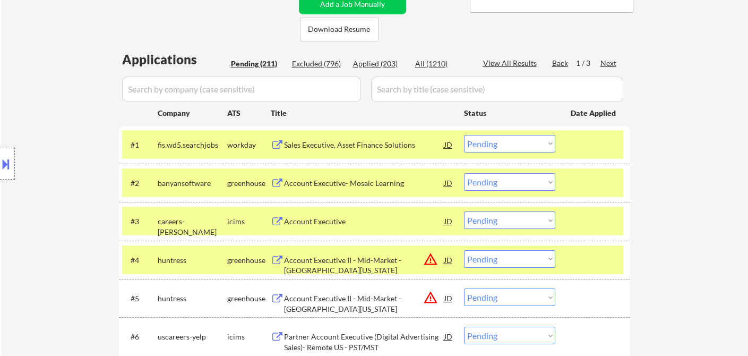
scroll to position [236, 0]
click at [493, 175] on select "Choose an option... Pending Applied Excluded (Questions) Excluded (Expired) Exc…" at bounding box center [509, 182] width 91 height 18
click at [464, 173] on select "Choose an option... Pending Applied Excluded (Questions) Excluded (Expired) Exc…" at bounding box center [509, 182] width 91 height 18
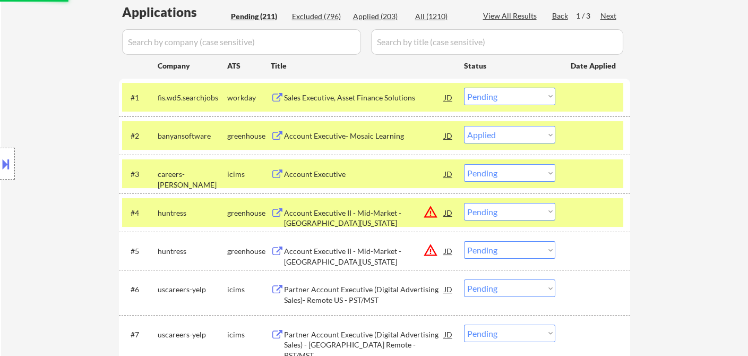
scroll to position [354, 0]
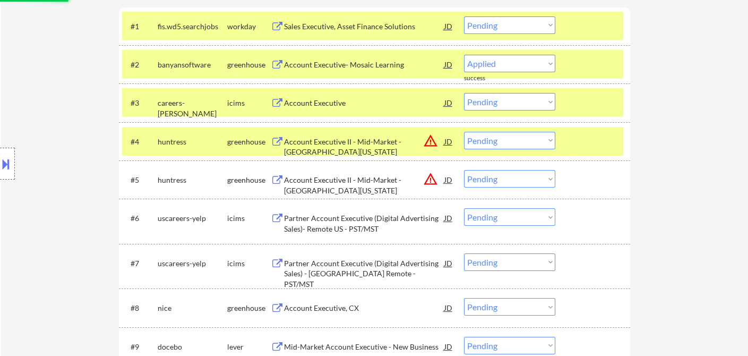
select select ""pending""
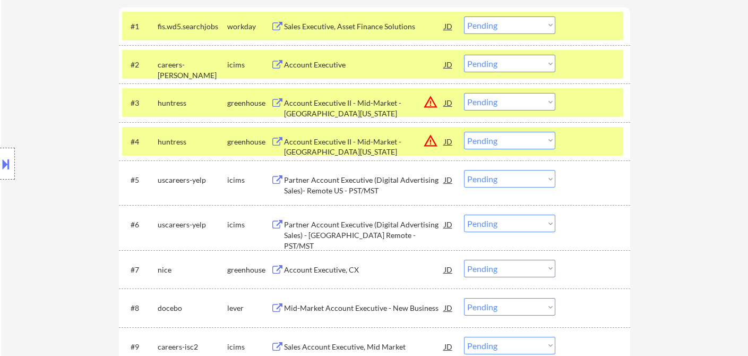
click at [518, 103] on select "Choose an option... Pending Applied Excluded (Questions) Excluded (Expired) Exc…" at bounding box center [509, 102] width 91 height 18
select select ""excluded__location_""
click at [464, 93] on select "Choose an option... Pending Applied Excluded (Questions) Excluded (Expired) Exc…" at bounding box center [509, 102] width 91 height 18
drag, startPoint x: 508, startPoint y: 143, endPoint x: 512, endPoint y: 148, distance: 6.4
click at [508, 143] on select "Choose an option... Pending Applied Excluded (Questions) Excluded (Expired) Exc…" at bounding box center [509, 141] width 91 height 18
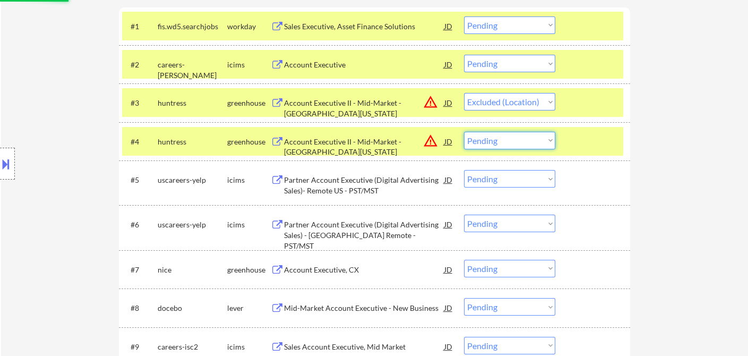
select select ""excluded__location_""
click at [464, 132] on select "Choose an option... Pending Applied Excluded (Questions) Excluded (Expired) Exc…" at bounding box center [509, 141] width 91 height 18
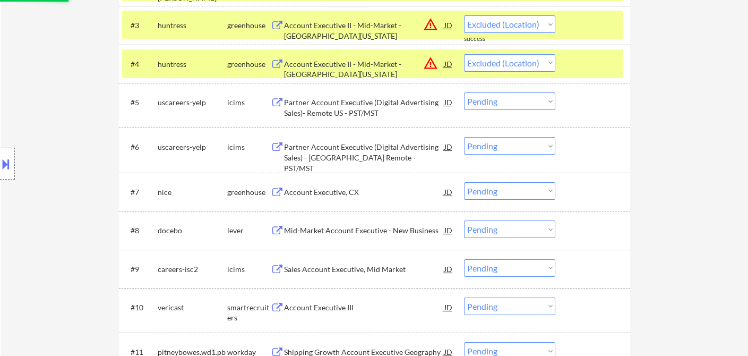
scroll to position [472, 0]
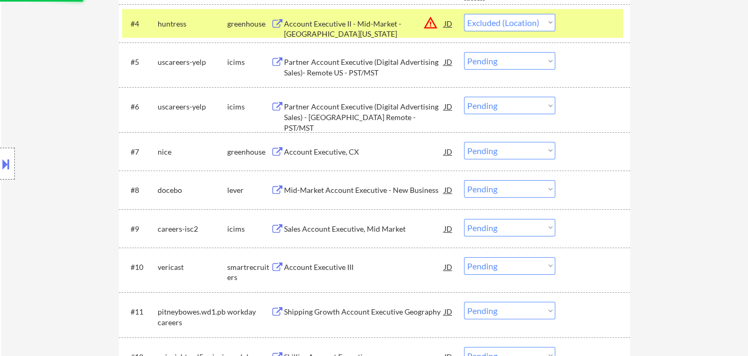
select select ""pending""
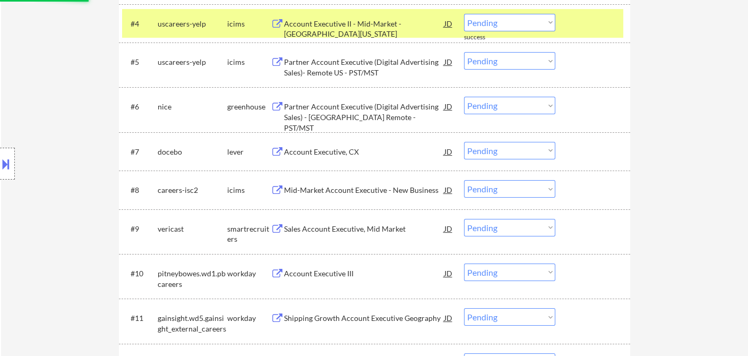
click at [344, 154] on div "Account Executive, CX" at bounding box center [364, 152] width 160 height 11
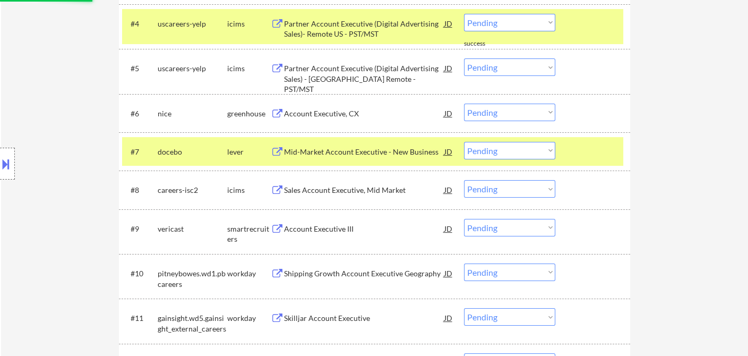
select select ""pending""
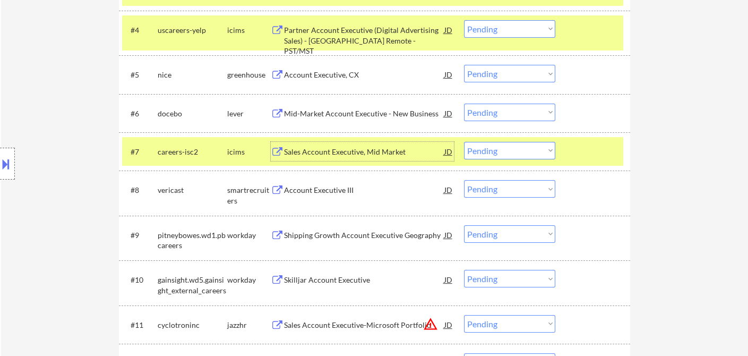
click at [503, 113] on select "Choose an option... Pending Applied Excluded (Questions) Excluded (Expired) Exc…" at bounding box center [509, 113] width 91 height 18
click at [464, 104] on select "Choose an option... Pending Applied Excluded (Questions) Excluded (Expired) Exc…" at bounding box center [509, 113] width 91 height 18
click at [327, 74] on div "Account Executive, CX" at bounding box center [364, 75] width 160 height 11
select select ""pending""
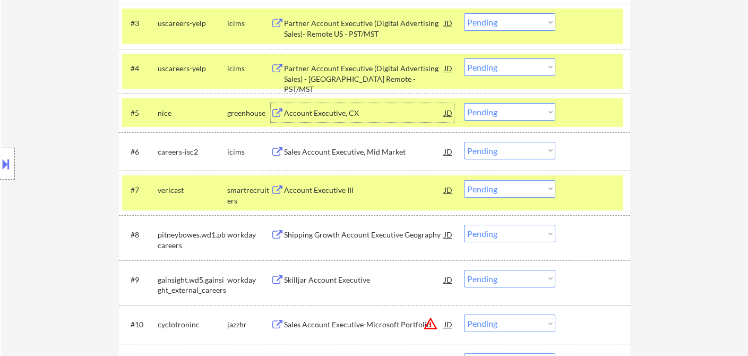
scroll to position [413, 0]
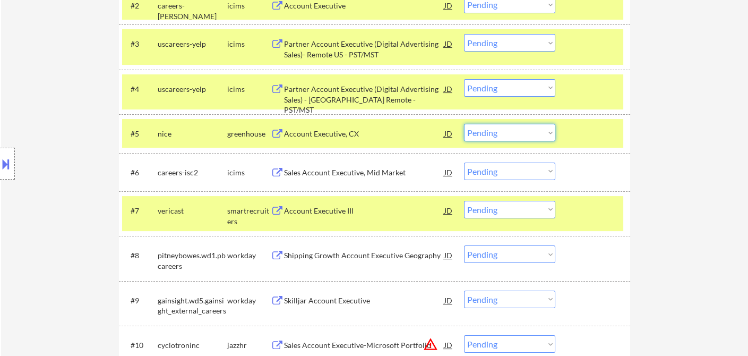
click at [488, 131] on select "Choose an option... Pending Applied Excluded (Questions) Excluded (Expired) Exc…" at bounding box center [509, 133] width 91 height 18
click at [464, 124] on select "Choose an option... Pending Applied Excluded (Questions) Excluded (Expired) Exc…" at bounding box center [509, 133] width 91 height 18
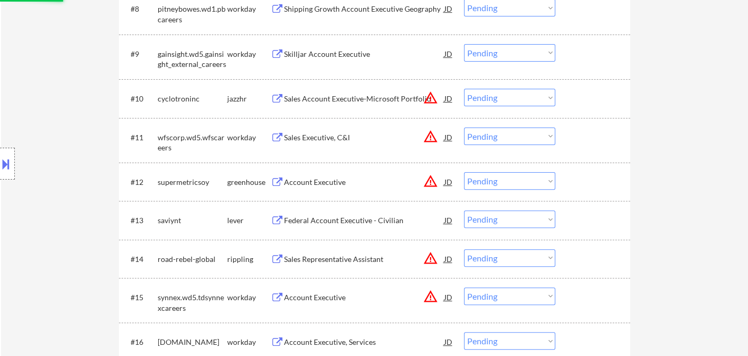
scroll to position [767, 0]
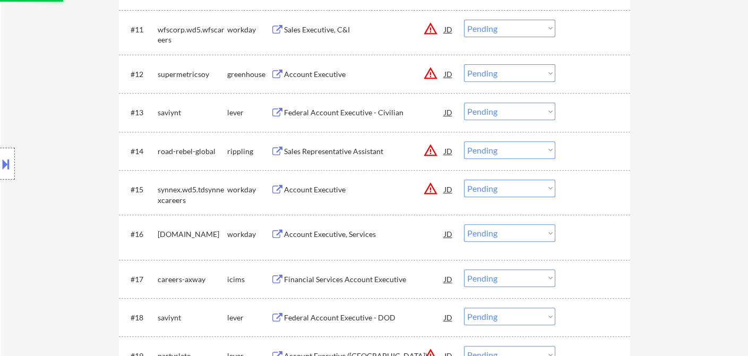
select select ""pending""
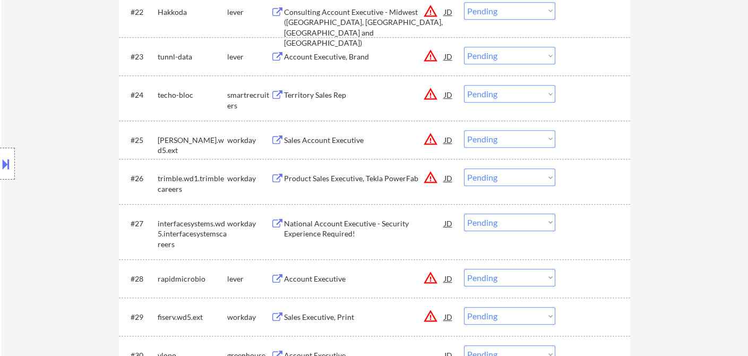
scroll to position [1180, 0]
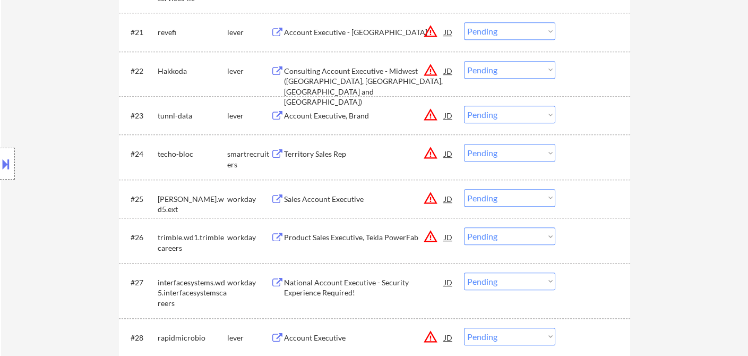
click at [339, 118] on div "Account Executive, Brand" at bounding box center [364, 115] width 160 height 11
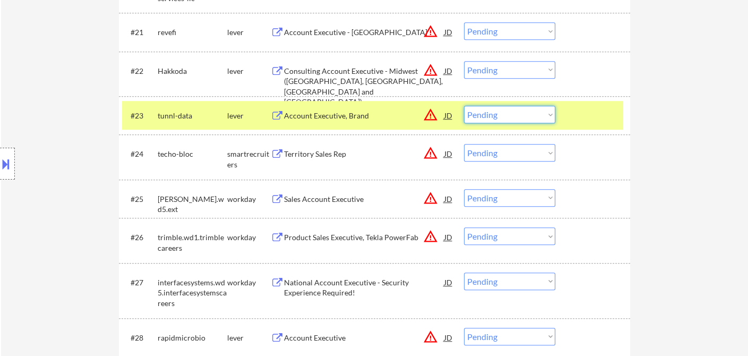
drag, startPoint x: 509, startPoint y: 115, endPoint x: 518, endPoint y: 121, distance: 10.8
click at [510, 115] on select "Choose an option... Pending Applied Excluded (Questions) Excluded (Expired) Exc…" at bounding box center [509, 115] width 91 height 18
click at [464, 106] on select "Choose an option... Pending Applied Excluded (Questions) Excluded (Expired) Exc…" at bounding box center [509, 115] width 91 height 18
select select ""pending""
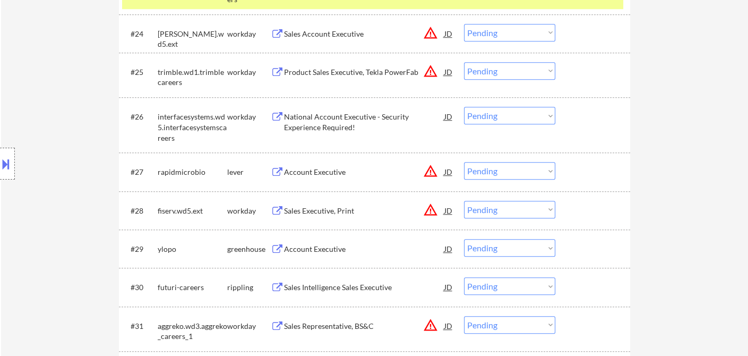
scroll to position [1357, 0]
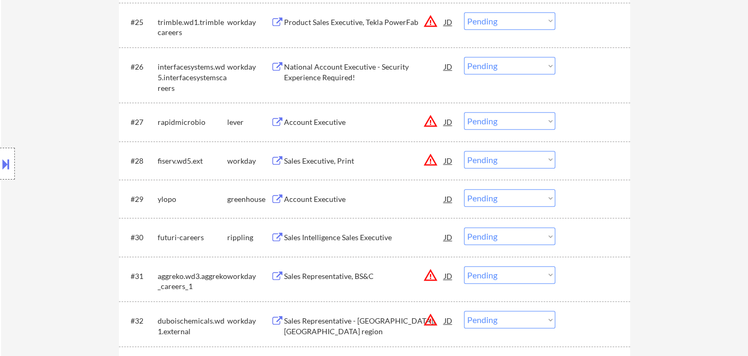
click at [334, 125] on div "Account Executive" at bounding box center [364, 122] width 160 height 11
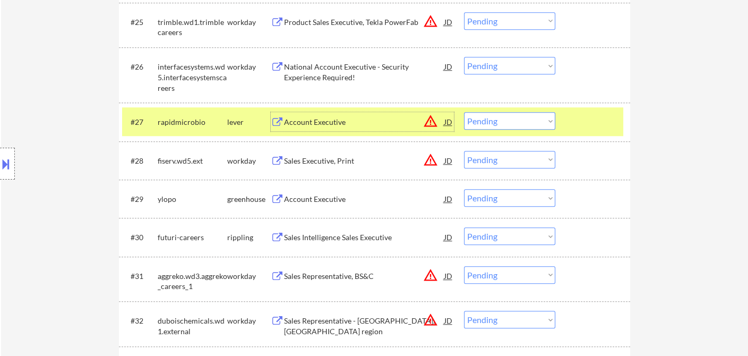
click at [501, 117] on select "Choose an option... Pending Applied Excluded (Questions) Excluded (Expired) Exc…" at bounding box center [509, 121] width 91 height 18
click at [464, 112] on select "Choose an option... Pending Applied Excluded (Questions) Excluded (Expired) Exc…" at bounding box center [509, 121] width 91 height 18
click at [352, 198] on div "Account Executive" at bounding box center [364, 199] width 160 height 11
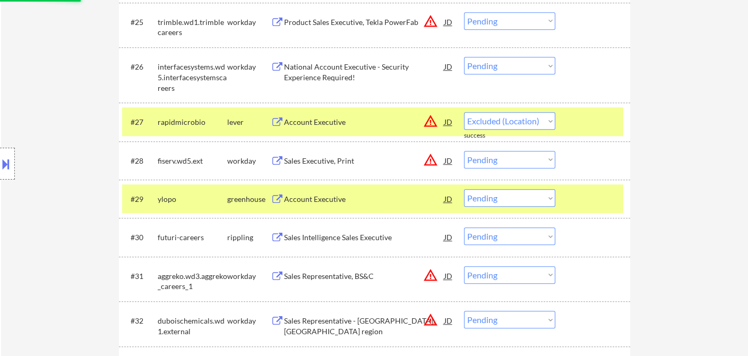
select select ""pending""
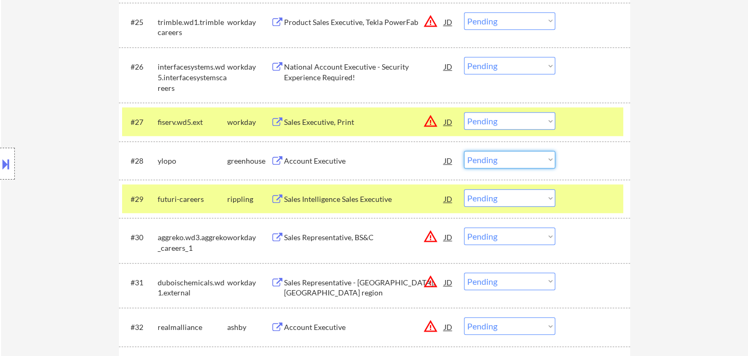
drag, startPoint x: 501, startPoint y: 159, endPoint x: 506, endPoint y: 166, distance: 8.1
click at [501, 159] on select "Choose an option... Pending Applied Excluded (Questions) Excluded (Expired) Exc…" at bounding box center [509, 160] width 91 height 18
click at [464, 151] on select "Choose an option... Pending Applied Excluded (Questions) Excluded (Expired) Exc…" at bounding box center [509, 160] width 91 height 18
click at [355, 202] on div "Sales Intelligence Sales Executive" at bounding box center [364, 199] width 160 height 11
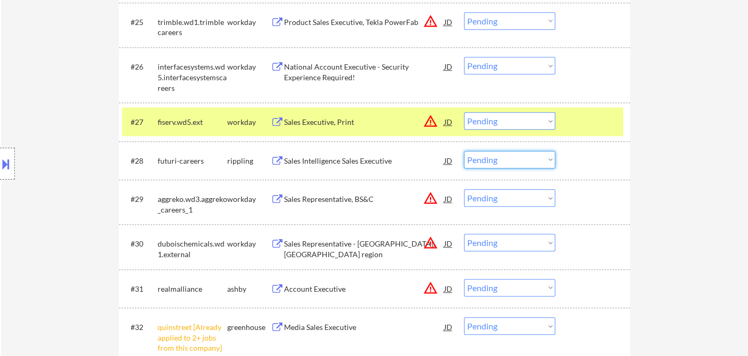
click at [515, 158] on select "Choose an option... Pending Applied Excluded (Questions) Excluded (Expired) Exc…" at bounding box center [509, 160] width 91 height 18
click at [464, 151] on select "Choose an option... Pending Applied Excluded (Questions) Excluded (Expired) Exc…" at bounding box center [509, 160] width 91 height 18
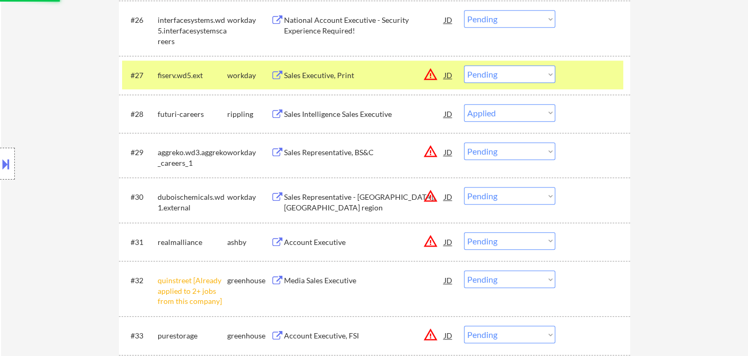
scroll to position [1475, 0]
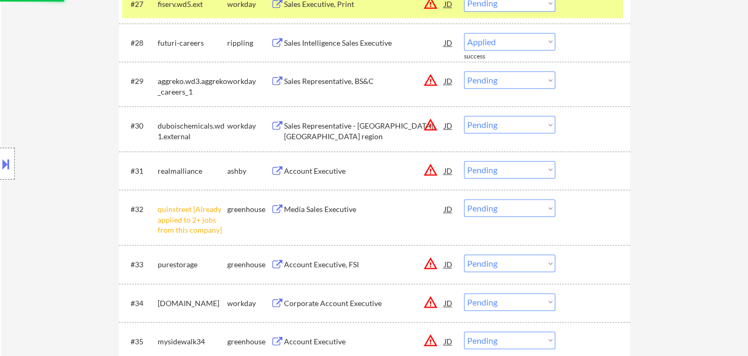
select select ""pending""
click at [502, 203] on select "Choose an option... Pending Applied Excluded (Questions) Excluded (Expired) Exc…" at bounding box center [509, 208] width 91 height 18
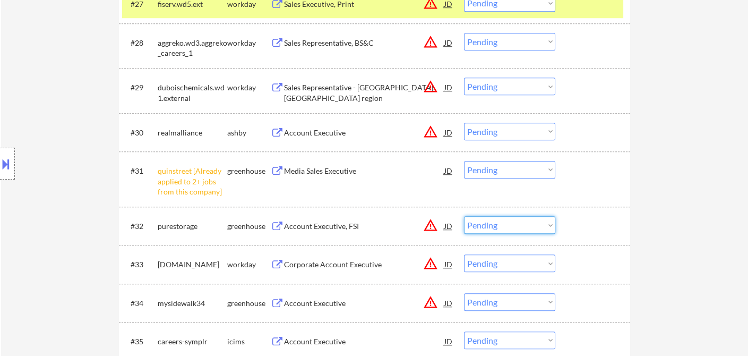
drag, startPoint x: 696, startPoint y: 220, endPoint x: 683, endPoint y: 220, distance: 12.7
drag, startPoint x: 506, startPoint y: 169, endPoint x: 512, endPoint y: 176, distance: 9.8
click at [506, 169] on select "Choose an option... Pending Applied Excluded (Questions) Excluded (Expired) Exc…" at bounding box center [509, 170] width 91 height 18
click at [464, 161] on select "Choose an option... Pending Applied Excluded (Questions) Excluded (Expired) Exc…" at bounding box center [509, 170] width 91 height 18
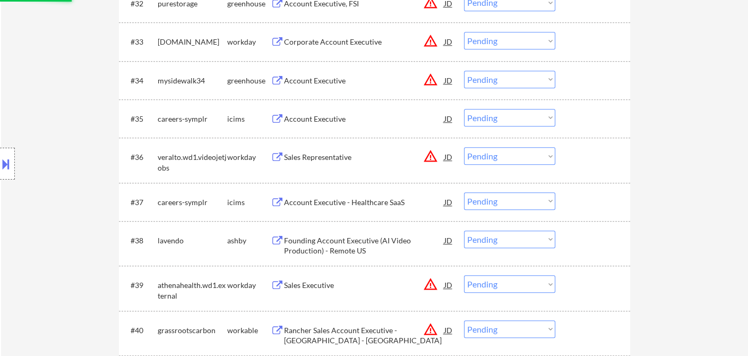
scroll to position [1711, 0]
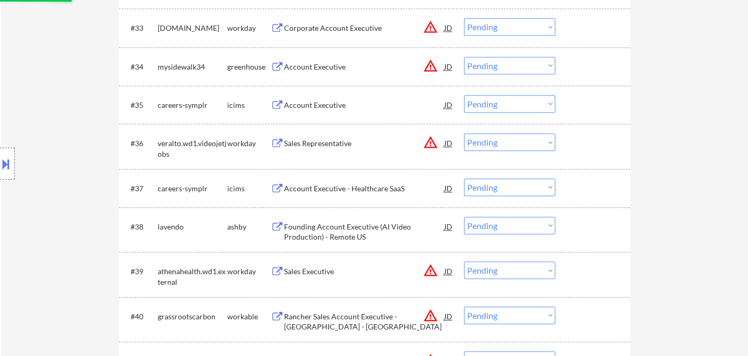
select select ""pending""
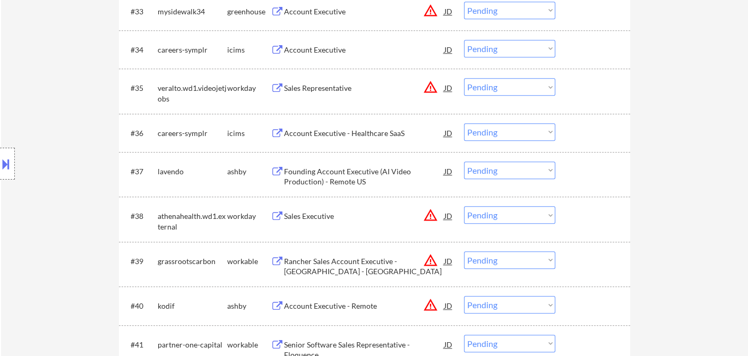
click at [329, 174] on div "Founding Account Executive (AI Video Production) - Remote US" at bounding box center [364, 176] width 160 height 21
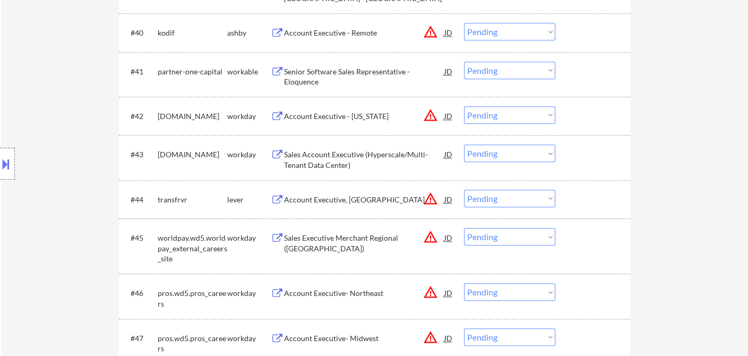
scroll to position [2006, 0]
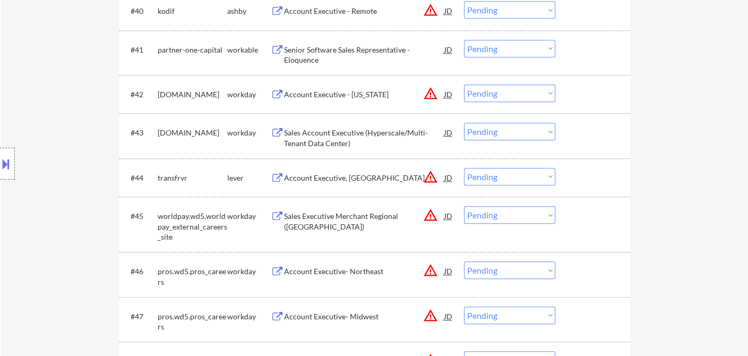
click at [325, 41] on div "Senior Software Sales Representative - Eloquence" at bounding box center [364, 52] width 160 height 25
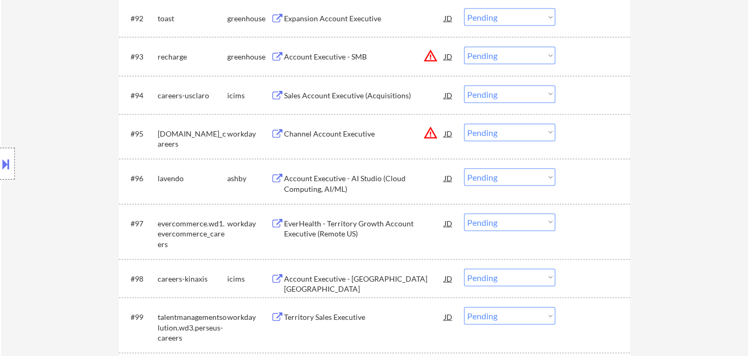
scroll to position [1704, 0]
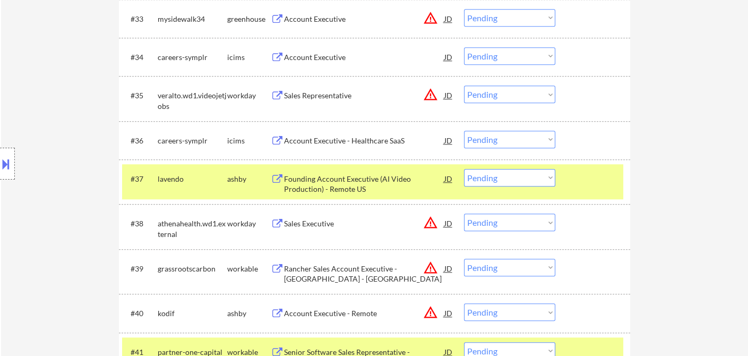
click at [499, 178] on select "Choose an option... Pending Applied Excluded (Questions) Excluded (Expired) Exc…" at bounding box center [509, 178] width 91 height 18
click at [464, 169] on select "Choose an option... Pending Applied Excluded (Questions) Excluded (Expired) Exc…" at bounding box center [509, 178] width 91 height 18
select select ""pending""
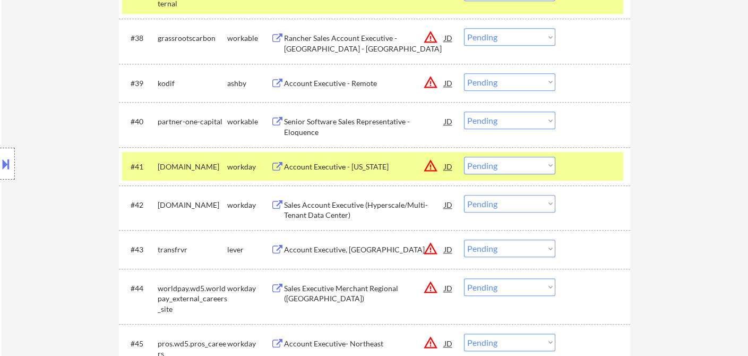
scroll to position [1999, 0]
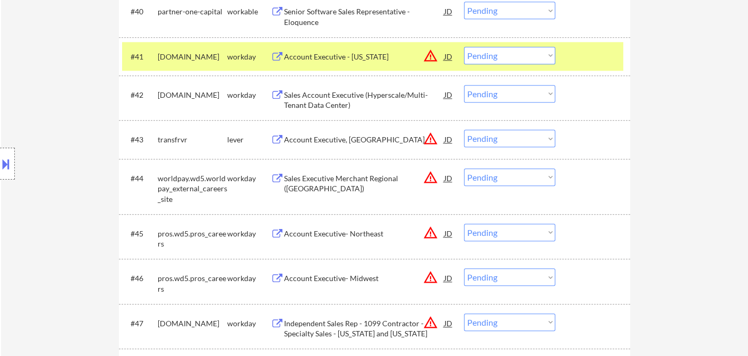
click at [450, 139] on div "JD" at bounding box center [448, 139] width 11 height 19
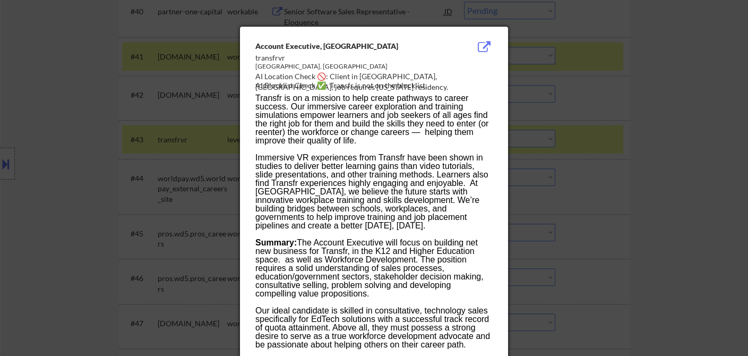
click at [648, 194] on div at bounding box center [374, 178] width 748 height 356
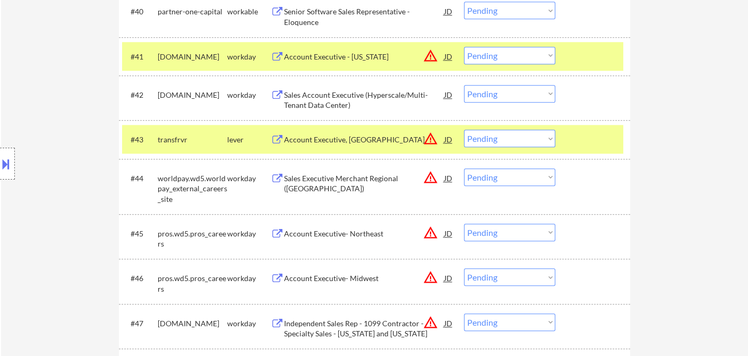
click at [372, 140] on div "Account Executive, [GEOGRAPHIC_DATA]" at bounding box center [364, 139] width 160 height 11
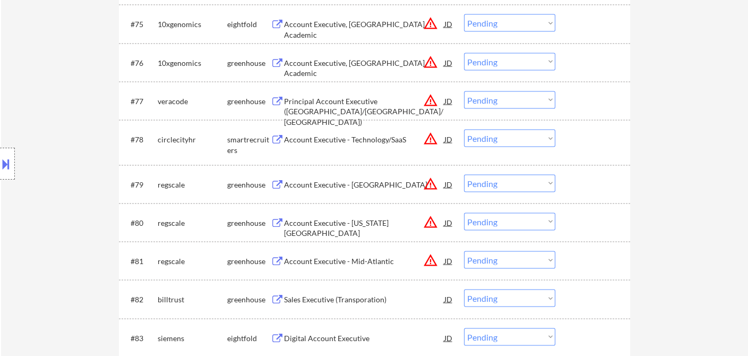
scroll to position [3533, 0]
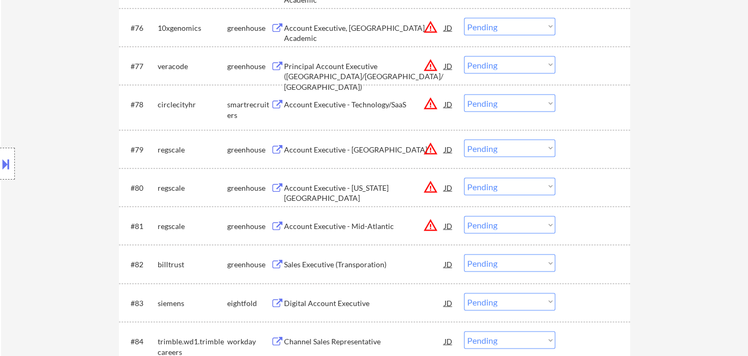
click at [369, 150] on div "Account Executive - [GEOGRAPHIC_DATA]" at bounding box center [364, 149] width 160 height 11
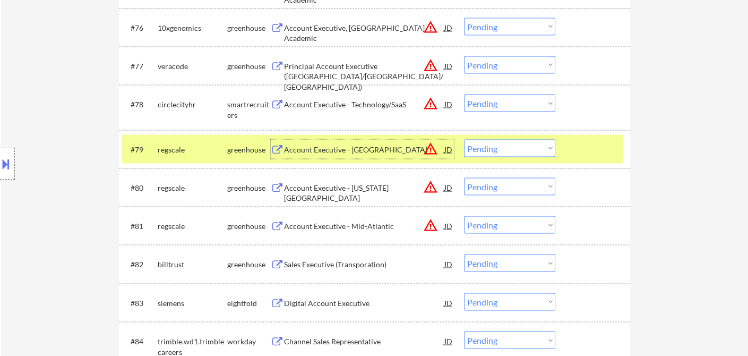
drag, startPoint x: 511, startPoint y: 148, endPoint x: 518, endPoint y: 155, distance: 9.8
click at [511, 148] on select "Choose an option... Pending Applied Excluded (Questions) Excluded (Expired) Exc…" at bounding box center [509, 149] width 91 height 18
click at [370, 264] on div "Sales Executive (Transporation)" at bounding box center [364, 264] width 160 height 11
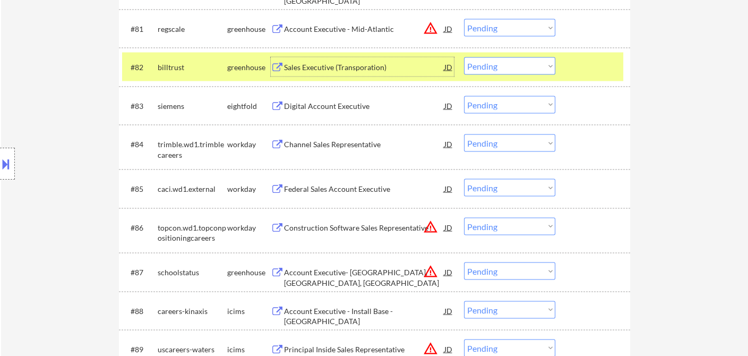
scroll to position [3710, 0]
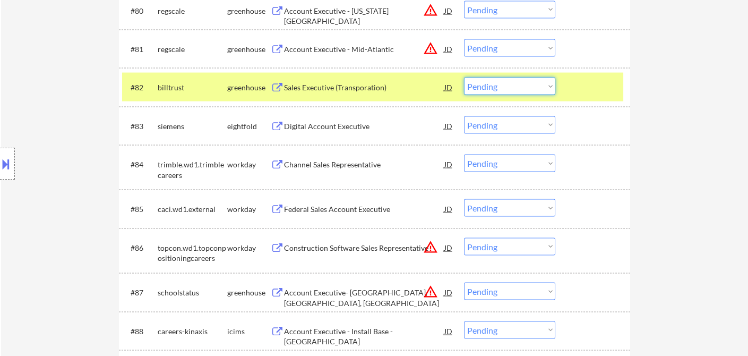
drag, startPoint x: 483, startPoint y: 88, endPoint x: 496, endPoint y: 92, distance: 13.6
click at [483, 88] on select "Choose an option... Pending Applied Excluded (Questions) Excluded (Expired) Exc…" at bounding box center [509, 87] width 91 height 18
click at [464, 78] on select "Choose an option... Pending Applied Excluded (Questions) Excluded (Expired) Exc…" at bounding box center [509, 87] width 91 height 18
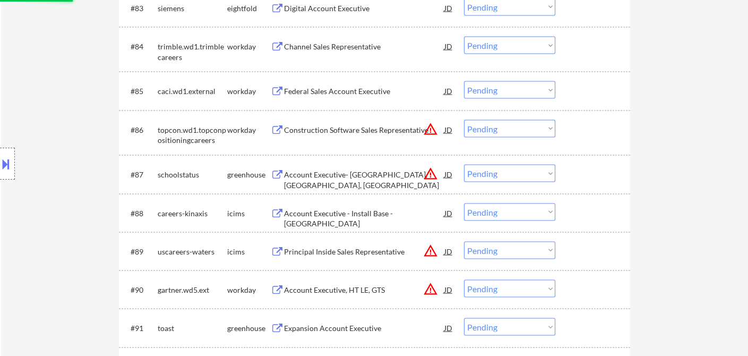
scroll to position [4005, 0]
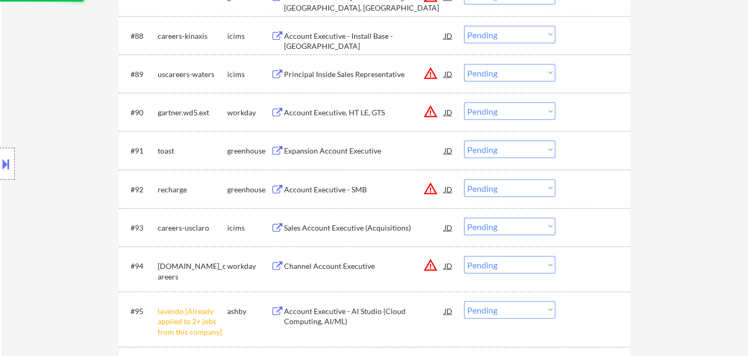
click at [348, 147] on div "Expansion Account Executive" at bounding box center [364, 151] width 160 height 11
select select ""pending""
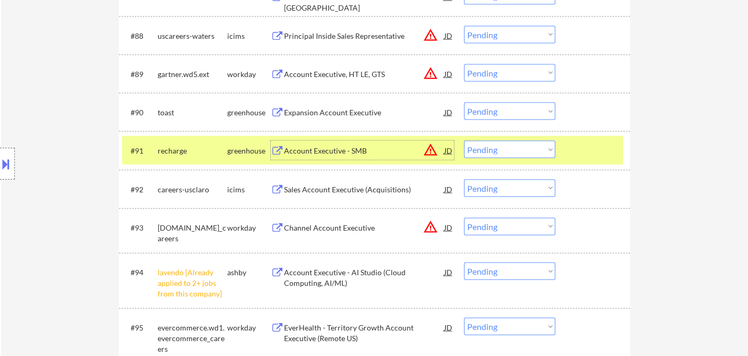
scroll to position [4123, 0]
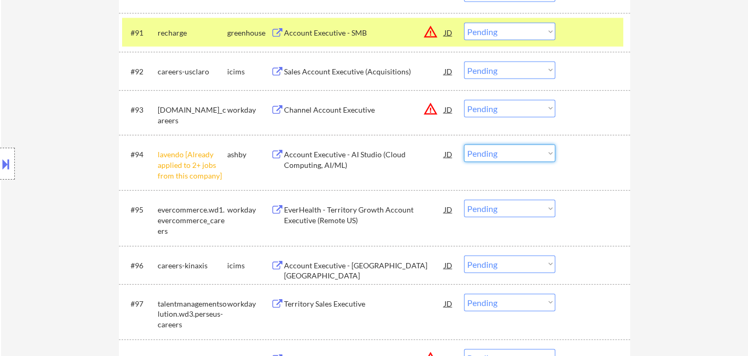
click at [489, 160] on select "Choose an option... Pending Applied Excluded (Questions) Excluded (Expired) Exc…" at bounding box center [509, 153] width 91 height 18
click at [464, 144] on select "Choose an option... Pending Applied Excluded (Questions) Excluded (Expired) Exc…" at bounding box center [509, 153] width 91 height 18
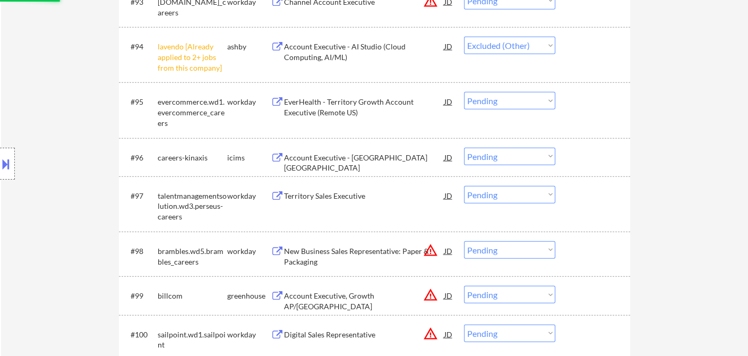
scroll to position [4241, 0]
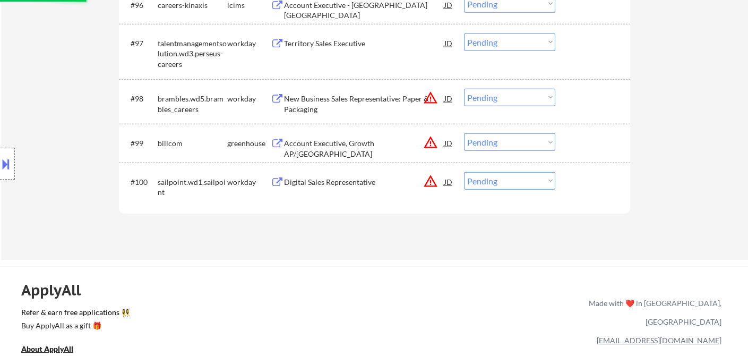
select select ""pending""
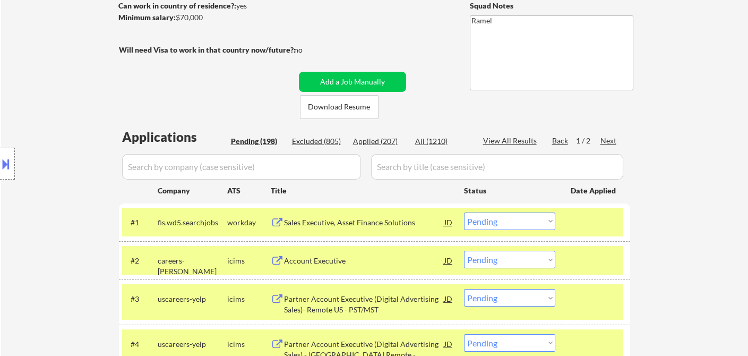
scroll to position [177, 0]
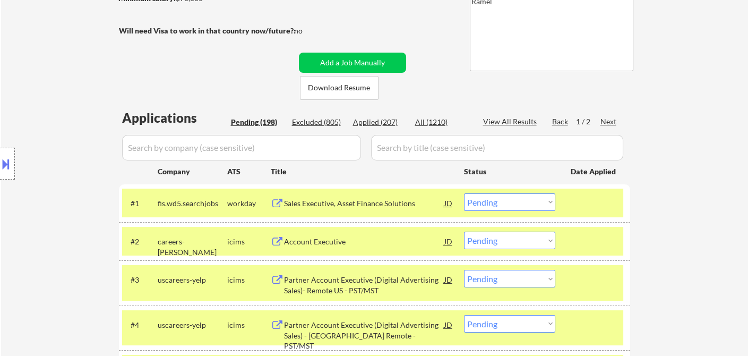
click at [365, 203] on div "Sales Executive, Asset Finance Solutions" at bounding box center [364, 203] width 160 height 11
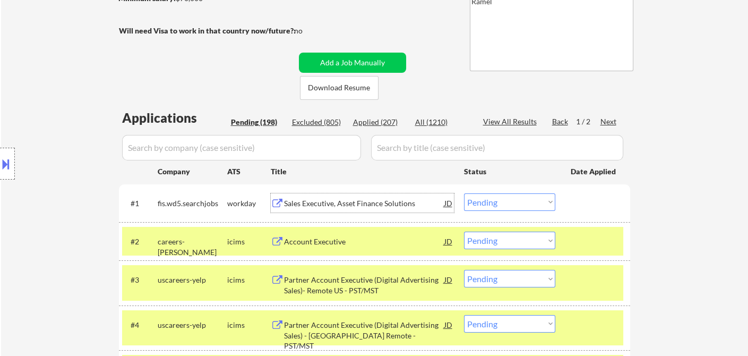
drag, startPoint x: 508, startPoint y: 199, endPoint x: 517, endPoint y: 208, distance: 12.8
click at [508, 199] on select "Choose an option... Pending Applied Excluded (Questions) Excluded (Expired) Exc…" at bounding box center [509, 202] width 91 height 18
click at [464, 193] on select "Choose an option... Pending Applied Excluded (Questions) Excluded (Expired) Exc…" at bounding box center [509, 202] width 91 height 18
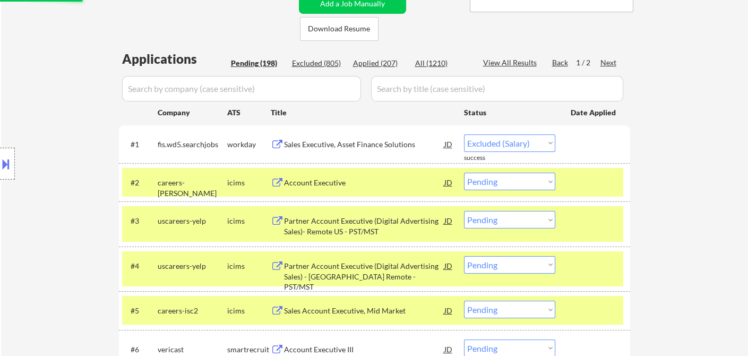
select select ""pending""
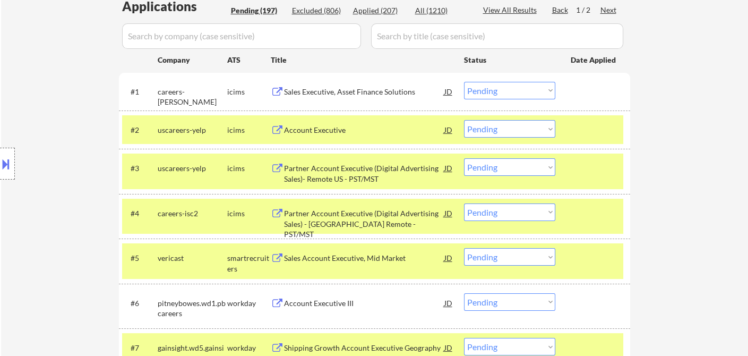
scroll to position [295, 0]
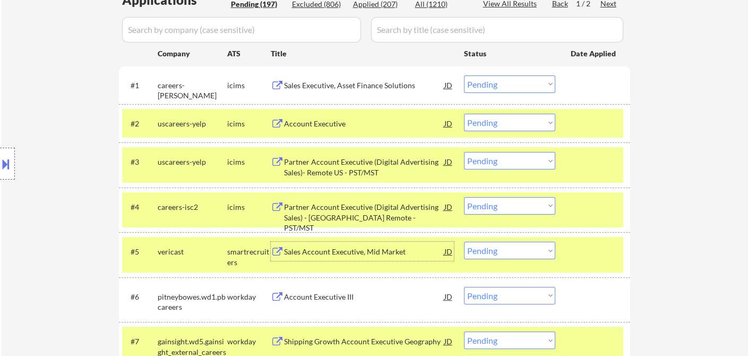
click at [356, 255] on div "Sales Account Executive, Mid Market" at bounding box center [364, 251] width 160 height 11
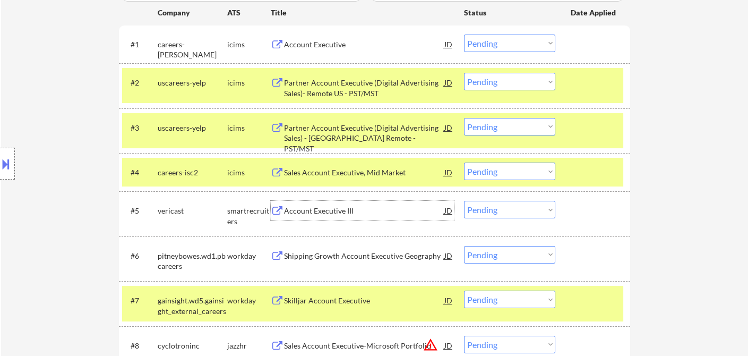
scroll to position [354, 0]
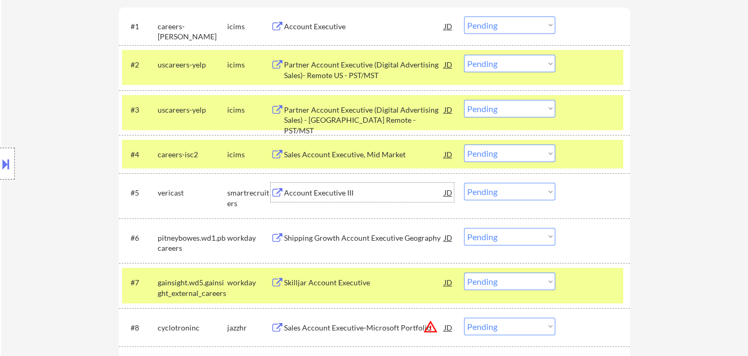
click at [490, 202] on div "#5 vericast smartrecruiters Account Executive III JD warning_amber Choose an op…" at bounding box center [372, 195] width 501 height 35
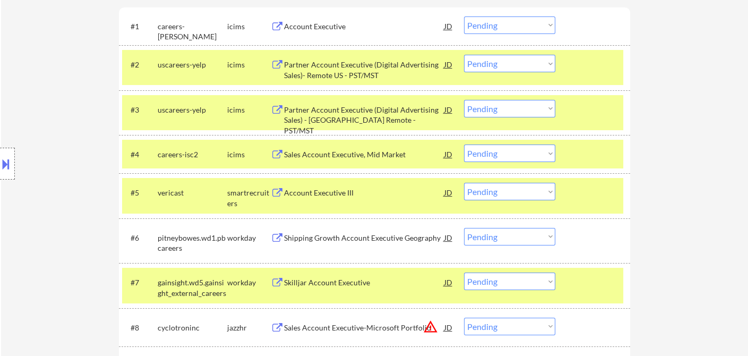
click at [505, 196] on select "Choose an option... Pending Applied Excluded (Questions) Excluded (Expired) Exc…" at bounding box center [509, 192] width 91 height 18
click at [464, 183] on select "Choose an option... Pending Applied Excluded (Questions) Excluded (Expired) Exc…" at bounding box center [509, 192] width 91 height 18
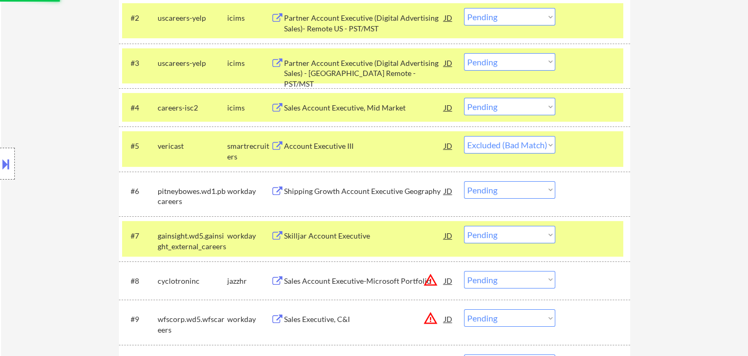
scroll to position [413, 0]
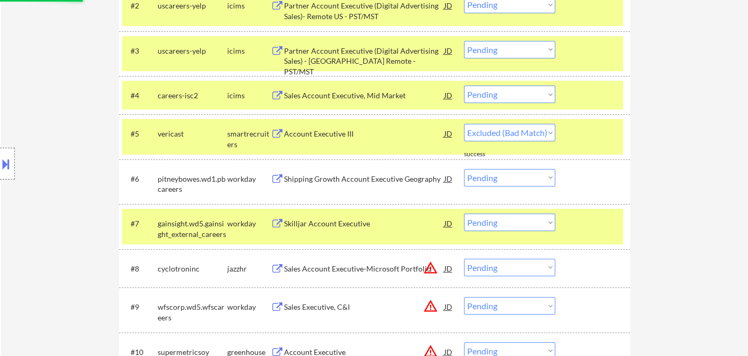
select select ""pending""
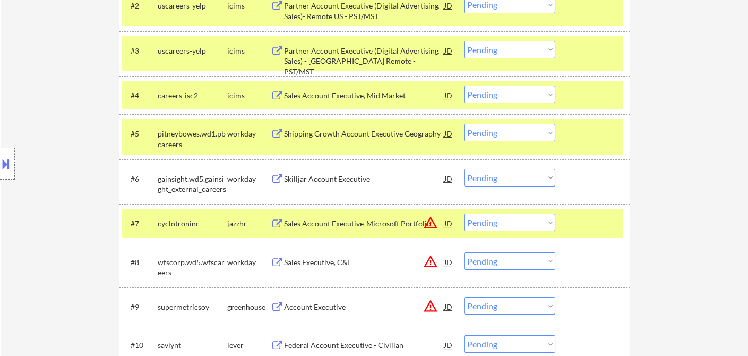
click at [348, 225] on div "Sales Account Executive-Microsoft Portfolio" at bounding box center [364, 223] width 160 height 11
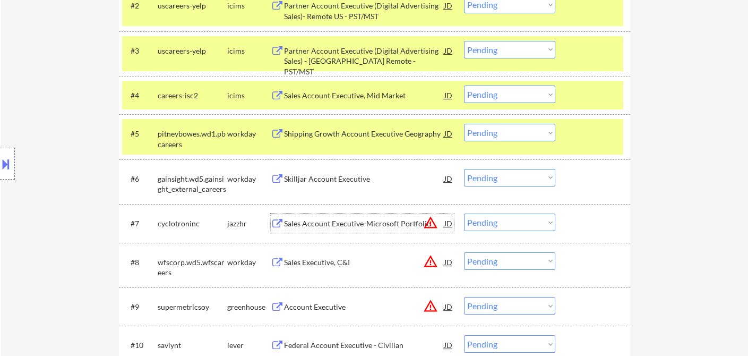
drag, startPoint x: 487, startPoint y: 220, endPoint x: 509, endPoint y: 235, distance: 26.1
click at [487, 220] on select "Choose an option... Pending Applied Excluded (Questions) Excluded (Expired) Exc…" at bounding box center [509, 222] width 91 height 18
click at [311, 178] on div "Skilljar Account Executive" at bounding box center [364, 179] width 160 height 11
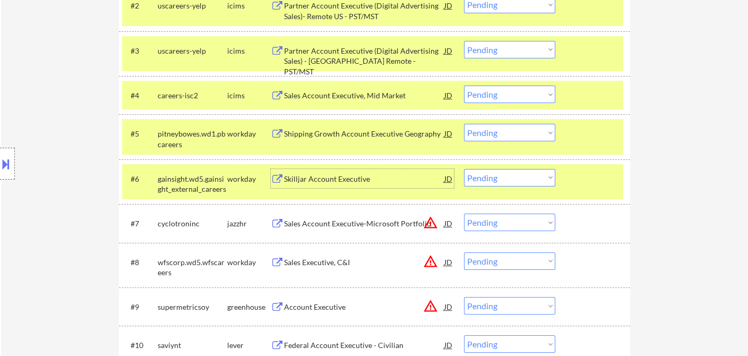
drag, startPoint x: 506, startPoint y: 174, endPoint x: 506, endPoint y: 183, distance: 9.6
click at [506, 174] on select "Choose an option... Pending Applied Excluded (Questions) Excluded (Expired) Exc…" at bounding box center [509, 178] width 91 height 18
click at [464, 169] on select "Choose an option... Pending Applied Excluded (Questions) Excluded (Expired) Exc…" at bounding box center [509, 178] width 91 height 18
click at [353, 132] on div "Shipping Growth Account Executive Geography" at bounding box center [364, 134] width 160 height 11
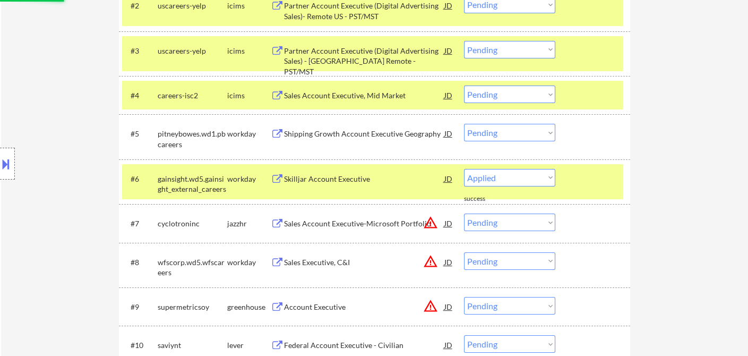
select select ""pending""
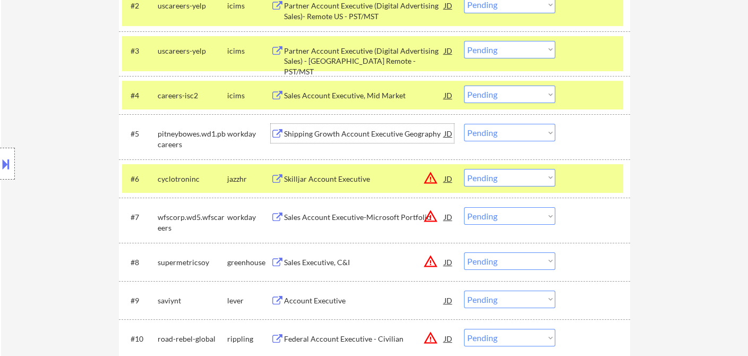
click at [506, 135] on select "Choose an option... Pending Applied Excluded (Questions) Excluded (Expired) Exc…" at bounding box center [509, 133] width 91 height 18
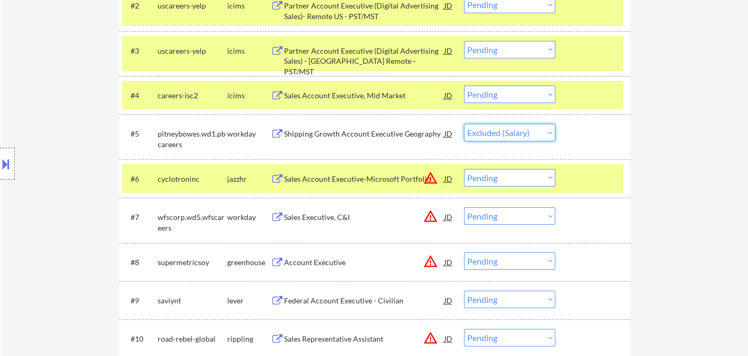
click at [464, 124] on select "Choose an option... Pending Applied Excluded (Questions) Excluded (Expired) Exc…" at bounding box center [509, 133] width 91 height 18
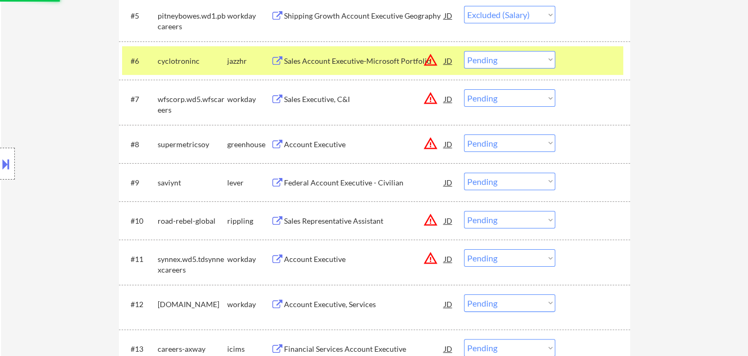
scroll to position [531, 0]
select select ""pending""
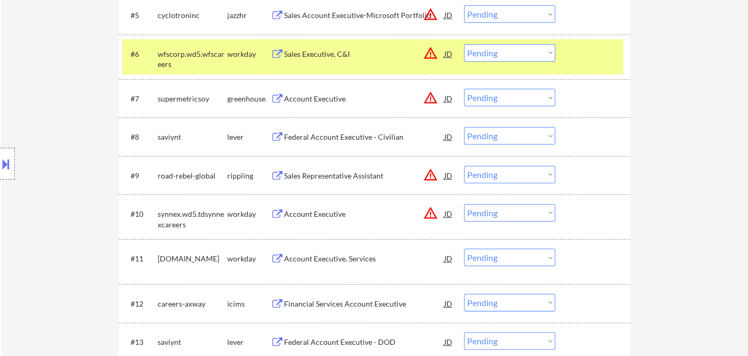
click at [350, 260] on div "Account Executive, Services" at bounding box center [364, 258] width 160 height 11
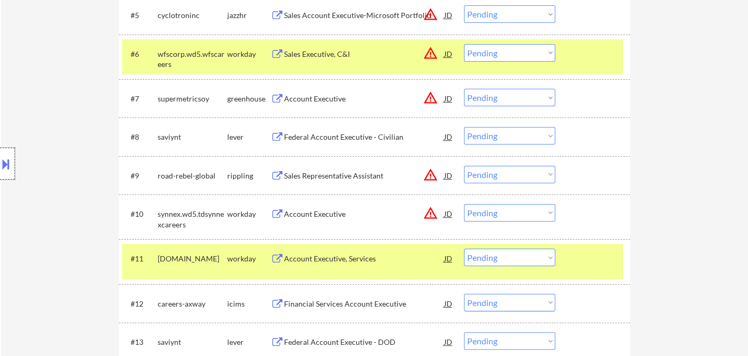
click at [13, 166] on div at bounding box center [7, 164] width 15 height 32
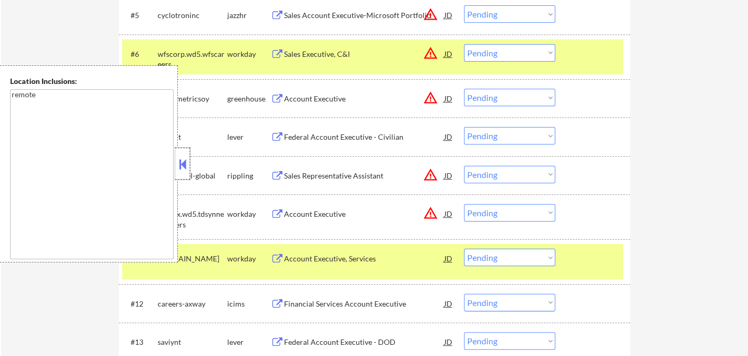
click at [189, 159] on div at bounding box center [182, 164] width 15 height 32
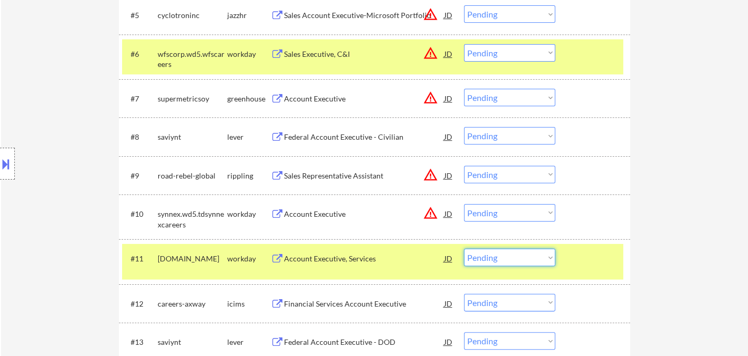
click at [506, 264] on select "Choose an option... Pending Applied Excluded (Questions) Excluded (Expired) Exc…" at bounding box center [509, 258] width 91 height 18
click at [464, 249] on select "Choose an option... Pending Applied Excluded (Questions) Excluded (Expired) Exc…" at bounding box center [509, 258] width 91 height 18
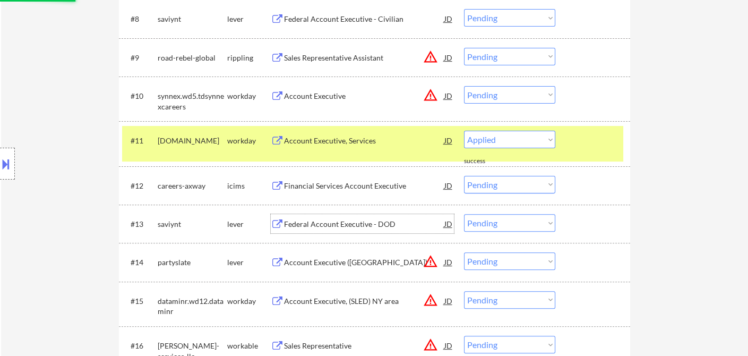
click at [312, 228] on div "Federal Account Executive - DOD" at bounding box center [364, 224] width 160 height 11
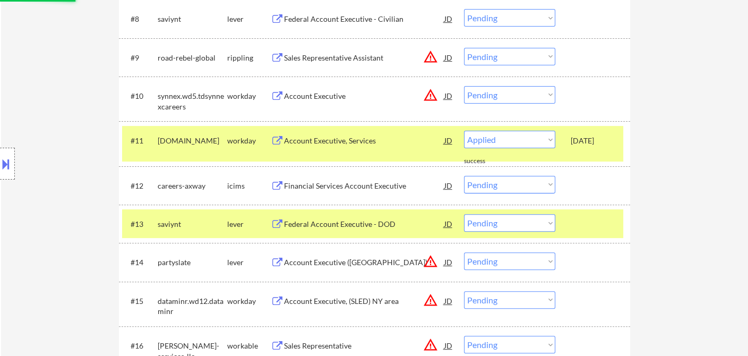
select select ""pending""
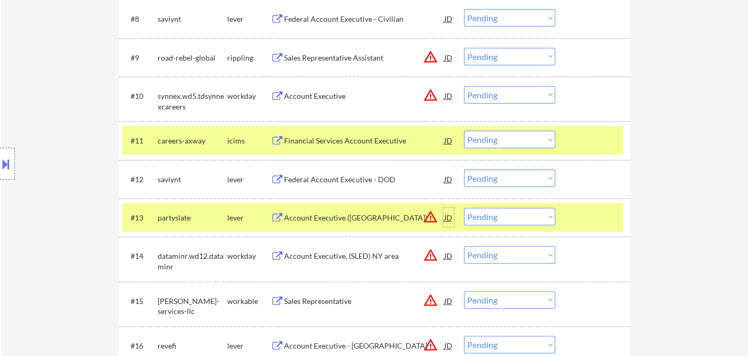
drag, startPoint x: 448, startPoint y: 213, endPoint x: 449, endPoint y: 218, distance: 5.4
click at [449, 216] on div "JD" at bounding box center [448, 217] width 11 height 19
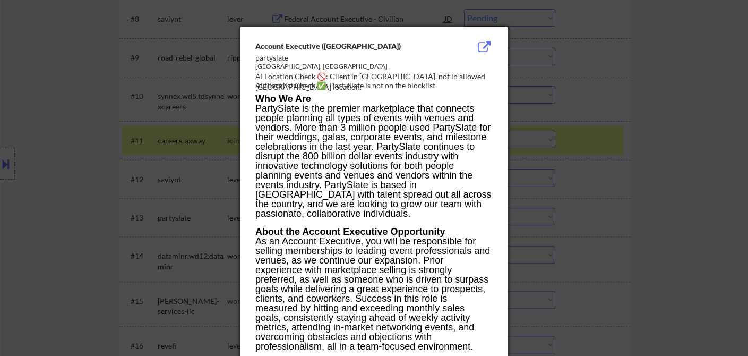
click at [646, 271] on div at bounding box center [374, 178] width 748 height 356
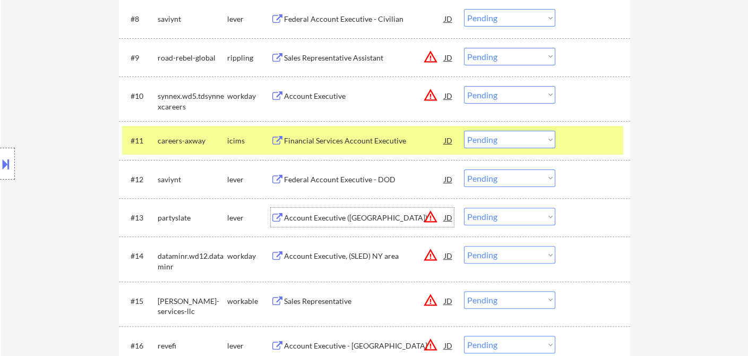
click at [346, 223] on div "Account Executive ([GEOGRAPHIC_DATA])" at bounding box center [364, 217] width 160 height 19
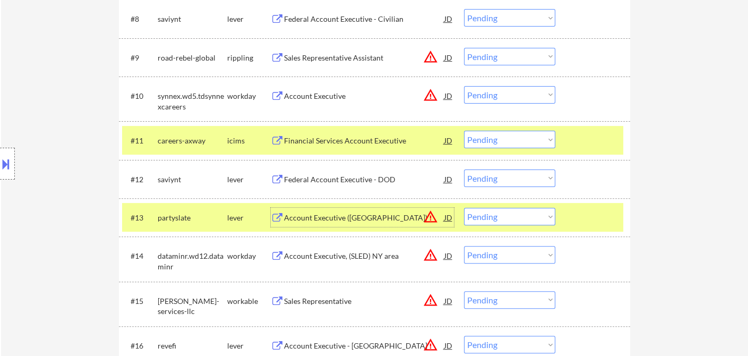
drag, startPoint x: 510, startPoint y: 218, endPoint x: 542, endPoint y: 251, distance: 45.8
click at [510, 218] on select "Choose an option... Pending Applied Excluded (Questions) Excluded (Expired) Exc…" at bounding box center [509, 217] width 91 height 18
click at [464, 208] on select "Choose an option... Pending Applied Excluded (Questions) Excluded (Expired) Exc…" at bounding box center [509, 217] width 91 height 18
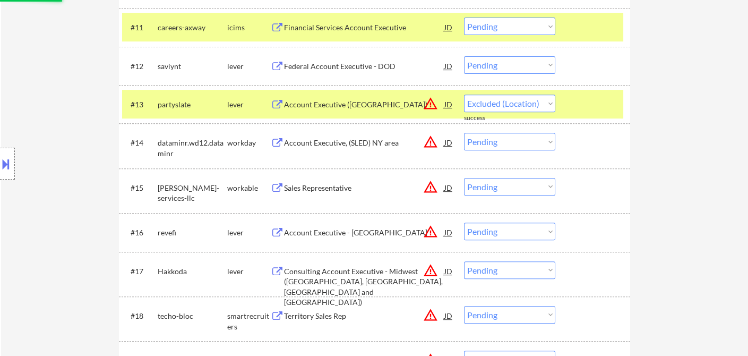
scroll to position [767, 0]
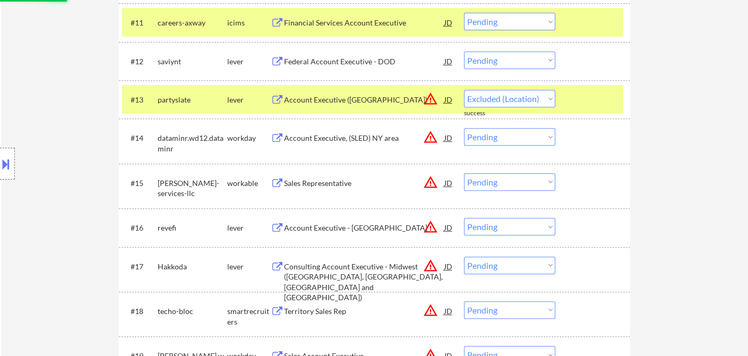
select select ""pending""
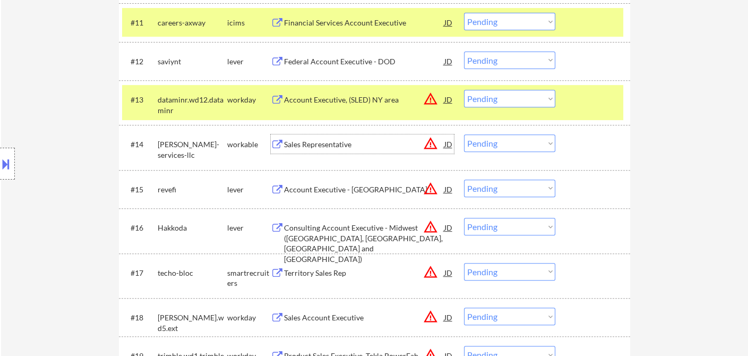
click at [332, 147] on div "Sales Representative" at bounding box center [364, 144] width 160 height 11
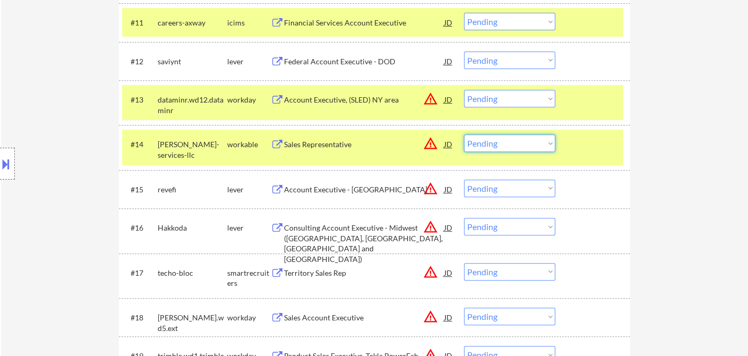
click at [508, 148] on select "Choose an option... Pending Applied Excluded (Questions) Excluded (Expired) Exc…" at bounding box center [509, 143] width 91 height 18
click at [464, 134] on select "Choose an option... Pending Applied Excluded (Questions) Excluded (Expired) Exc…" at bounding box center [509, 143] width 91 height 18
click at [335, 194] on div "Account Executive - [GEOGRAPHIC_DATA]" at bounding box center [364, 189] width 160 height 11
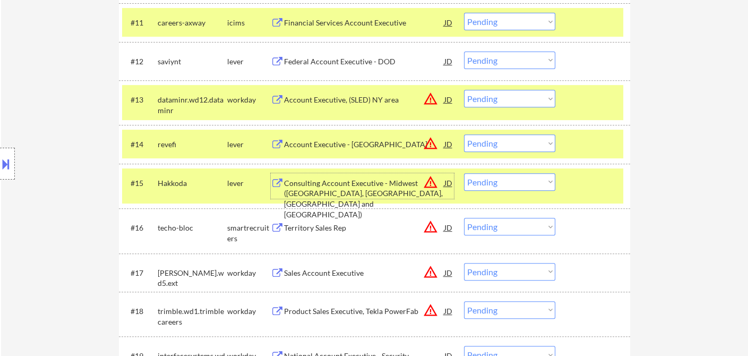
click at [329, 147] on div "Account Executive - [GEOGRAPHIC_DATA]" at bounding box center [364, 144] width 160 height 11
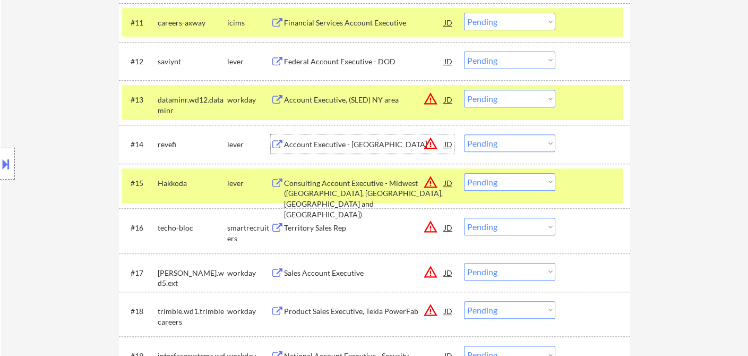
click at [501, 140] on select "Choose an option... Pending Applied Excluded (Questions) Excluded (Expired) Exc…" at bounding box center [509, 143] width 91 height 18
click at [464, 134] on select "Choose an option... Pending Applied Excluded (Questions) Excluded (Expired) Exc…" at bounding box center [509, 143] width 91 height 18
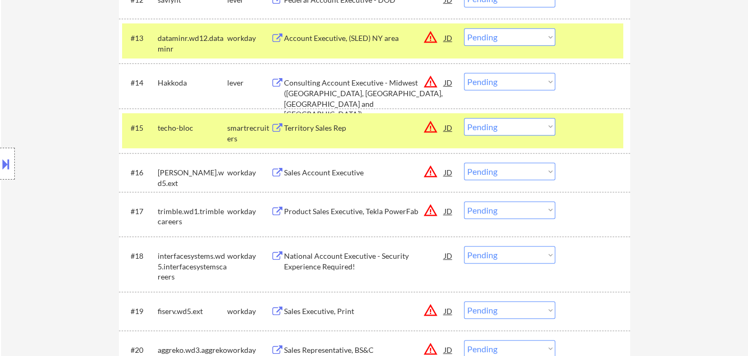
scroll to position [826, 0]
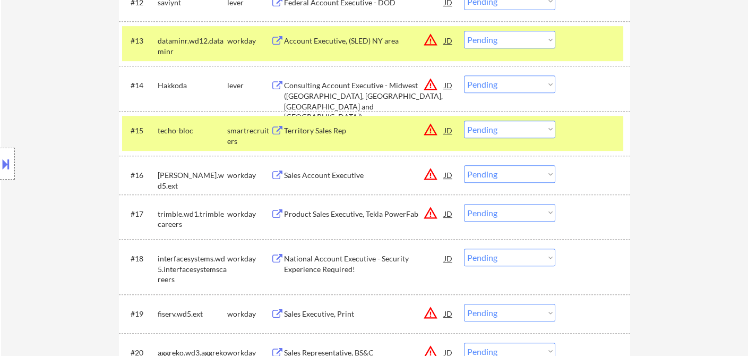
click at [365, 86] on div "Consulting Account Executive - Midwest ([GEOGRAPHIC_DATA], [GEOGRAPHIC_DATA], […" at bounding box center [364, 100] width 160 height 41
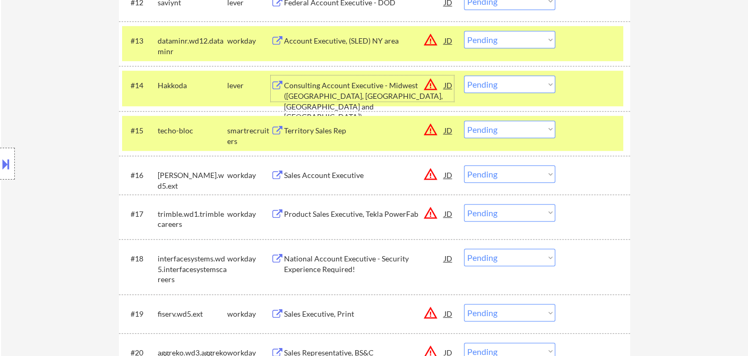
drag, startPoint x: 524, startPoint y: 82, endPoint x: 531, endPoint y: 90, distance: 10.1
click at [524, 82] on select "Choose an option... Pending Applied Excluded (Questions) Excluded (Expired) Exc…" at bounding box center [509, 84] width 91 height 18
click at [464, 75] on select "Choose an option... Pending Applied Excluded (Questions) Excluded (Expired) Exc…" at bounding box center [509, 84] width 91 height 18
click at [341, 137] on div "Territory Sales Rep" at bounding box center [364, 130] width 160 height 19
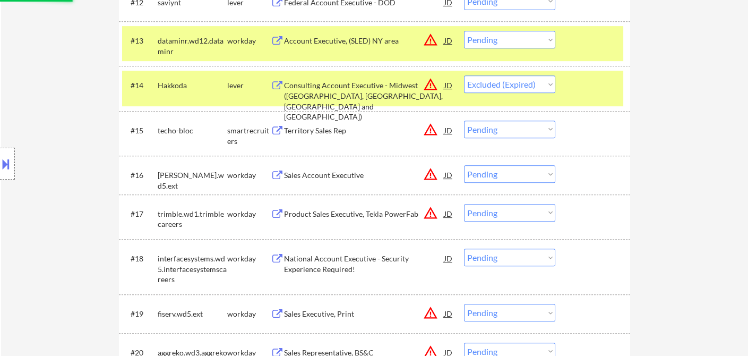
select select ""pending""
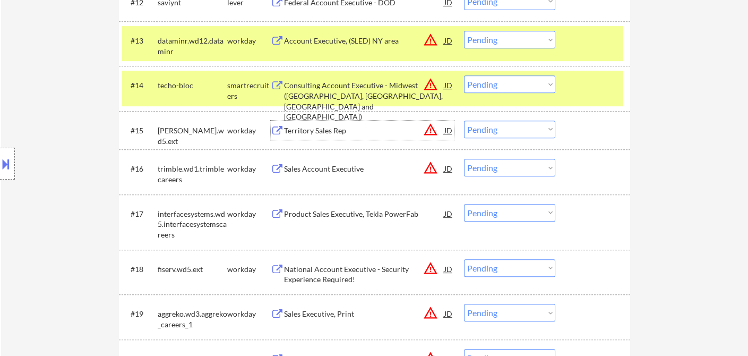
drag, startPoint x: 498, startPoint y: 126, endPoint x: 506, endPoint y: 135, distance: 12.0
click at [498, 126] on select "Choose an option... Pending Applied Excluded (Questions) Excluded (Expired) Exc…" at bounding box center [509, 130] width 91 height 18
click at [464, 121] on select "Choose an option... Pending Applied Excluded (Questions) Excluded (Expired) Exc…" at bounding box center [509, 130] width 91 height 18
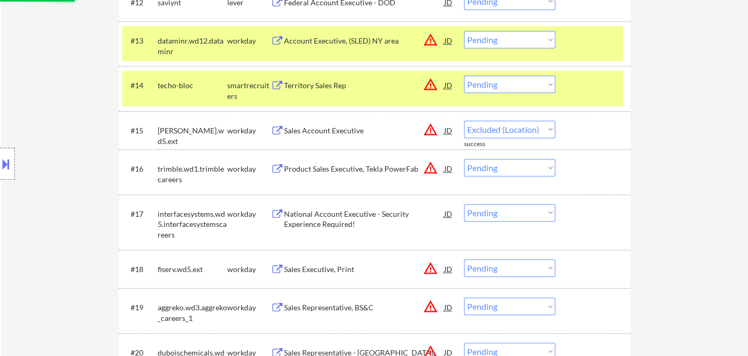
select select ""pending""
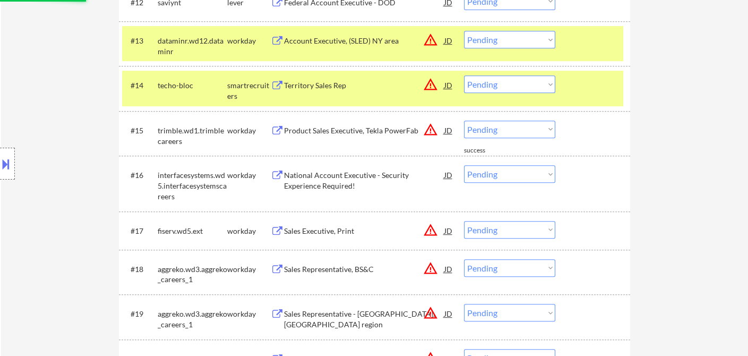
click at [479, 80] on select "Choose an option... Pending Applied Excluded (Questions) Excluded (Expired) Exc…" at bounding box center [509, 84] width 91 height 18
click at [464, 75] on select "Choose an option... Pending Applied Excluded (Questions) Excluded (Expired) Exc…" at bounding box center [509, 84] width 91 height 18
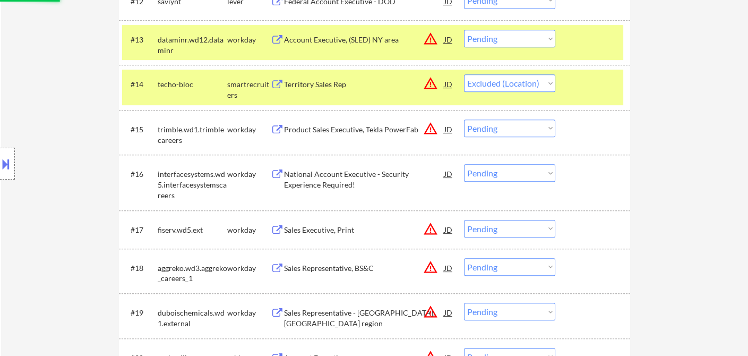
scroll to position [944, 0]
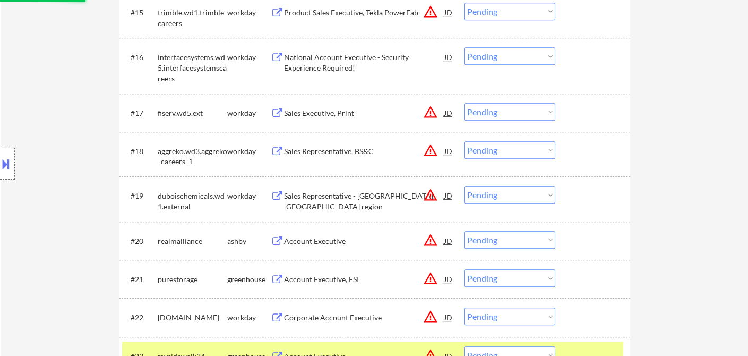
select select ""pending""
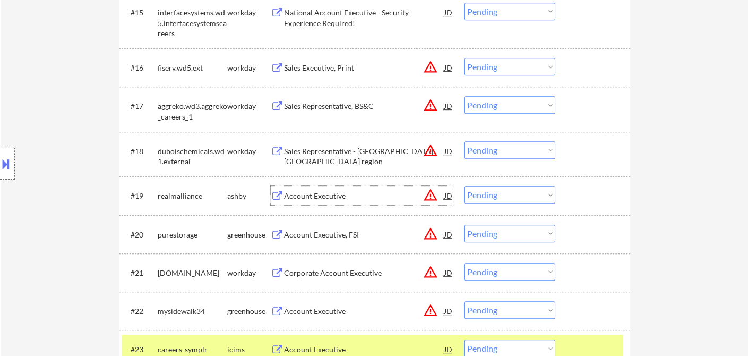
click at [322, 198] on div "Account Executive" at bounding box center [364, 196] width 160 height 11
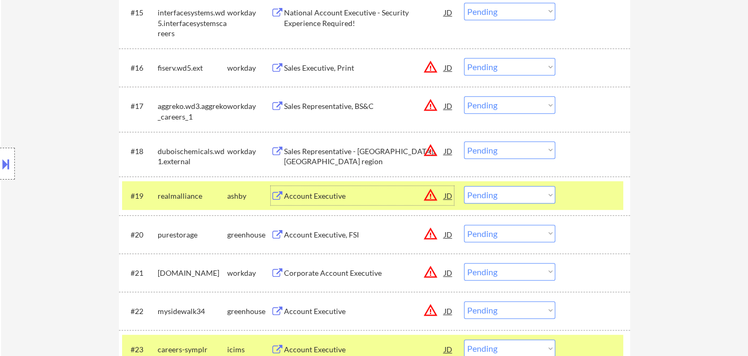
drag, startPoint x: 495, startPoint y: 199, endPoint x: 499, endPoint y: 202, distance: 5.6
click at [495, 199] on select "Choose an option... Pending Applied Excluded (Questions) Excluded (Expired) Exc…" at bounding box center [509, 195] width 91 height 18
click at [464, 186] on select "Choose an option... Pending Applied Excluded (Questions) Excluded (Expired) Exc…" at bounding box center [509, 195] width 91 height 18
click at [327, 236] on div "Account Executive, FSI" at bounding box center [364, 234] width 160 height 11
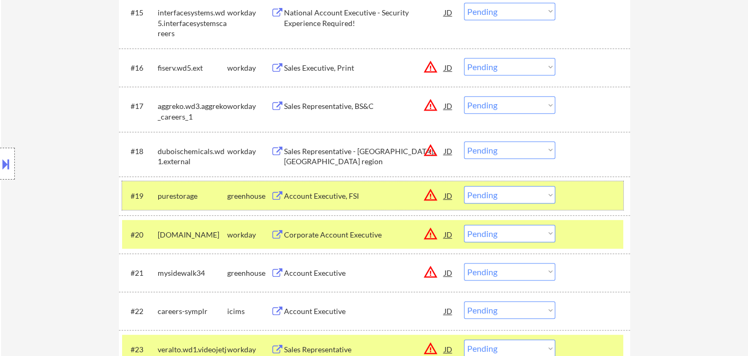
click at [523, 203] on div "#19 purestorage greenhouse Account Executive, FSI JD warning_amber Choose an op…" at bounding box center [372, 195] width 501 height 29
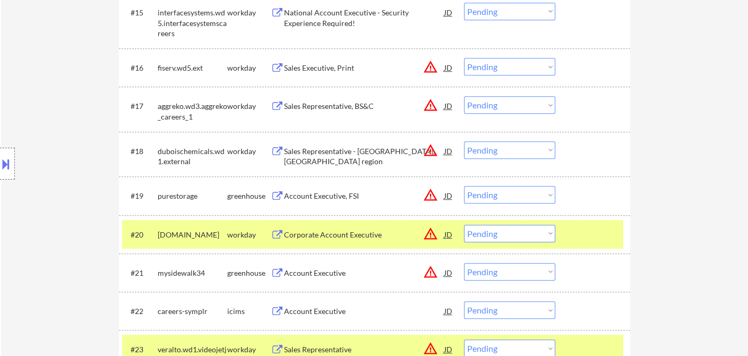
click at [520, 195] on select "Choose an option... Pending Applied Excluded (Questions) Excluded (Expired) Exc…" at bounding box center [509, 195] width 91 height 18
click at [464, 186] on select "Choose an option... Pending Applied Excluded (Questions) Excluded (Expired) Exc…" at bounding box center [509, 195] width 91 height 18
click at [334, 275] on div "Account Executive" at bounding box center [364, 273] width 160 height 11
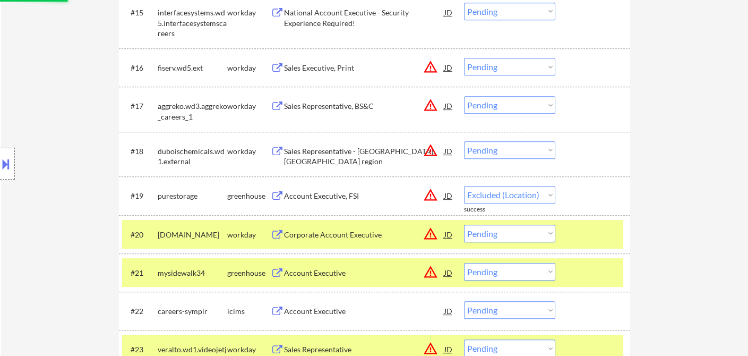
select select ""pending""
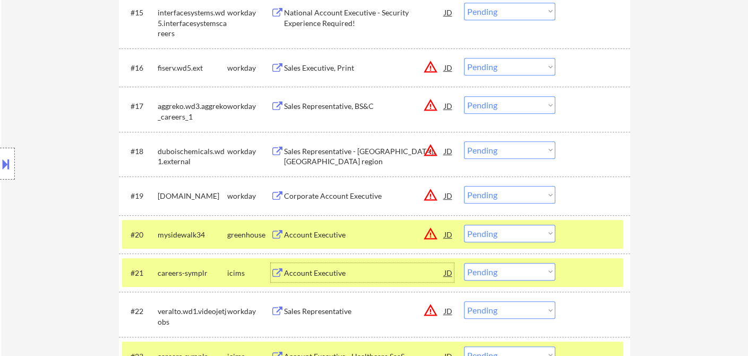
click at [512, 238] on select "Choose an option... Pending Applied Excluded (Questions) Excluded (Expired) Exc…" at bounding box center [509, 234] width 91 height 18
click at [464, 225] on select "Choose an option... Pending Applied Excluded (Questions) Excluded (Expired) Exc…" at bounding box center [509, 234] width 91 height 18
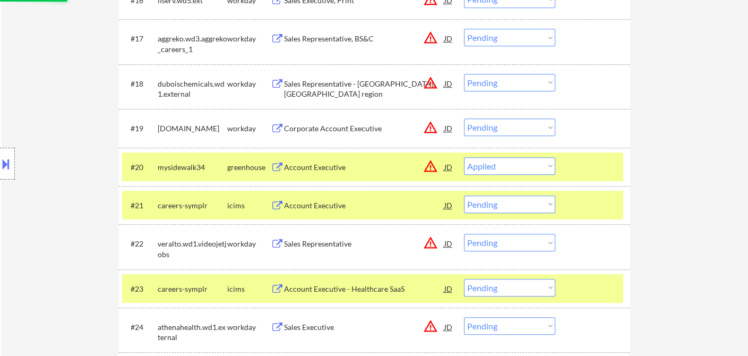
scroll to position [1062, 0]
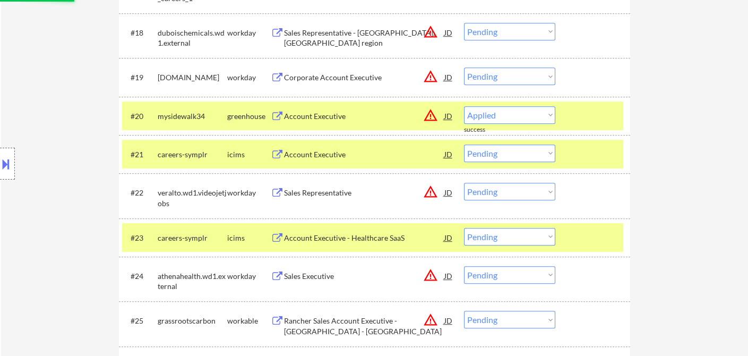
select select ""pending""
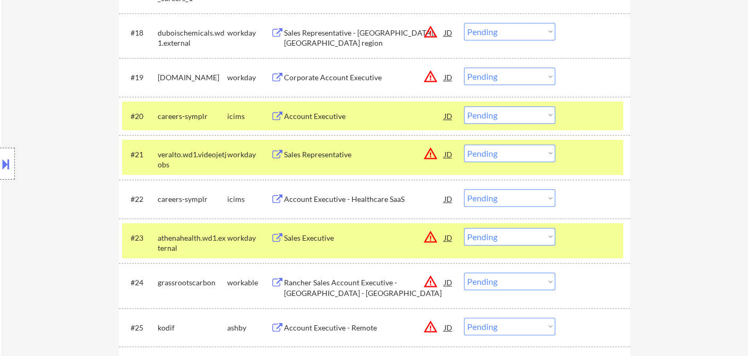
scroll to position [1121, 0]
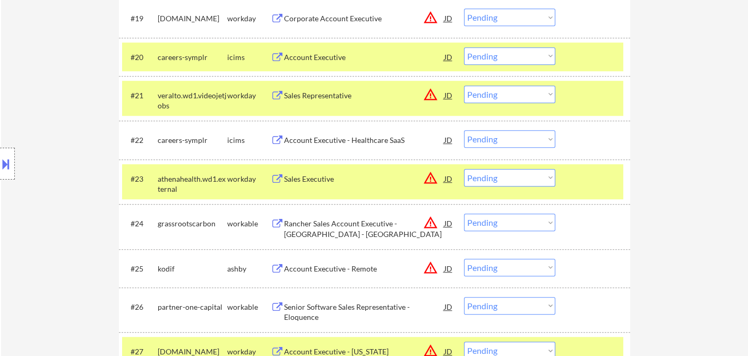
click at [357, 230] on div "Rancher Sales Account Executive - [GEOGRAPHIC_DATA] - [GEOGRAPHIC_DATA]" at bounding box center [364, 228] width 160 height 21
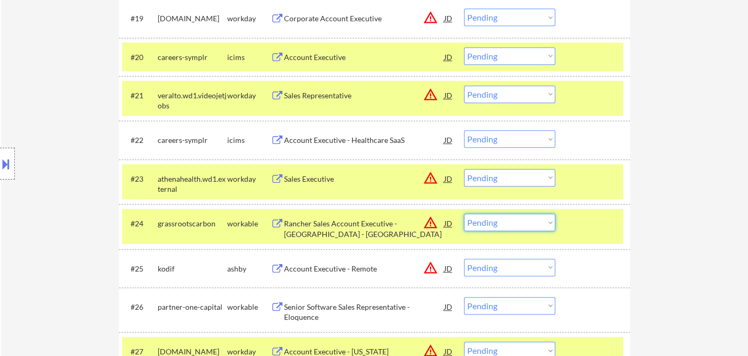
drag, startPoint x: 493, startPoint y: 222, endPoint x: 503, endPoint y: 237, distance: 18.4
click at [493, 222] on select "Choose an option... Pending Applied Excluded (Questions) Excluded (Expired) Exc…" at bounding box center [509, 222] width 91 height 18
click at [464, 213] on select "Choose an option... Pending Applied Excluded (Questions) Excluded (Expired) Exc…" at bounding box center [509, 222] width 91 height 18
click at [362, 266] on div "Account Executive - Remote" at bounding box center [364, 268] width 160 height 11
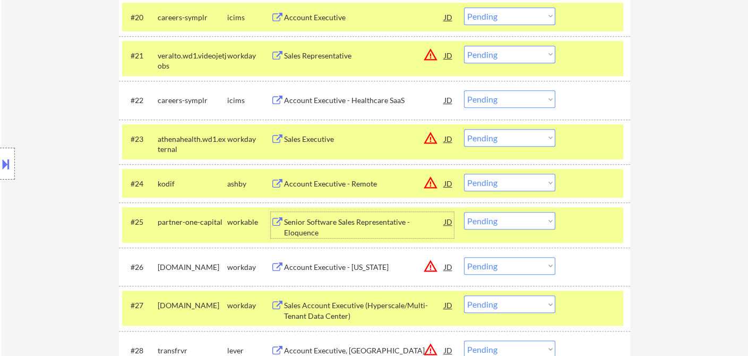
scroll to position [1180, 0]
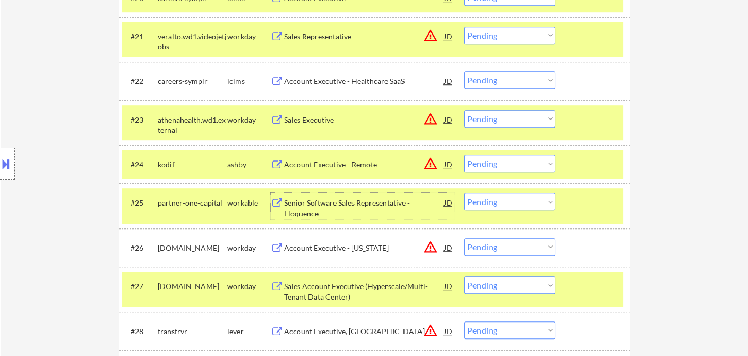
click at [492, 161] on select "Choose an option... Pending Applied Excluded (Questions) Excluded (Expired) Exc…" at bounding box center [509, 164] width 91 height 18
click at [464, 155] on select "Choose an option... Pending Applied Excluded (Questions) Excluded (Expired) Exc…" at bounding box center [509, 164] width 91 height 18
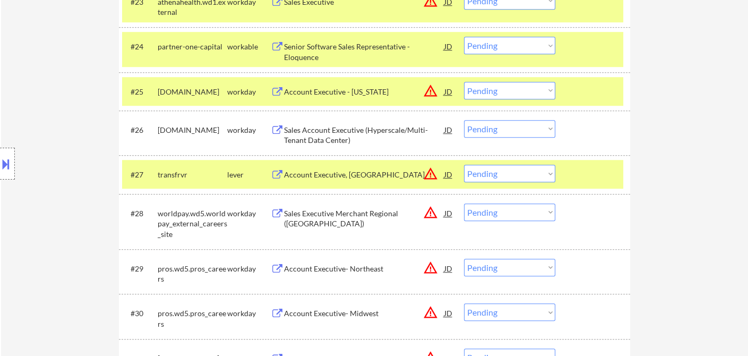
scroll to position [1239, 0]
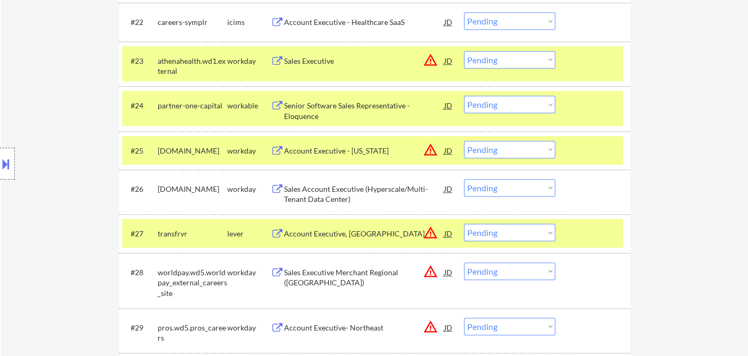
click at [344, 107] on div "Senior Software Sales Representative - Eloquence" at bounding box center [364, 110] width 160 height 21
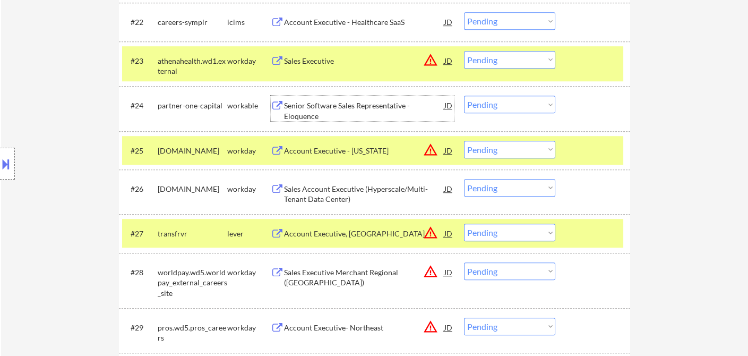
click at [514, 106] on select "Choose an option... Pending Applied Excluded (Questions) Excluded (Expired) Exc…" at bounding box center [509, 105] width 91 height 18
click at [464, 96] on select "Choose an option... Pending Applied Excluded (Questions) Excluded (Expired) Exc…" at bounding box center [509, 105] width 91 height 18
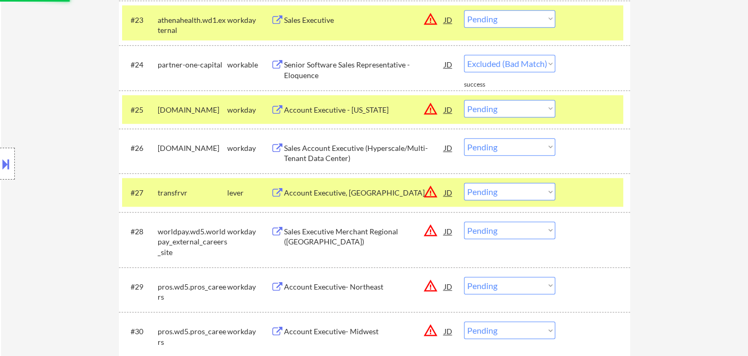
select select ""pending""
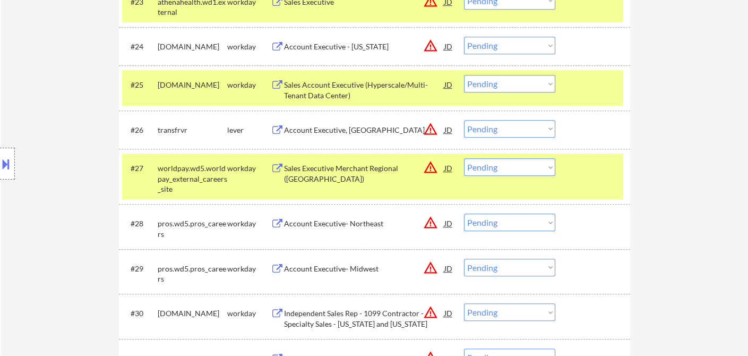
click at [326, 135] on div "Account Executive, [GEOGRAPHIC_DATA]" at bounding box center [364, 129] width 160 height 19
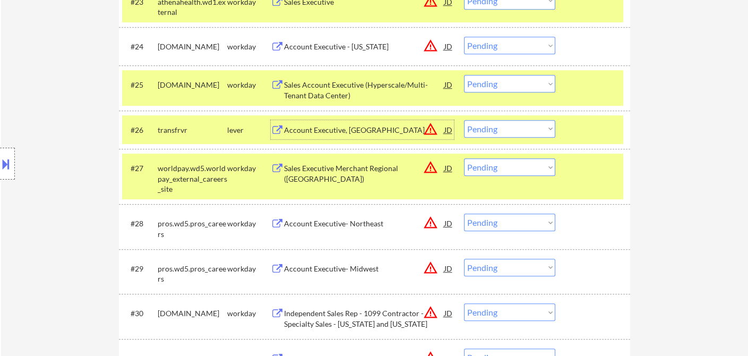
drag, startPoint x: 497, startPoint y: 122, endPoint x: 515, endPoint y: 135, distance: 22.1
click at [497, 122] on select "Choose an option... Pending Applied Excluded (Questions) Excluded (Expired) Exc…" at bounding box center [509, 129] width 91 height 18
click at [464, 120] on select "Choose an option... Pending Applied Excluded (Questions) Excluded (Expired) Exc…" at bounding box center [509, 129] width 91 height 18
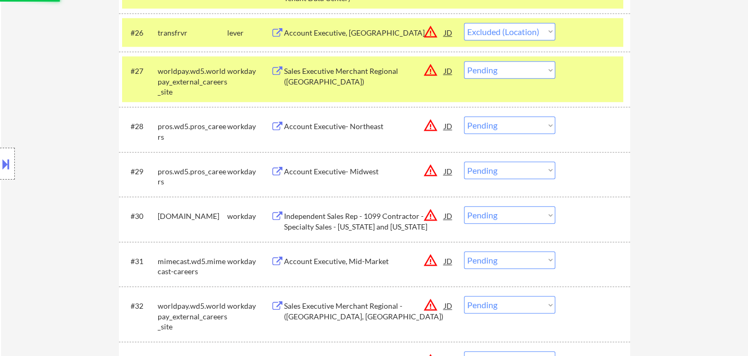
scroll to position [1416, 0]
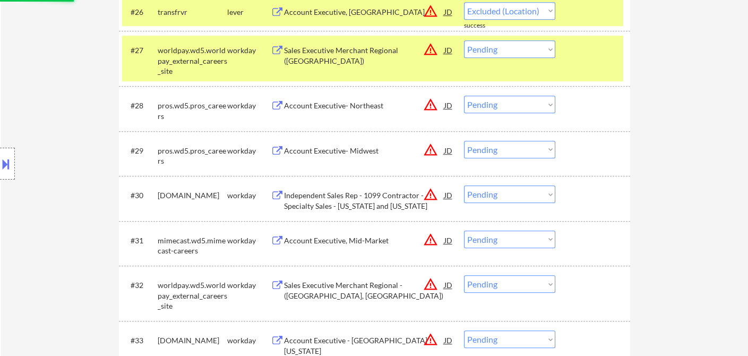
select select ""pending""
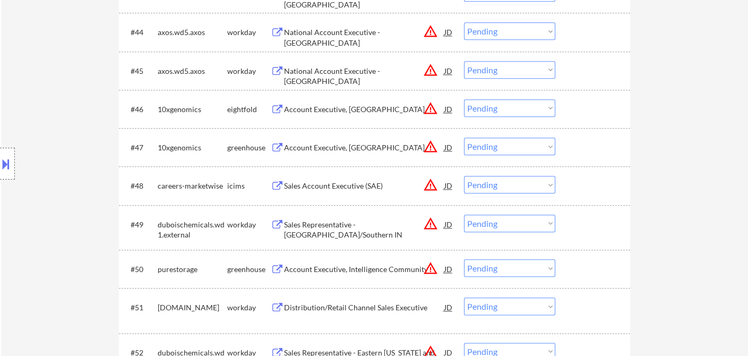
scroll to position [2242, 0]
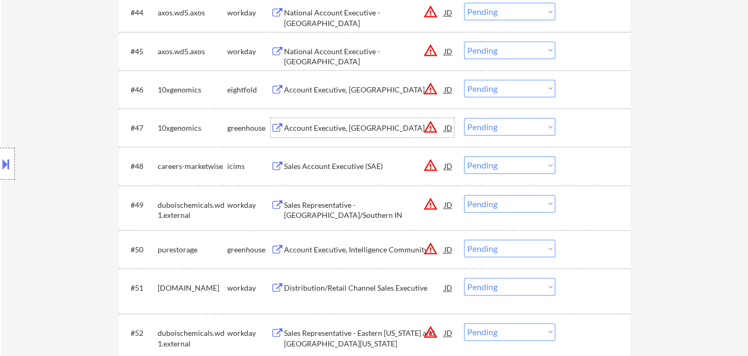
click at [373, 131] on div "Account Executive, Houston" at bounding box center [364, 128] width 160 height 11
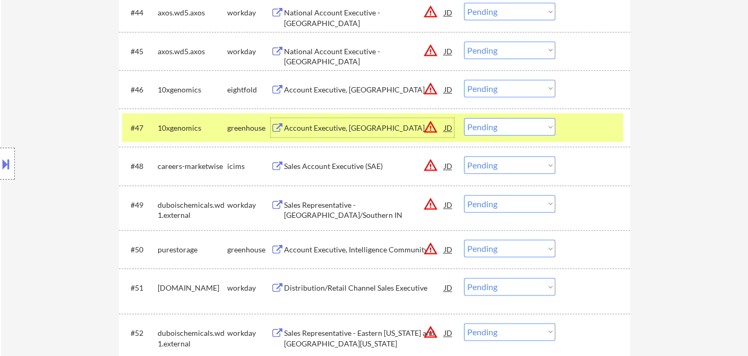
click at [506, 123] on select "Choose an option... Pending Applied Excluded (Questions) Excluded (Expired) Exc…" at bounding box center [509, 127] width 91 height 18
click at [464, 118] on select "Choose an option... Pending Applied Excluded (Questions) Excluded (Expired) Exc…" at bounding box center [509, 127] width 91 height 18
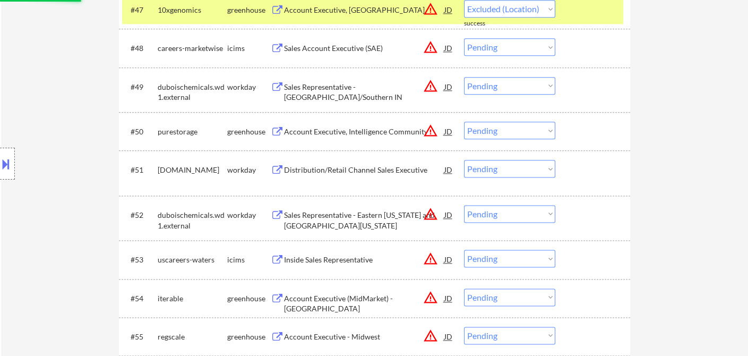
select select ""pending""
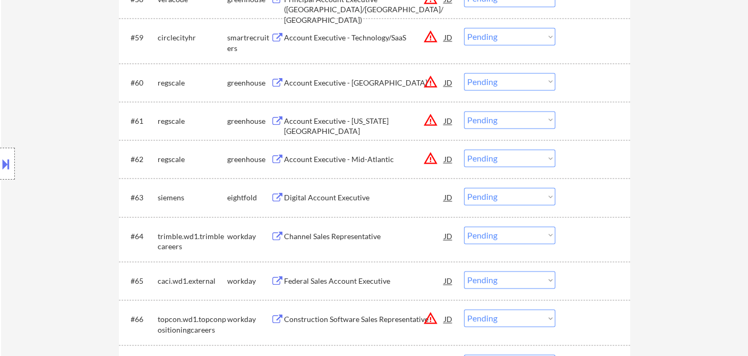
scroll to position [2832, 0]
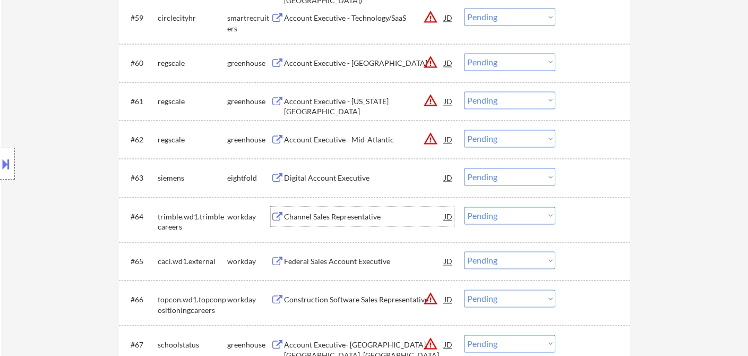
click at [369, 220] on div "Channel Sales Representative" at bounding box center [364, 216] width 160 height 11
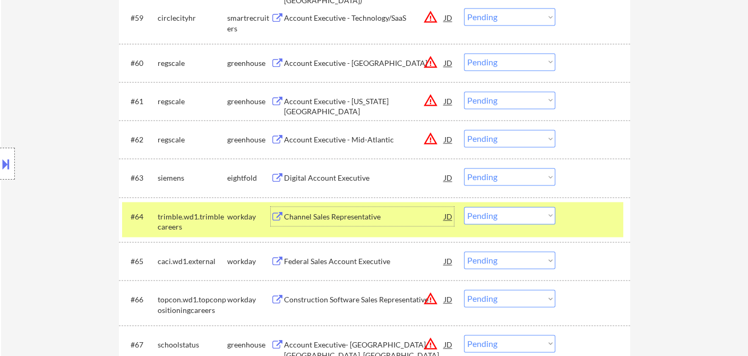
drag, startPoint x: 487, startPoint y: 217, endPoint x: 495, endPoint y: 226, distance: 12.0
click at [487, 217] on select "Choose an option... Pending Applied Excluded (Questions) Excluded (Expired) Exc…" at bounding box center [509, 216] width 91 height 18
click at [464, 207] on select "Choose an option... Pending Applied Excluded (Questions) Excluded (Expired) Exc…" at bounding box center [509, 216] width 91 height 18
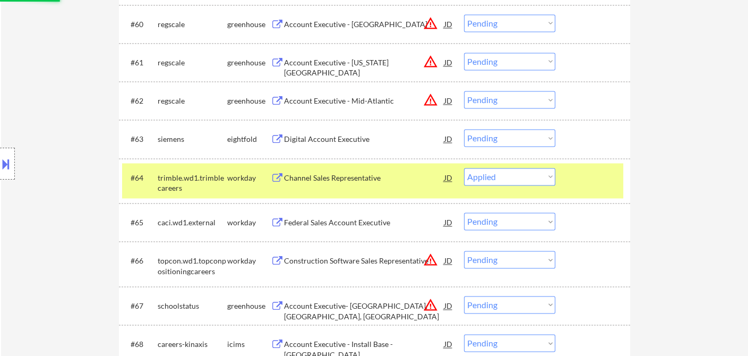
scroll to position [2891, 0]
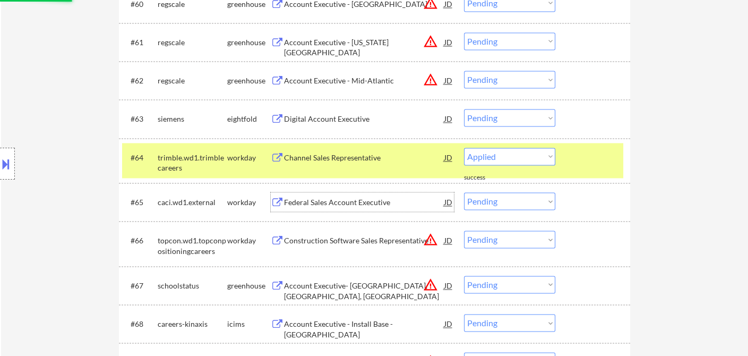
click at [340, 206] on div "Federal Sales Account Executive" at bounding box center [364, 202] width 160 height 11
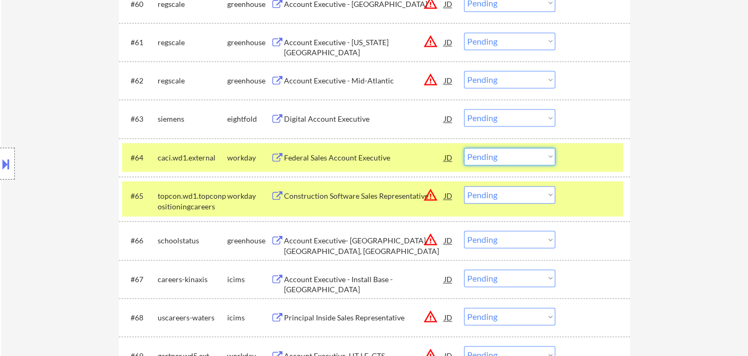
drag, startPoint x: 476, startPoint y: 157, endPoint x: 483, endPoint y: 162, distance: 8.7
click at [476, 157] on select "Choose an option... Pending Applied Excluded (Questions) Excluded (Expired) Exc…" at bounding box center [509, 157] width 91 height 18
click at [464, 148] on select "Choose an option... Pending Applied Excluded (Questions) Excluded (Expired) Exc…" at bounding box center [509, 157] width 91 height 18
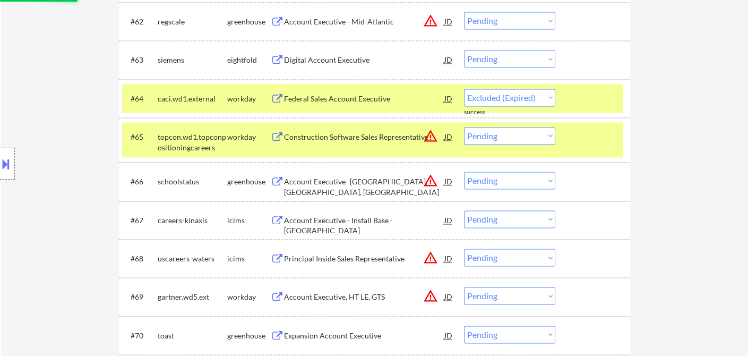
select select ""pending""
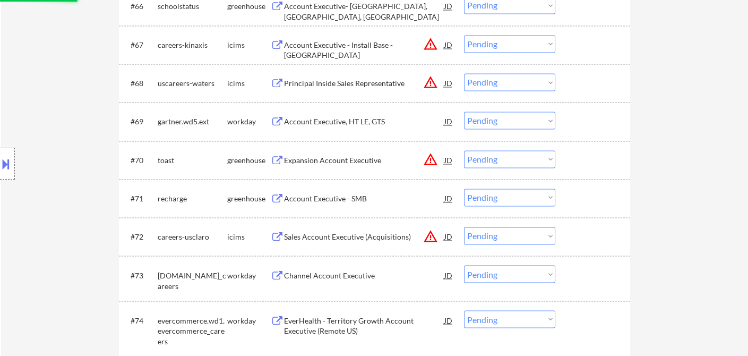
scroll to position [3127, 0]
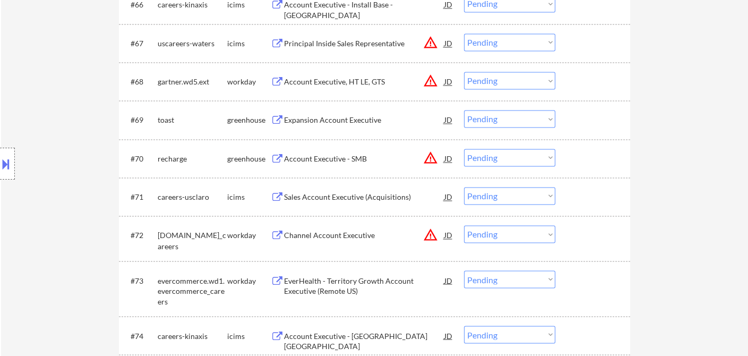
click at [326, 124] on div "Expansion Account Executive" at bounding box center [364, 120] width 160 height 11
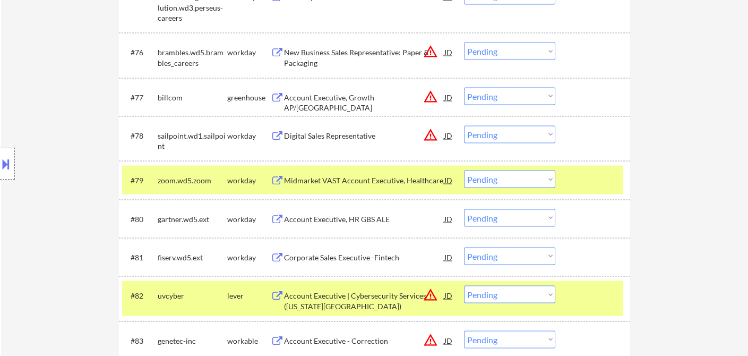
scroll to position [3540, 0]
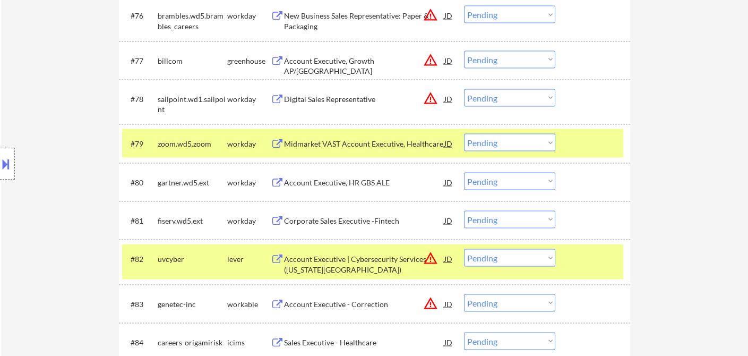
click at [346, 146] on div "Midmarket VAST Account Executive, Healthcare" at bounding box center [364, 144] width 160 height 11
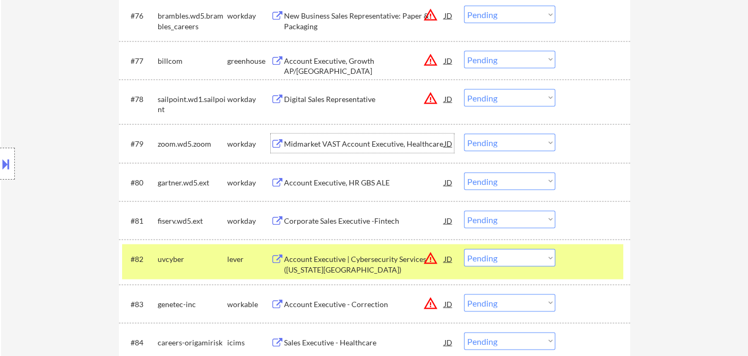
click at [482, 143] on select "Choose an option... Pending Applied Excluded (Questions) Excluded (Expired) Exc…" at bounding box center [509, 143] width 91 height 18
click at [464, 134] on select "Choose an option... Pending Applied Excluded (Questions) Excluded (Expired) Exc…" at bounding box center [509, 143] width 91 height 18
click at [363, 183] on div "Account Executive, HR GBS ALE" at bounding box center [364, 182] width 160 height 11
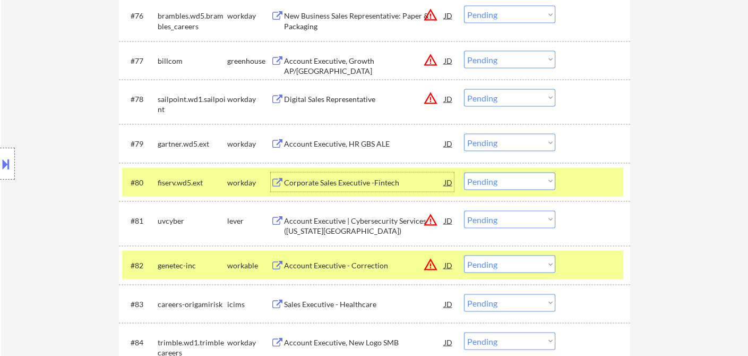
drag, startPoint x: 512, startPoint y: 141, endPoint x: 512, endPoint y: 150, distance: 9.0
click at [512, 141] on select "Choose an option... Pending Applied Excluded (Questions) Excluded (Expired) Exc…" at bounding box center [509, 143] width 91 height 18
click at [464, 134] on select "Choose an option... Pending Applied Excluded (Questions) Excluded (Expired) Exc…" at bounding box center [509, 143] width 91 height 18
select select ""pending""
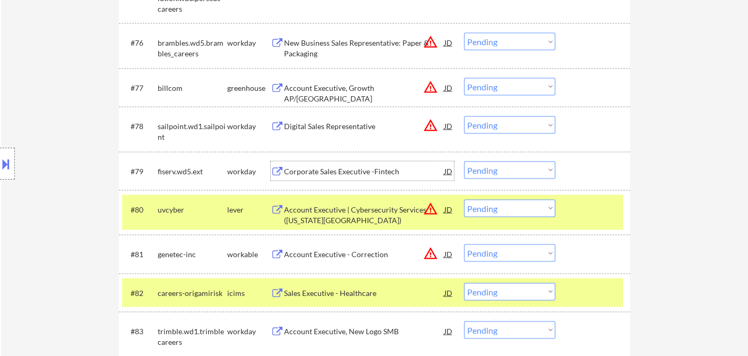
click at [361, 173] on div "Corporate Sales Executive -Fintech" at bounding box center [364, 171] width 160 height 11
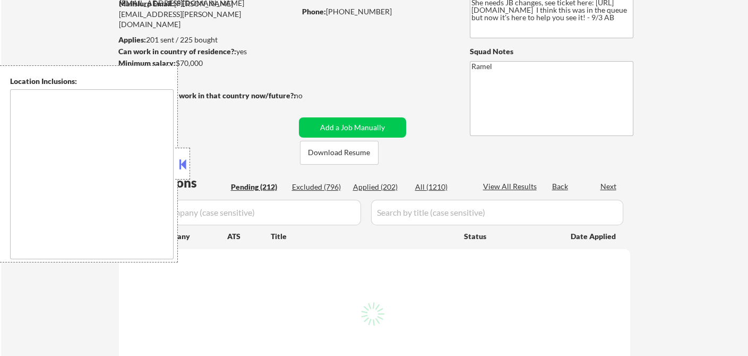
scroll to position [118, 0]
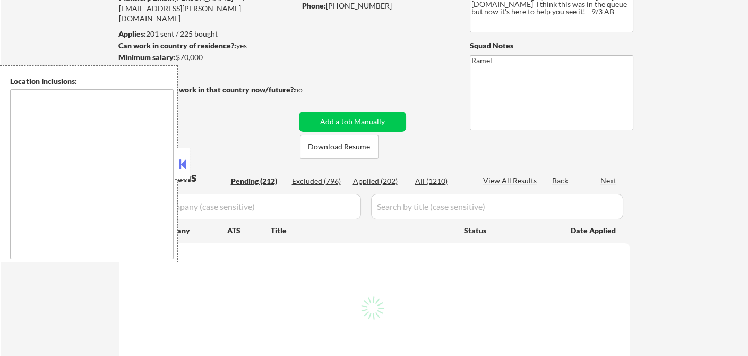
type textarea "remote"
click at [388, 181] on div "Applied (202)" at bounding box center [379, 181] width 53 height 11
click at [185, 167] on button at bounding box center [183, 164] width 12 height 16
select select ""pending""
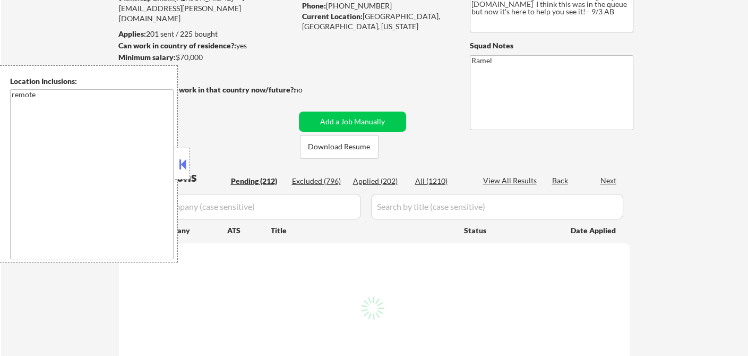
select select ""pending""
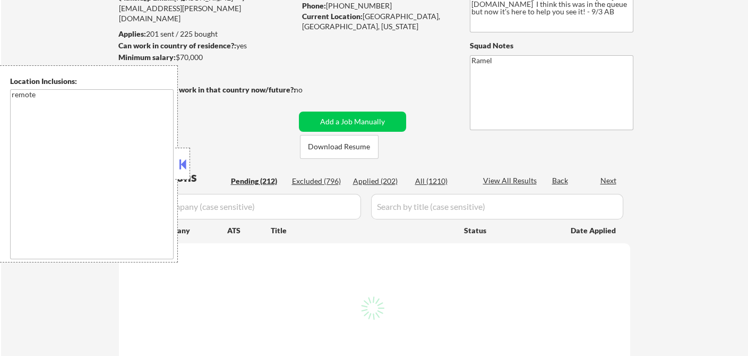
select select ""pending""
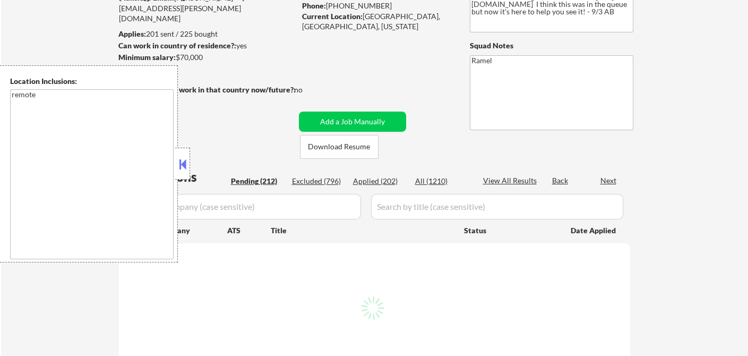
select select ""pending""
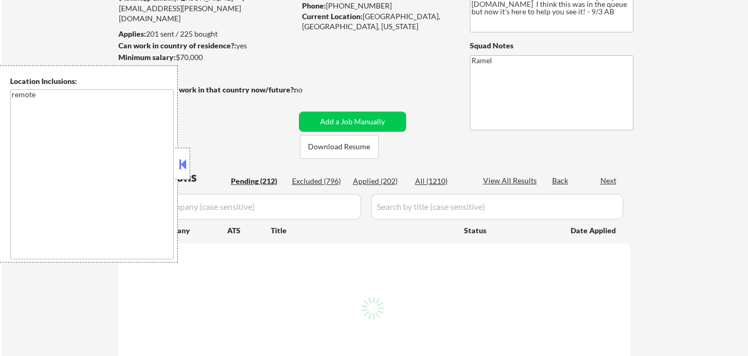
select select ""pending""
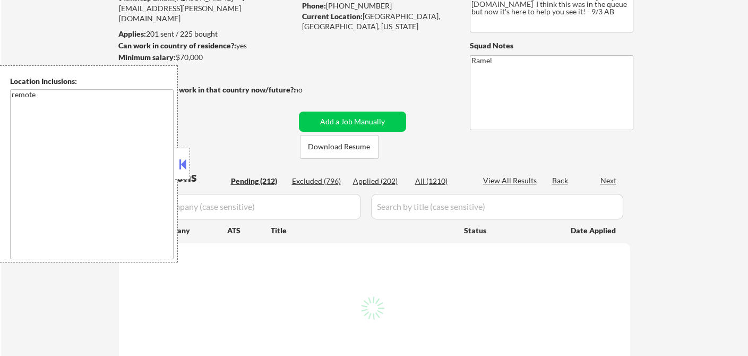
select select ""pending""
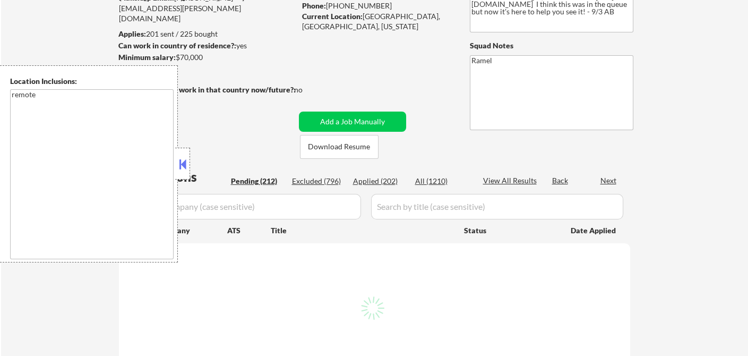
select select ""pending""
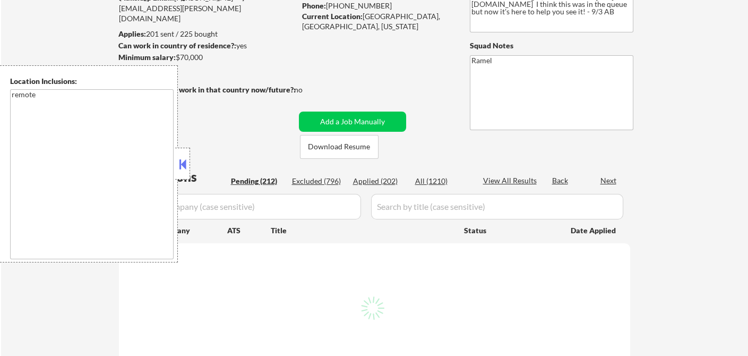
select select ""pending""
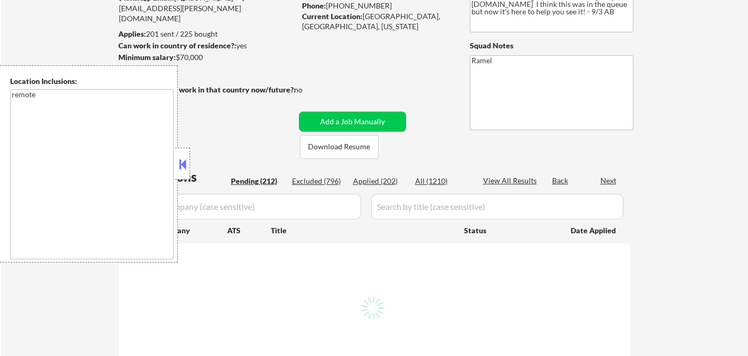
select select ""pending""
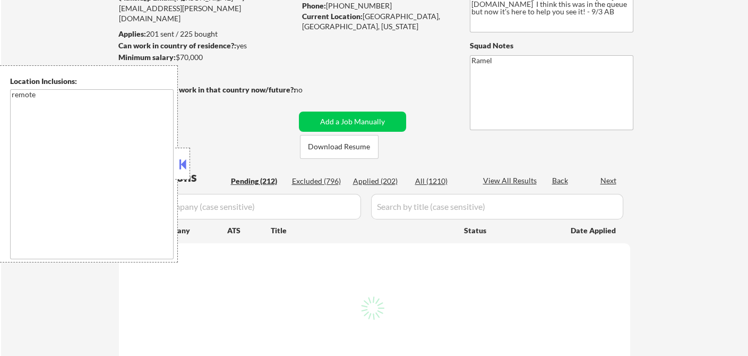
select select ""pending""
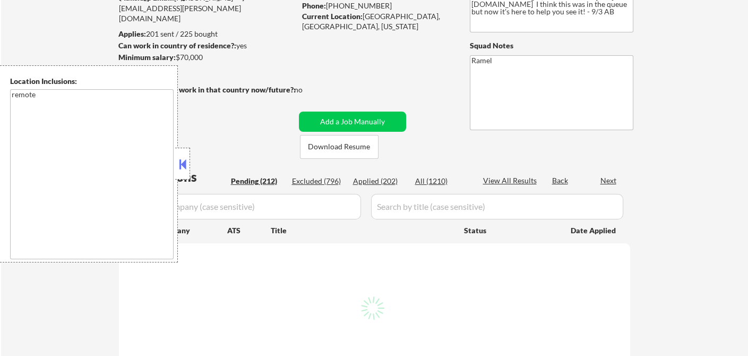
select select ""pending""
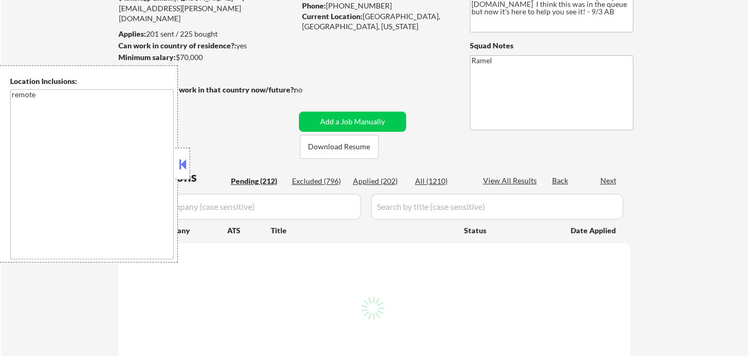
select select ""pending""
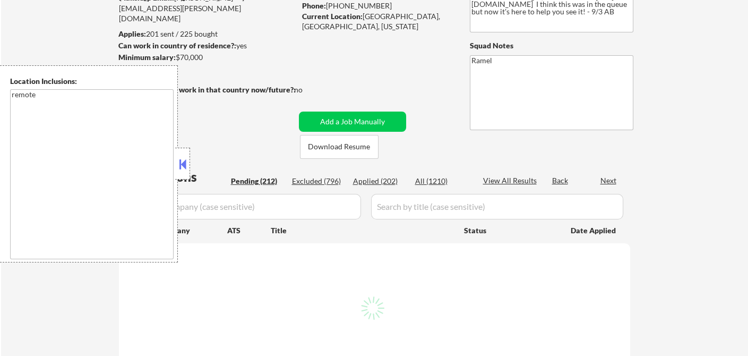
select select ""pending""
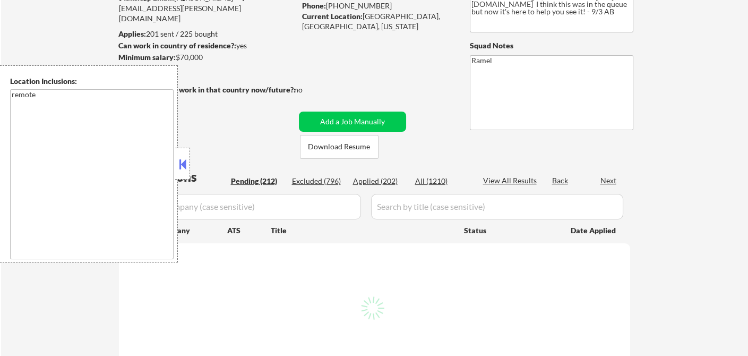
select select ""pending""
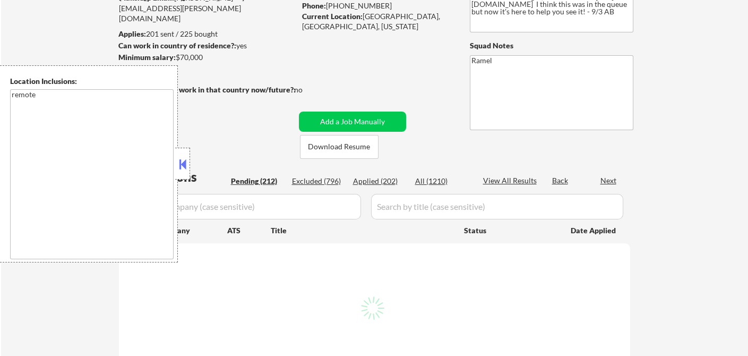
select select ""pending""
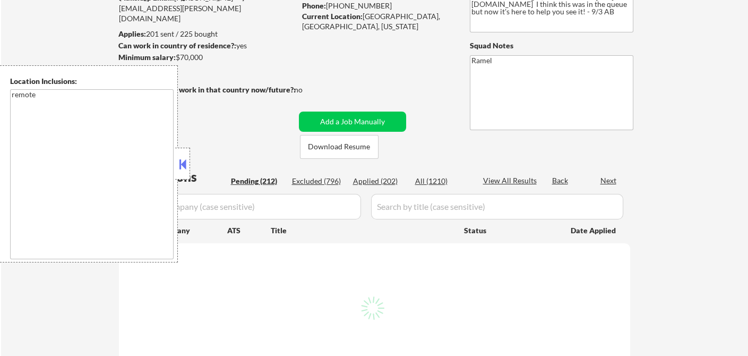
select select ""pending""
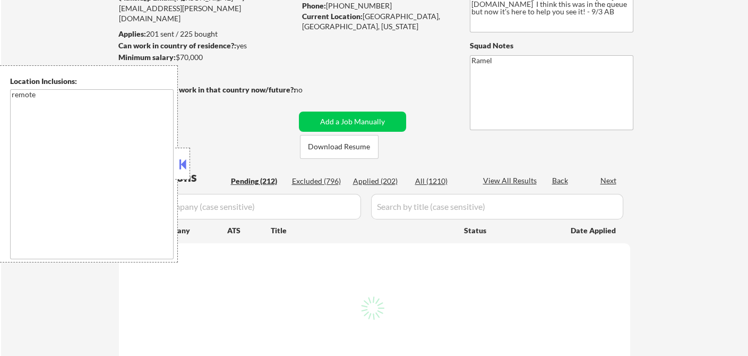
select select ""pending""
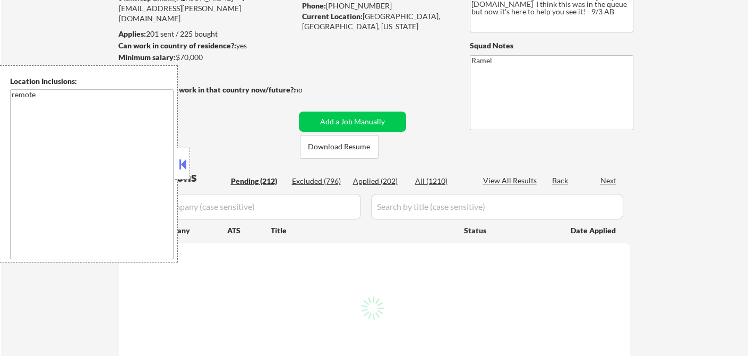
select select ""pending""
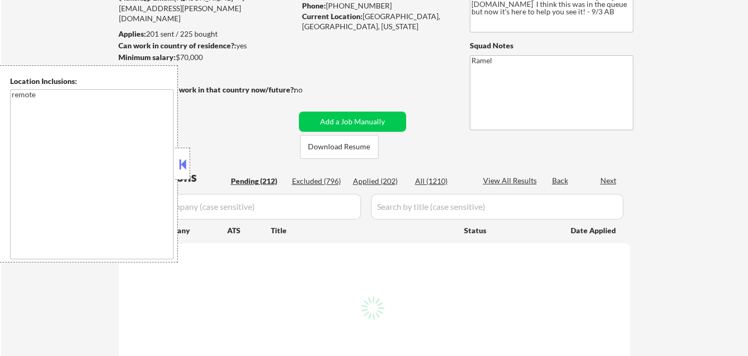
select select ""pending""
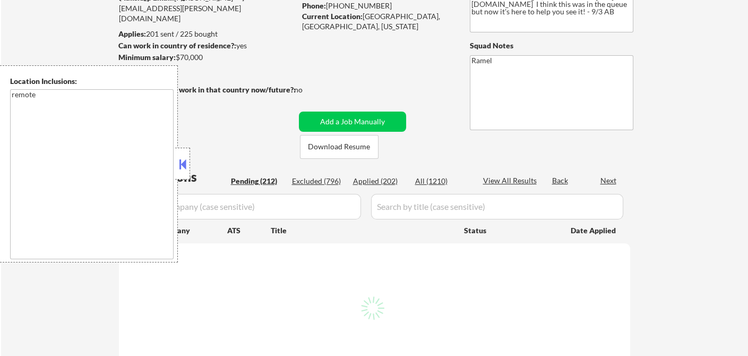
select select ""pending""
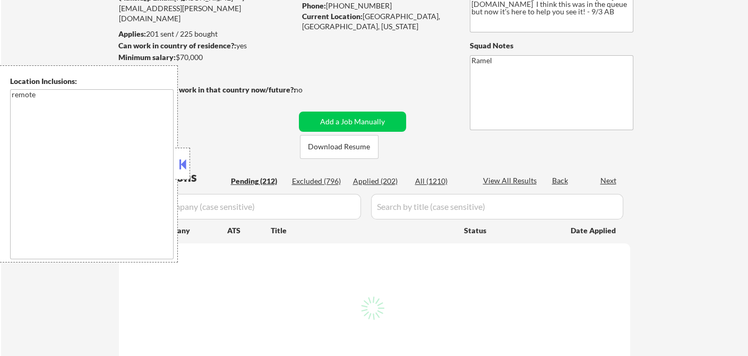
select select ""pending""
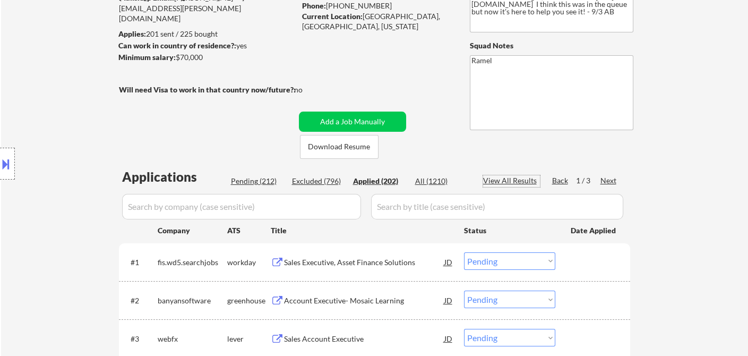
click at [500, 181] on div "View All Results" at bounding box center [511, 180] width 57 height 11
select select ""applied""
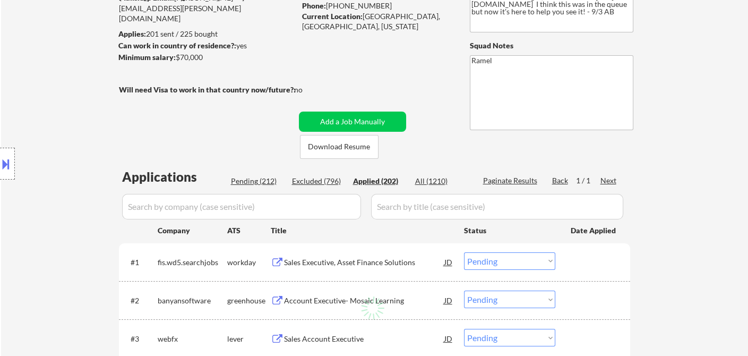
select select ""applied""
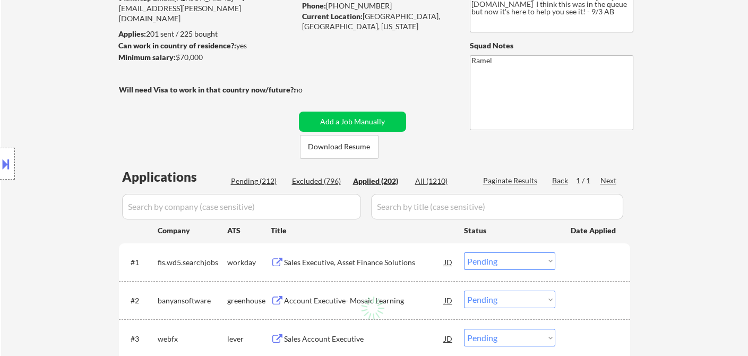
select select ""applied""
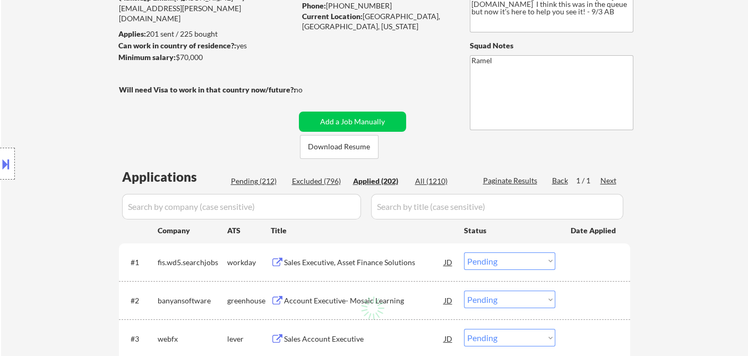
select select ""applied""
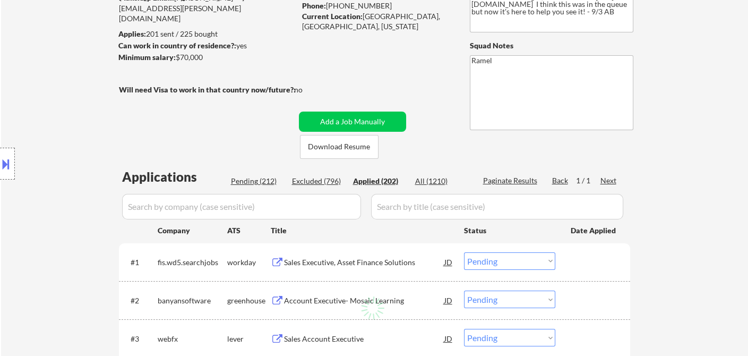
select select ""applied""
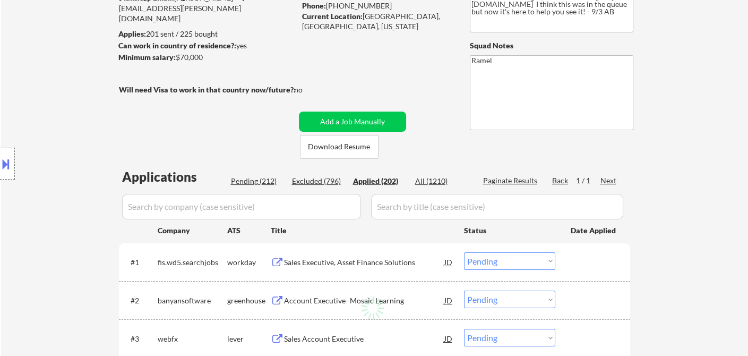
select select ""applied""
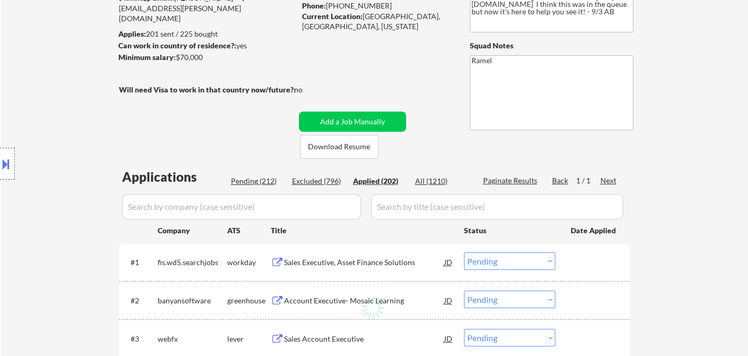
select select ""applied""
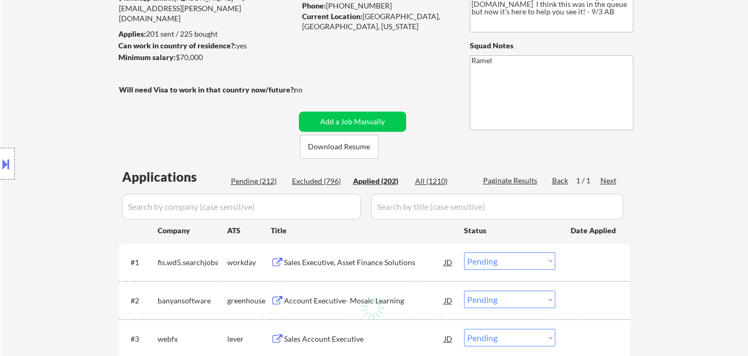
select select ""applied""
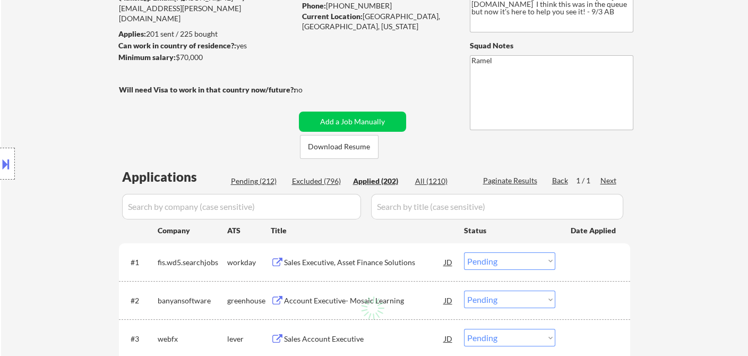
select select ""applied""
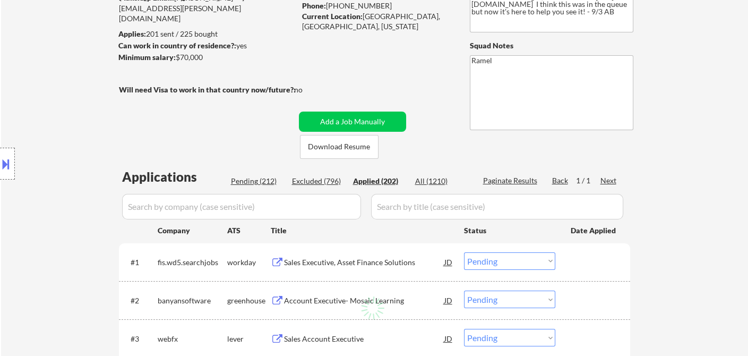
select select ""applied""
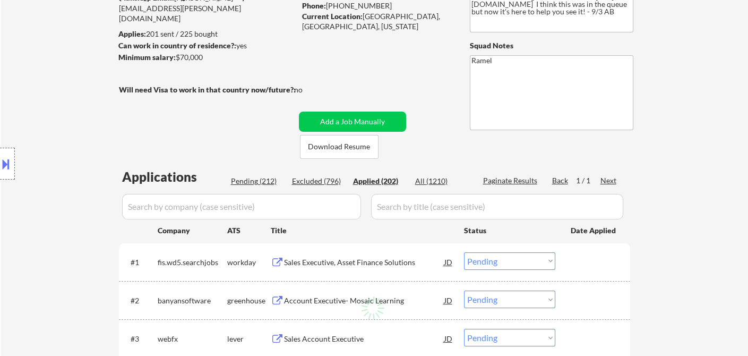
select select ""applied""
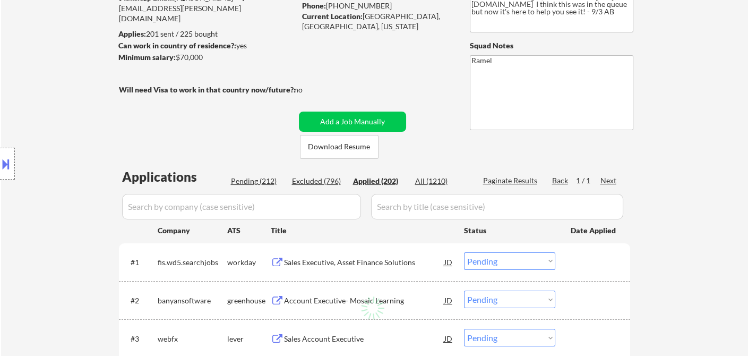
select select ""applied""
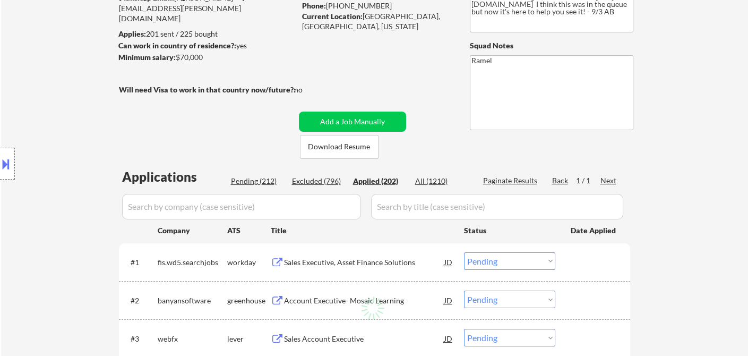
select select ""applied""
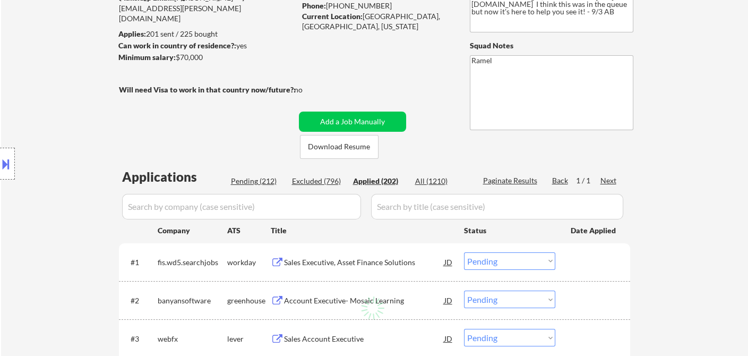
select select ""applied""
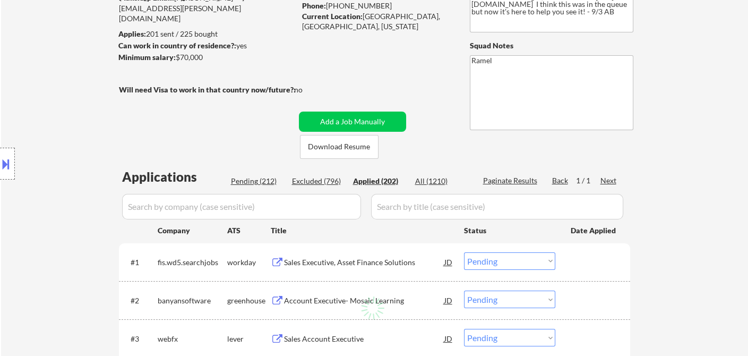
select select ""applied""
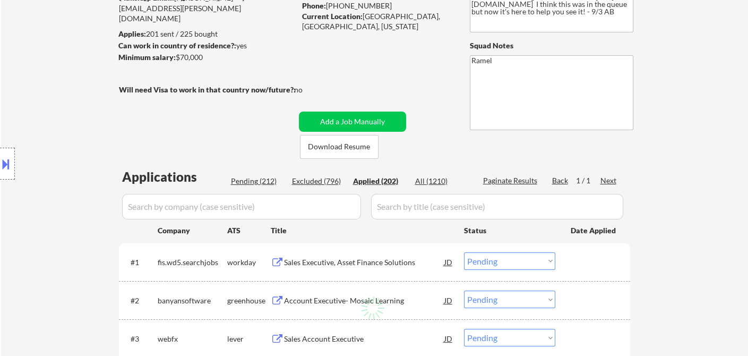
select select ""applied""
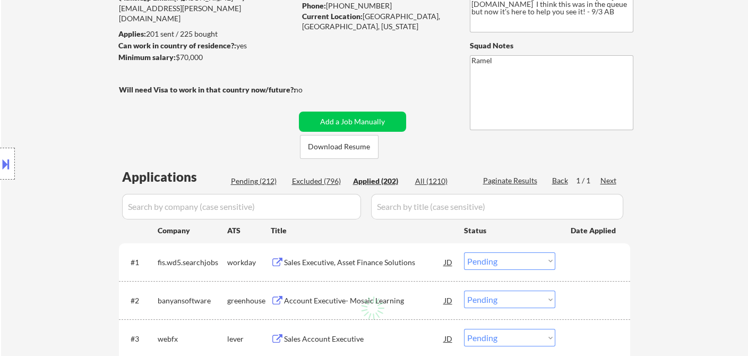
select select ""applied""
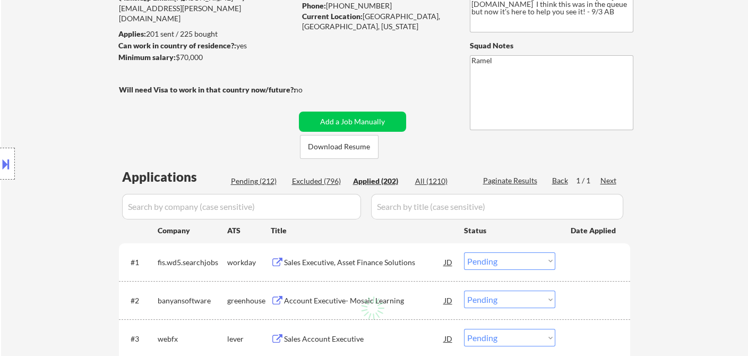
select select ""applied""
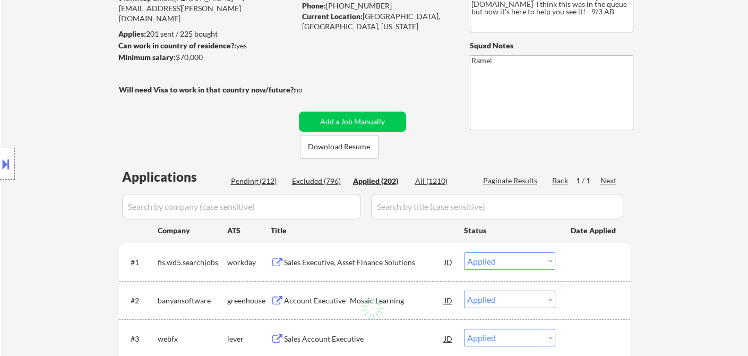
select select ""applied""
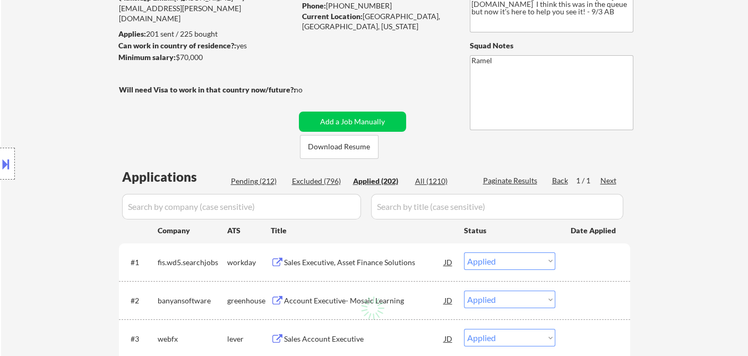
select select ""applied""
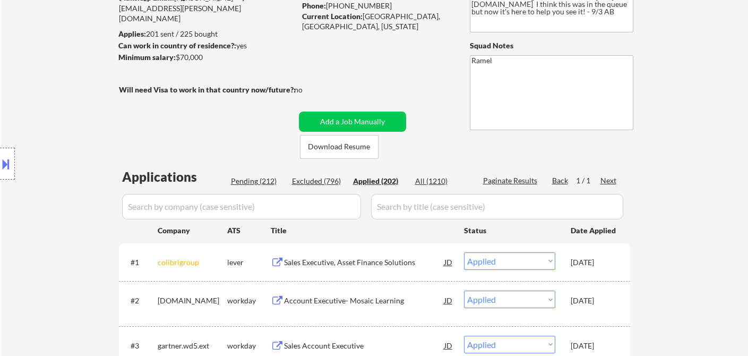
scroll to position [236, 0]
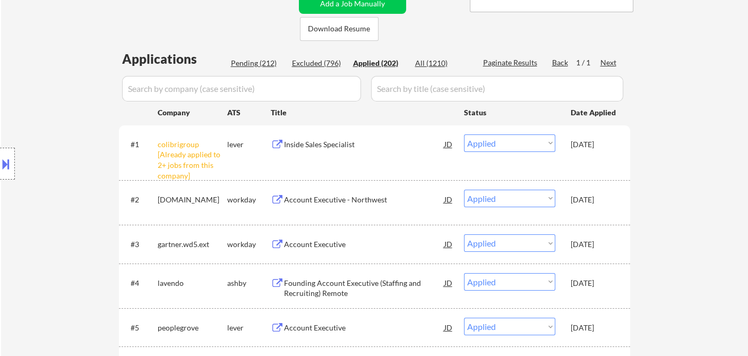
drag, startPoint x: 20, startPoint y: 31, endPoint x: 28, endPoint y: 30, distance: 8.6
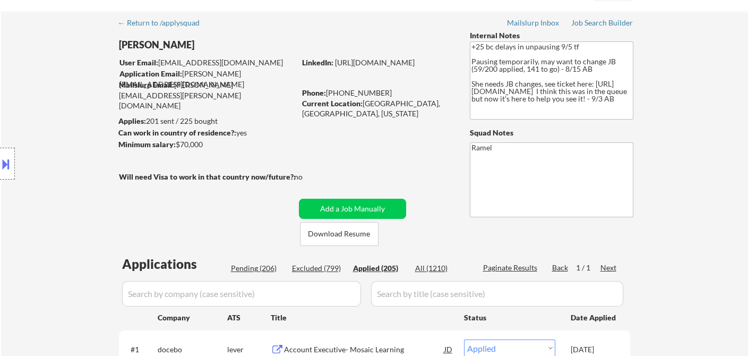
scroll to position [0, 0]
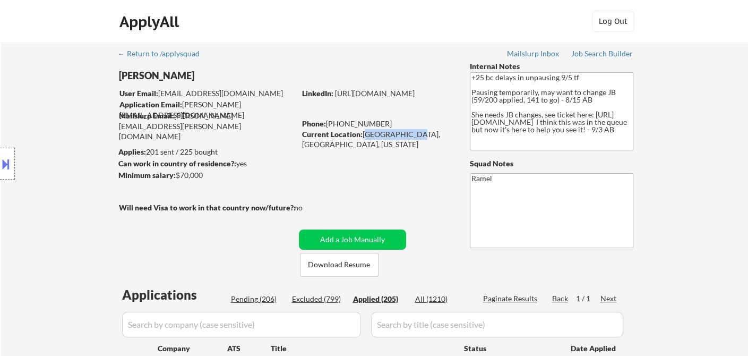
drag, startPoint x: 363, startPoint y: 133, endPoint x: 405, endPoint y: 136, distance: 42.1
click at [405, 136] on div "Current Location: [GEOGRAPHIC_DATA], [GEOGRAPHIC_DATA], [US_STATE]" at bounding box center [377, 139] width 150 height 21
copy div "[GEOGRAPHIC_DATA], [GEOGRAPHIC_DATA]"
drag, startPoint x: 377, startPoint y: 122, endPoint x: 328, endPoint y: 126, distance: 49.0
click at [328, 126] on div "Phone: [PHONE_NUMBER]" at bounding box center [377, 123] width 150 height 11
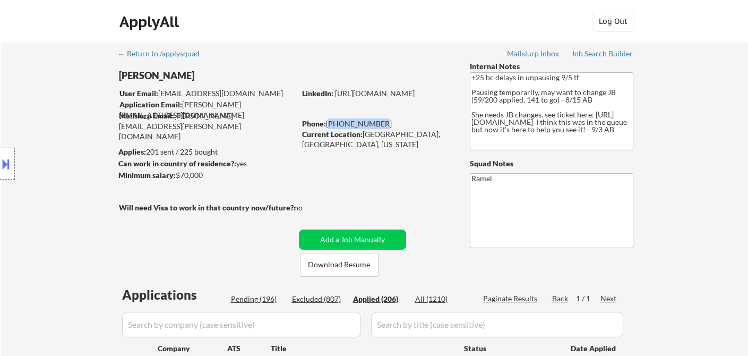
copy div "[PHONE_NUMBER]"
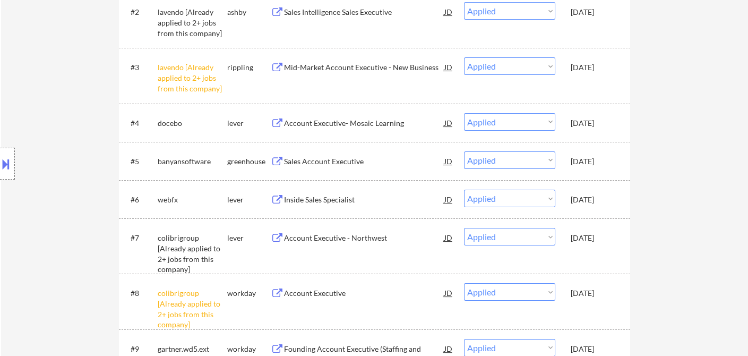
scroll to position [472, 0]
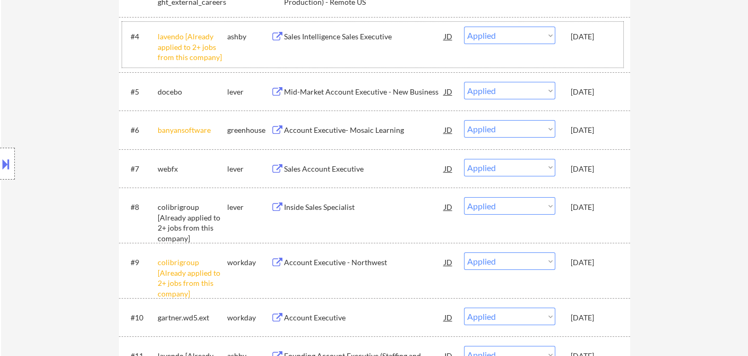
drag, startPoint x: 326, startPoint y: 113, endPoint x: 324, endPoint y: 106, distance: 7.0
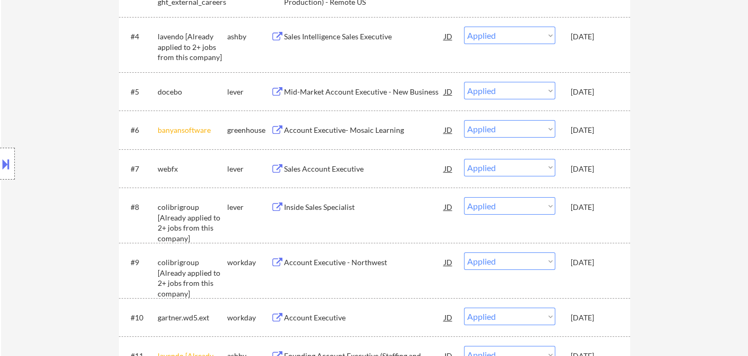
scroll to position [0, 0]
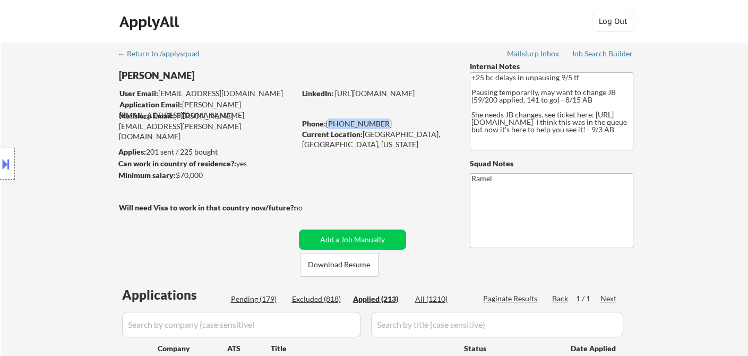
drag, startPoint x: 378, startPoint y: 121, endPoint x: 329, endPoint y: 122, distance: 49.4
click at [327, 122] on div "Phone: [PHONE_NUMBER]" at bounding box center [377, 123] width 150 height 11
copy div "[PHONE_NUMBER]"
